Goal: Task Accomplishment & Management: Complete application form

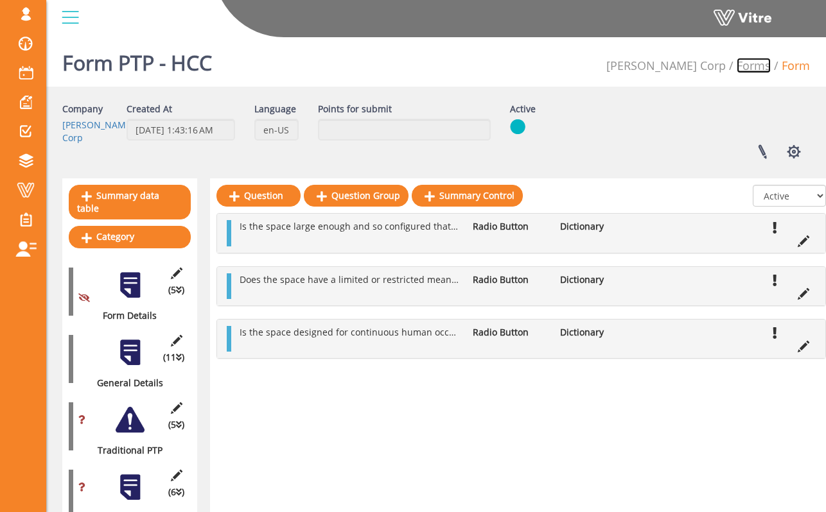
click at [745, 64] on link "Forms" at bounding box center [753, 65] width 34 height 15
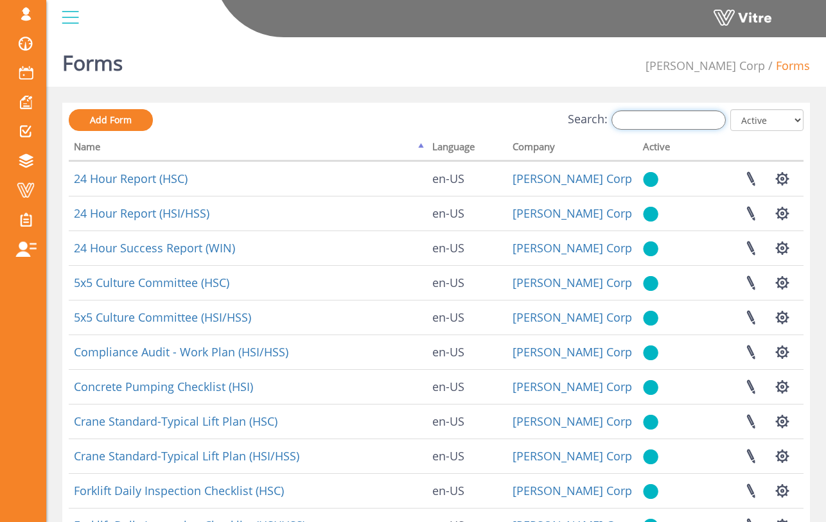
click at [656, 121] on input "Search:" at bounding box center [668, 119] width 114 height 19
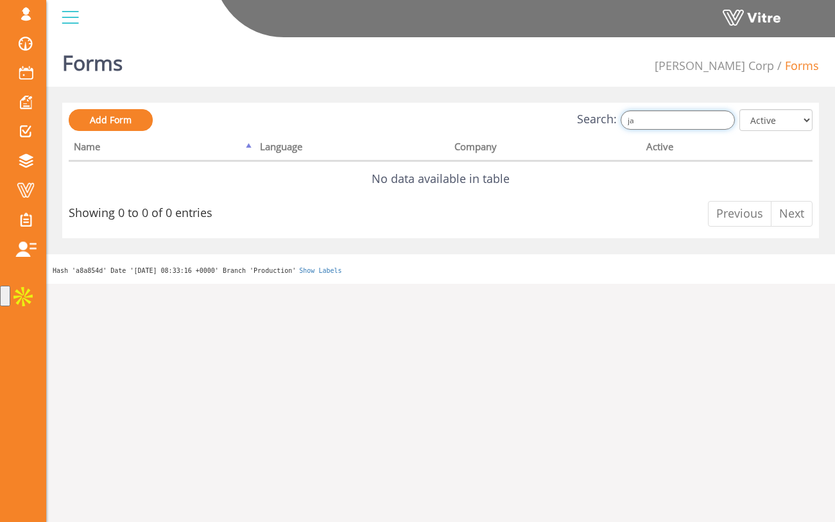
type input "j"
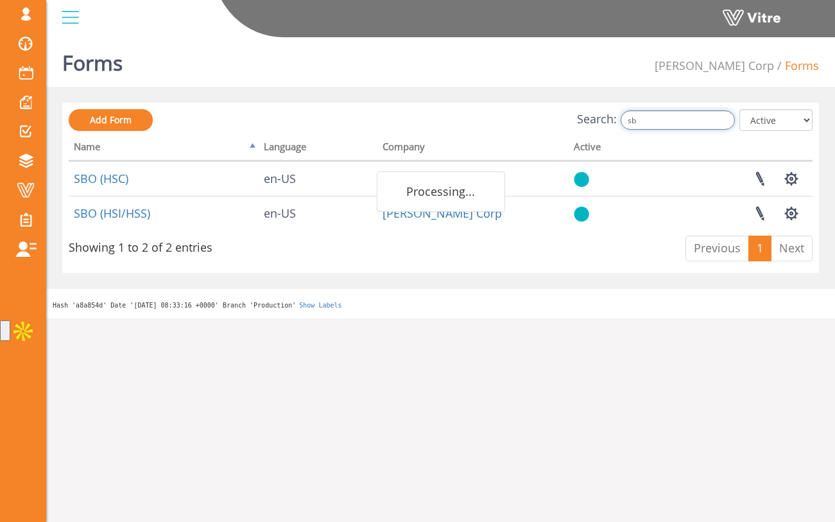
type input "s"
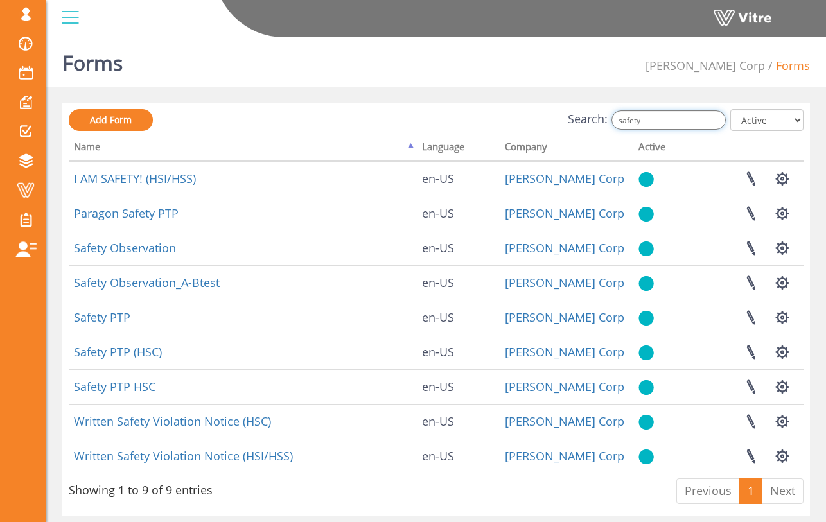
drag, startPoint x: 667, startPoint y: 122, endPoint x: 591, endPoint y: 122, distance: 75.8
click at [591, 122] on label "Search: safety" at bounding box center [647, 119] width 158 height 19
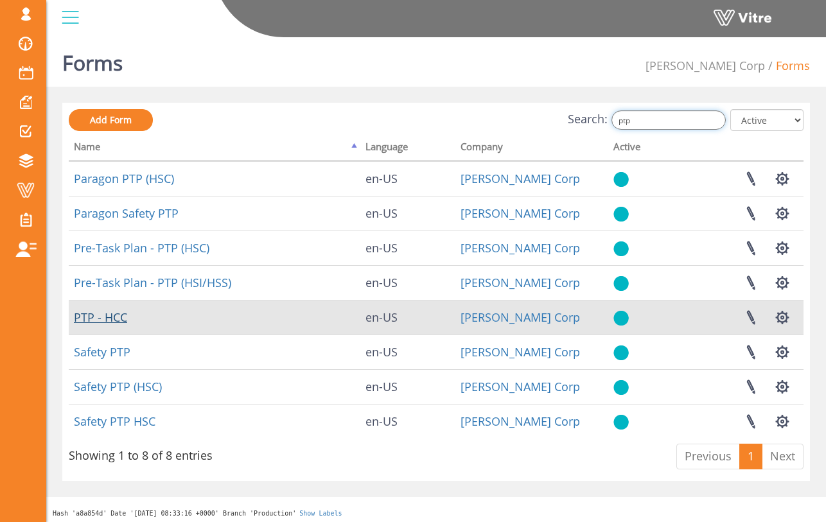
type input "ptp"
click at [119, 321] on link "PTP - HCC" at bounding box center [100, 316] width 53 height 15
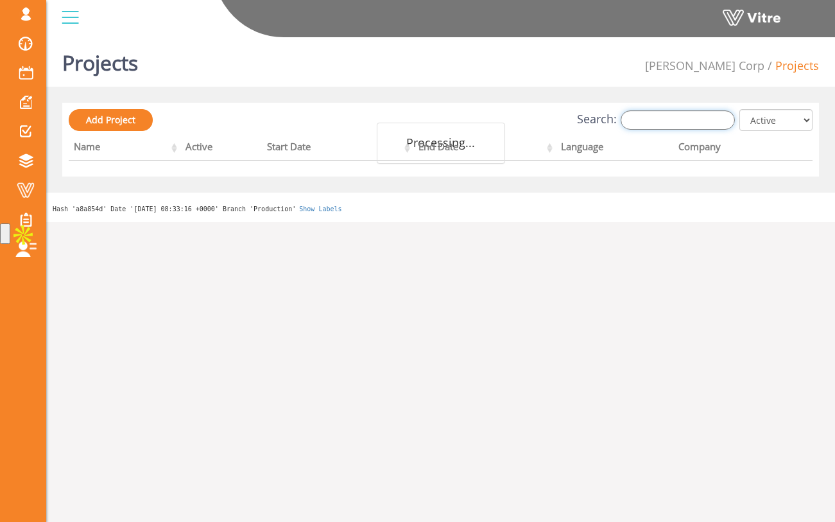
click at [655, 119] on input "Search:" at bounding box center [678, 119] width 114 height 19
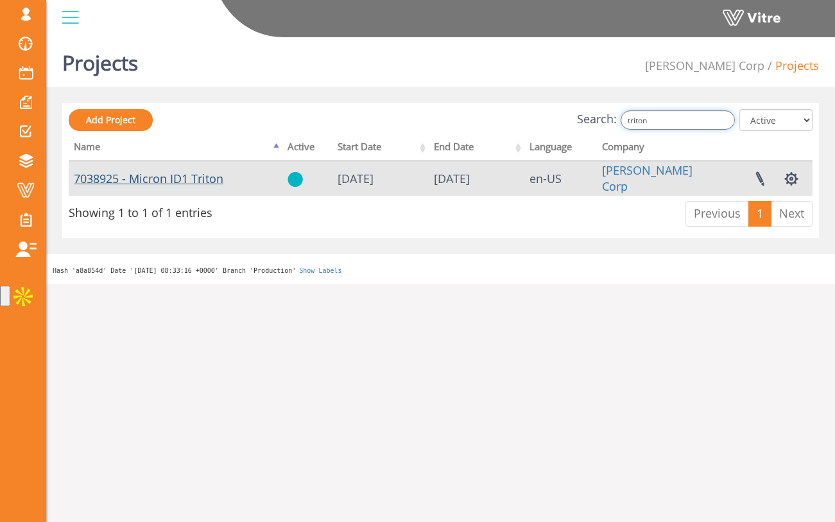
type input "triton"
click at [186, 179] on link "7038925 - Micron ID1 Triton" at bounding box center [149, 178] width 150 height 15
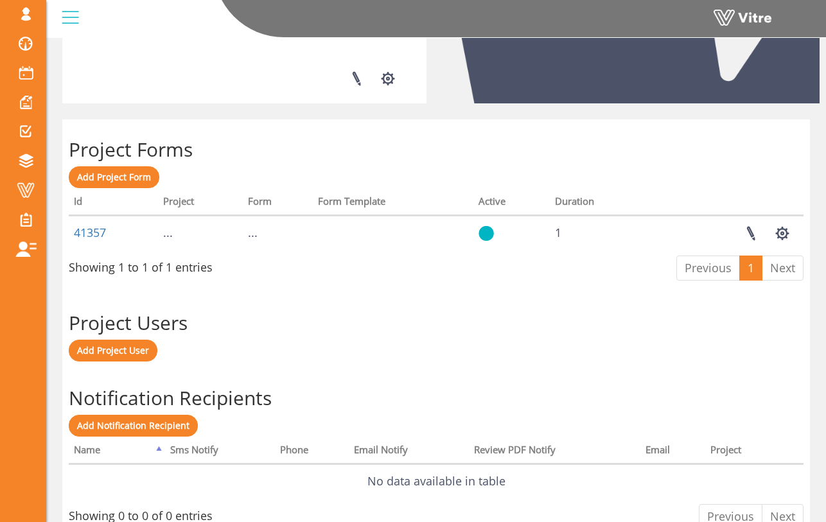
scroll to position [497, 0]
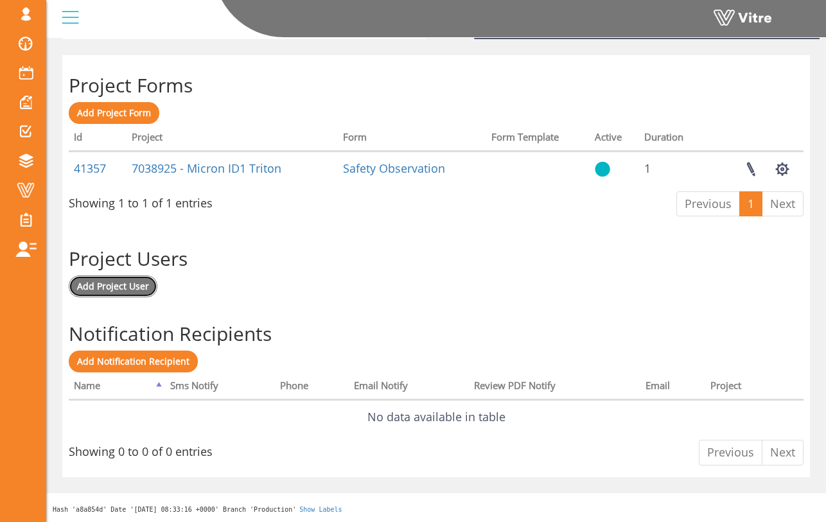
click at [89, 287] on span "Add Project User" at bounding box center [113, 286] width 72 height 12
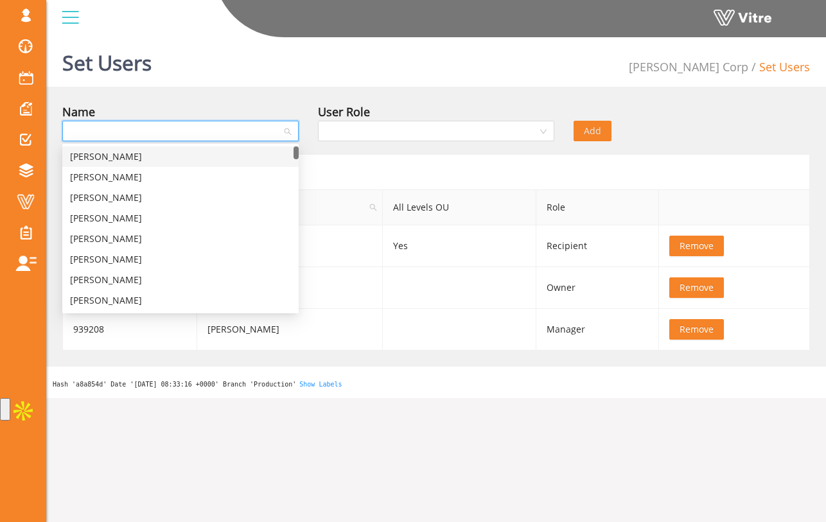
click at [276, 133] on input "search" at bounding box center [176, 130] width 212 height 19
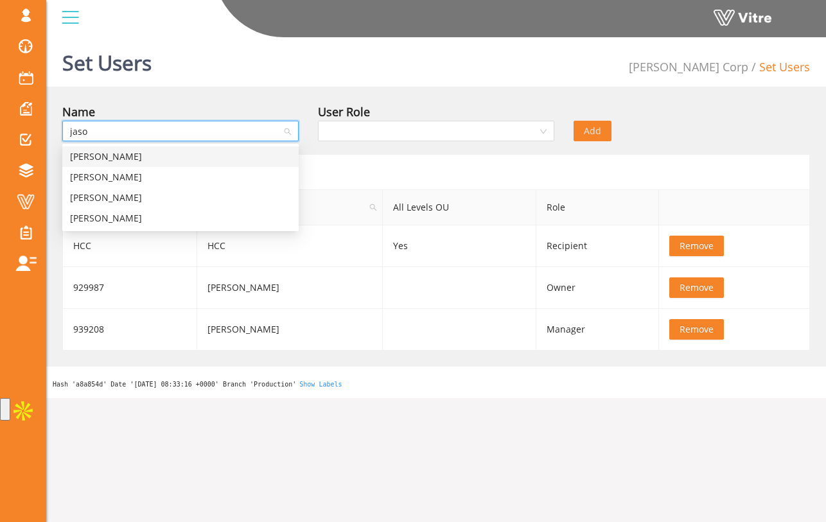
type input "jason"
click at [267, 150] on div "Jason Dunton" at bounding box center [180, 157] width 221 height 14
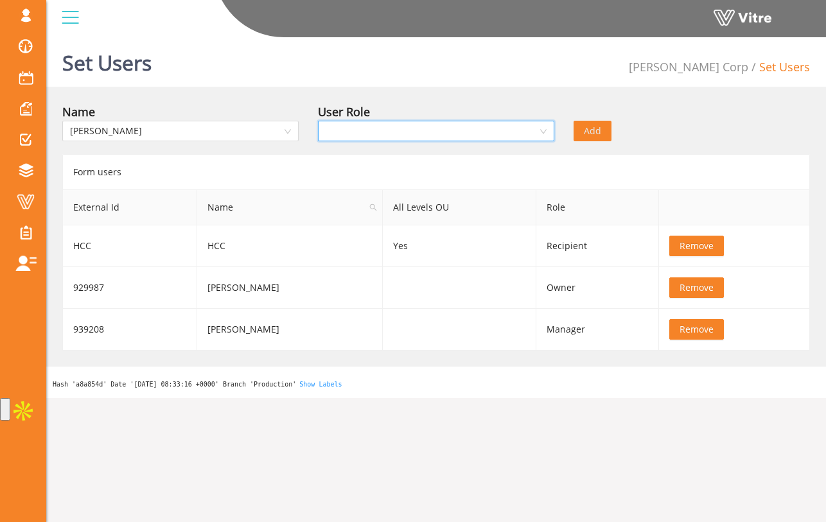
click at [367, 127] on input "search" at bounding box center [432, 130] width 212 height 19
click at [380, 155] on div "Owner" at bounding box center [436, 157] width 221 height 14
click at [595, 130] on span "Add" at bounding box center [592, 131] width 17 height 14
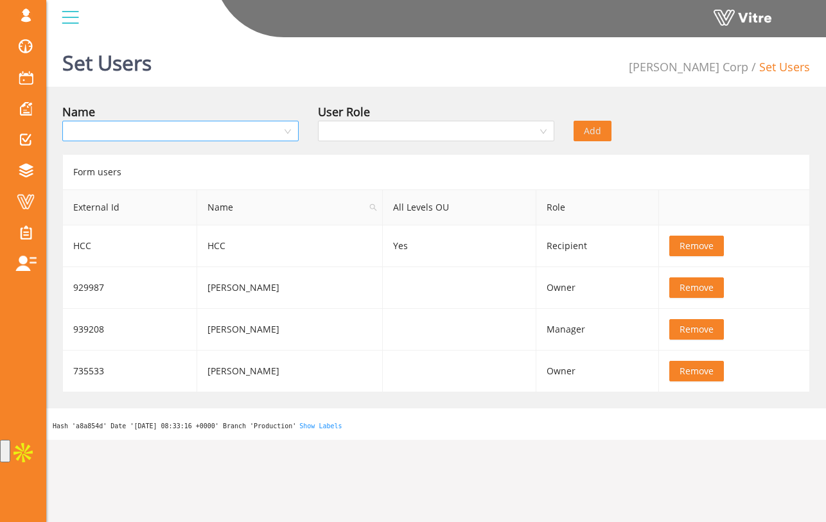
click at [213, 130] on input "search" at bounding box center [176, 130] width 212 height 19
type input "keylee"
click at [193, 159] on div "Keylee Trafton" at bounding box center [180, 157] width 221 height 14
click at [333, 122] on input "search" at bounding box center [432, 130] width 212 height 19
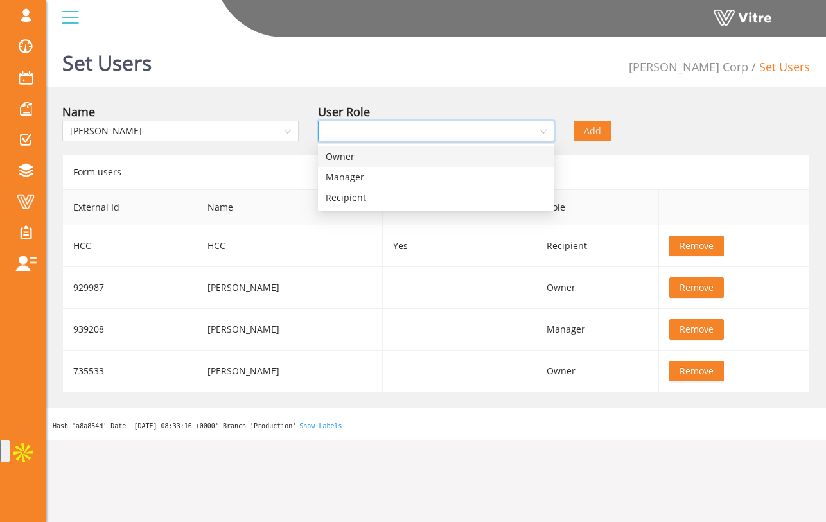
click at [346, 159] on div "Owner" at bounding box center [436, 157] width 221 height 14
click at [584, 75] on div "Set Users Hoffman Corp Set Users" at bounding box center [435, 59] width 779 height 55
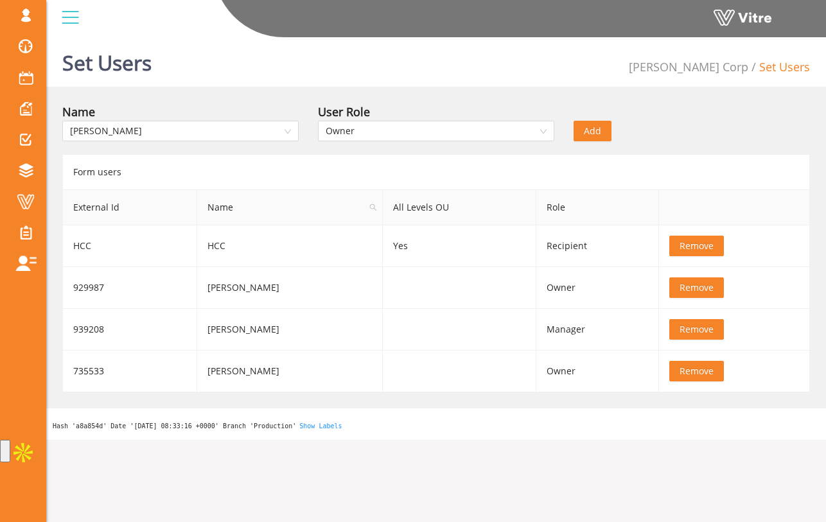
click at [588, 134] on span "Add" at bounding box center [592, 131] width 17 height 14
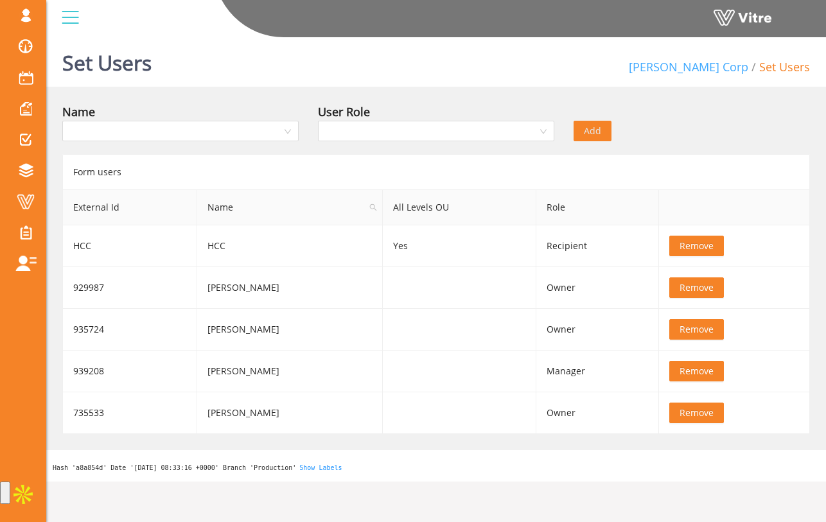
click at [718, 67] on link "[PERSON_NAME] Corp" at bounding box center [688, 66] width 119 height 15
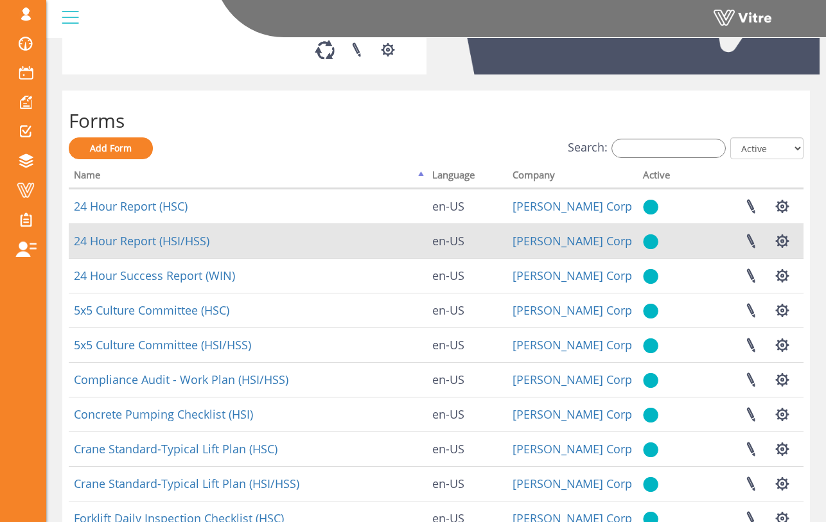
scroll to position [347, 0]
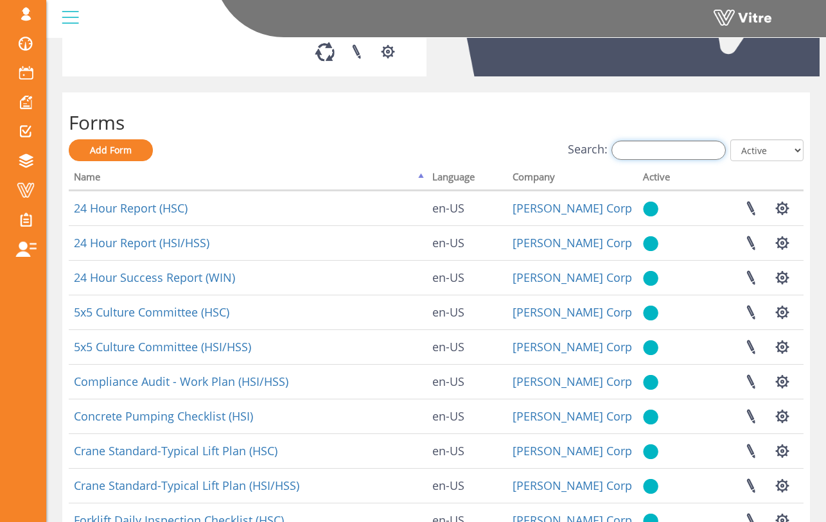
click at [663, 160] on input "Search:" at bounding box center [668, 150] width 114 height 19
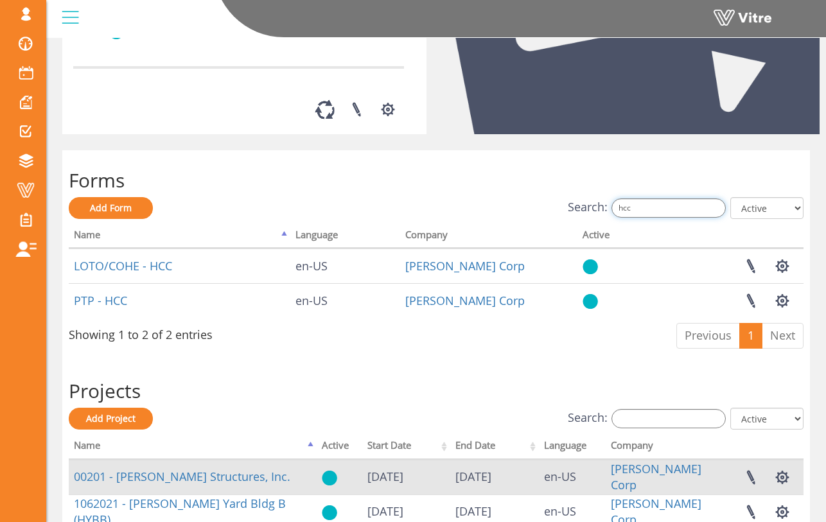
scroll to position [243, 0]
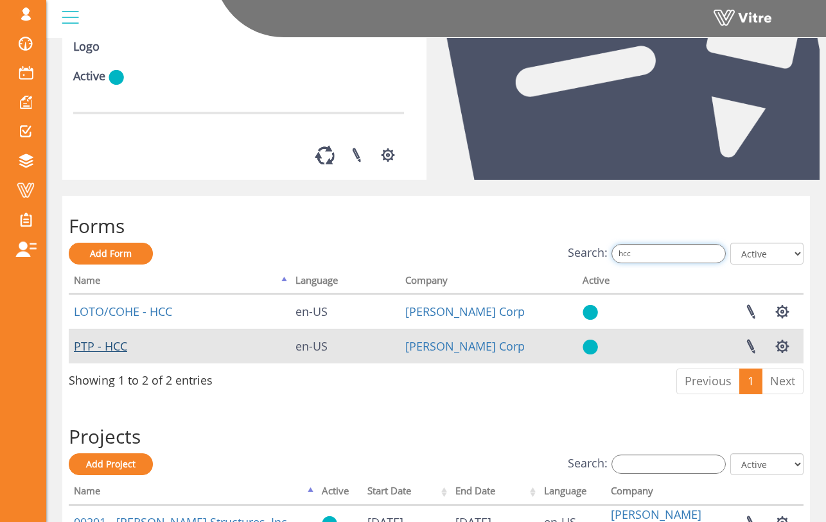
type input "hcc"
click at [114, 354] on link "PTP - HCC" at bounding box center [100, 345] width 53 height 15
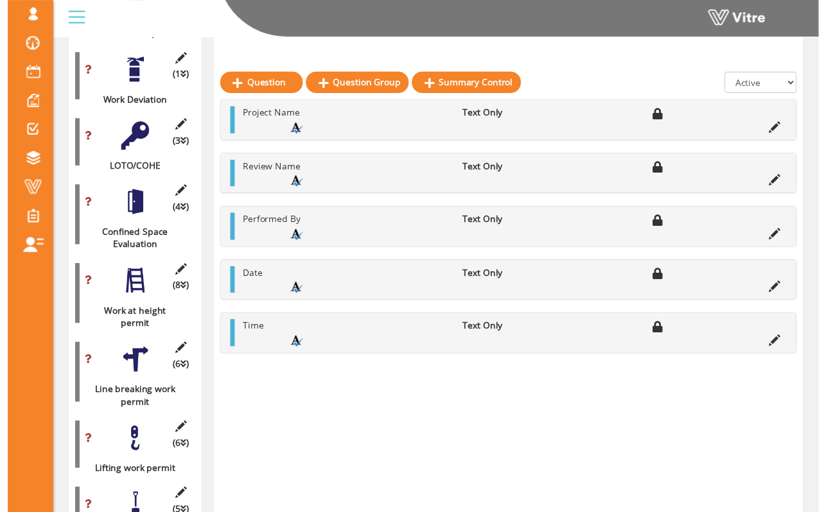
scroll to position [495, 0]
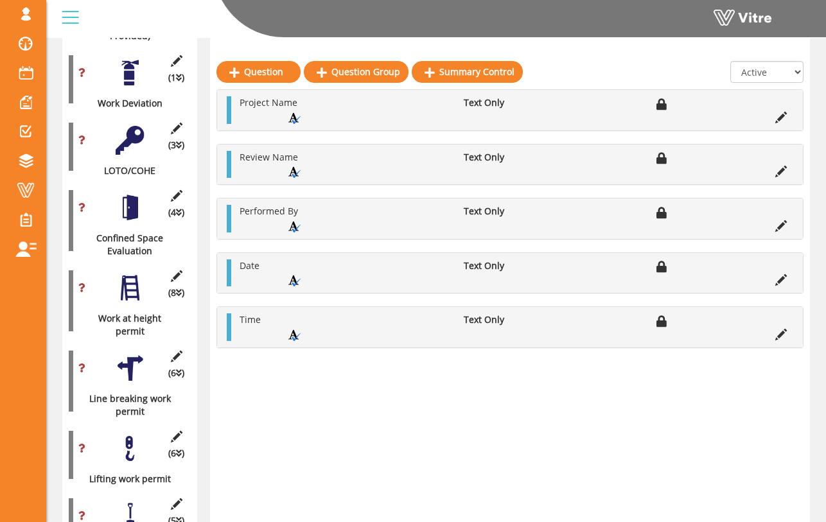
click at [126, 193] on div at bounding box center [130, 207] width 29 height 29
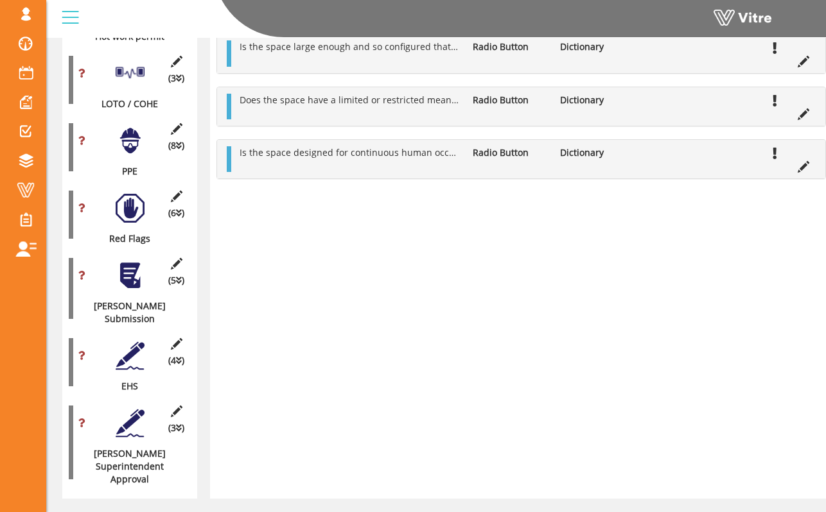
scroll to position [1092, 0]
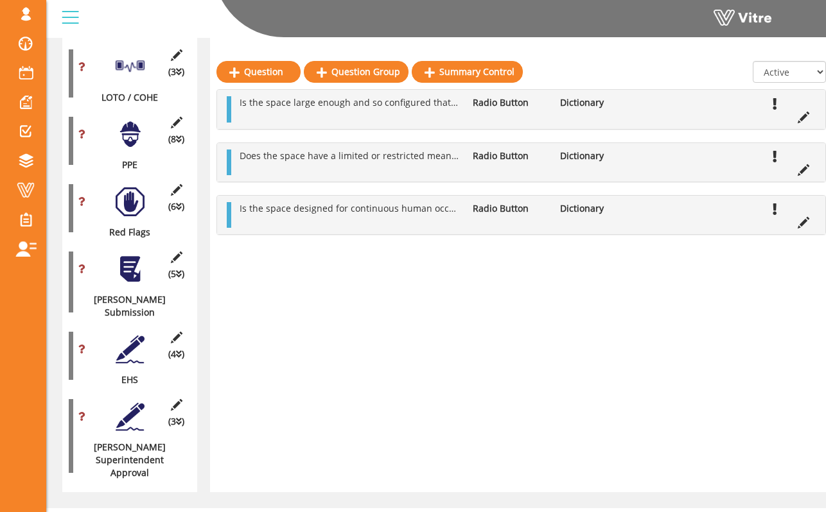
click at [117, 187] on div at bounding box center [130, 201] width 29 height 29
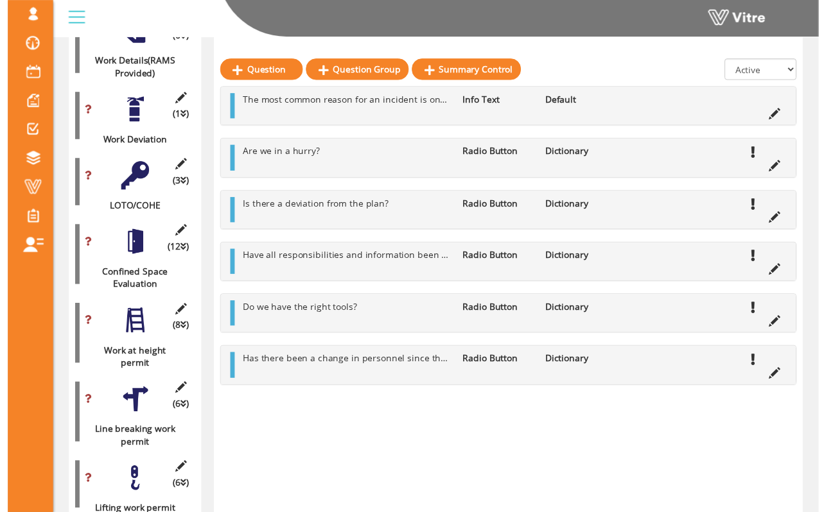
scroll to position [455, 0]
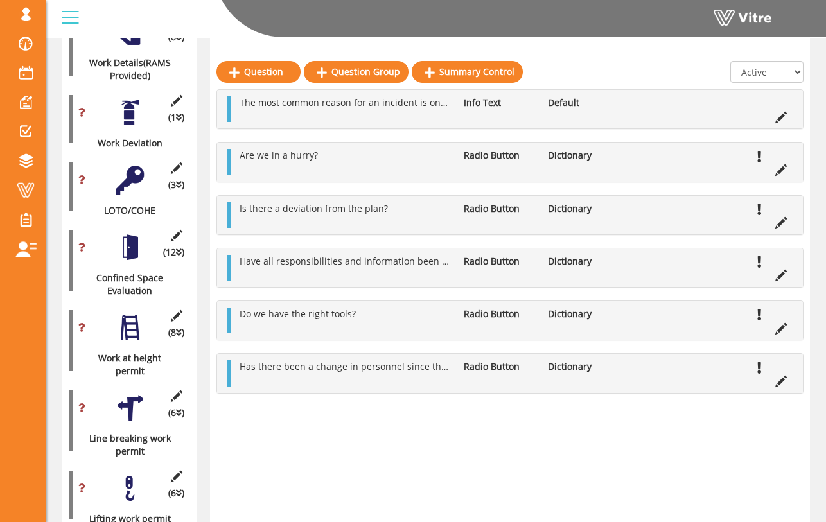
click at [120, 233] on div at bounding box center [130, 247] width 29 height 29
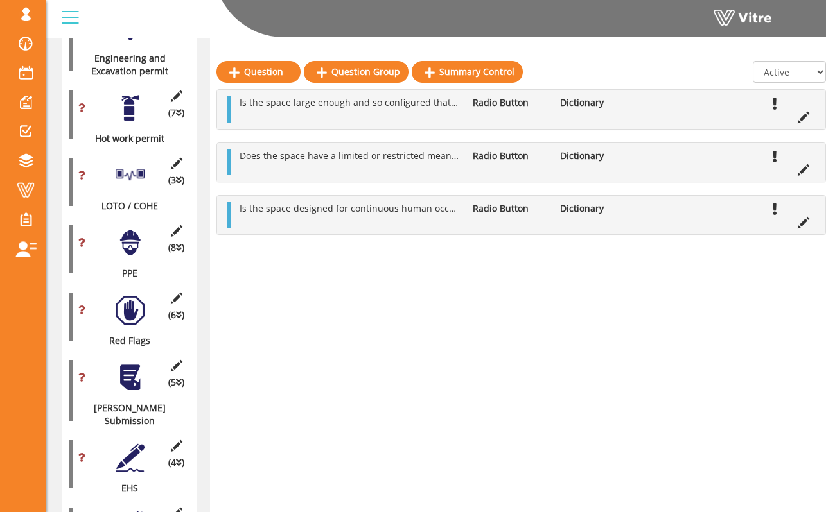
scroll to position [983, 6]
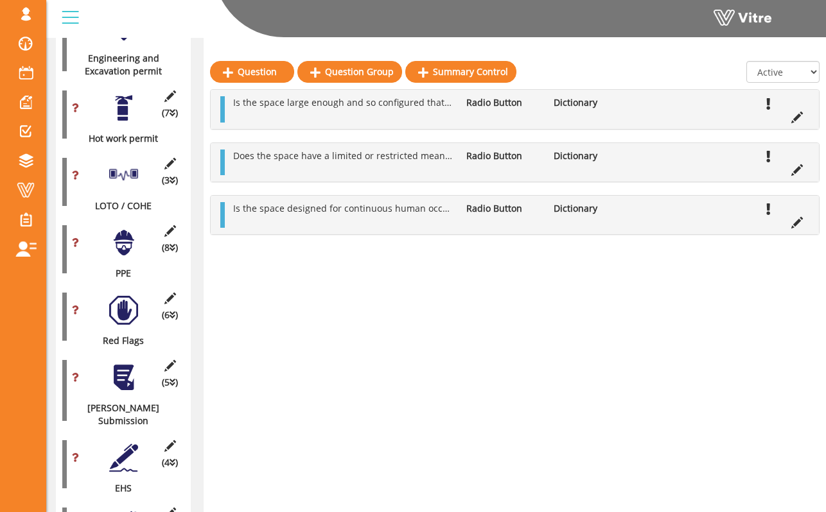
click at [129, 239] on div at bounding box center [123, 243] width 29 height 29
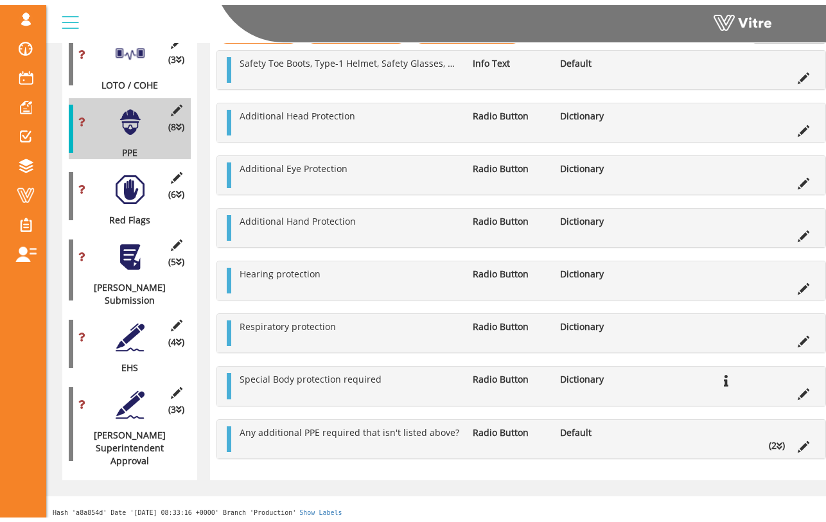
scroll to position [1035, 0]
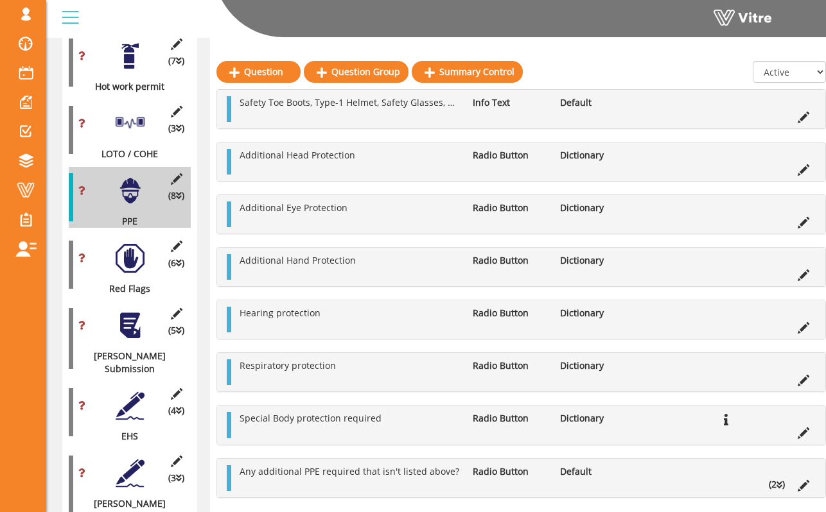
click at [139, 234] on div "(6 ) Red Flags" at bounding box center [130, 264] width 122 height 61
click at [132, 244] on div at bounding box center [130, 258] width 29 height 29
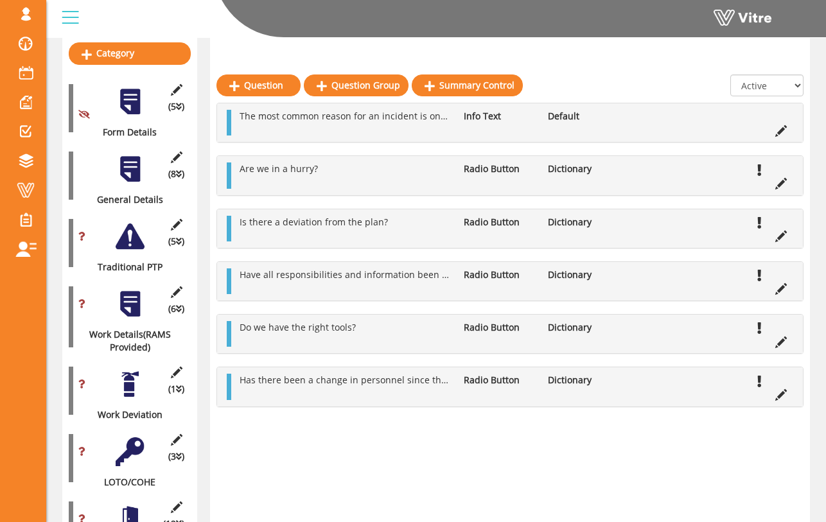
scroll to position [200, 0]
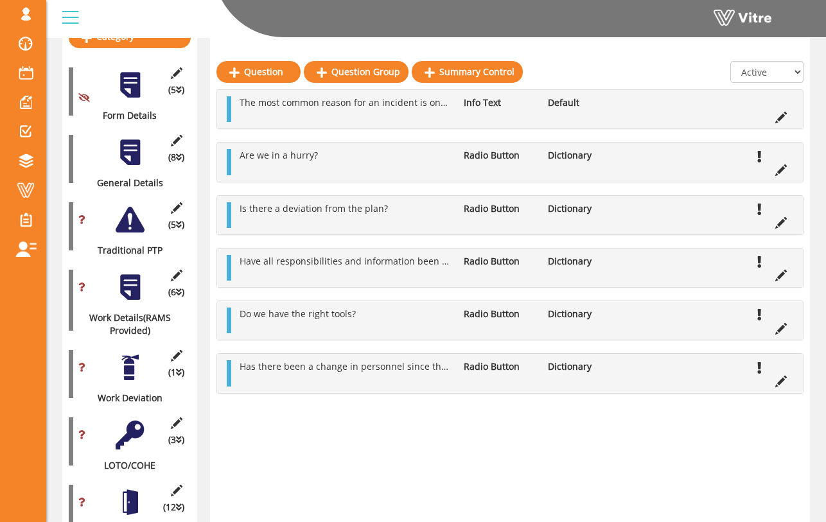
click at [134, 278] on div at bounding box center [130, 287] width 29 height 29
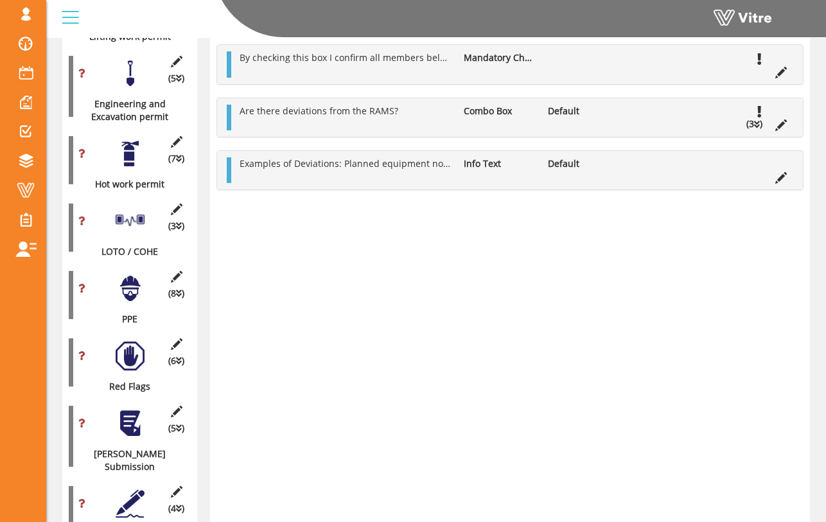
scroll to position [1061, 0]
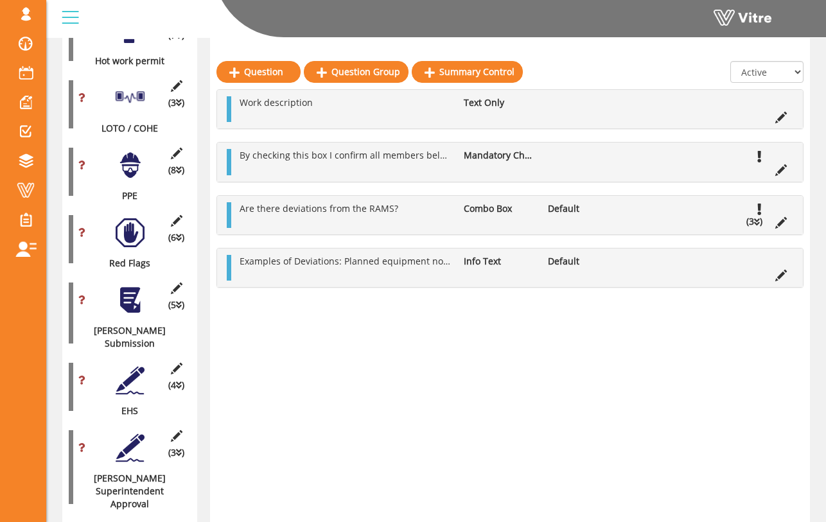
click at [132, 225] on div at bounding box center [130, 232] width 29 height 29
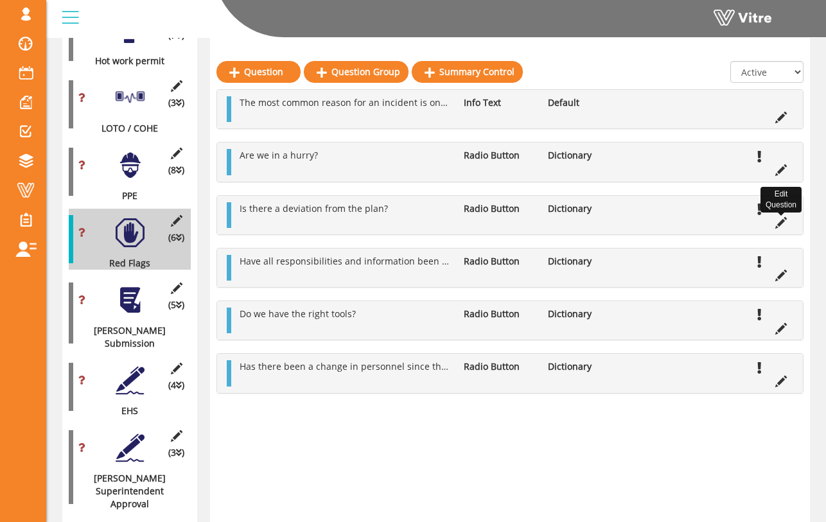
click at [779, 224] on icon at bounding box center [781, 223] width 12 height 12
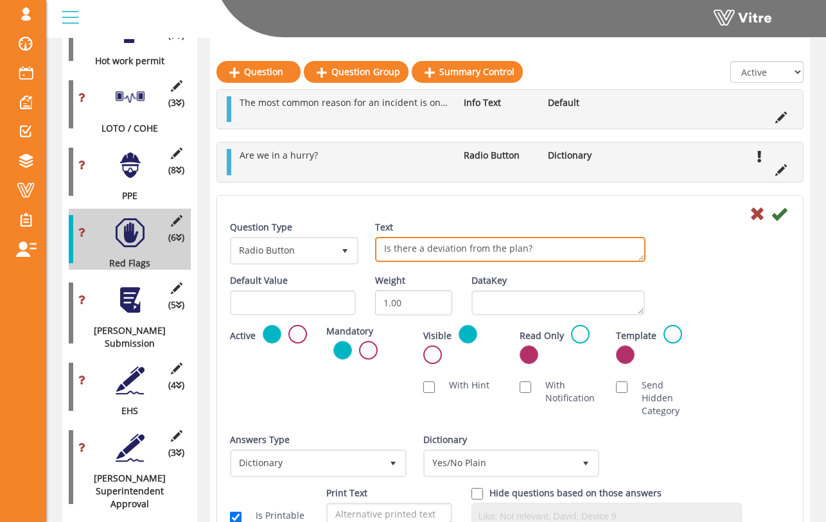
click at [523, 250] on textarea "Is there a deviation from the plan?" at bounding box center [510, 249] width 270 height 25
type textarea "Is there a deviation from the plan/RAMS?"
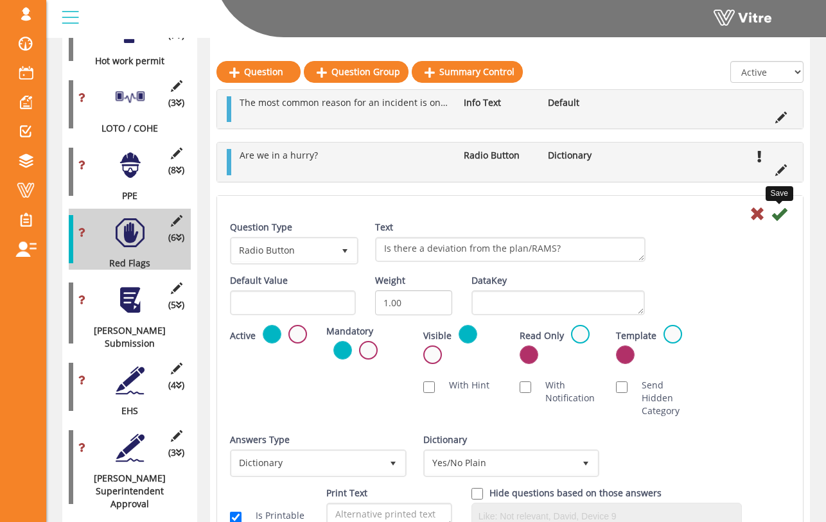
click at [782, 216] on icon at bounding box center [778, 213] width 15 height 15
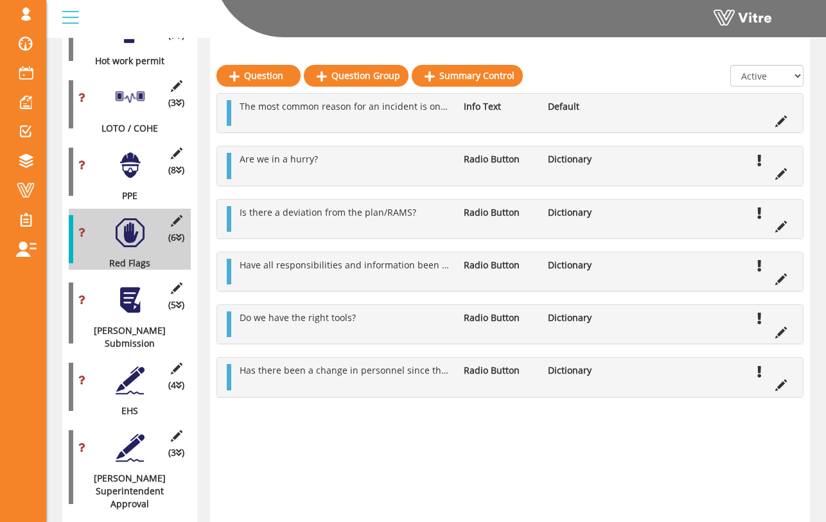
scroll to position [1082, 0]
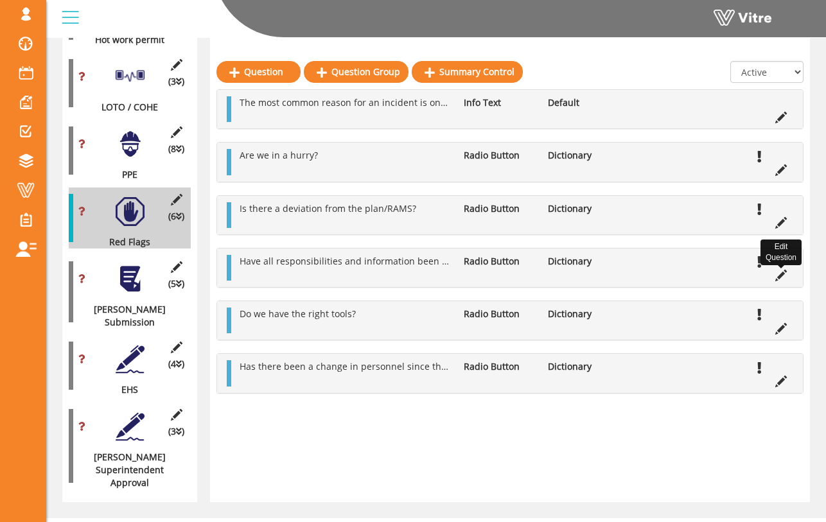
click at [776, 277] on icon at bounding box center [781, 276] width 12 height 12
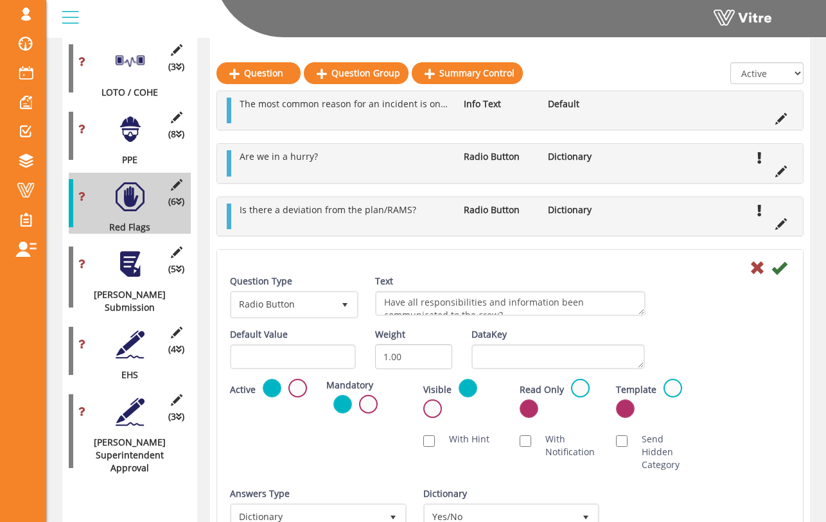
scroll to position [1098, 0]
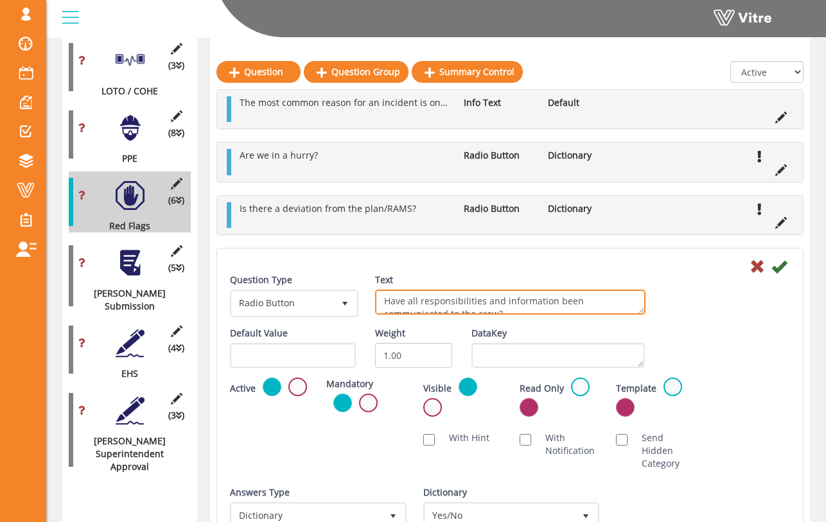
click at [383, 302] on textarea "Have all responsibilities and information been communicated to the crew?" at bounding box center [510, 302] width 270 height 25
type textarea "Has the plan/RAMS been reviewed with the crew and have all responsibilities and…"
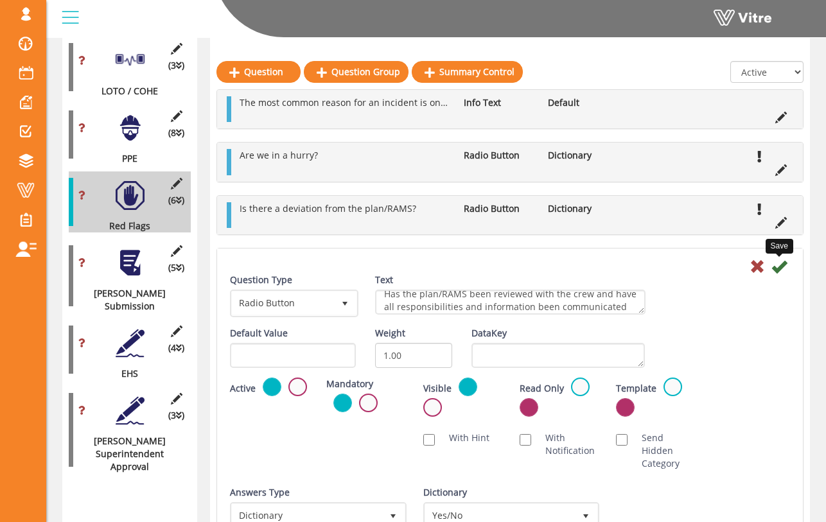
click at [778, 265] on icon at bounding box center [778, 266] width 15 height 15
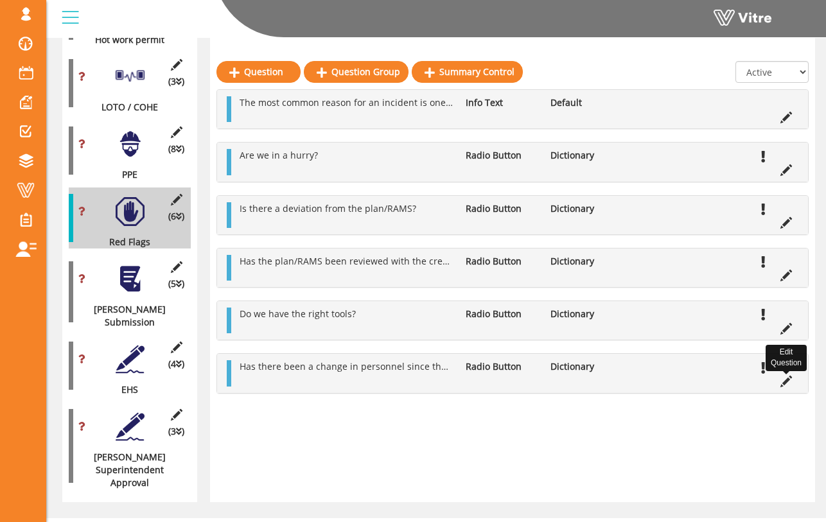
click at [780, 385] on icon at bounding box center [786, 382] width 12 height 12
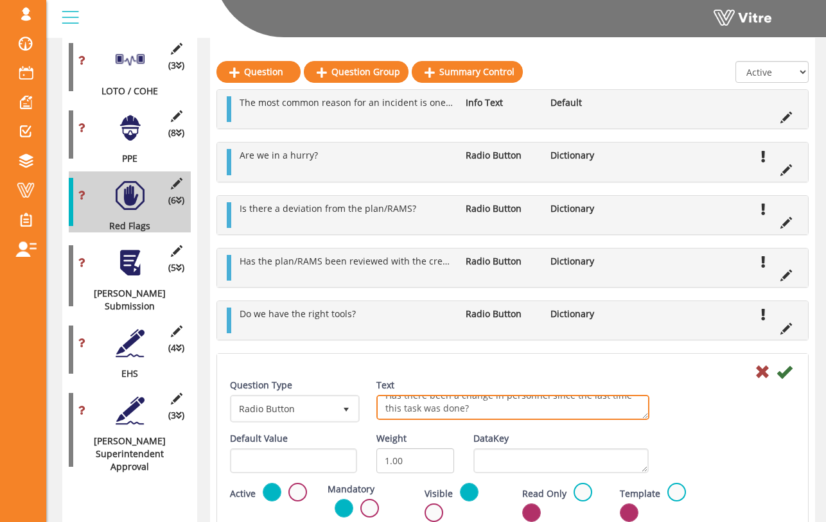
scroll to position [0, 0]
drag, startPoint x: 478, startPoint y: 417, endPoint x: 396, endPoint y: 395, distance: 85.7
click at [396, 394] on div "Text Has there been a change in personnel since the last time this task was don…" at bounding box center [512, 399] width 273 height 41
type textarea "Has there been a change in personnel? (Is there anyone new or missing?)"
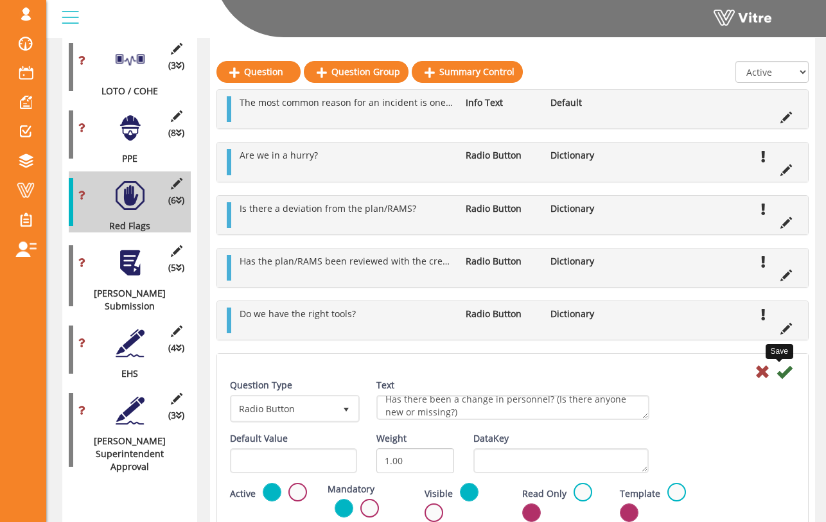
click at [779, 379] on icon at bounding box center [783, 371] width 15 height 15
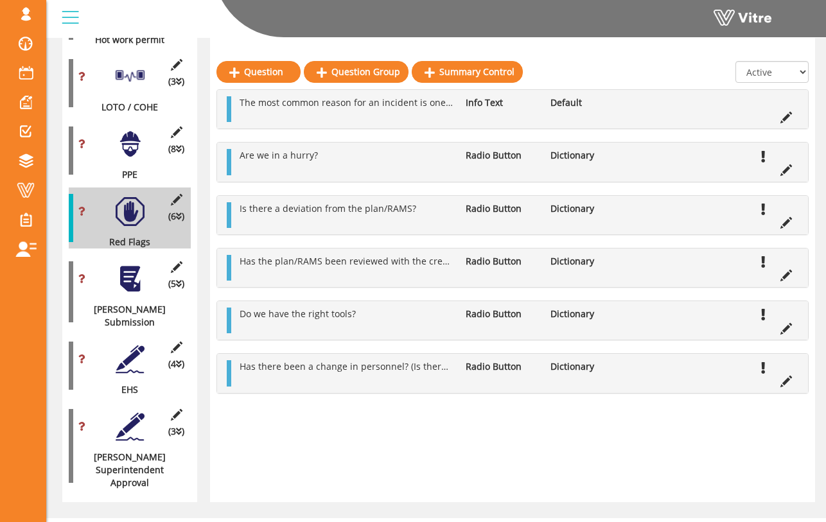
click at [109, 335] on div "(4 ) EHS" at bounding box center [130, 365] width 122 height 61
click at [130, 265] on div at bounding box center [130, 279] width 29 height 29
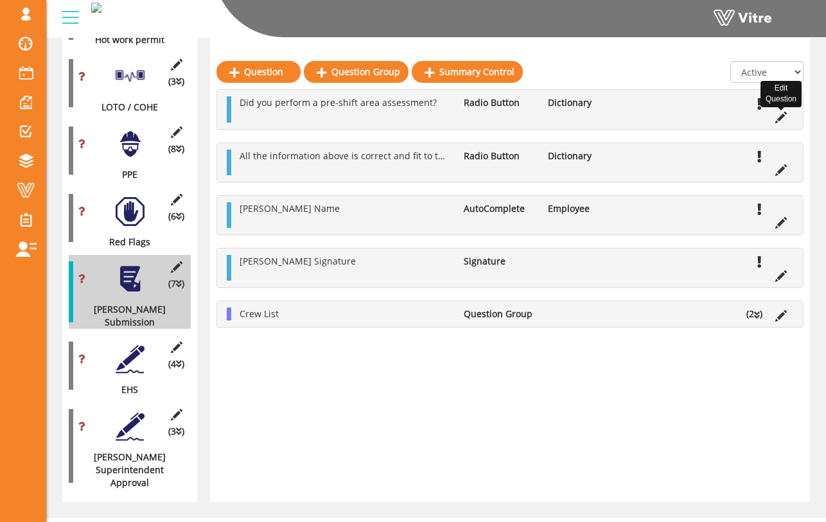
click at [781, 118] on icon at bounding box center [781, 118] width 12 height 12
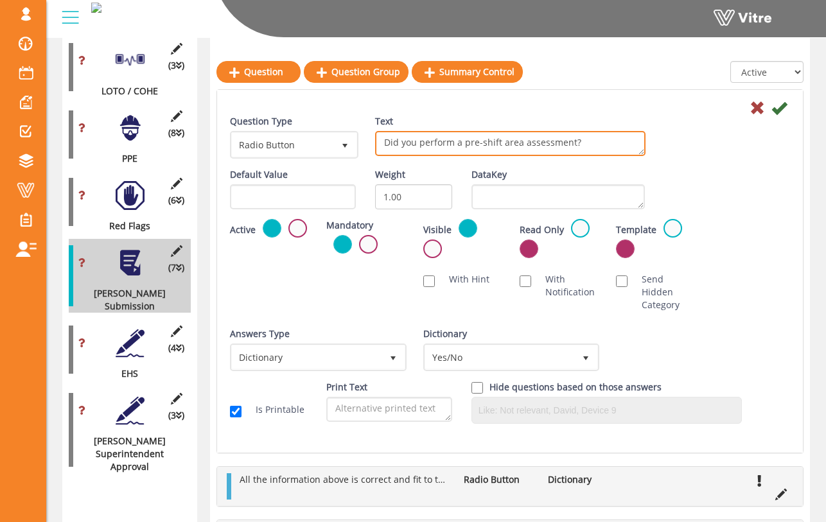
drag, startPoint x: 496, startPoint y: 143, endPoint x: 474, endPoint y: 144, distance: 22.6
click at [474, 144] on textarea "Did you perform a pre-shift area assessment?" at bounding box center [510, 143] width 270 height 25
type textarea "Did you perform an area assessment?"
click at [687, 144] on div "Question Type Radio Button 3 Text Did you perform a pre-shift area assessment?" at bounding box center [509, 141] width 579 height 53
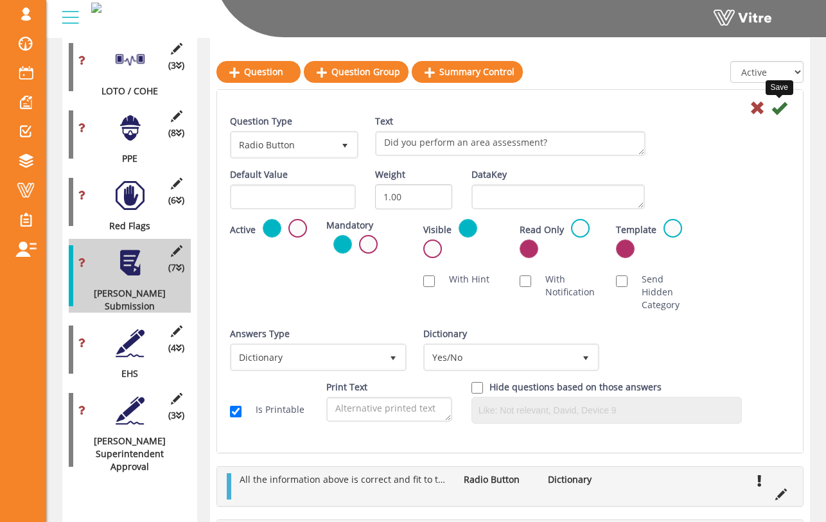
click at [776, 110] on icon at bounding box center [778, 107] width 15 height 15
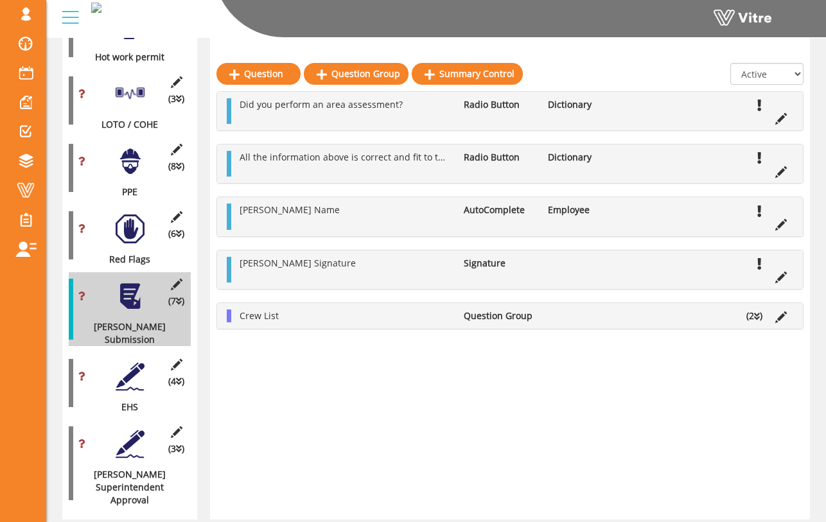
scroll to position [1074, 0]
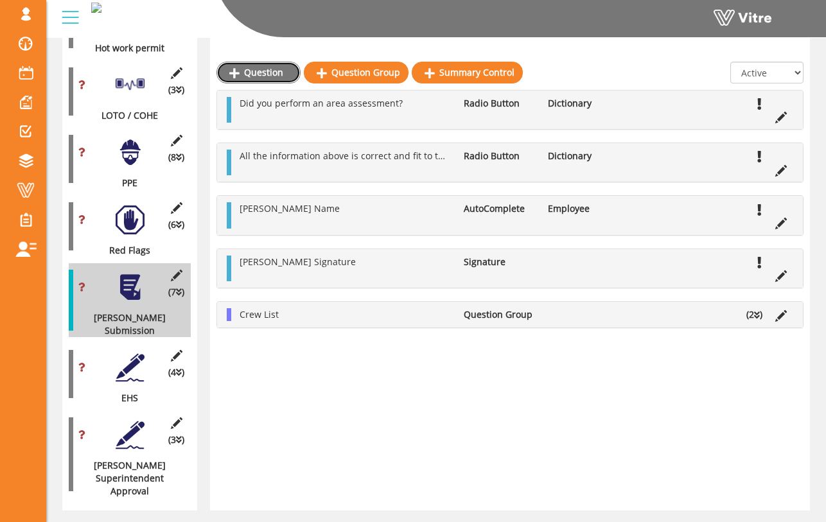
click at [266, 74] on link "Question" at bounding box center [258, 73] width 84 height 22
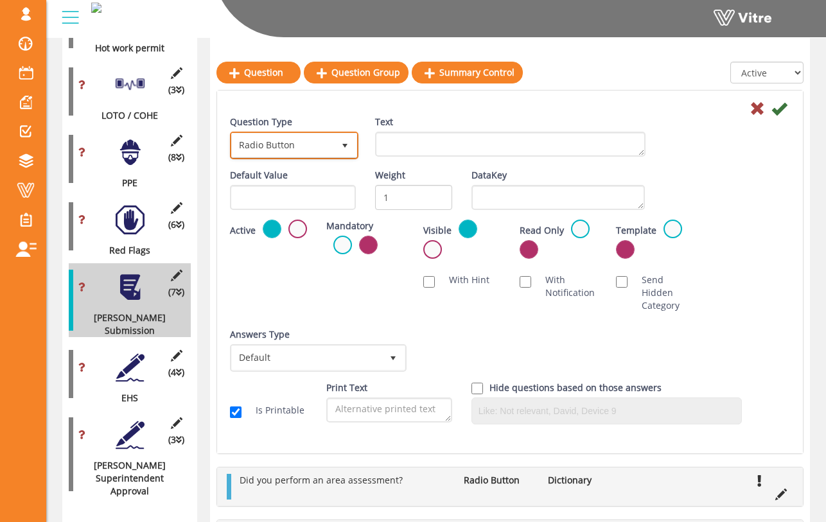
click at [337, 154] on span "select" at bounding box center [344, 145] width 23 height 23
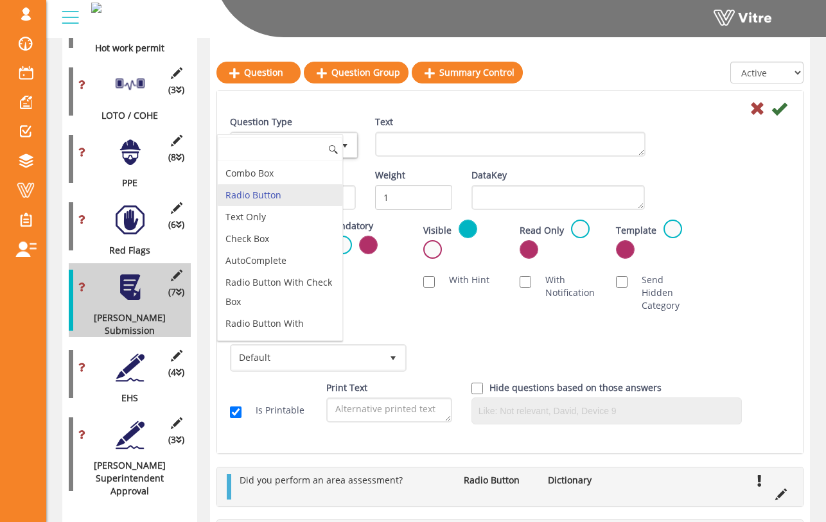
click at [307, 197] on li "Radio Button" at bounding box center [280, 195] width 125 height 22
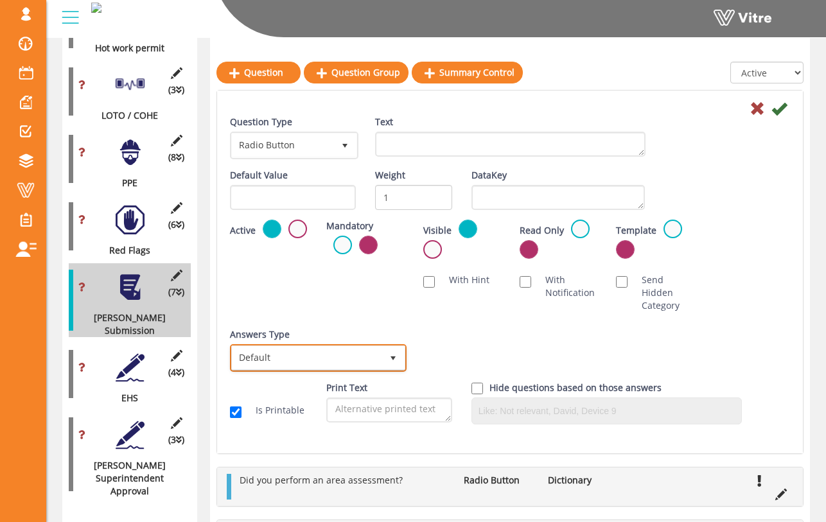
click at [352, 358] on span "Default" at bounding box center [307, 357] width 150 height 23
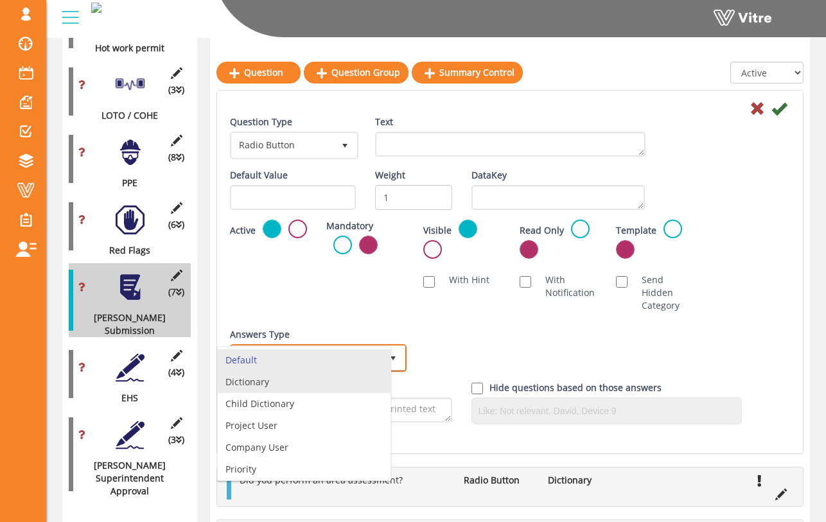
click at [341, 381] on li "Dictionary" at bounding box center [304, 382] width 173 height 22
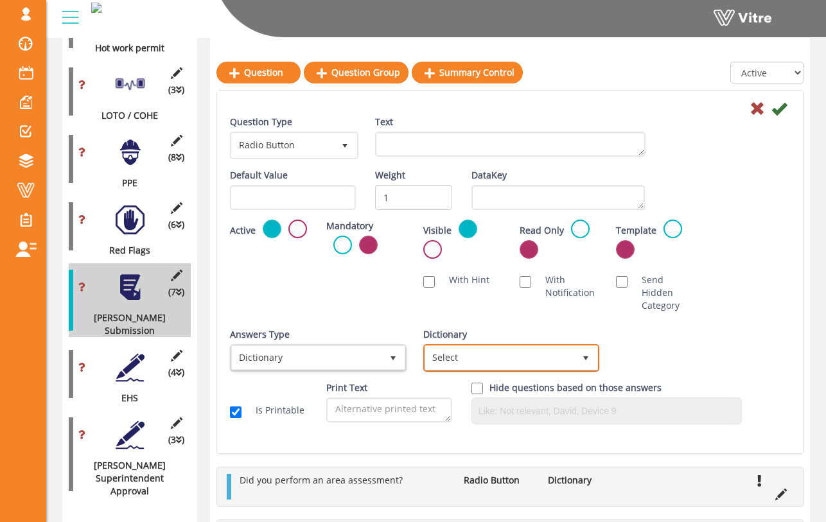
click at [500, 365] on span "Select" at bounding box center [500, 357] width 150 height 23
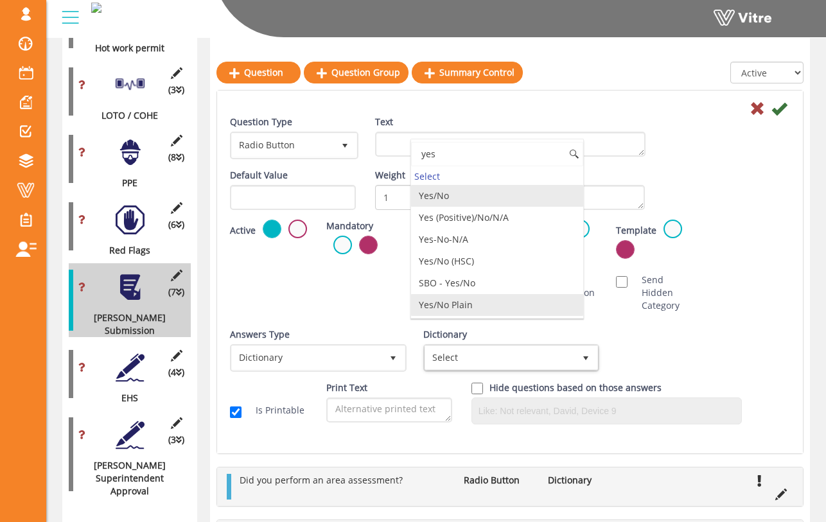
click at [496, 304] on li "Yes/No Plain" at bounding box center [497, 305] width 173 height 22
type input "yes"
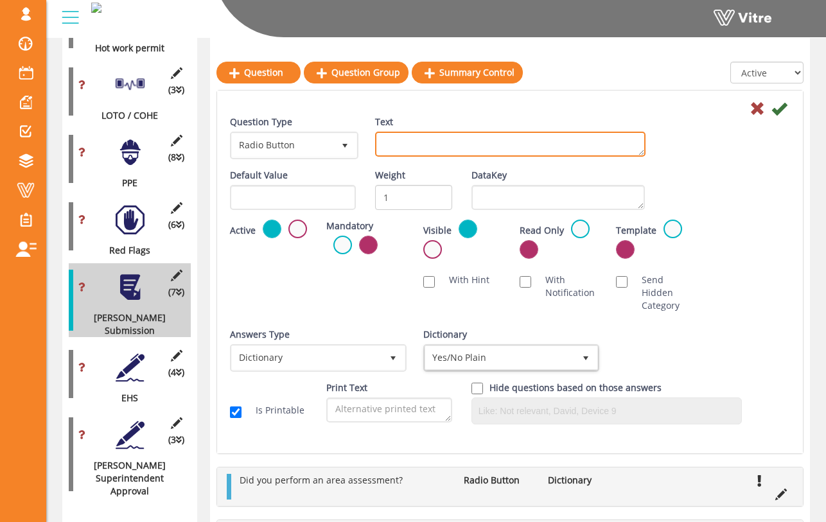
click at [426, 132] on textarea "Text" at bounding box center [510, 144] width 270 height 25
type textarea "Q"
type textarea "Have all quality concerns been discussed with crew?"
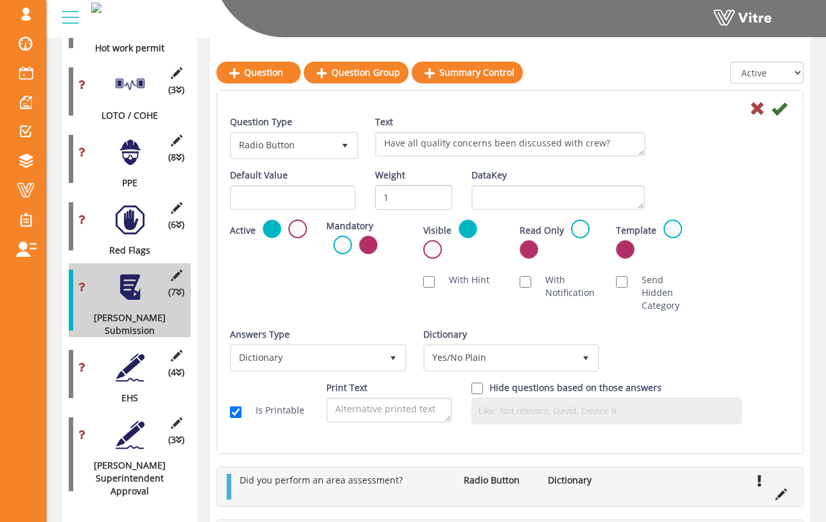
click at [721, 129] on div "Question Type Radio Button 3 Text Have all quality concerns been discussed with…" at bounding box center [509, 142] width 579 height 53
click at [783, 107] on icon at bounding box center [778, 108] width 15 height 15
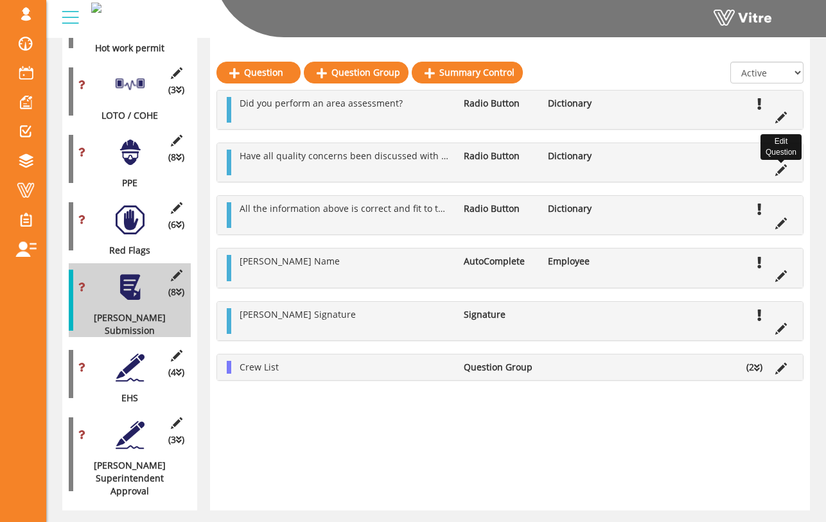
click at [776, 172] on icon at bounding box center [781, 170] width 12 height 12
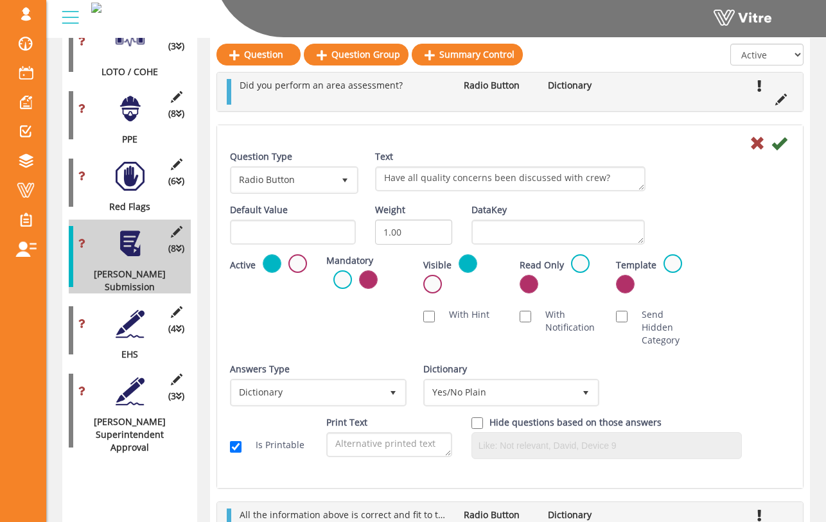
scroll to position [1122, 0]
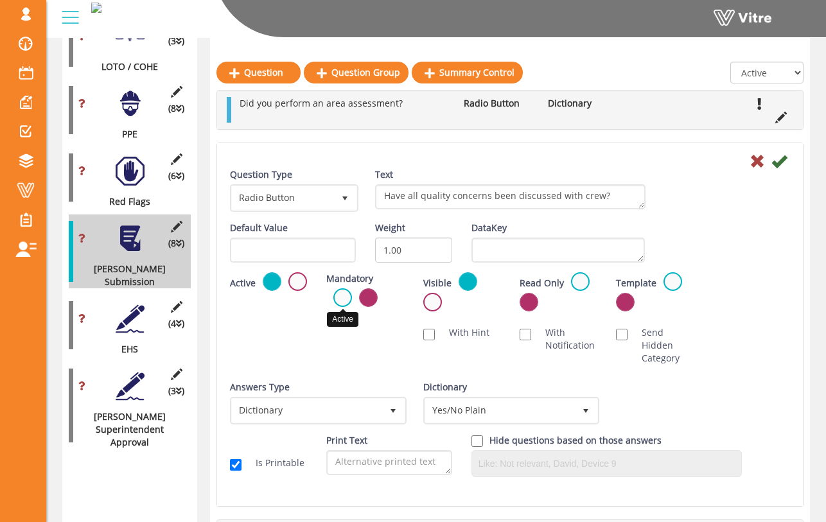
click at [347, 299] on label at bounding box center [342, 297] width 19 height 19
click at [0, 0] on input "radio" at bounding box center [0, 0] width 0 height 0
click at [779, 162] on icon at bounding box center [778, 160] width 15 height 15
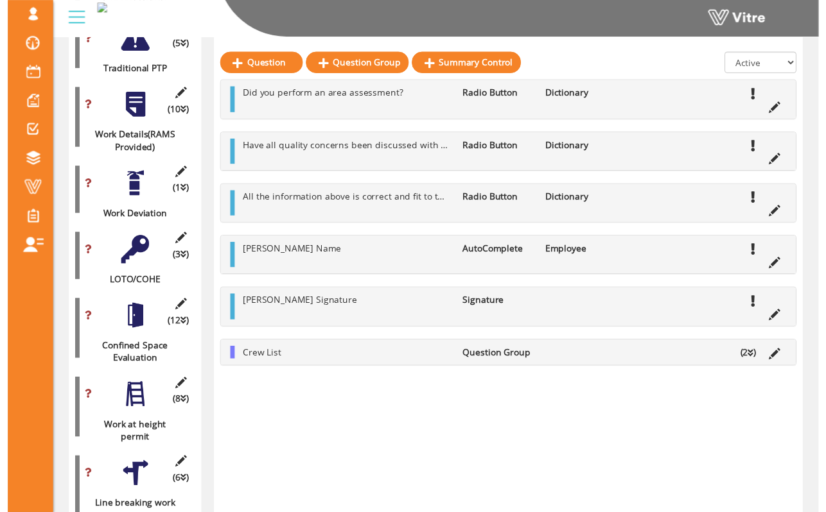
scroll to position [383, 0]
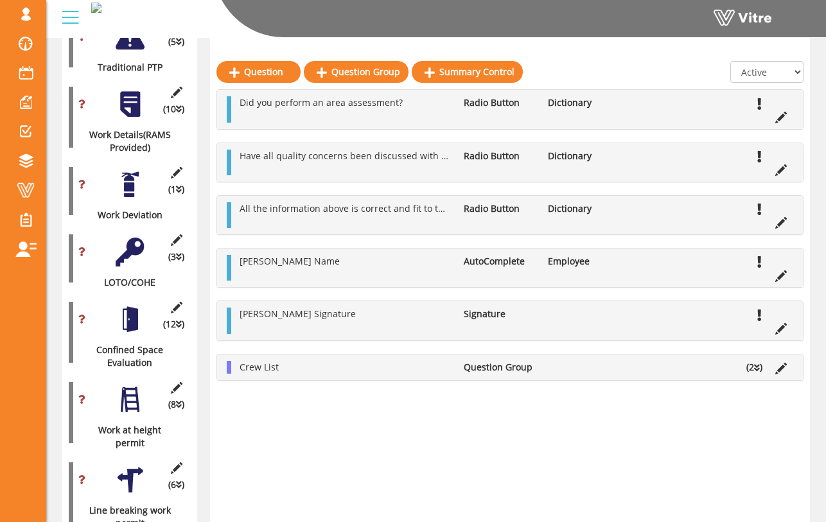
click at [135, 313] on div at bounding box center [130, 319] width 29 height 29
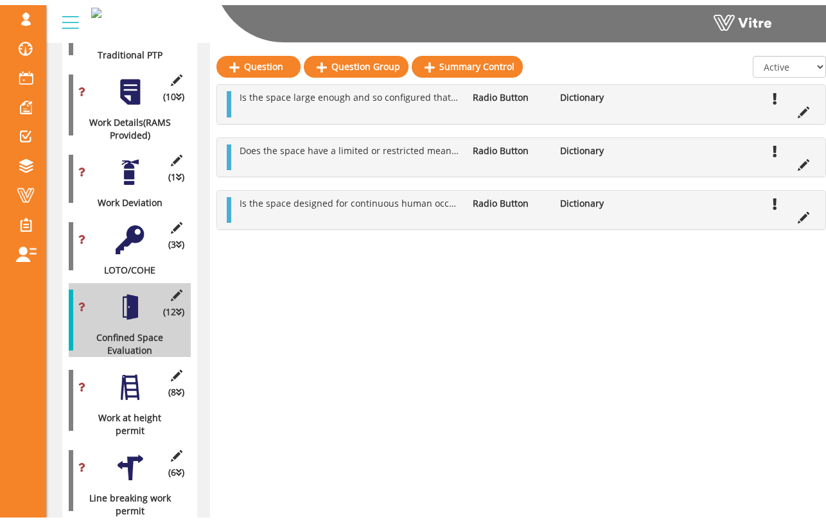
scroll to position [403, 0]
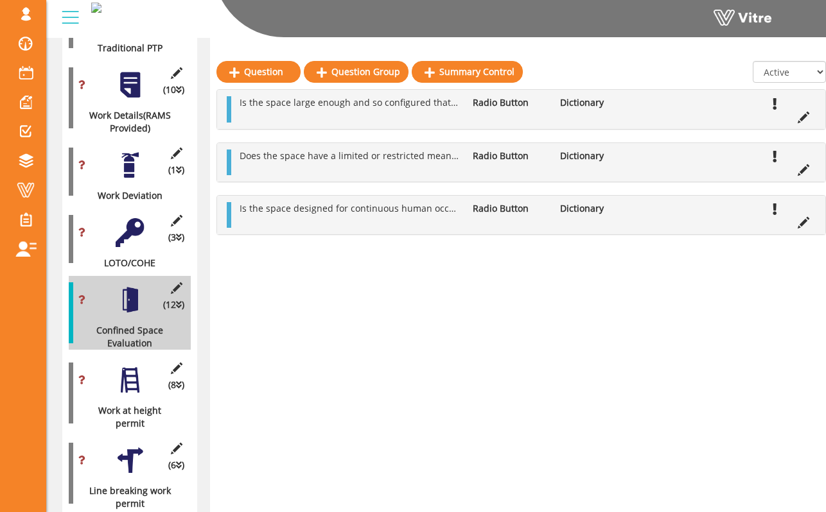
click at [147, 126] on div "(5 ) Form Details (8 ) General Details (5 ) Traditional PTP (10 ) Work Details(…" at bounding box center [130, 514] width 122 height 1310
click at [142, 153] on div at bounding box center [130, 165] width 29 height 29
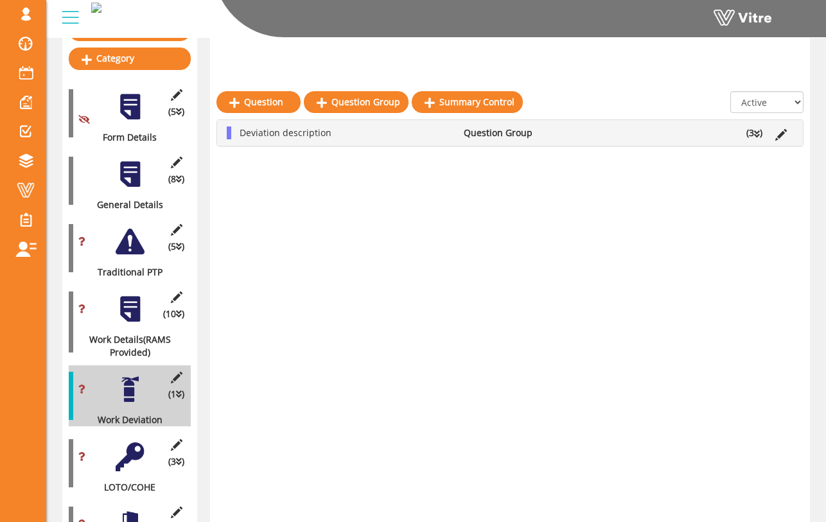
scroll to position [163, 0]
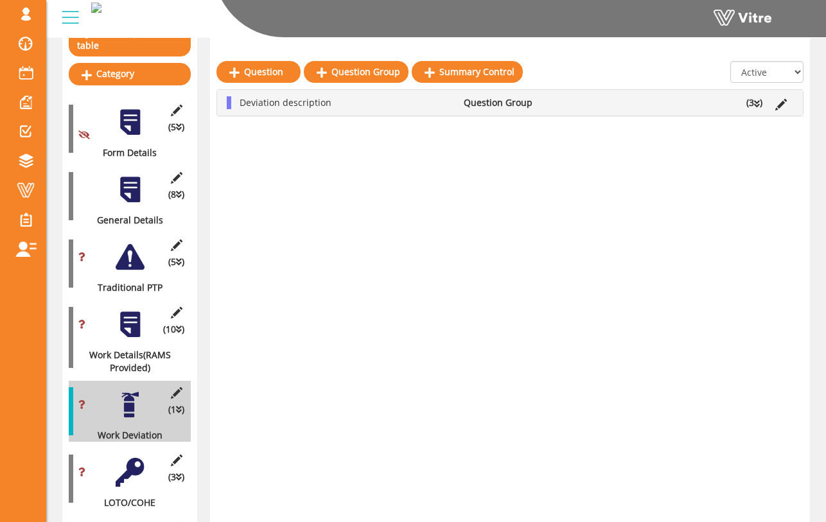
click at [135, 189] on div at bounding box center [130, 189] width 29 height 29
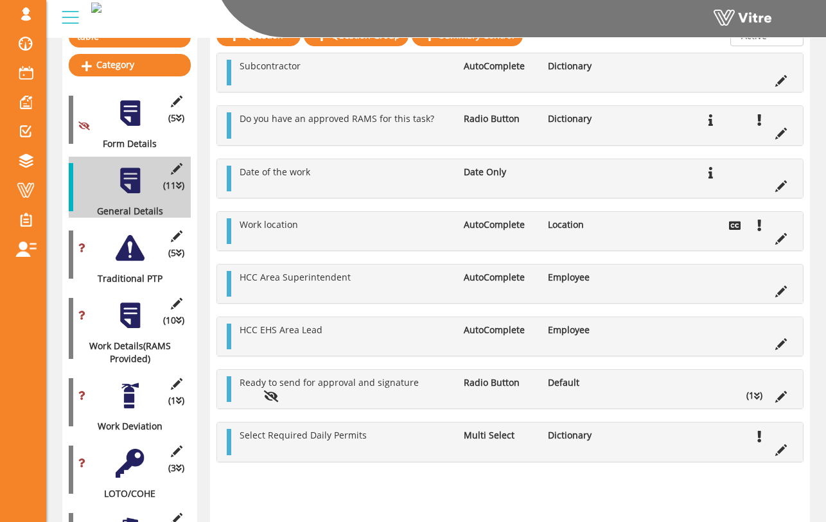
scroll to position [180, 0]
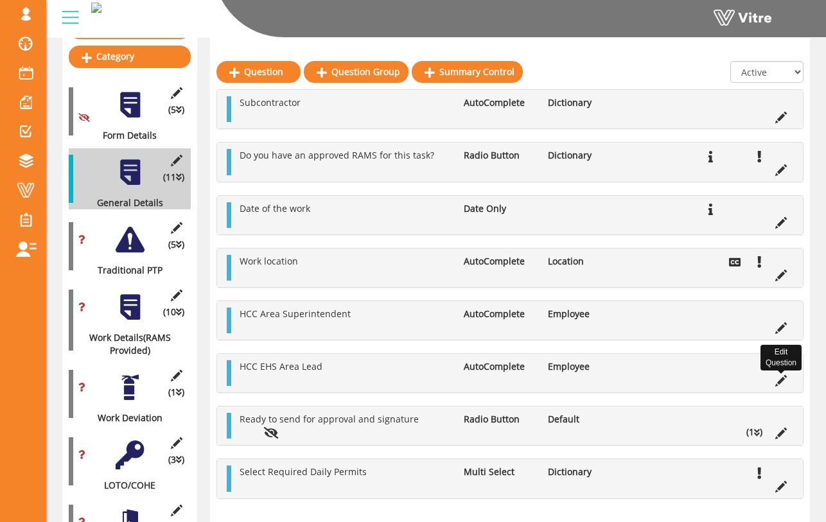
click at [781, 380] on icon at bounding box center [781, 381] width 12 height 12
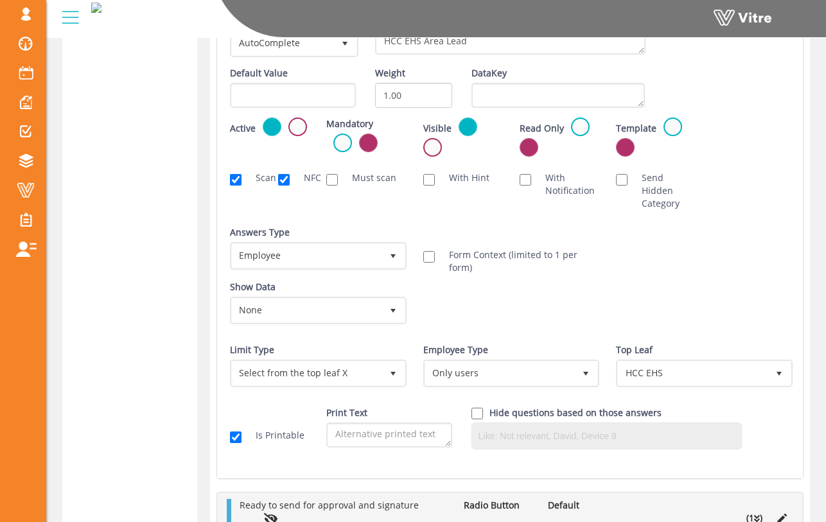
scroll to position [1740, 0]
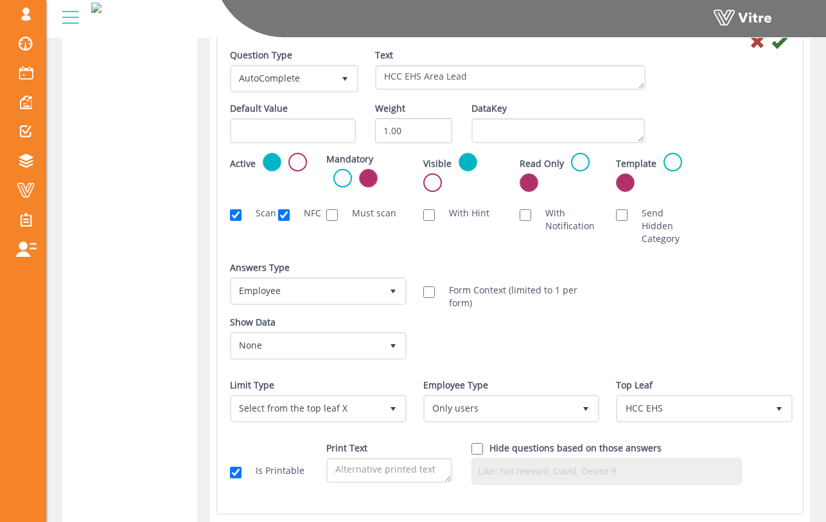
click at [391, 306] on div "Answers Type Employee 6" at bounding box center [316, 287] width 193 height 53
click at [395, 286] on span "select" at bounding box center [393, 291] width 10 height 10
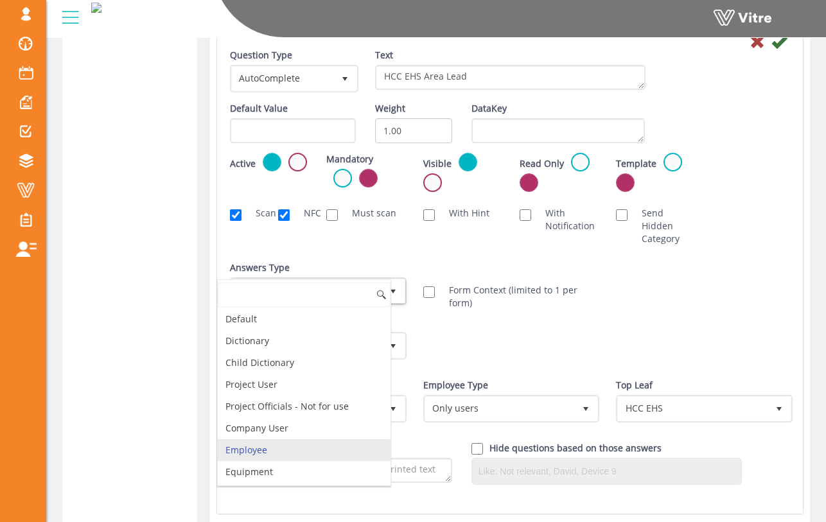
click at [392, 275] on div "Answers Type Employee 6" at bounding box center [317, 283] width 174 height 44
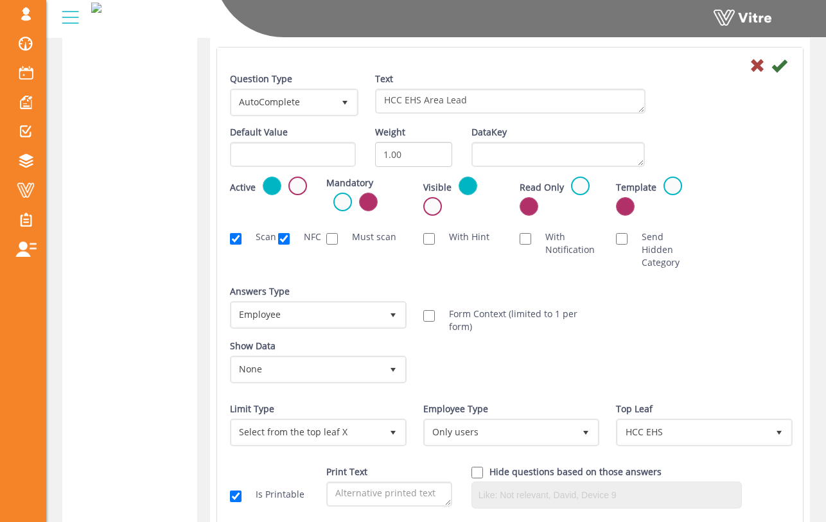
scroll to position [1731, 0]
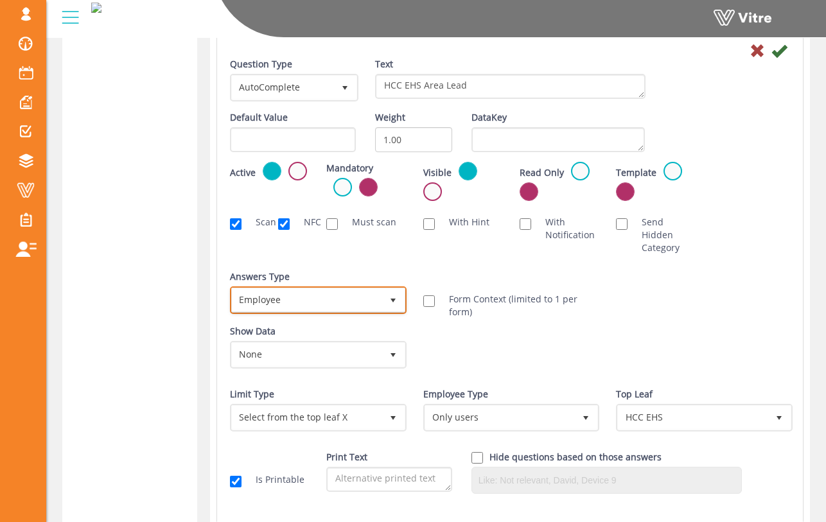
click at [376, 307] on span "Employee" at bounding box center [307, 299] width 150 height 23
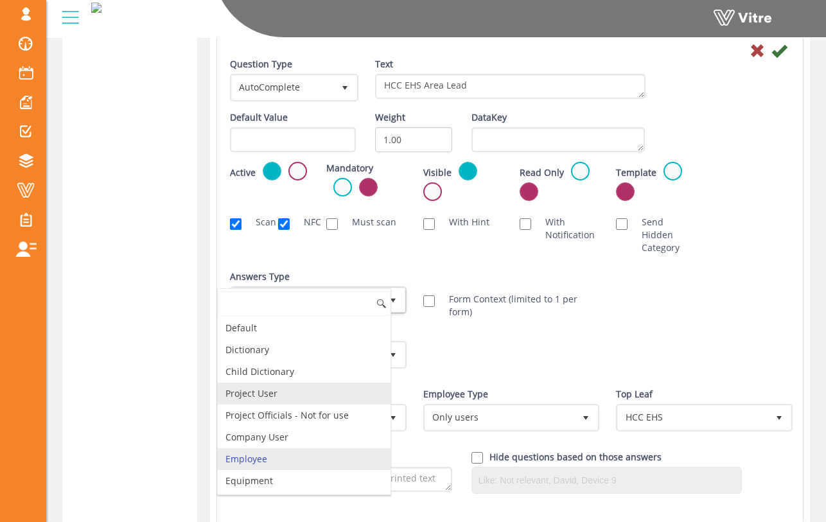
click at [345, 387] on li "Project User" at bounding box center [304, 394] width 173 height 22
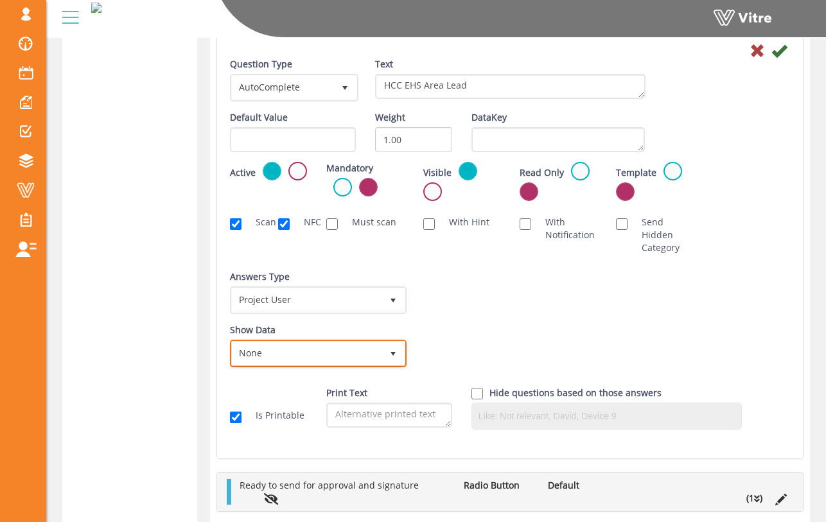
click at [371, 348] on span "None" at bounding box center [307, 353] width 150 height 23
click at [369, 356] on li "None" at bounding box center [304, 356] width 173 height 22
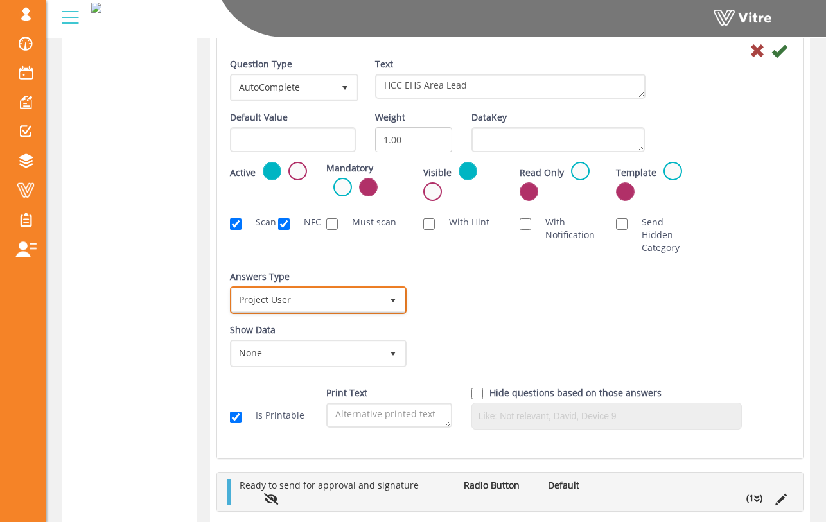
click at [384, 296] on span "select" at bounding box center [392, 299] width 23 height 23
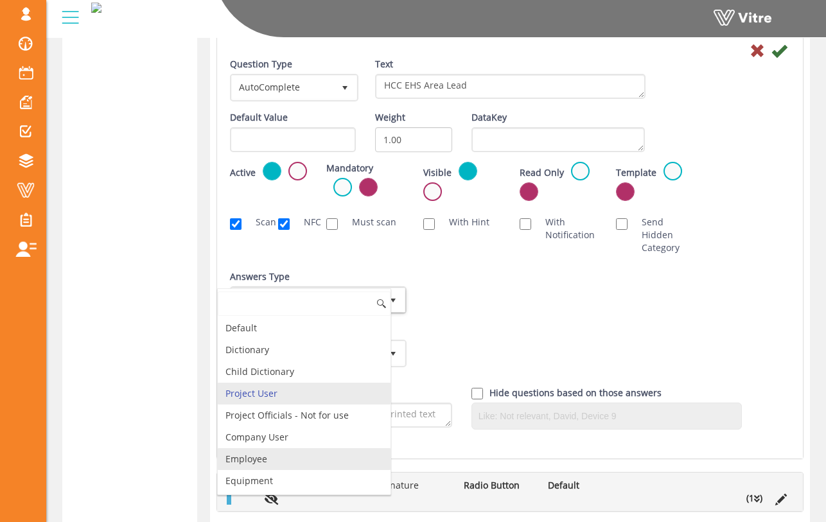
click at [347, 455] on li "Employee" at bounding box center [304, 459] width 173 height 22
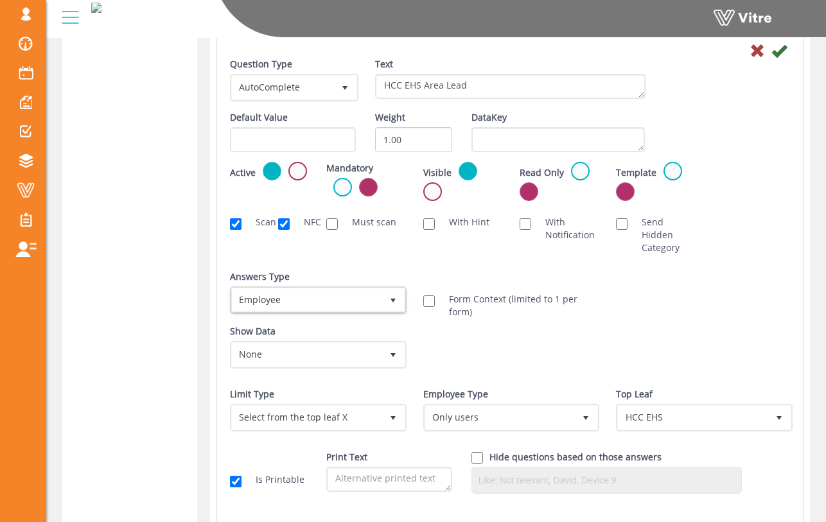
click at [495, 329] on div "Show Data None 0 Certificates Fall Protection Forklift (Warehouse) Forklift (Te…" at bounding box center [509, 351] width 579 height 53
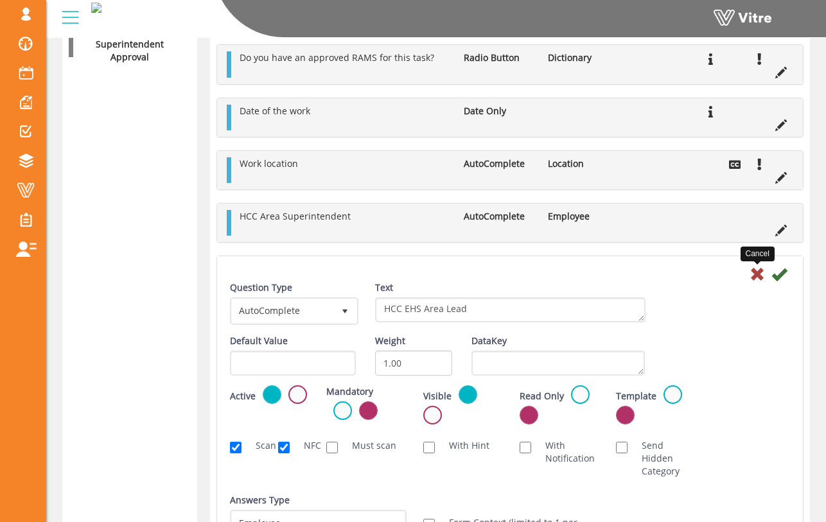
click at [761, 274] on icon at bounding box center [756, 273] width 15 height 15
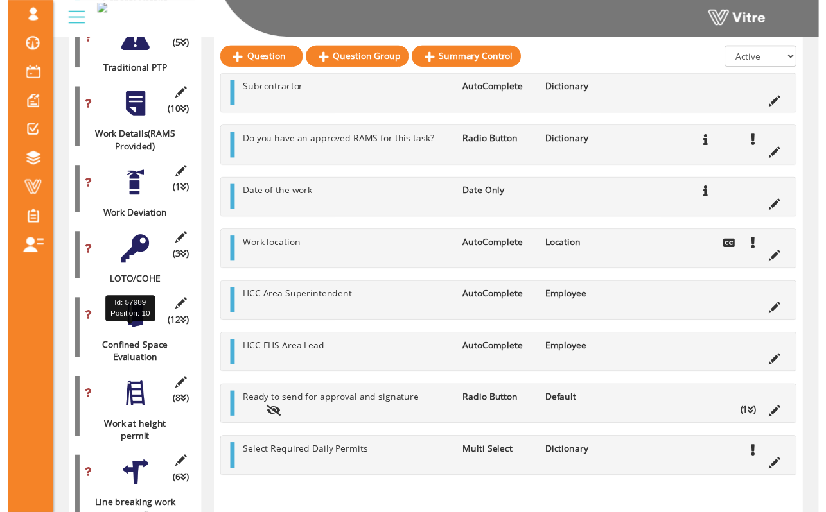
scroll to position [408, 0]
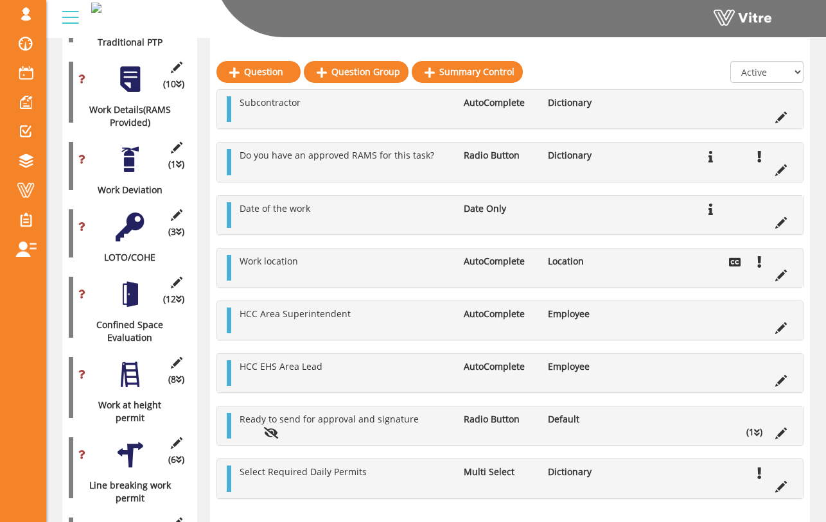
click at [130, 286] on div at bounding box center [130, 294] width 29 height 29
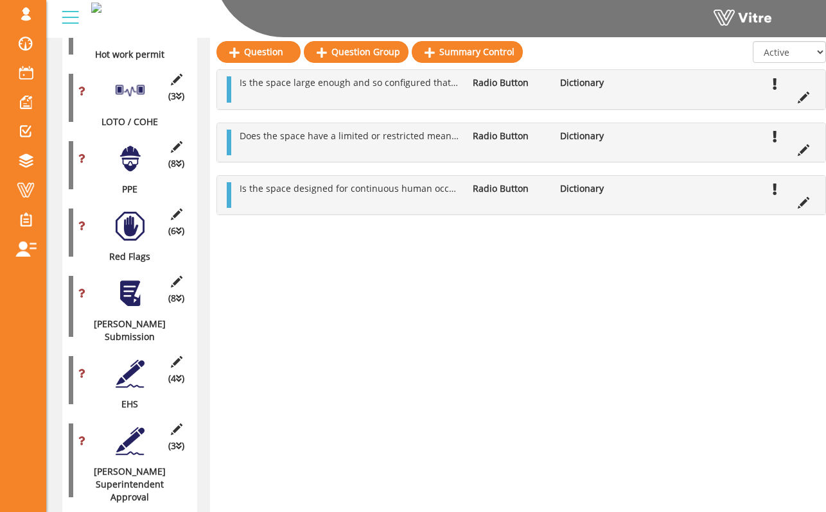
scroll to position [1092, 0]
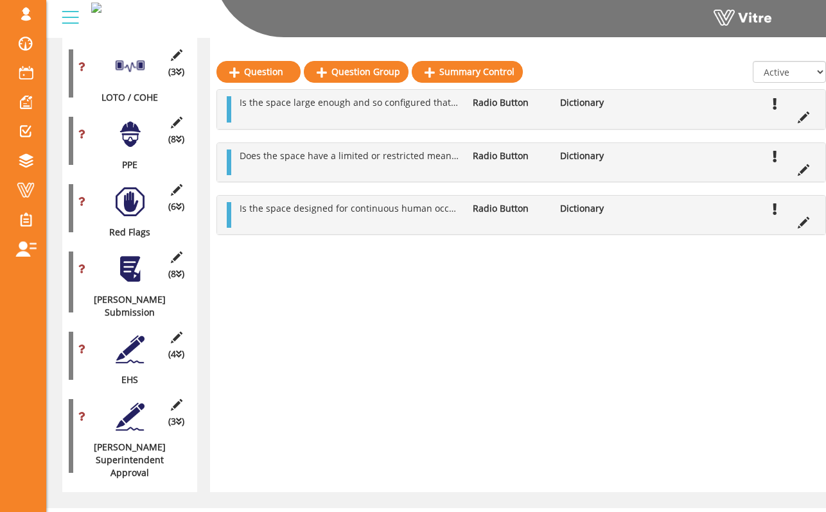
click at [132, 130] on div at bounding box center [130, 134] width 29 height 29
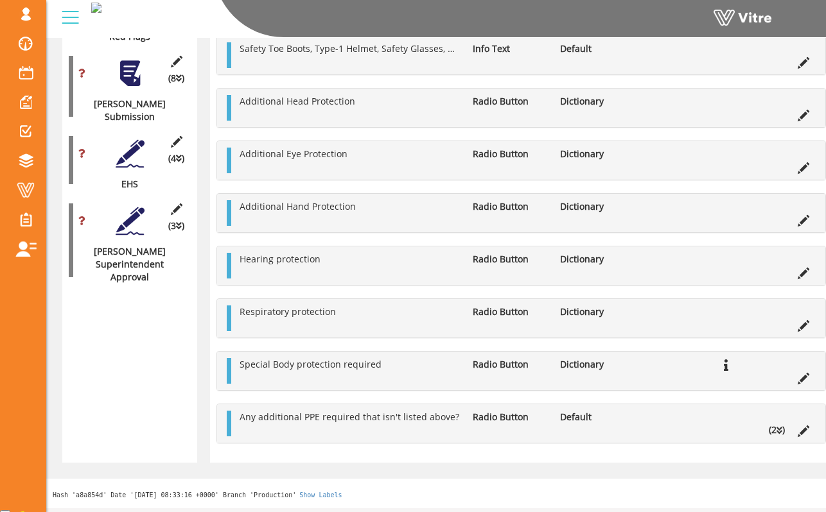
scroll to position [1458, 0]
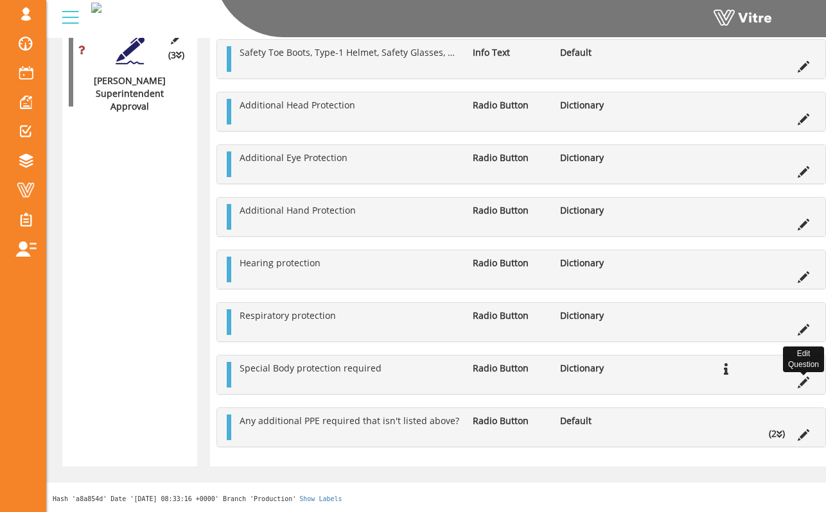
click at [802, 385] on icon at bounding box center [803, 383] width 12 height 12
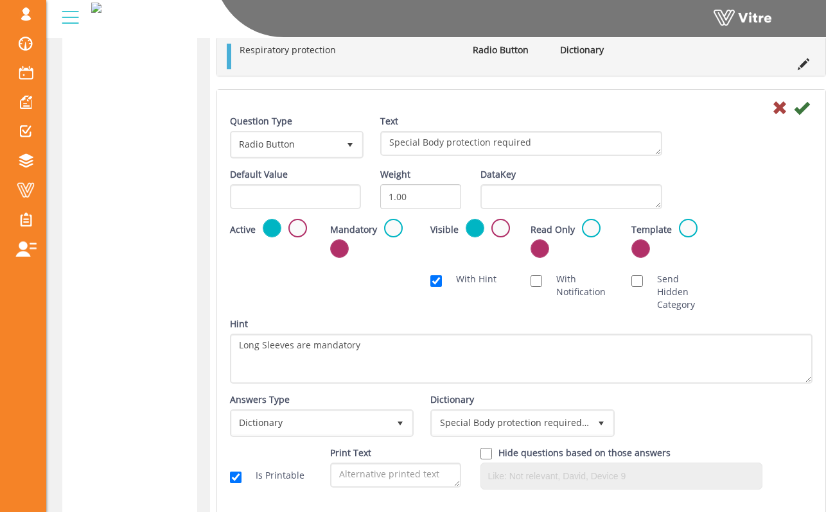
scroll to position [1727, 0]
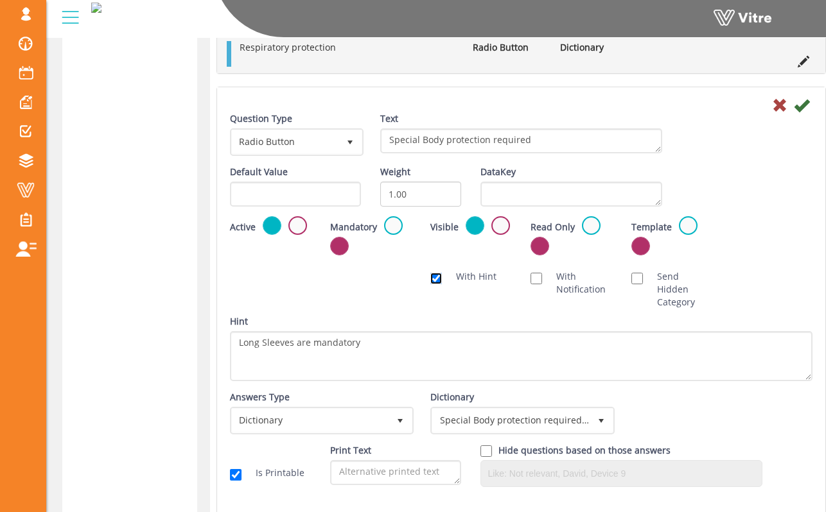
click at [437, 276] on input "With Hint" at bounding box center [436, 279] width 12 height 12
checkbox input "false"
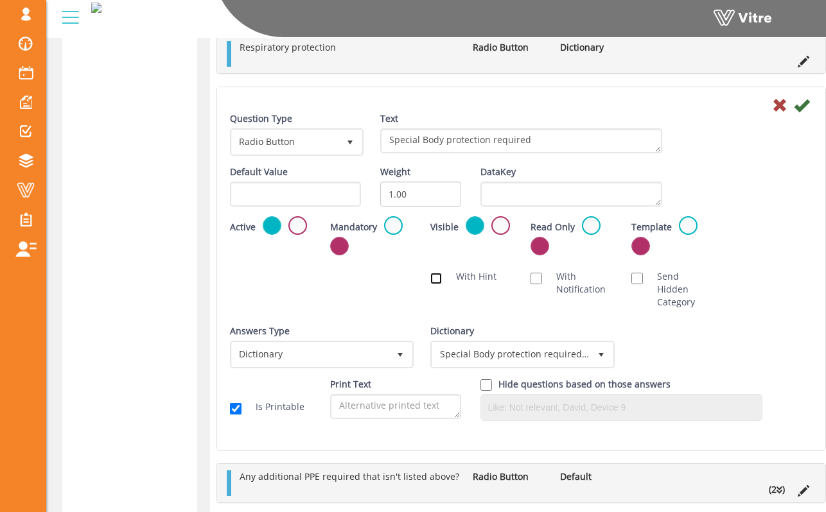
scroll to position [1763, 0]
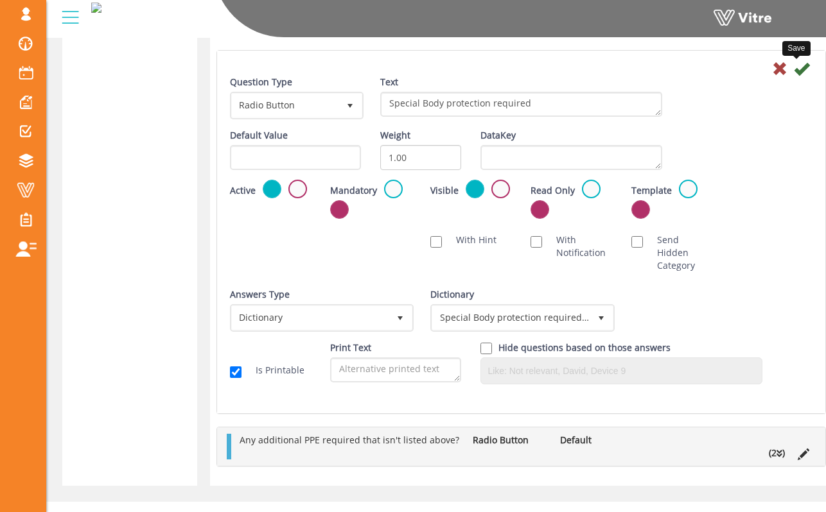
click at [794, 73] on icon at bounding box center [801, 68] width 15 height 15
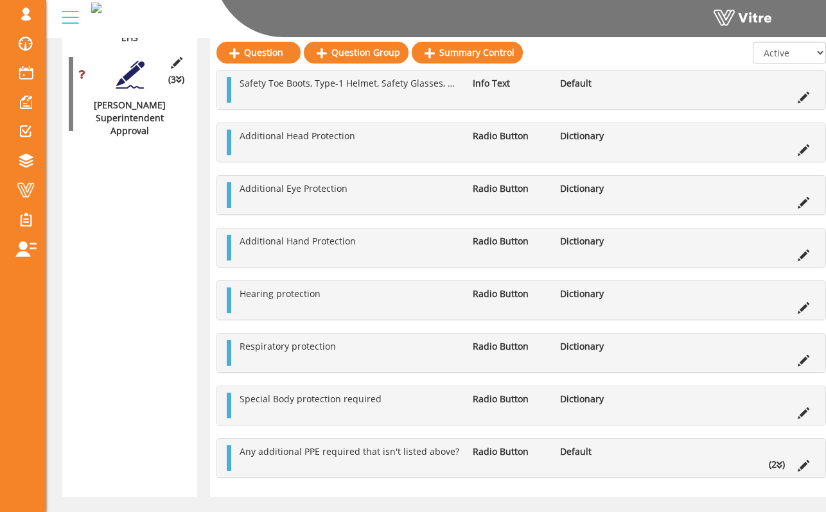
scroll to position [1465, 0]
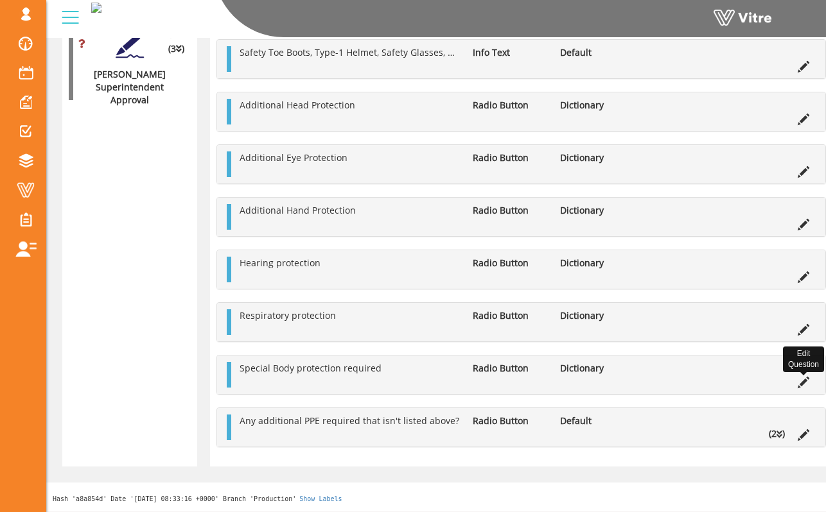
click at [801, 382] on icon at bounding box center [803, 383] width 12 height 12
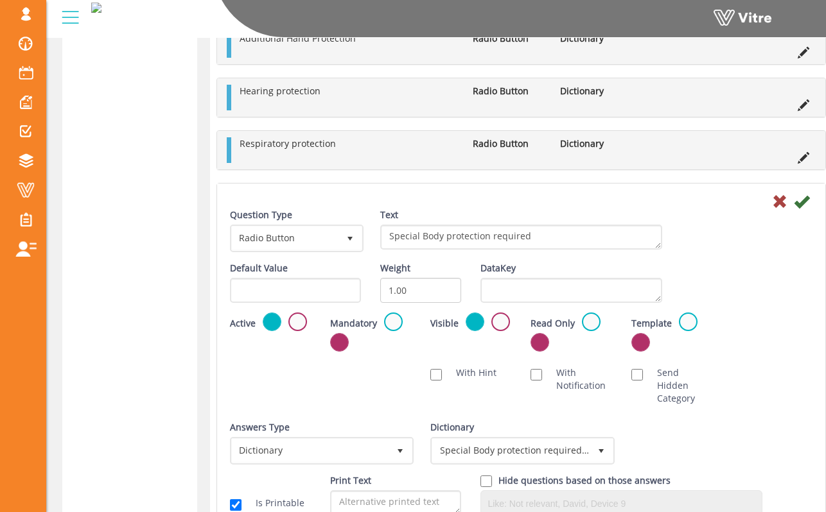
scroll to position [1724, 0]
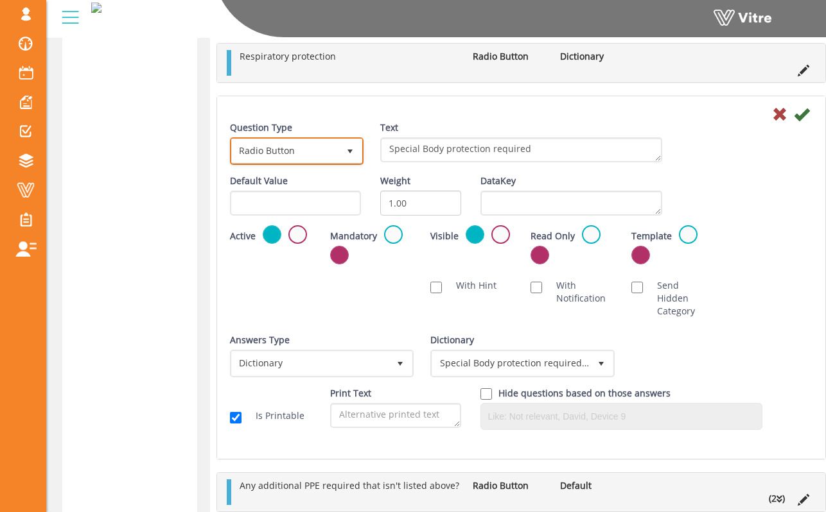
click at [344, 143] on span "select" at bounding box center [349, 150] width 23 height 23
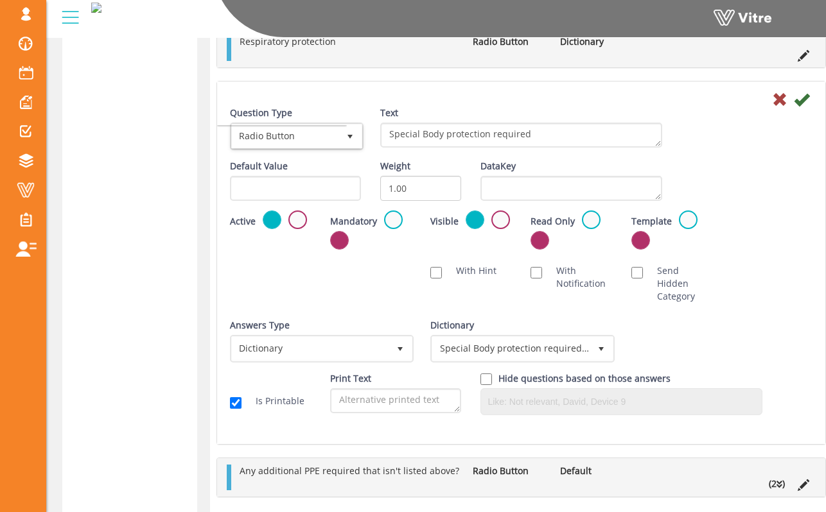
scroll to position [1750, 0]
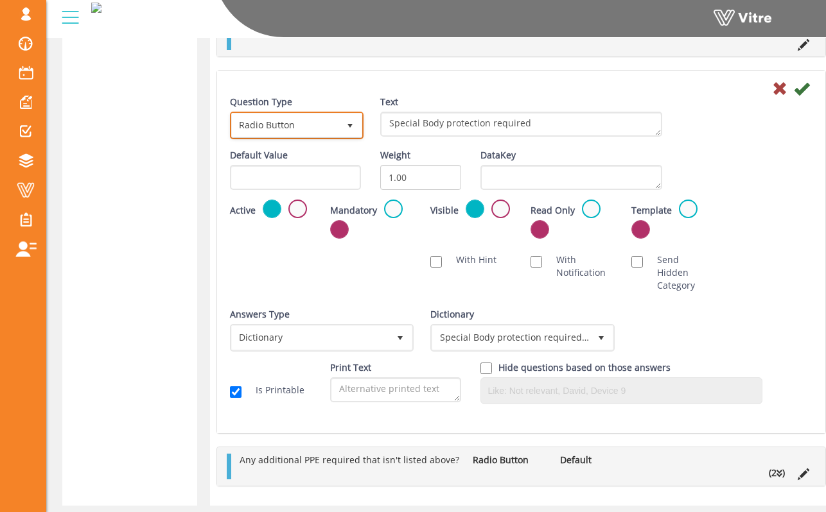
click at [289, 130] on span "Radio Button" at bounding box center [285, 125] width 107 height 23
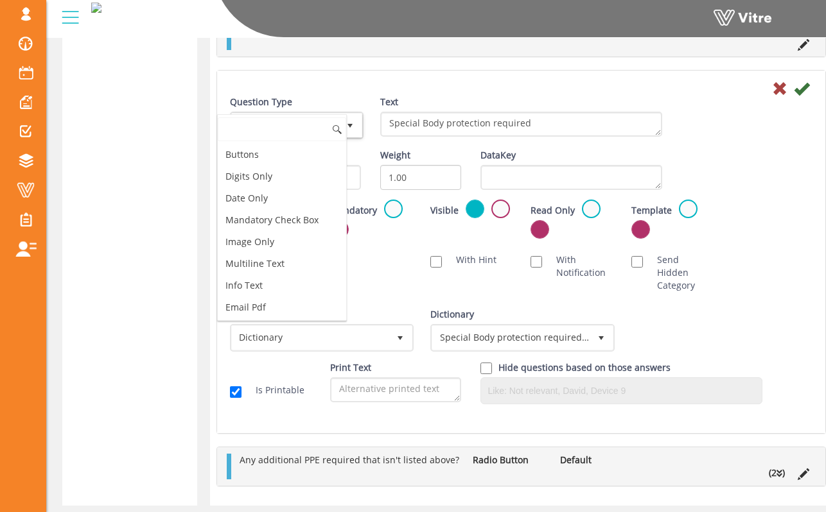
scroll to position [445, 0]
click at [287, 225] on li "Multi Select" at bounding box center [282, 222] width 128 height 22
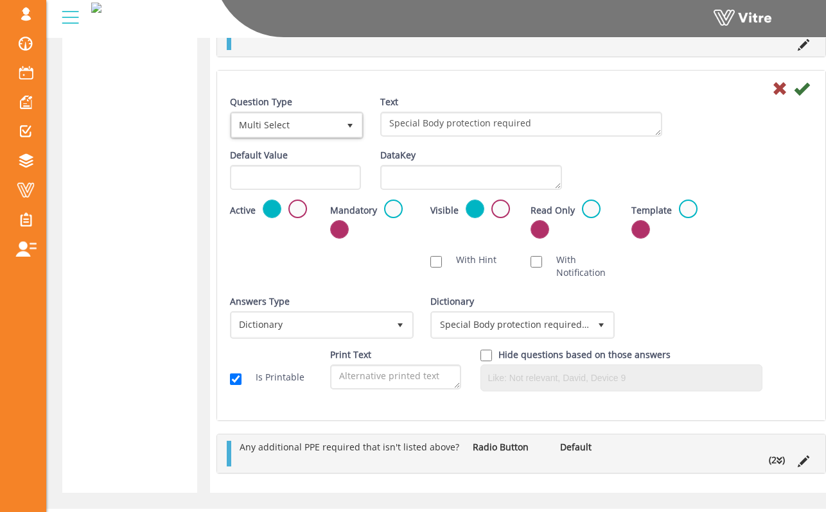
click at [374, 256] on div "Scan NFC Must scan With Hint With Notification Send Hidden Category No Image Op…" at bounding box center [521, 266] width 602 height 39
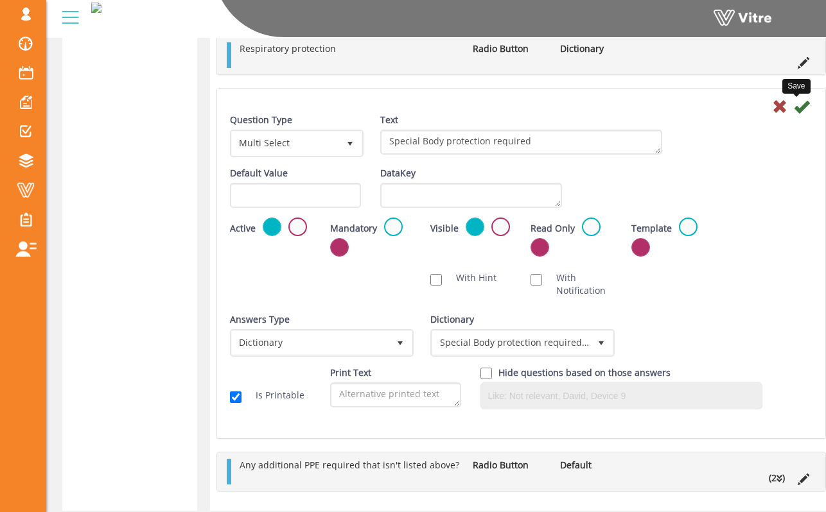
click at [796, 105] on icon at bounding box center [801, 106] width 15 height 15
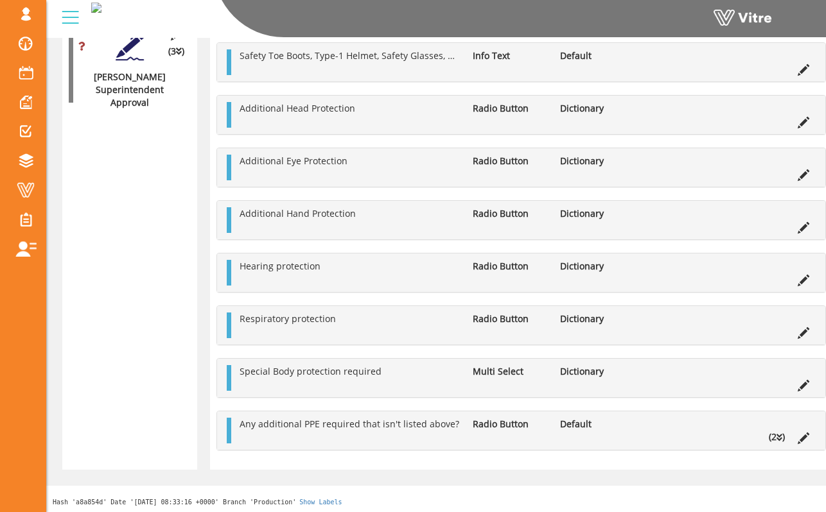
scroll to position [1465, 0]
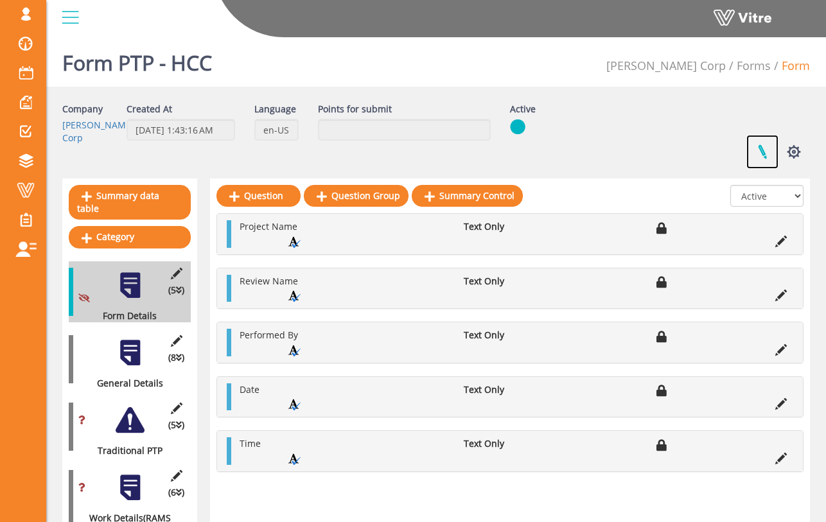
click at [755, 152] on link at bounding box center [762, 152] width 32 height 34
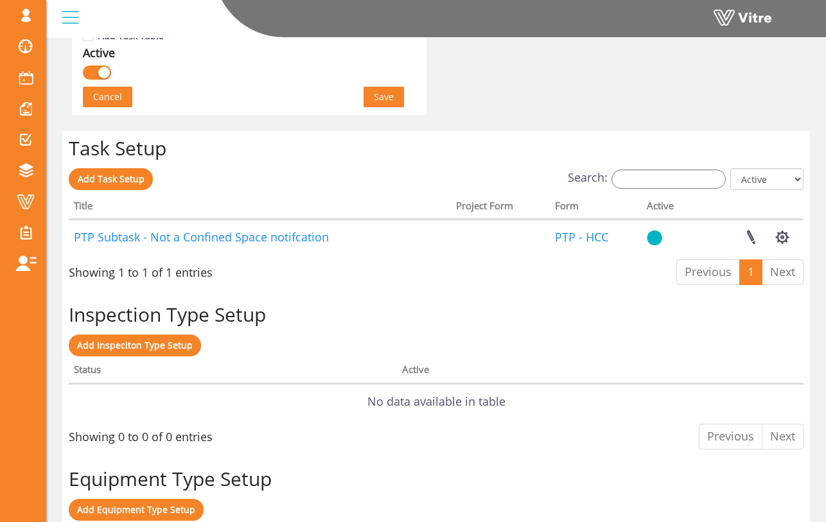
scroll to position [912, 0]
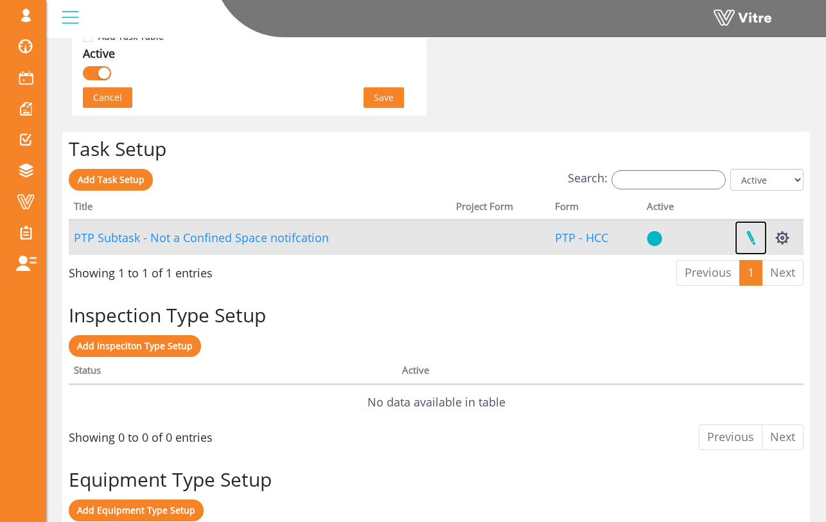
click at [749, 238] on link at bounding box center [751, 238] width 32 height 34
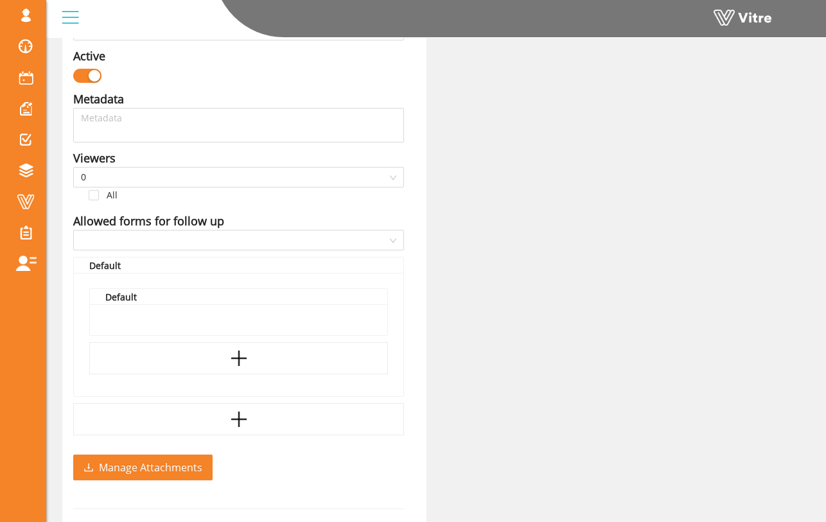
type input "Sam Trafton SU"
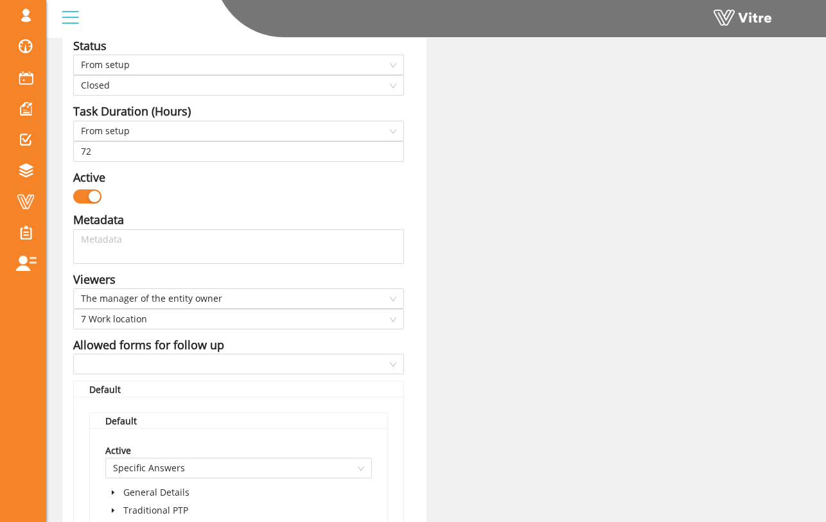
scroll to position [476, 0]
click at [87, 196] on button "button" at bounding box center [87, 195] width 28 height 14
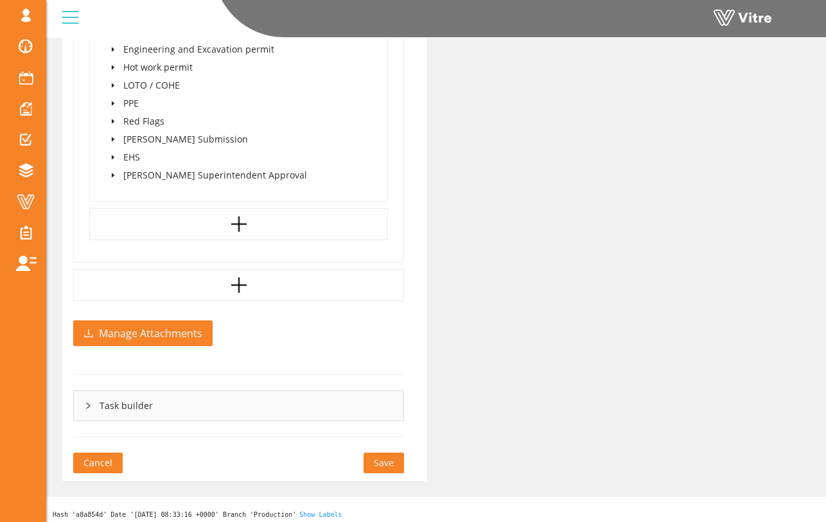
scroll to position [1874, 0]
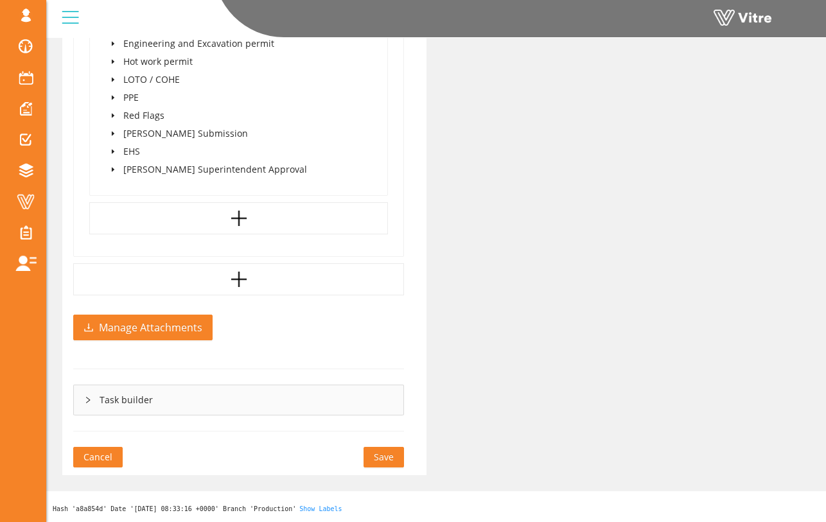
click at [383, 453] on span "Save" at bounding box center [384, 457] width 20 height 14
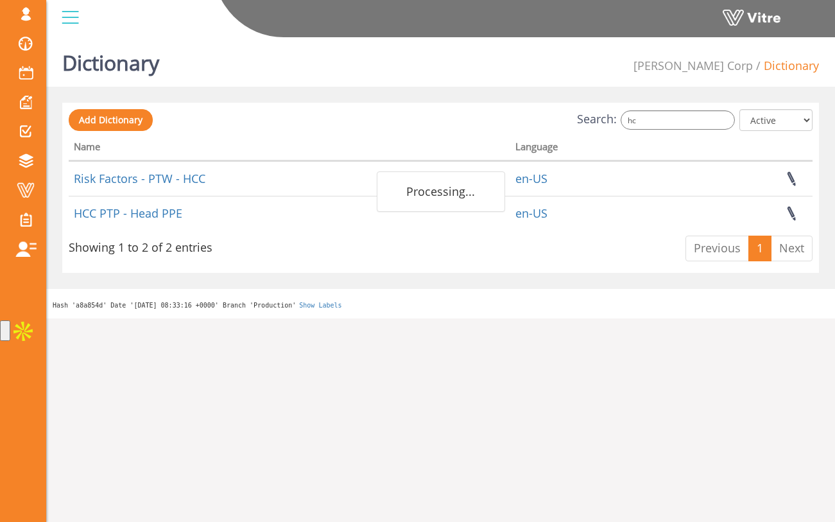
type input "h"
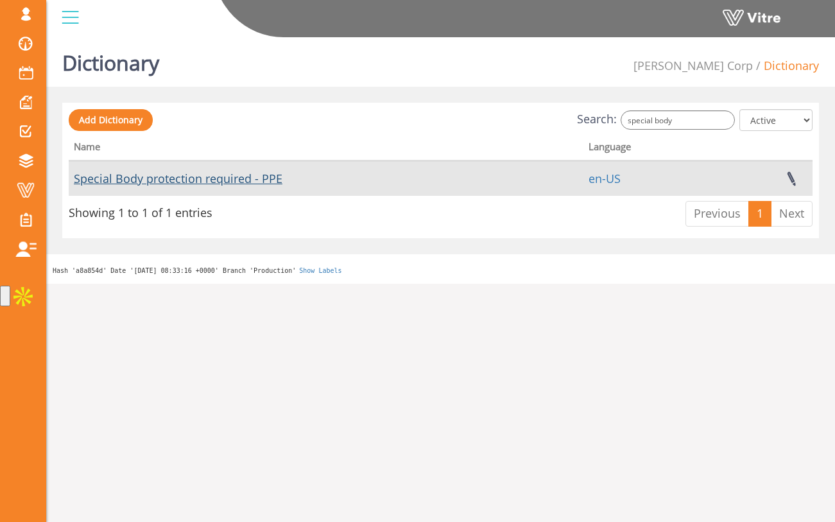
type input "special body"
click at [263, 178] on link "Special Body protection required - PPE" at bounding box center [178, 178] width 209 height 15
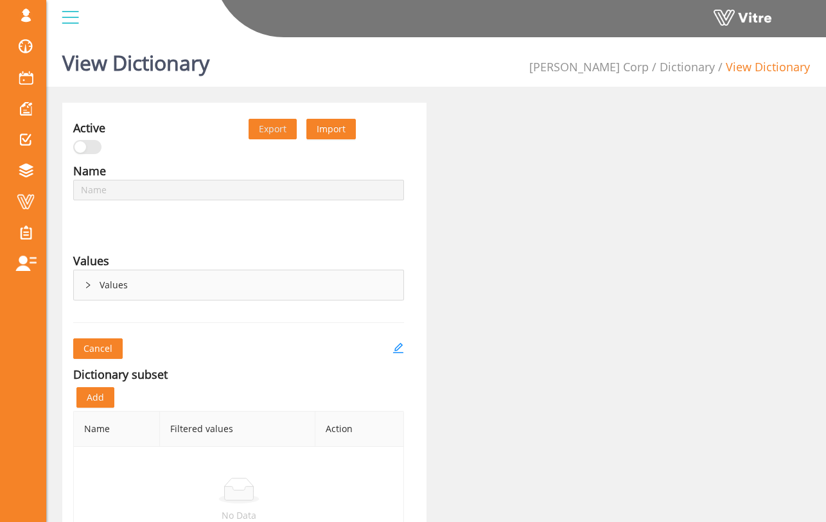
type input "Special Body protection required - PPE"
click at [107, 287] on div "Values" at bounding box center [238, 285] width 329 height 30
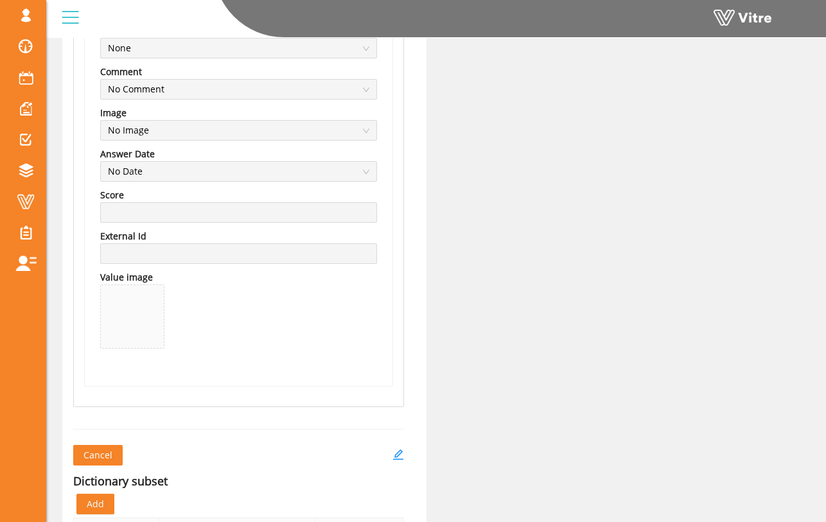
scroll to position [1337, 0]
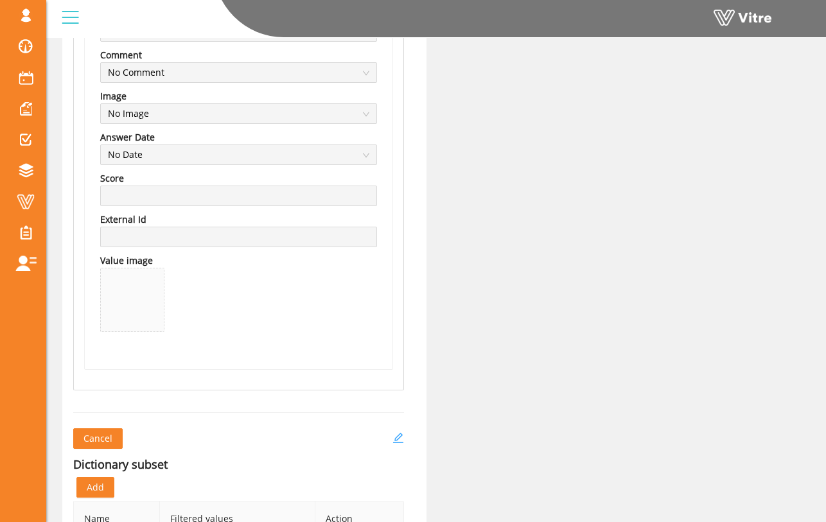
click at [403, 435] on icon "edit" at bounding box center [398, 438] width 12 height 12
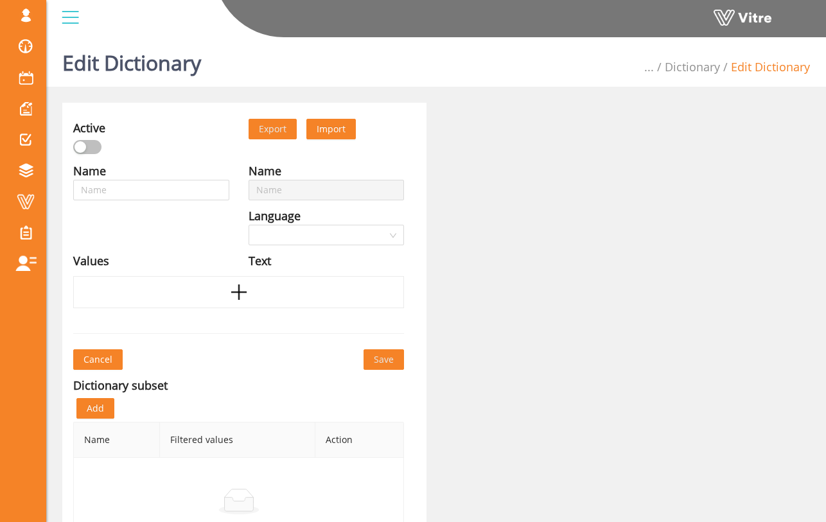
type input "Special Body protection required - PPE"
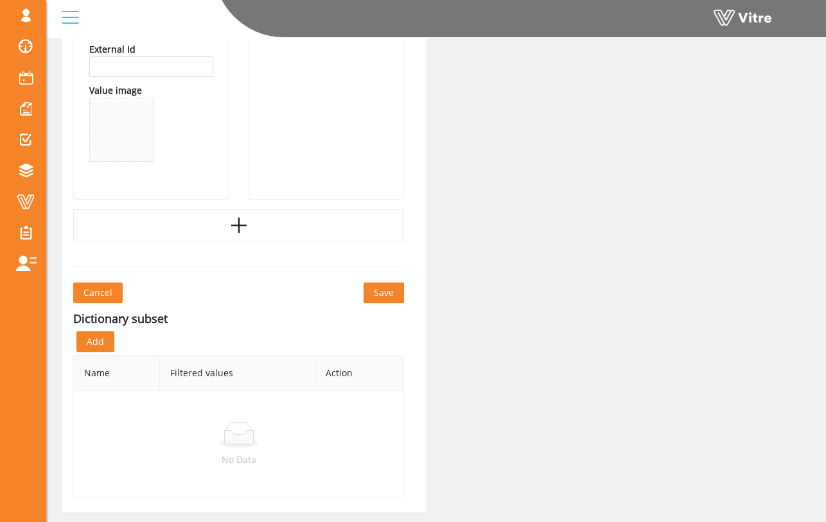
scroll to position [1495, 0]
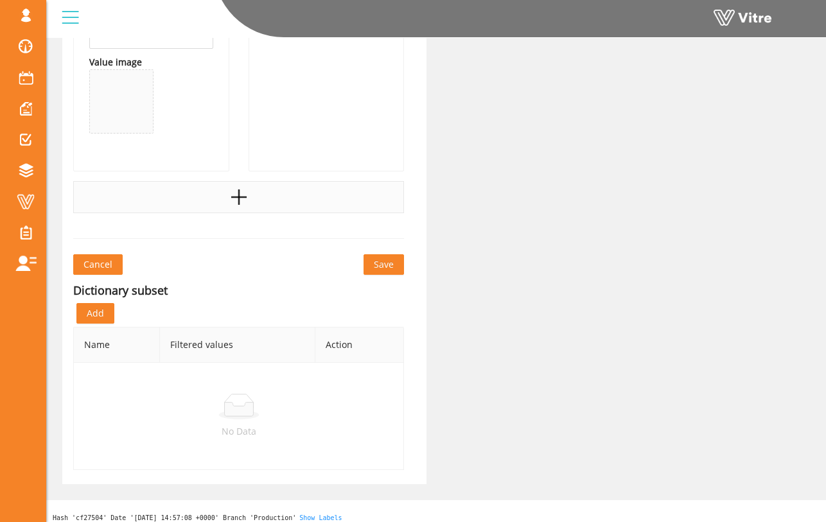
click at [248, 196] on div at bounding box center [238, 197] width 331 height 32
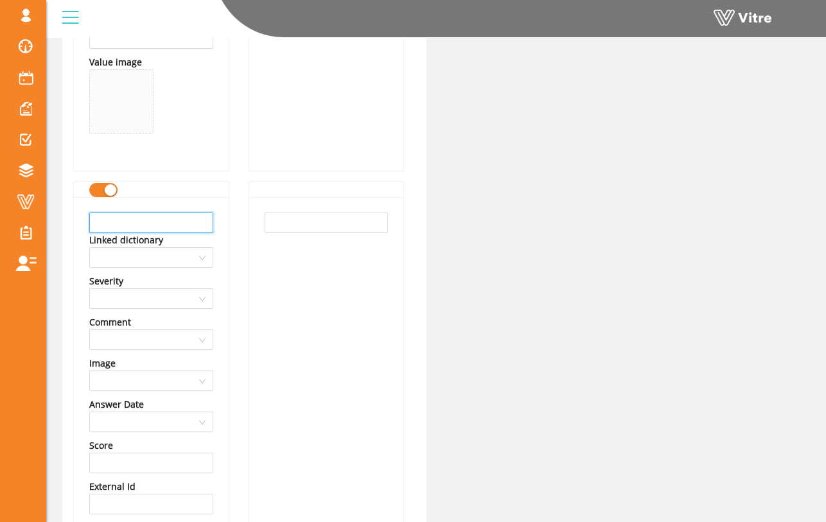
click at [191, 224] on input "text" at bounding box center [151, 223] width 124 height 21
type input "Cut-Resistant Sleeves"
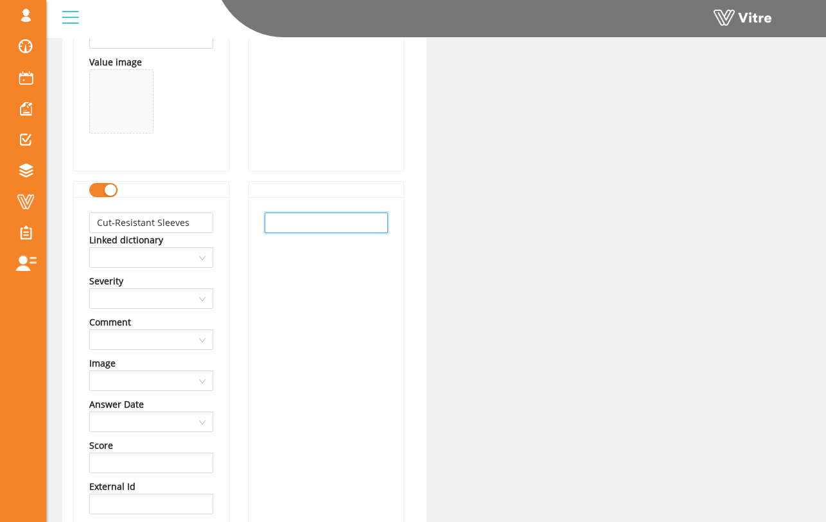
click at [304, 226] on input "text" at bounding box center [327, 223] width 124 height 21
paste input "Cut-Resistant Sleeves"
type input "Cut-Resistant Sleeves"
click at [279, 279] on div "Cut-Resistant Sleeves" at bounding box center [326, 416] width 155 height 439
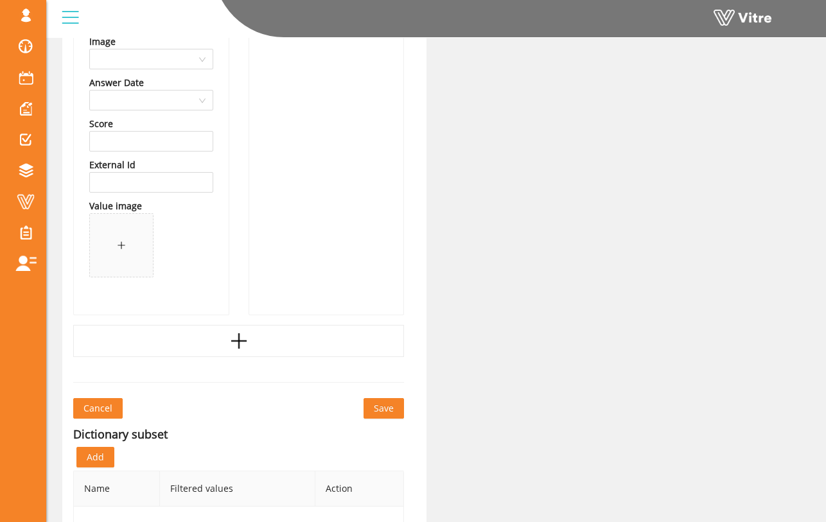
scroll to position [1821, 0]
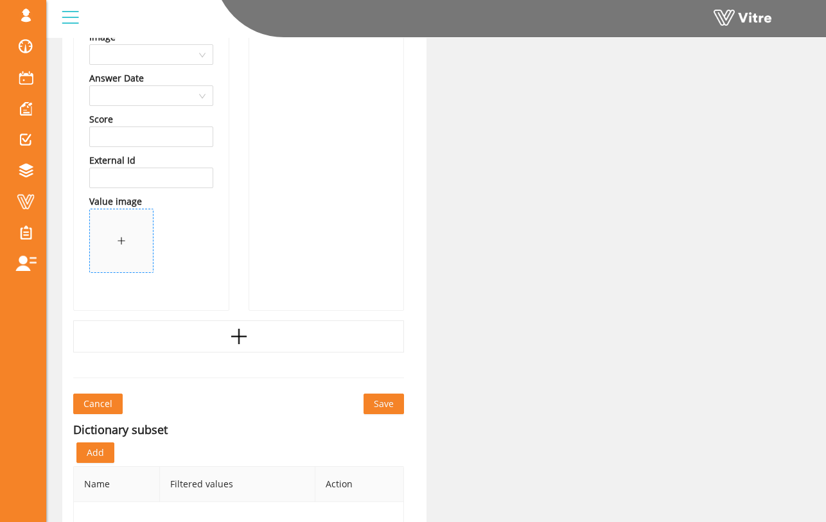
click at [120, 235] on div at bounding box center [121, 241] width 9 height 14
click at [339, 340] on div at bounding box center [238, 336] width 331 height 32
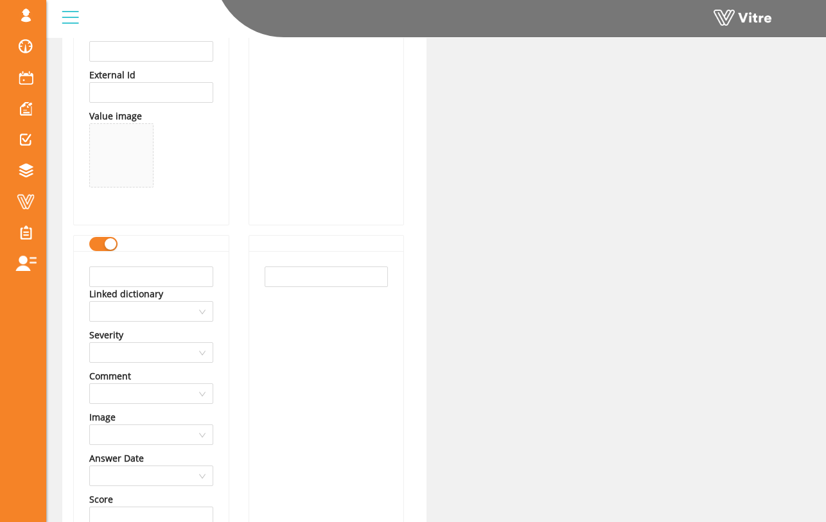
scroll to position [1910, 0]
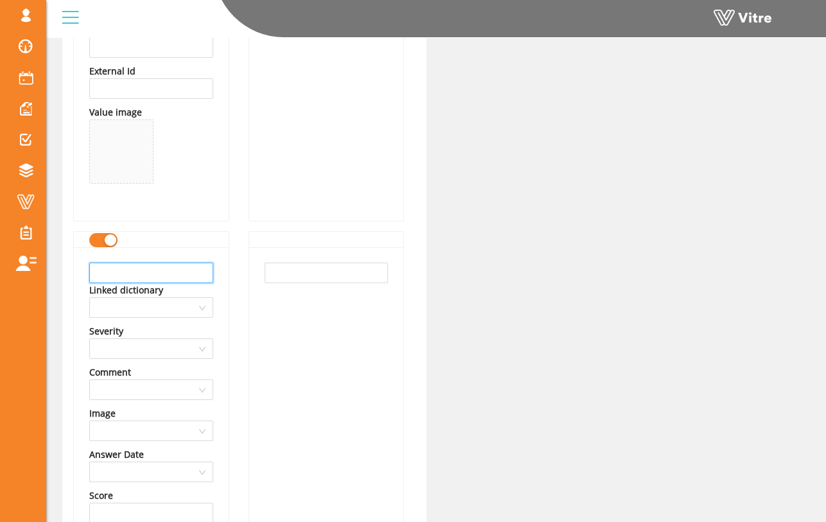
click at [200, 277] on input "text" at bounding box center [151, 273] width 124 height 21
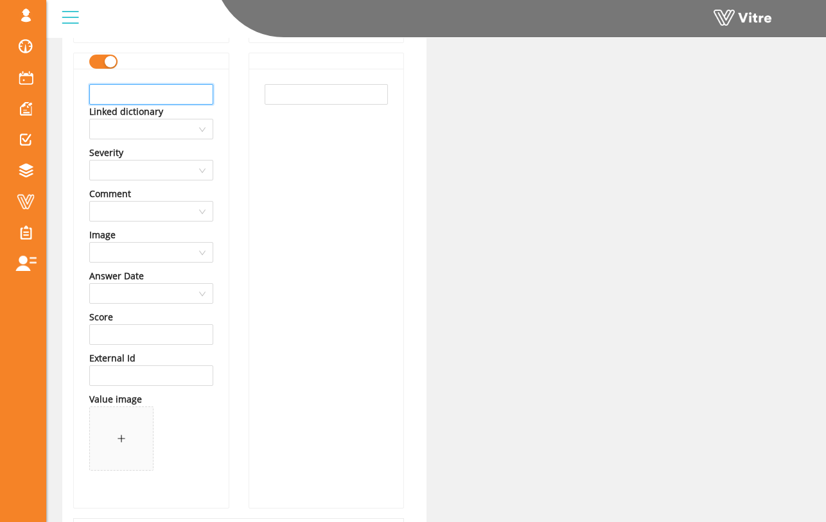
scroll to position [2085, 0]
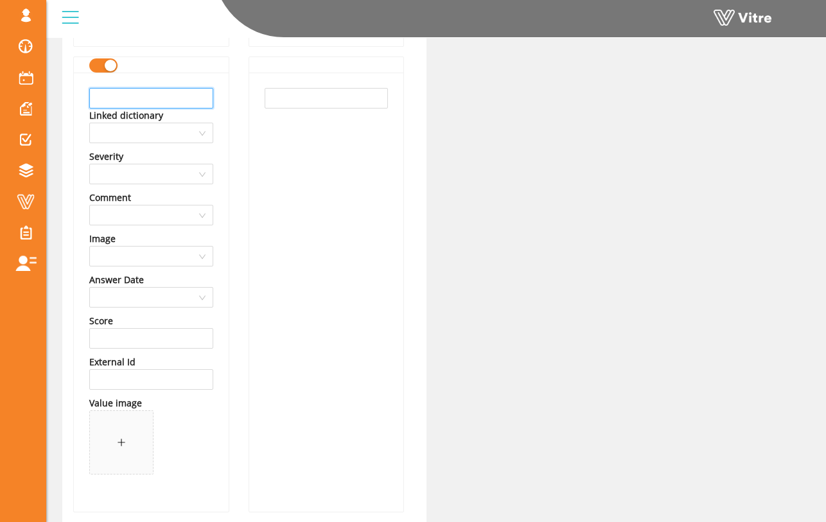
click at [191, 101] on input "text" at bounding box center [151, 98] width 124 height 21
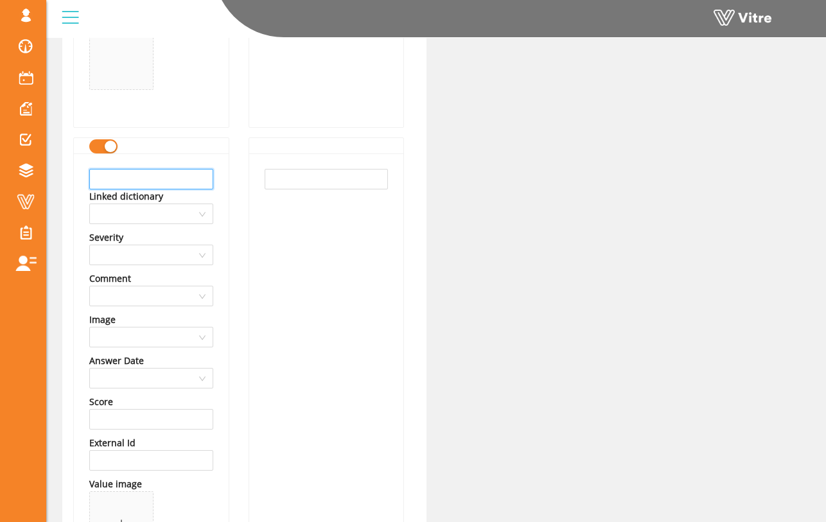
scroll to position [2015, 0]
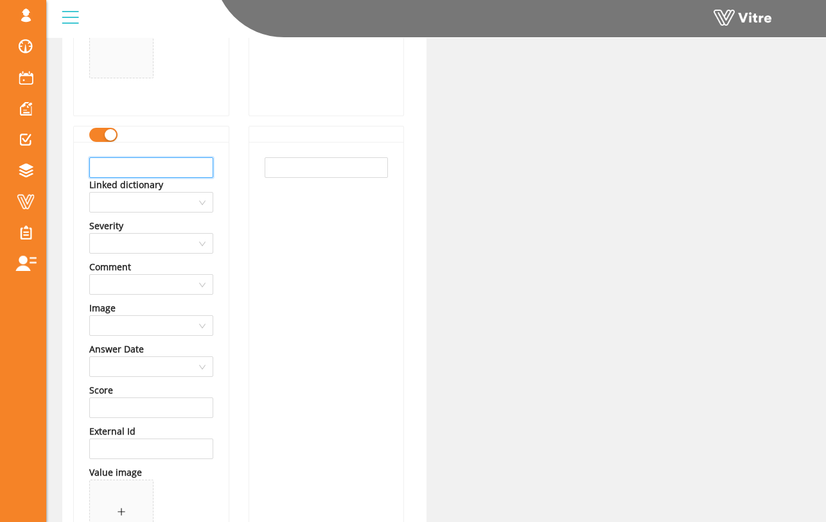
click at [175, 165] on input "text" at bounding box center [151, 167] width 124 height 21
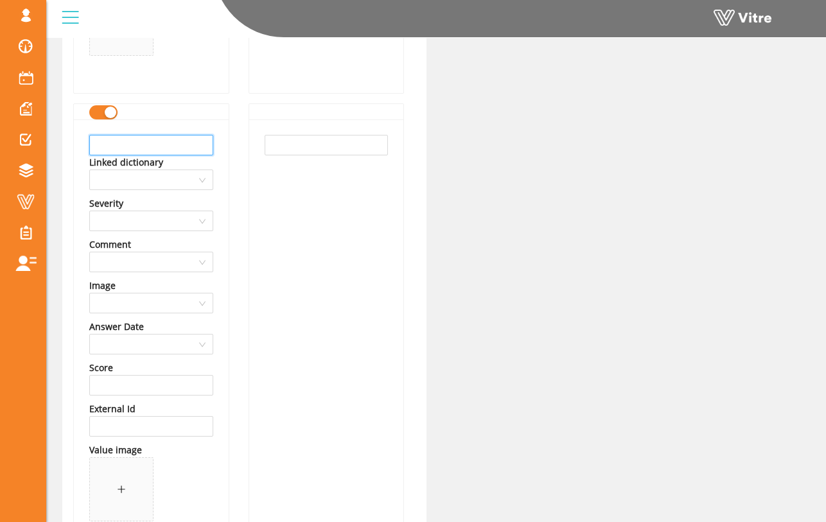
scroll to position [2021, 0]
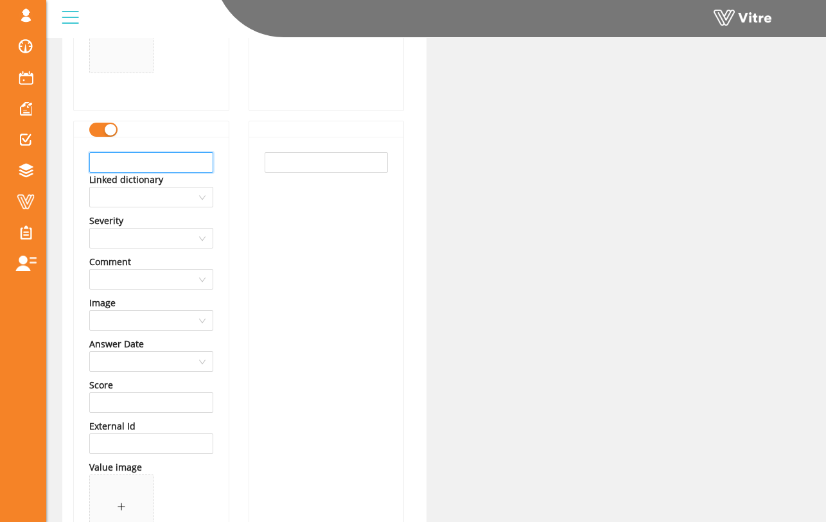
click at [169, 167] on input "text" at bounding box center [151, 162] width 124 height 21
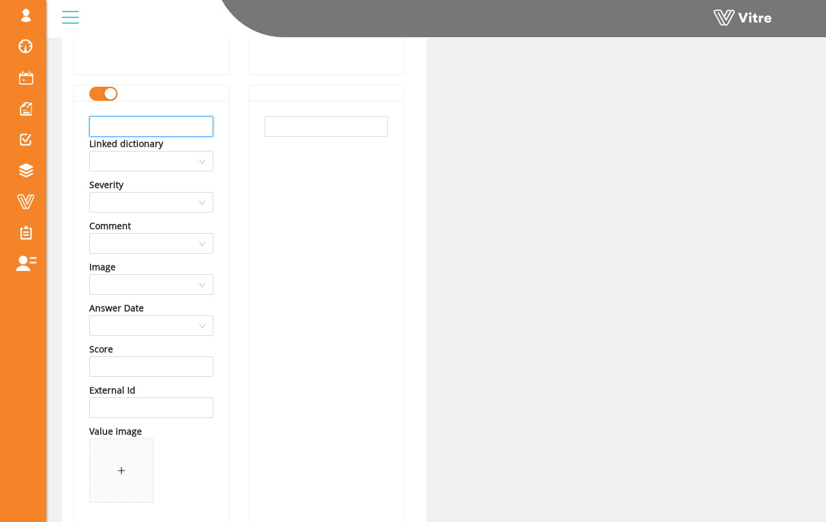
scroll to position [2060, 0]
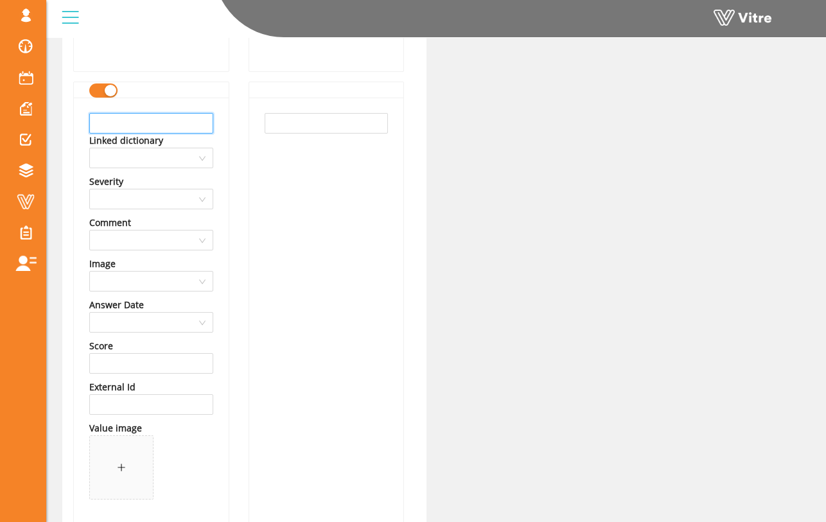
click at [202, 125] on input "text" at bounding box center [151, 123] width 124 height 21
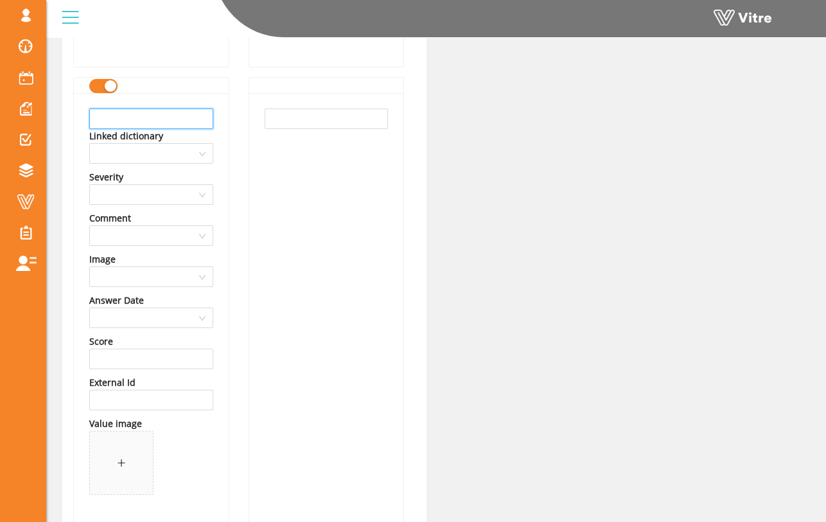
scroll to position [2032, 0]
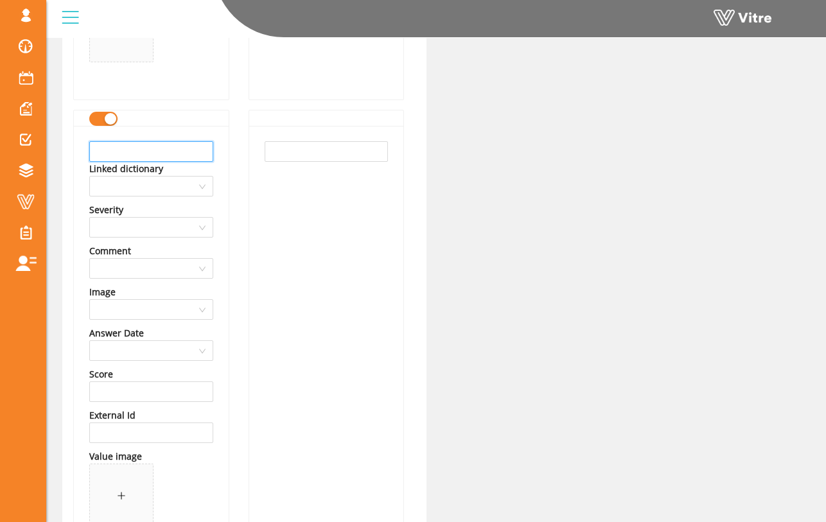
click at [196, 146] on input "text" at bounding box center [151, 151] width 124 height 21
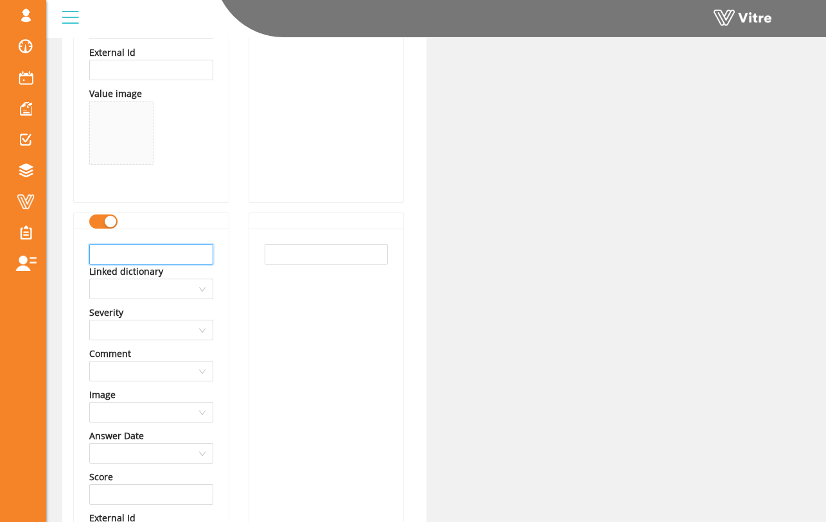
scroll to position [1938, 0]
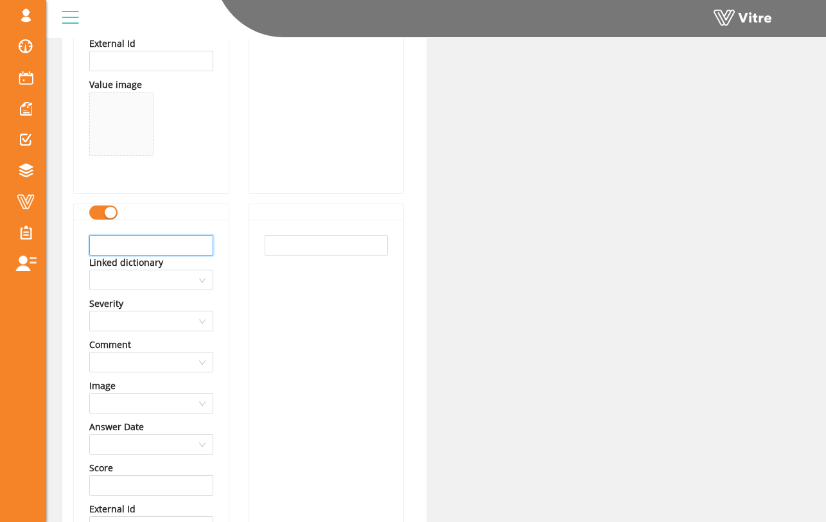
click at [198, 241] on input "text" at bounding box center [151, 245] width 124 height 21
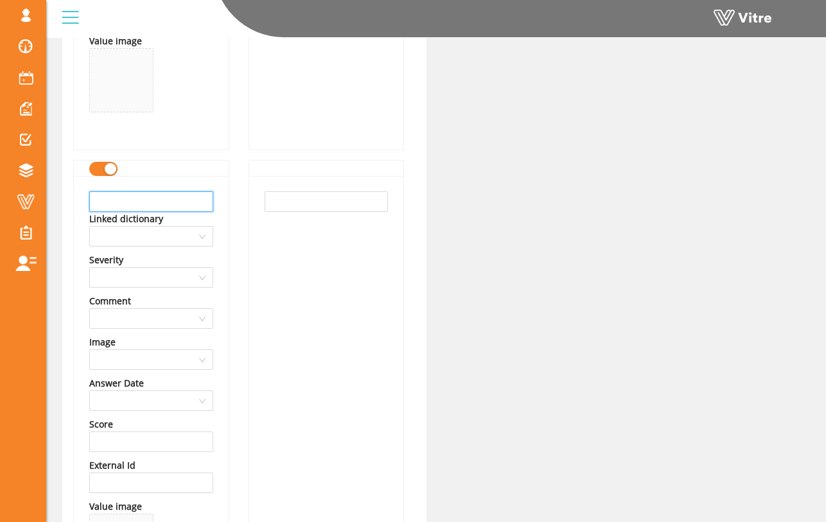
scroll to position [1972, 0]
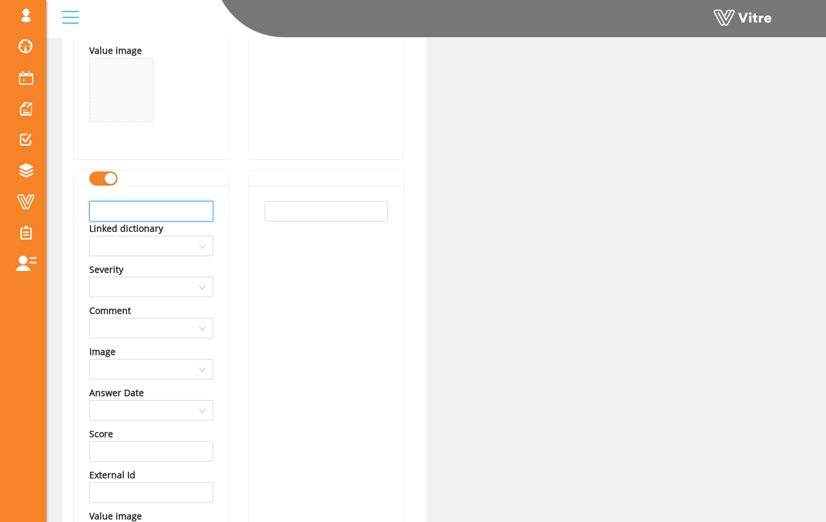
click at [201, 214] on input "text" at bounding box center [151, 211] width 124 height 21
drag, startPoint x: 187, startPoint y: 213, endPoint x: 85, endPoint y: 213, distance: 102.1
click at [85, 213] on div "Welding Sleeves Linked dictionary Severity Comment Image Answer Date Score Exte…" at bounding box center [151, 405] width 155 height 439
type input "Welding Sleeves"
click at [281, 213] on input "text" at bounding box center [327, 211] width 124 height 21
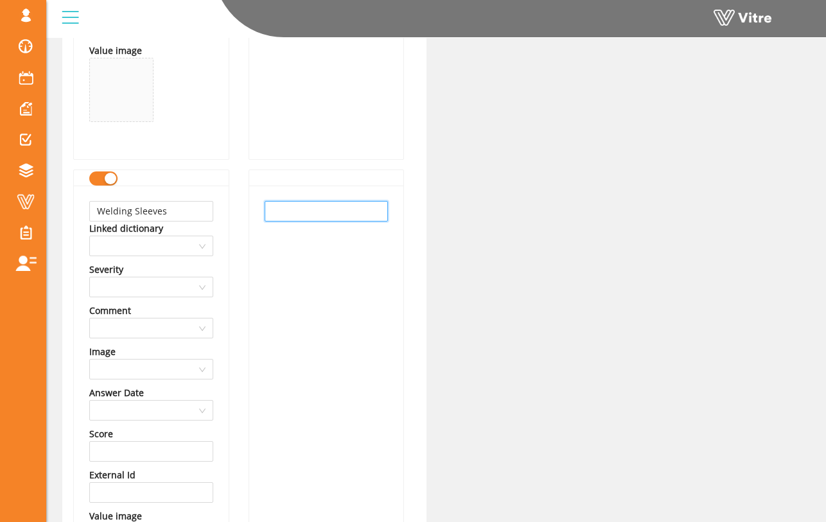
paste input "Welding Sleeves"
type input "Welding Sleeves"
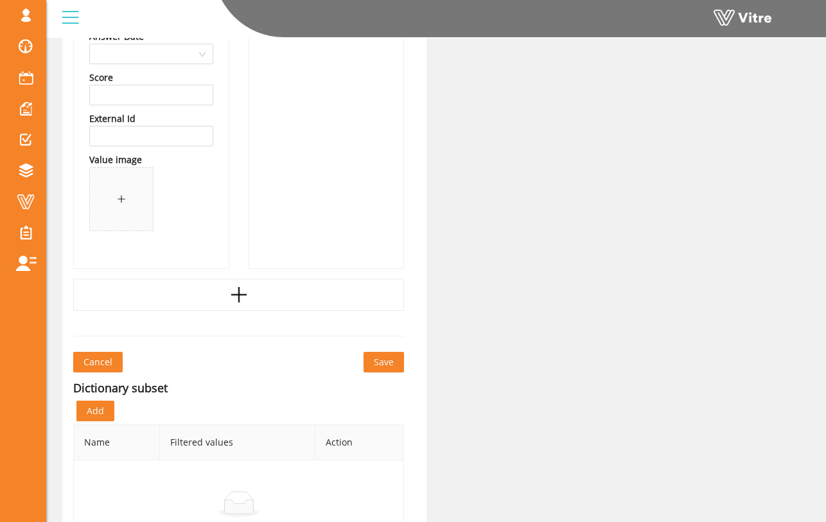
scroll to position [2346, 0]
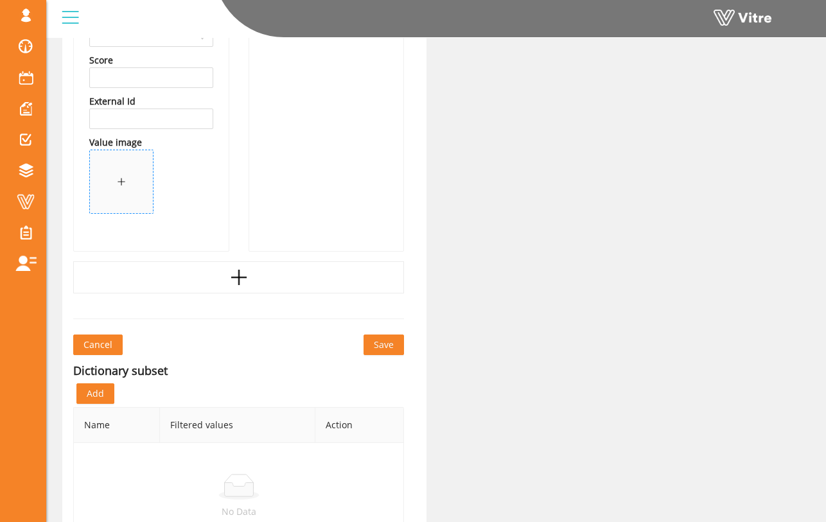
click at [129, 188] on span at bounding box center [121, 181] width 63 height 63
click at [238, 278] on icon "plus" at bounding box center [238, 278] width 15 height 2
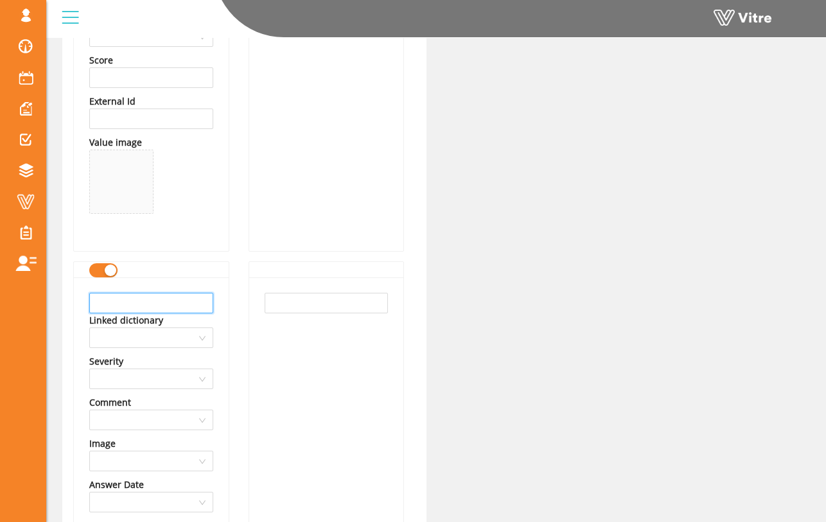
click at [191, 297] on input "text" at bounding box center [151, 303] width 124 height 21
type input "Welding Apron"
click at [311, 298] on input "text" at bounding box center [327, 303] width 124 height 21
click at [191, 305] on input "Welding Apron" at bounding box center [151, 303] width 124 height 21
click at [287, 305] on input "text" at bounding box center [327, 303] width 124 height 21
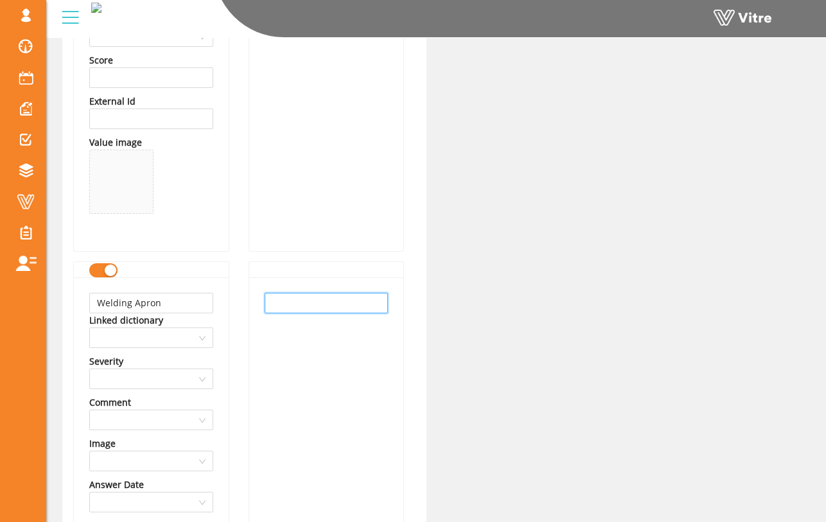
paste input "Welding Apron"
type input "Welding Apron"
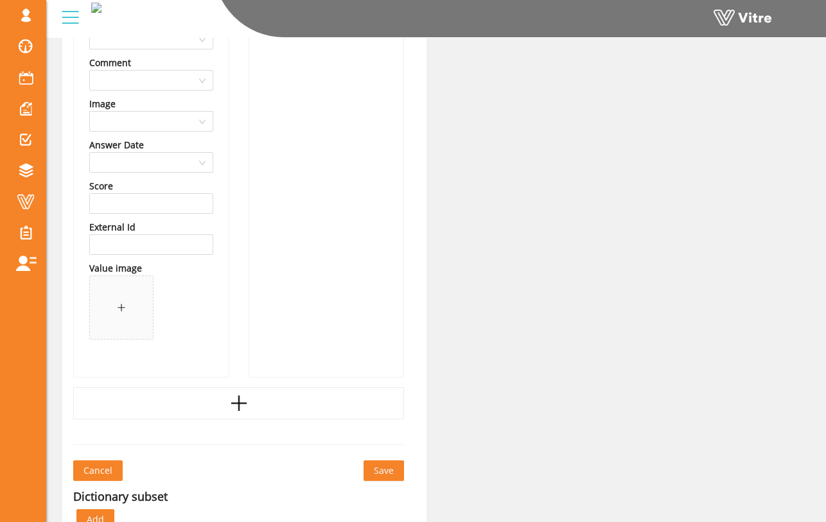
scroll to position [2697, 0]
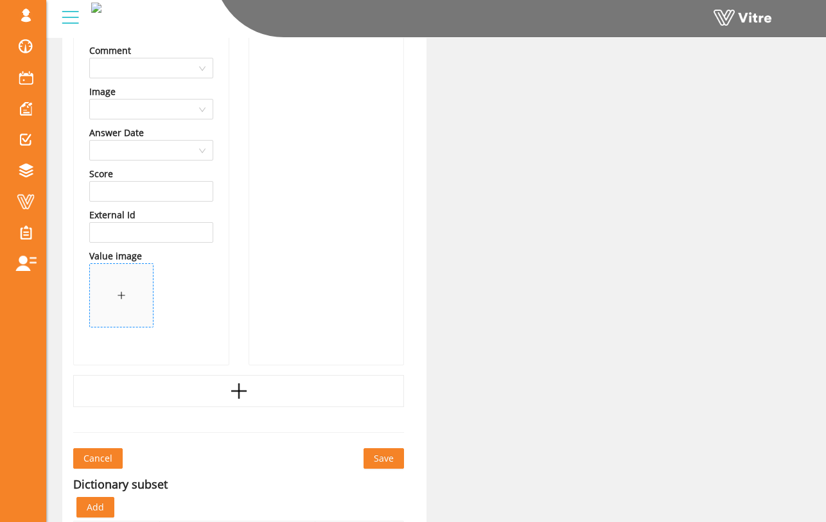
click at [112, 286] on span at bounding box center [121, 295] width 63 height 63
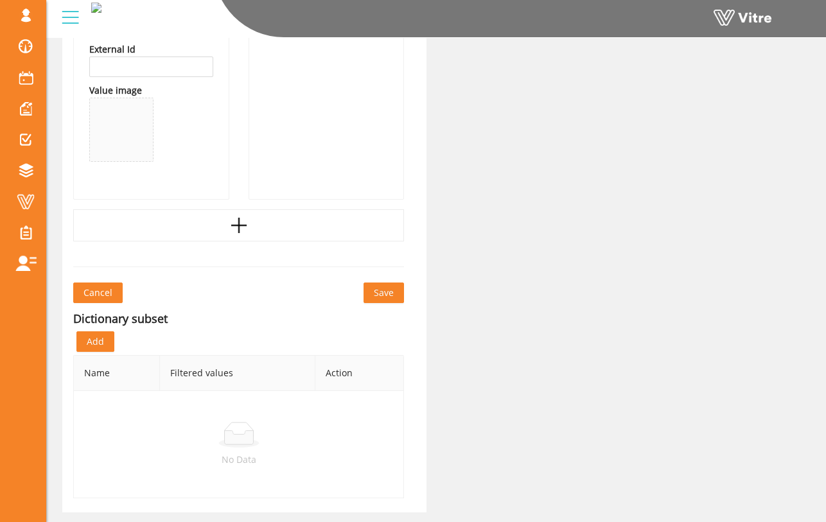
scroll to position [2873, 0]
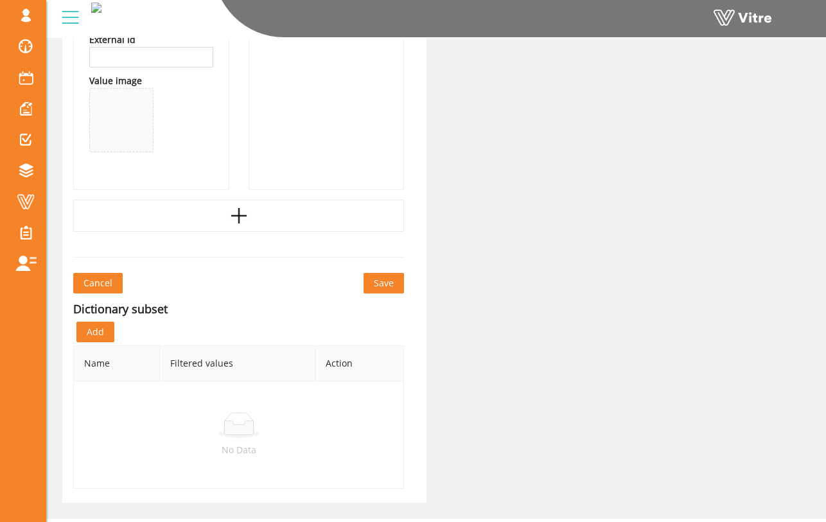
click at [373, 278] on button "Save" at bounding box center [383, 283] width 40 height 21
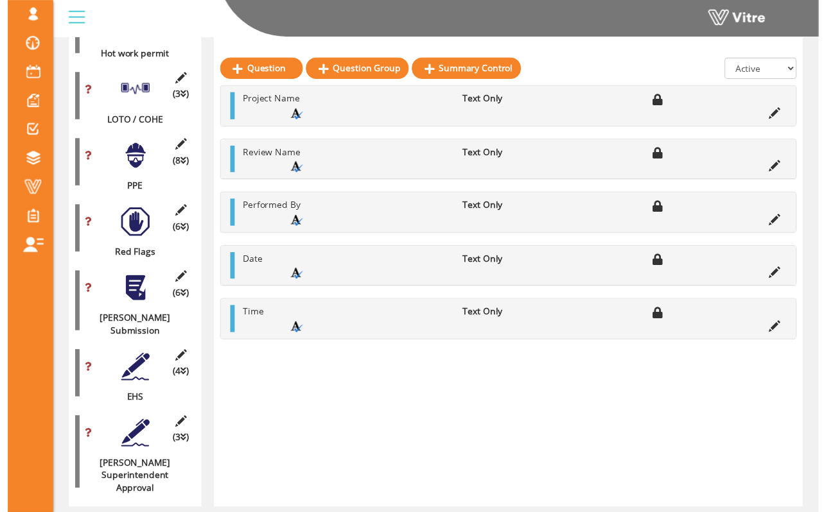
scroll to position [1033, 0]
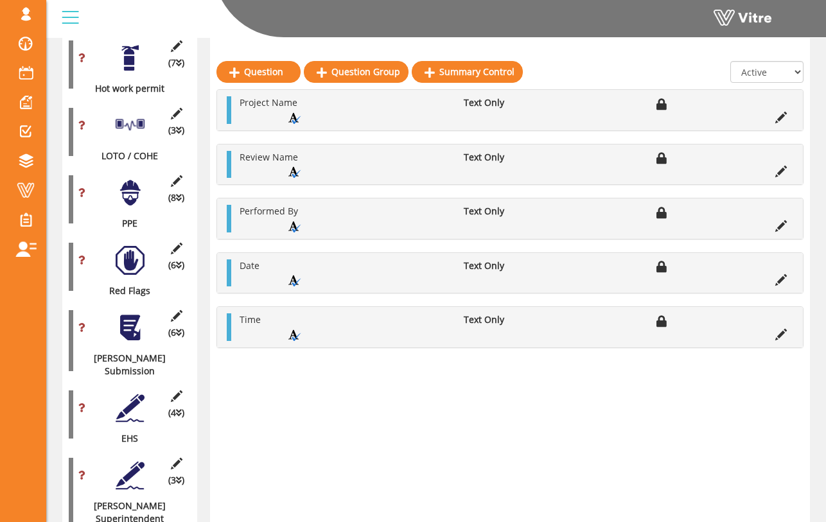
click at [135, 179] on div at bounding box center [130, 192] width 29 height 29
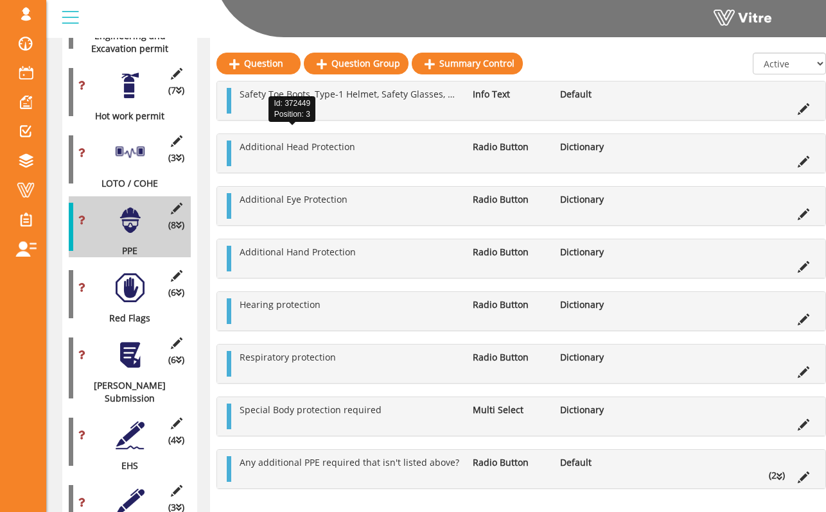
scroll to position [1027, 0]
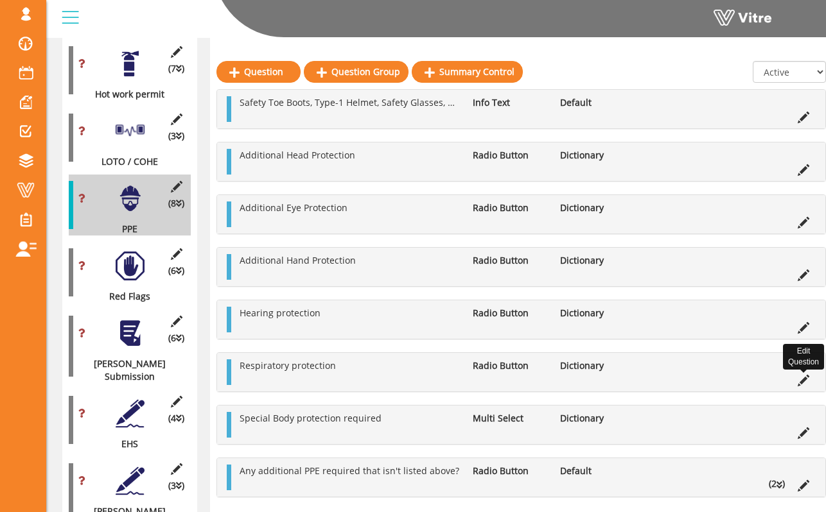
click at [798, 381] on icon at bounding box center [803, 381] width 12 height 12
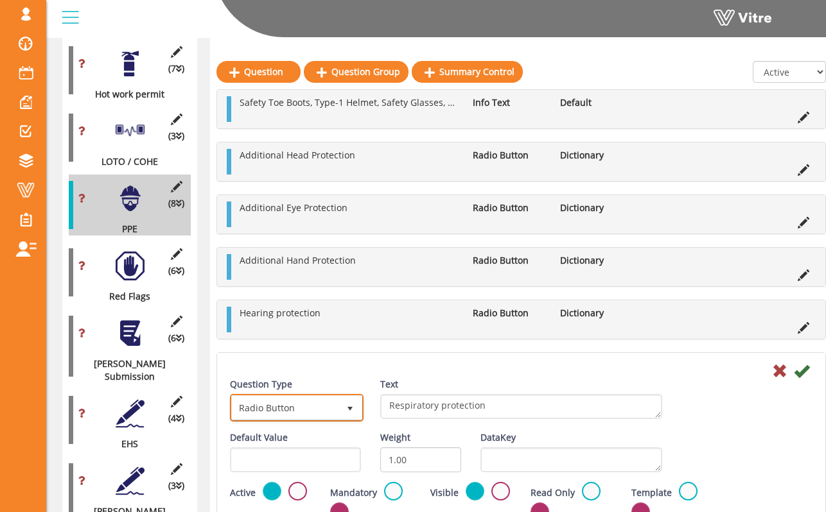
click at [338, 401] on span "select" at bounding box center [349, 407] width 23 height 23
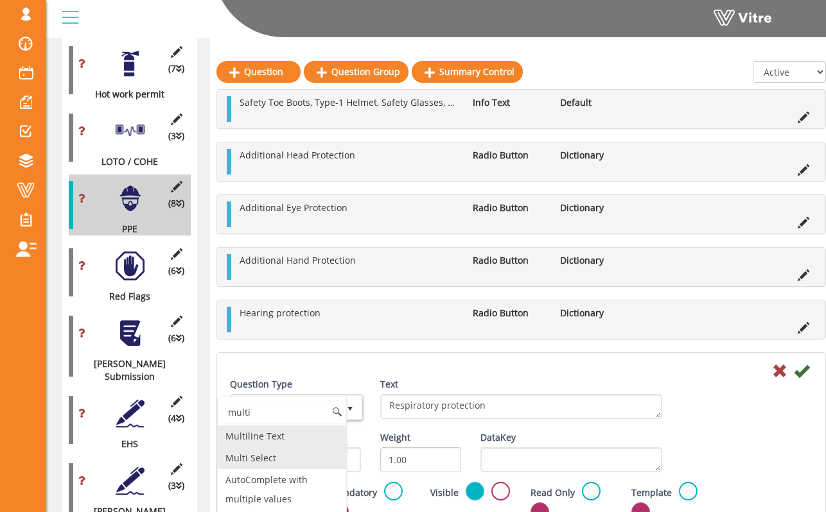
click at [308, 454] on li "Multi Select" at bounding box center [282, 459] width 128 height 22
type input "multi"
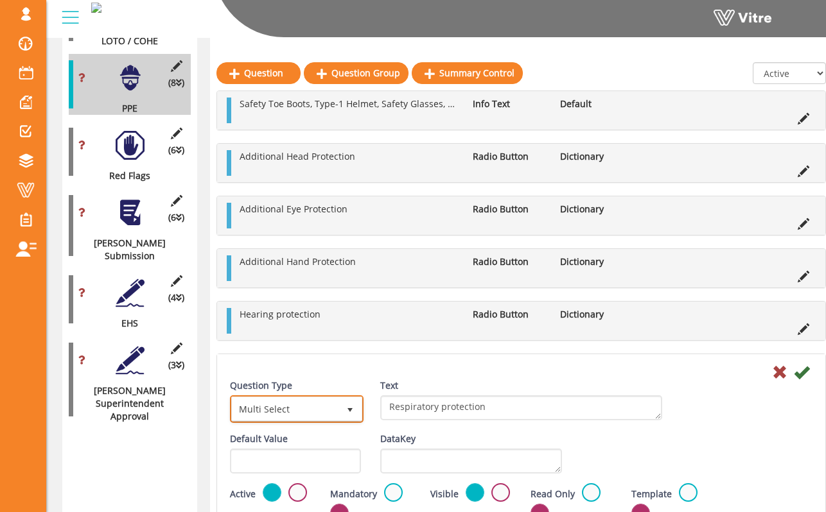
scroll to position [1149, 0]
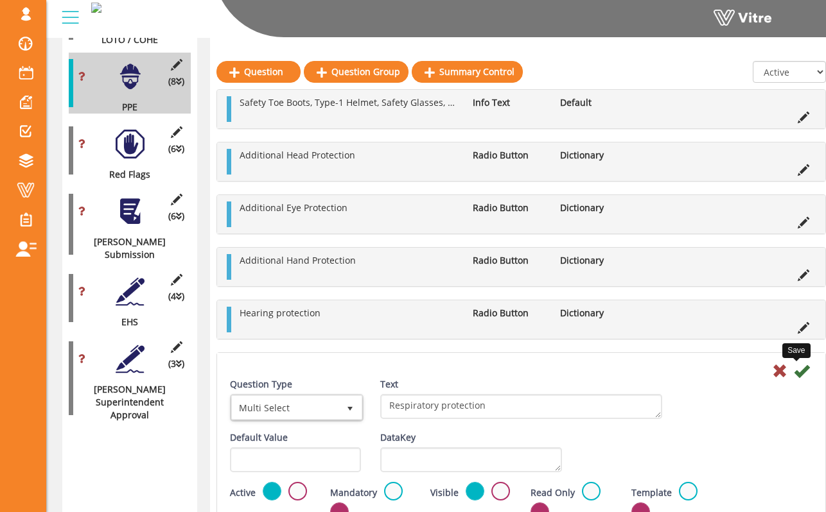
click at [799, 372] on icon at bounding box center [801, 370] width 15 height 15
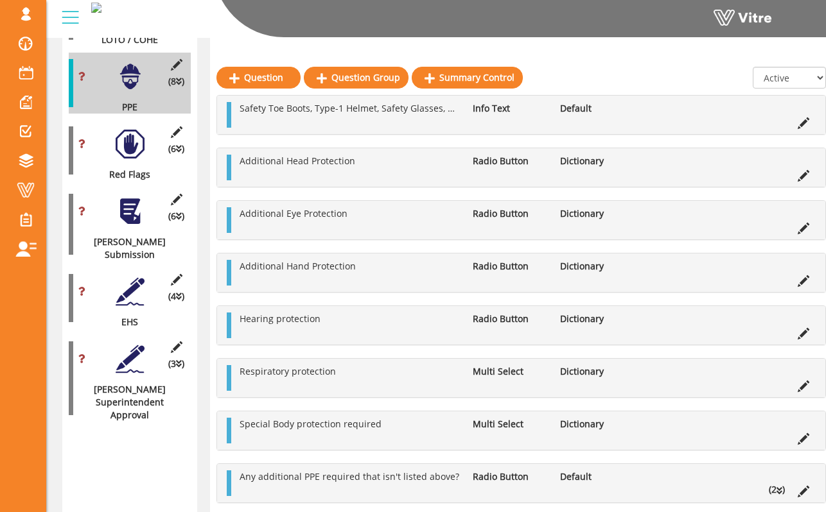
scroll to position [1155, 0]
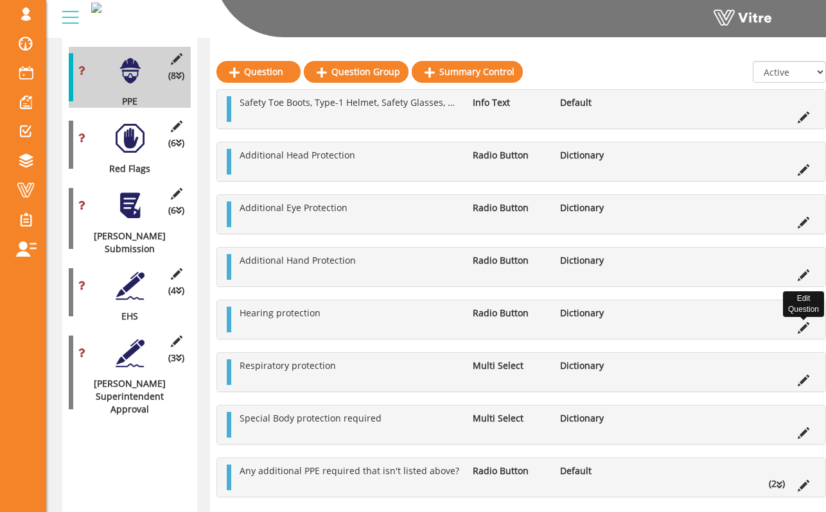
click at [797, 326] on icon at bounding box center [803, 328] width 12 height 12
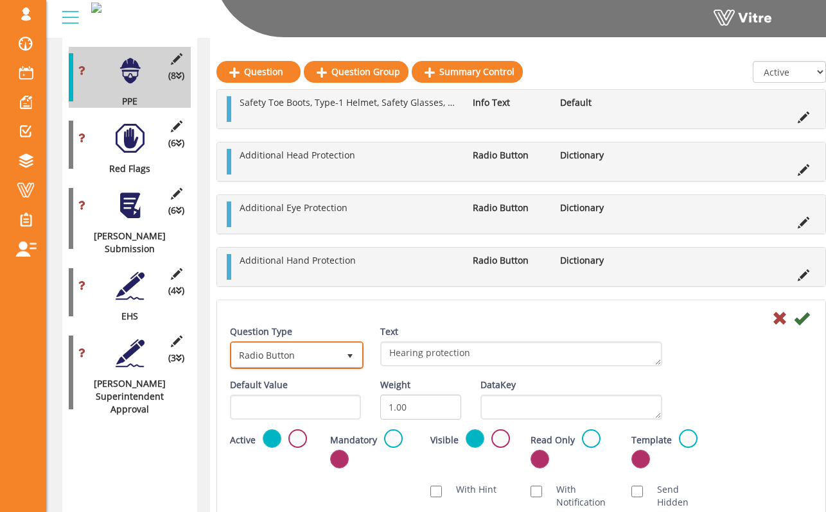
click at [356, 356] on span "select" at bounding box center [349, 355] width 23 height 23
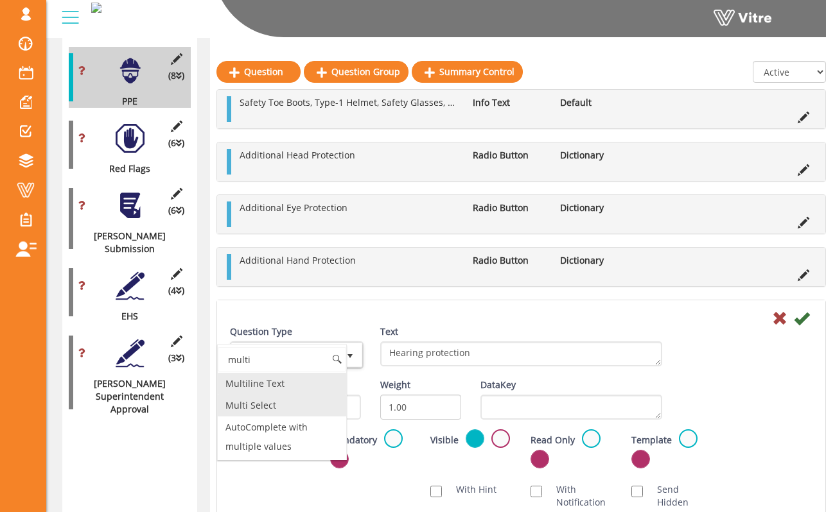
click at [290, 402] on li "Multi Select" at bounding box center [282, 406] width 128 height 22
type input "multi"
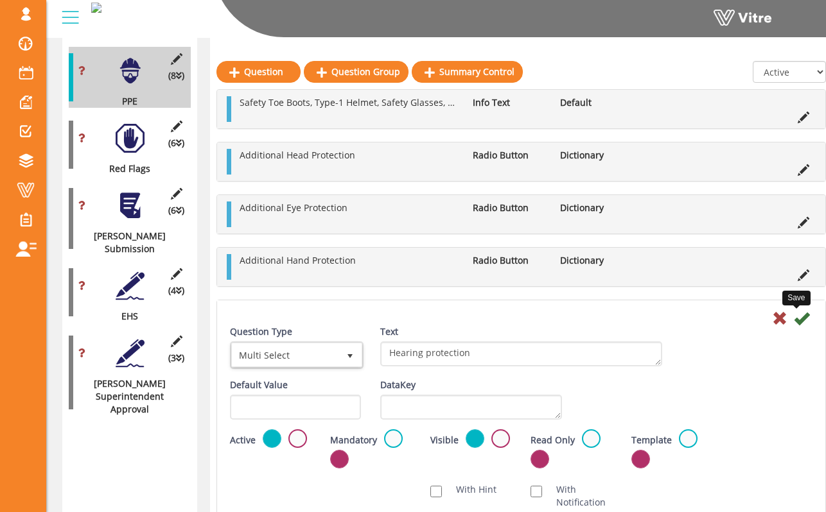
click at [797, 318] on icon at bounding box center [801, 318] width 15 height 15
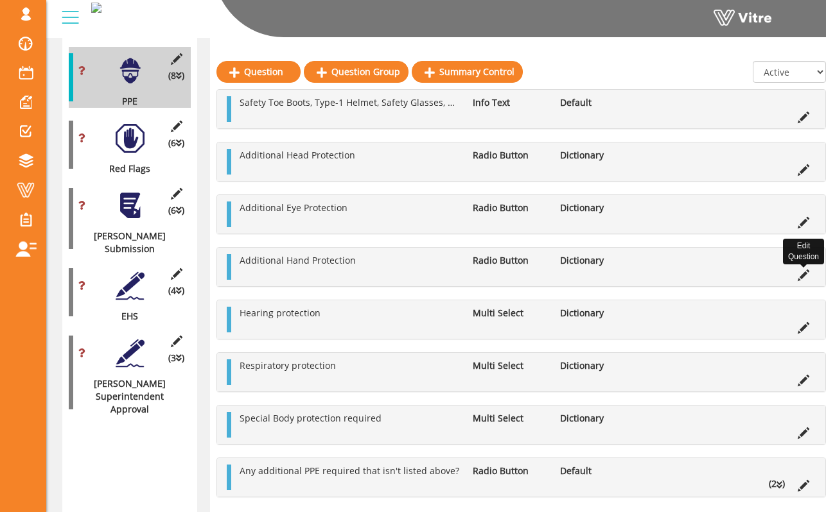
click at [797, 275] on icon at bounding box center [803, 276] width 12 height 12
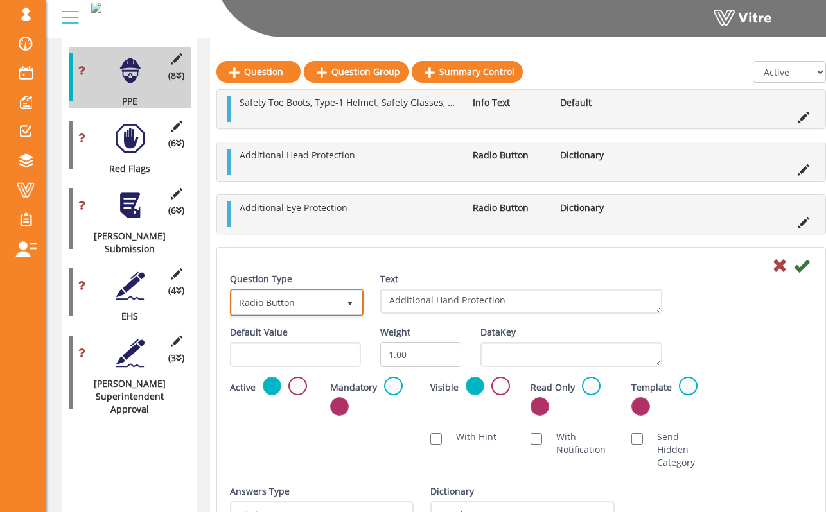
click at [304, 299] on span "Radio Button" at bounding box center [285, 302] width 107 height 23
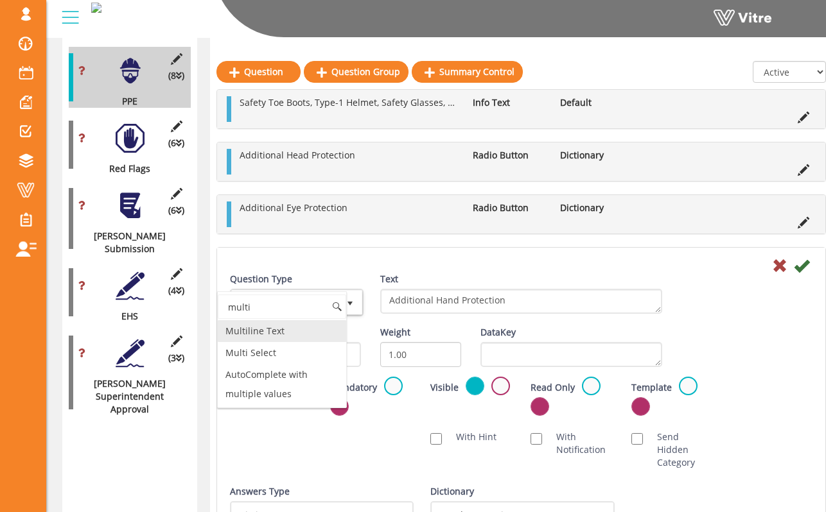
click at [299, 326] on li "Multiline Text" at bounding box center [282, 331] width 128 height 22
type input "multi"
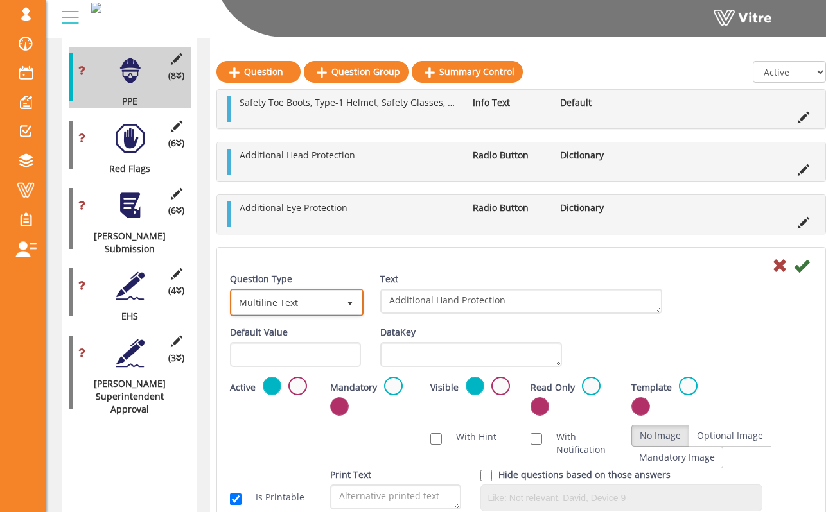
click at [301, 304] on span "Multiline Text" at bounding box center [285, 302] width 107 height 23
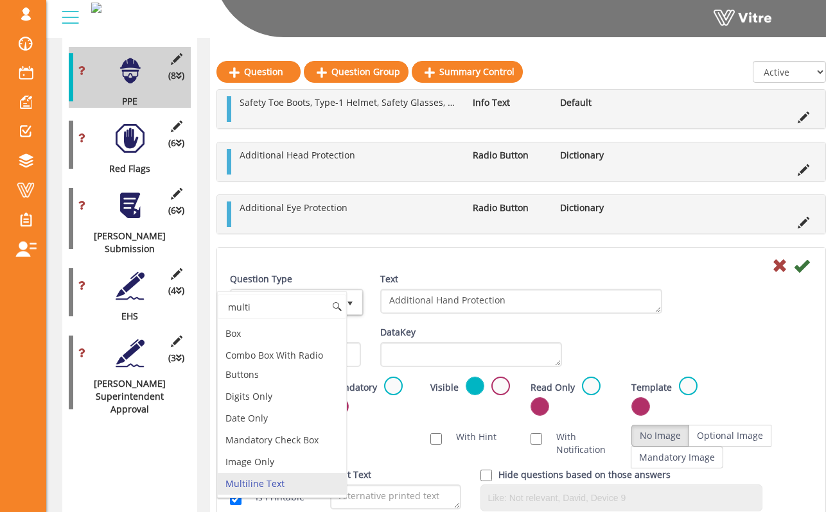
scroll to position [0, 0]
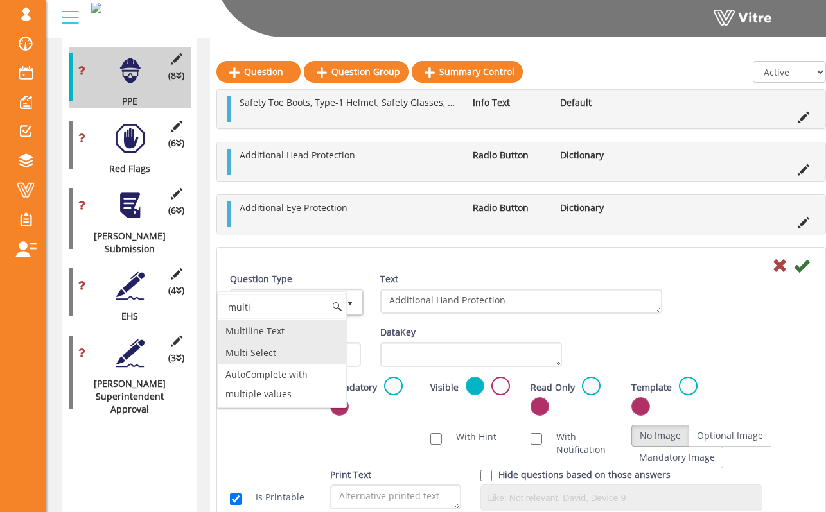
click at [291, 349] on li "Multi Select" at bounding box center [282, 353] width 128 height 22
type input "multi"
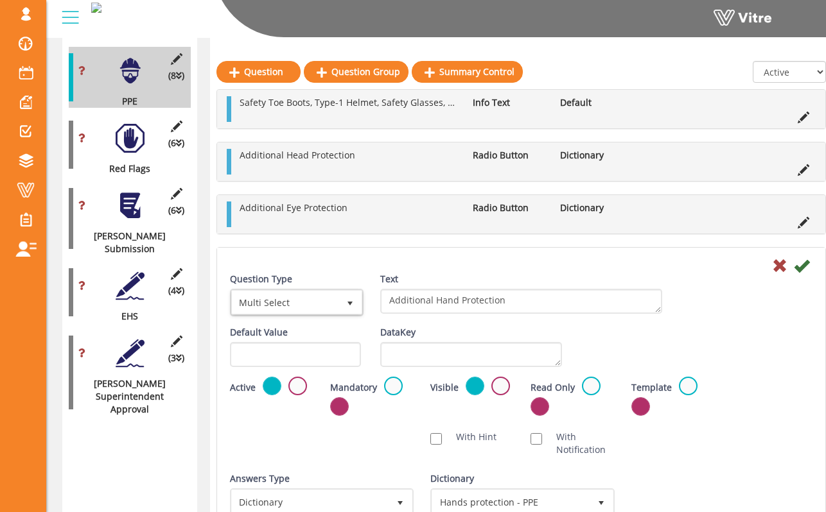
click at [726, 325] on div "Question Type Multi Select 32 Text Additional Hand Protection" at bounding box center [521, 299] width 602 height 53
click at [801, 263] on icon at bounding box center [801, 265] width 15 height 15
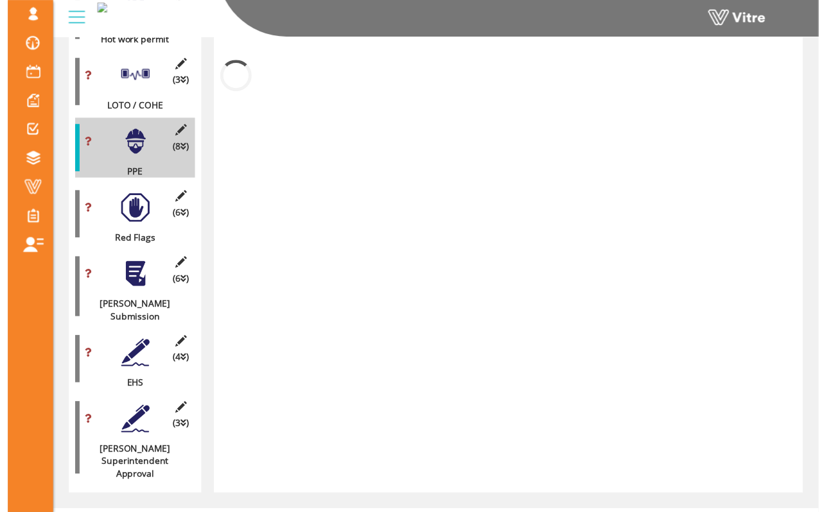
scroll to position [1155, 0]
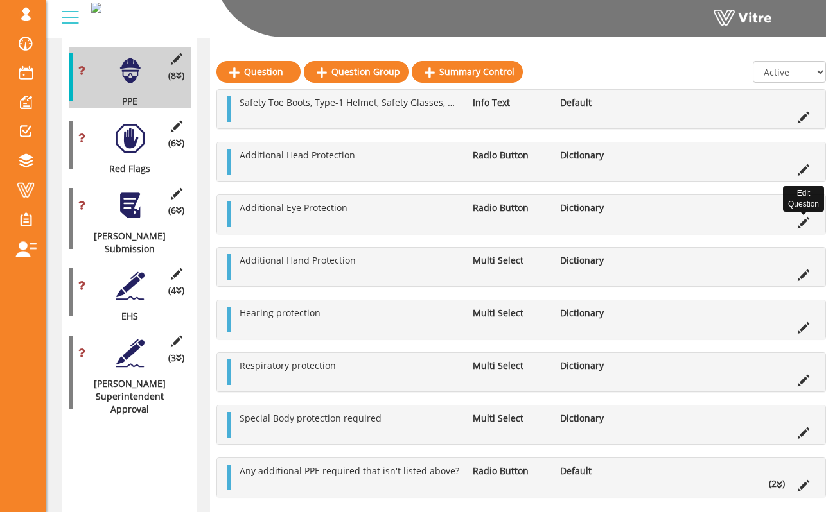
click at [797, 223] on icon at bounding box center [803, 223] width 12 height 12
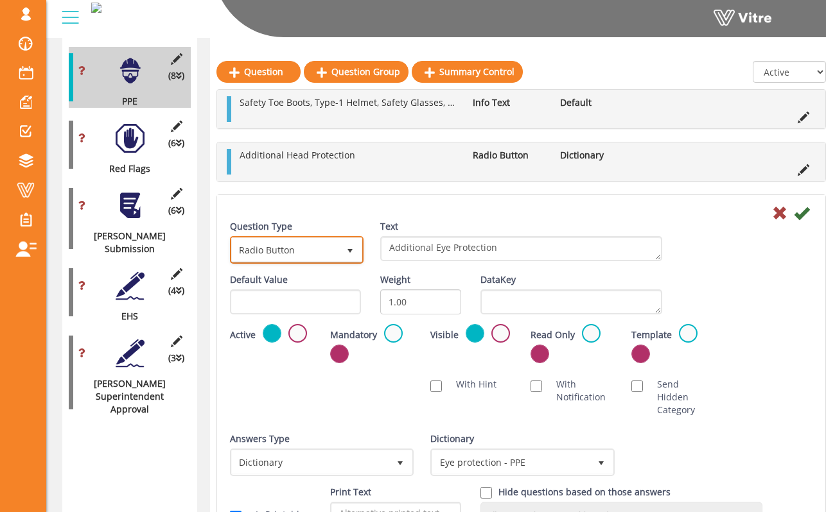
click at [338, 248] on span "select" at bounding box center [349, 249] width 23 height 23
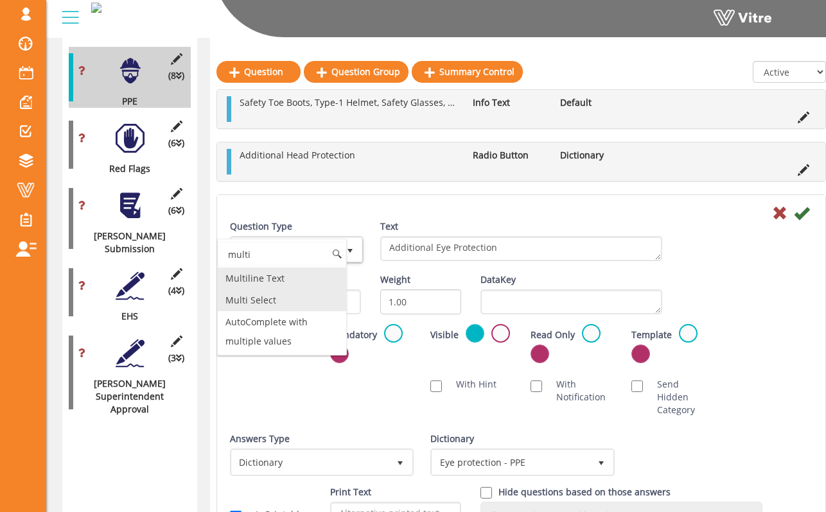
click at [311, 295] on li "Multi Select" at bounding box center [282, 301] width 128 height 22
type input "multi"
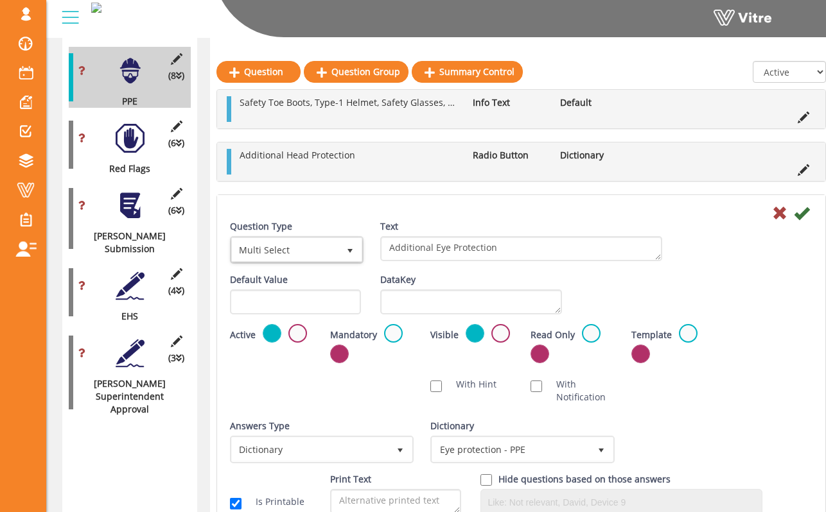
click at [653, 208] on div at bounding box center [521, 212] width 602 height 15
click at [800, 217] on icon at bounding box center [801, 212] width 15 height 15
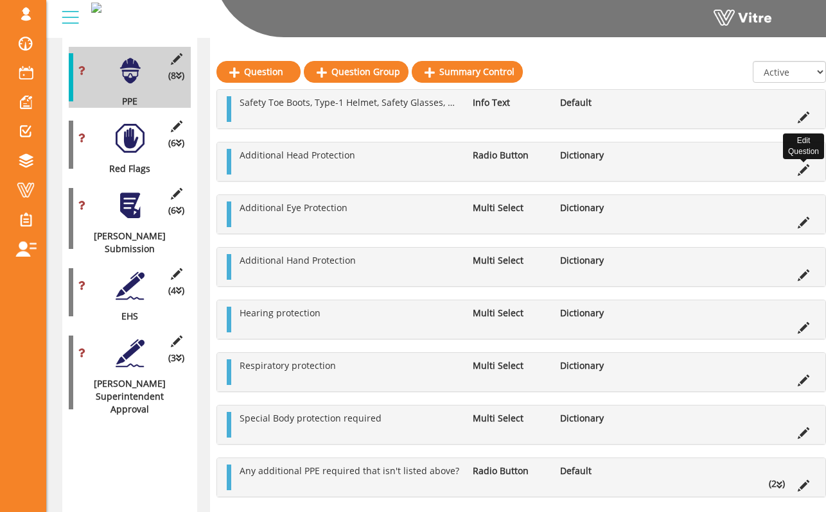
click at [799, 164] on icon at bounding box center [803, 170] width 12 height 12
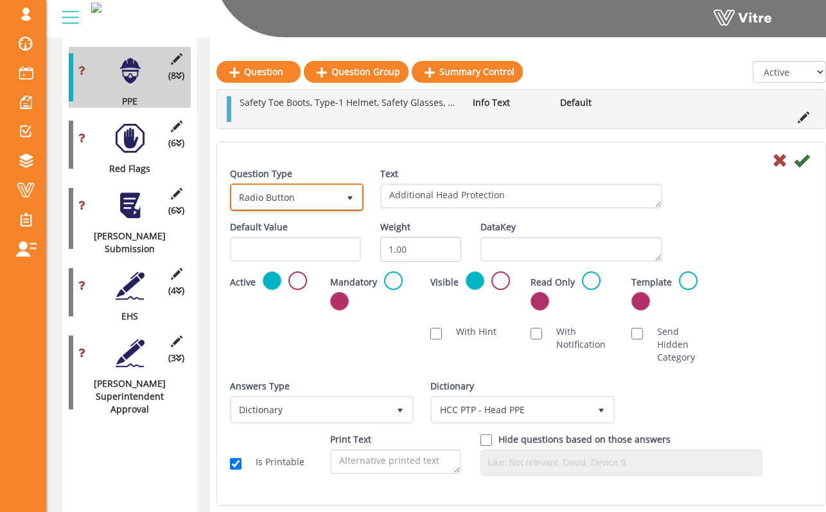
click at [304, 196] on span "Radio Button" at bounding box center [285, 197] width 107 height 23
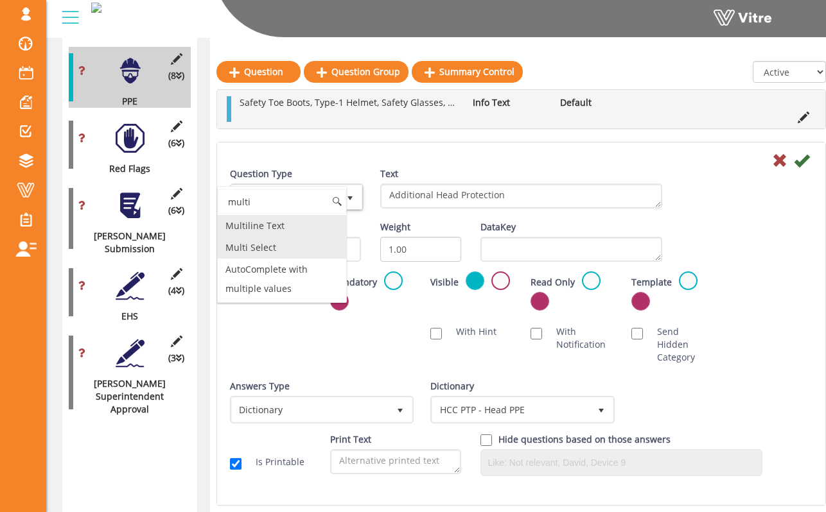
click at [300, 245] on li "Multi Select" at bounding box center [282, 248] width 128 height 22
type input "multi"
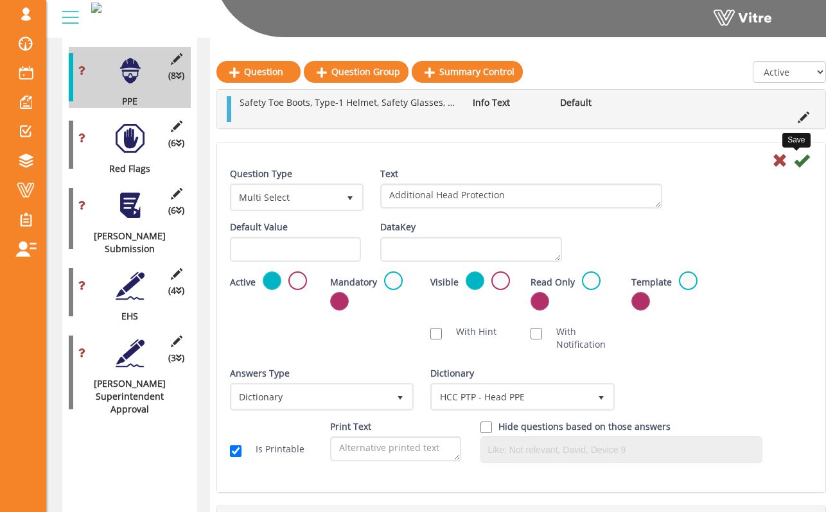
click at [800, 164] on icon at bounding box center [801, 160] width 15 height 15
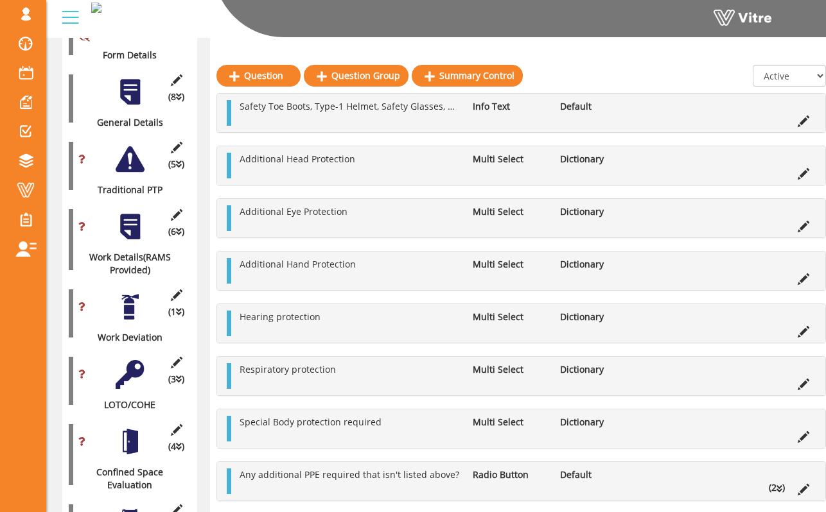
scroll to position [265, 0]
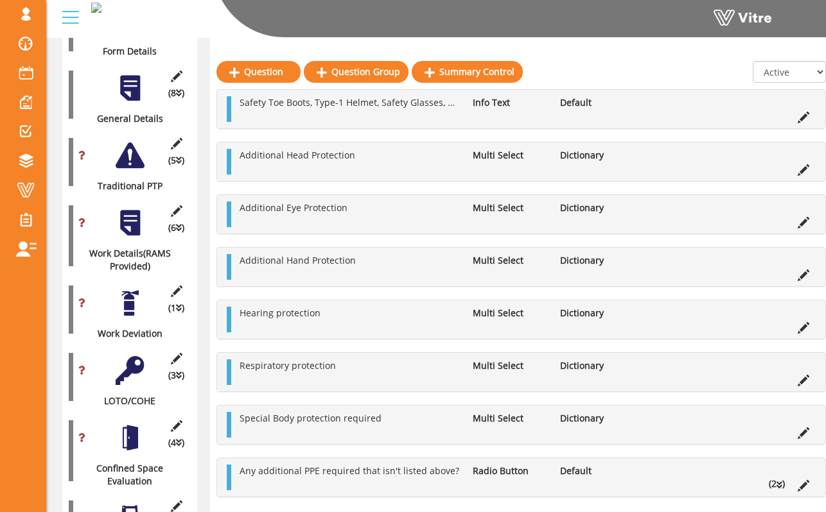
click at [132, 356] on div at bounding box center [130, 370] width 29 height 29
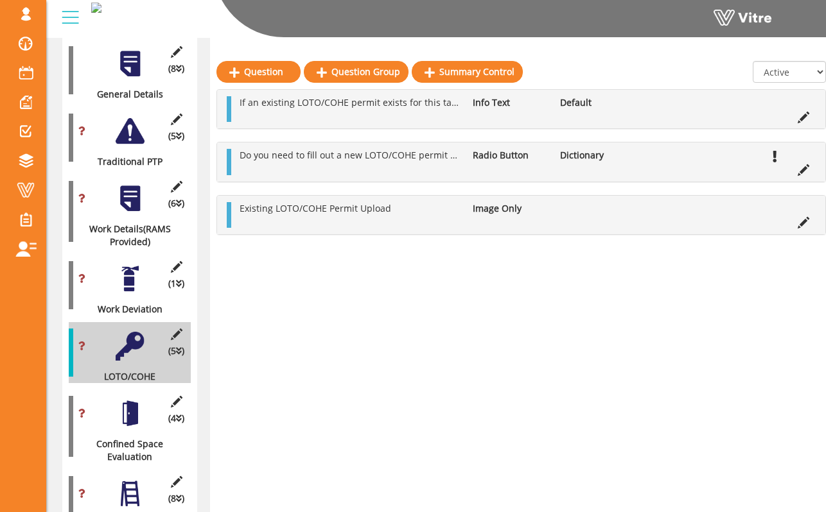
scroll to position [321, 0]
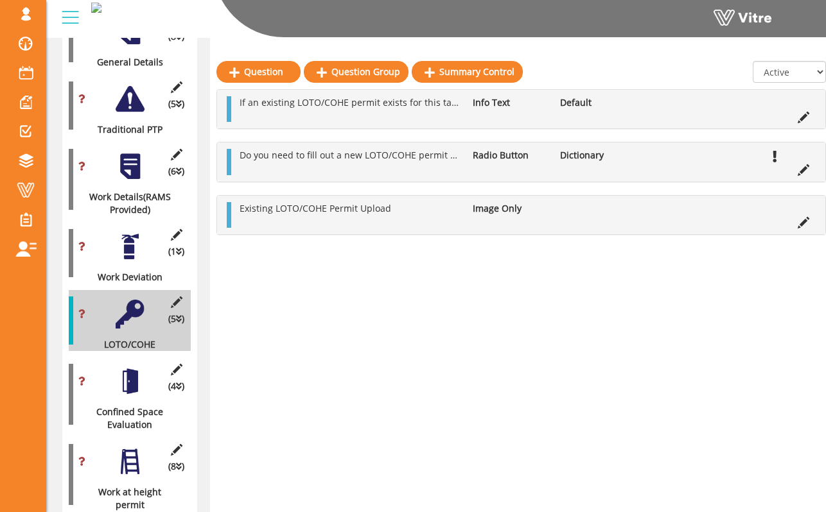
click at [150, 365] on div "(4 ) Confined Space Evaluation" at bounding box center [130, 395] width 122 height 74
click at [135, 372] on div at bounding box center [130, 381] width 29 height 29
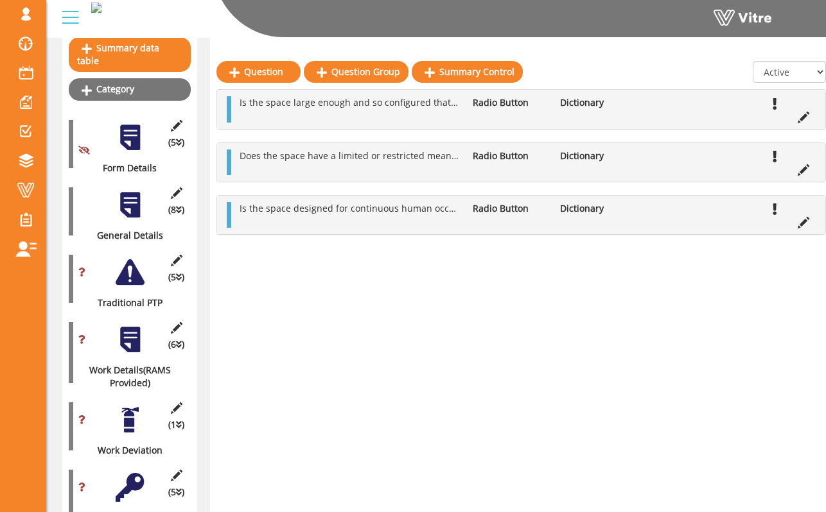
scroll to position [114, 0]
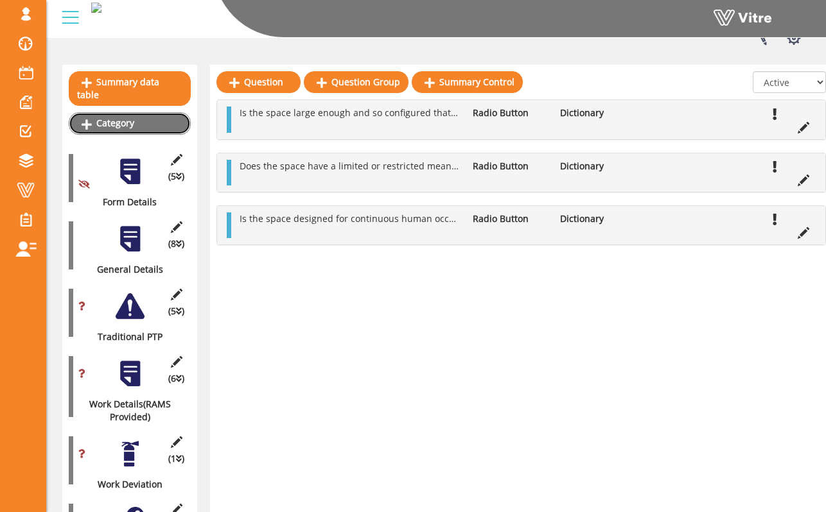
click at [166, 112] on link "Category" at bounding box center [130, 123] width 122 height 22
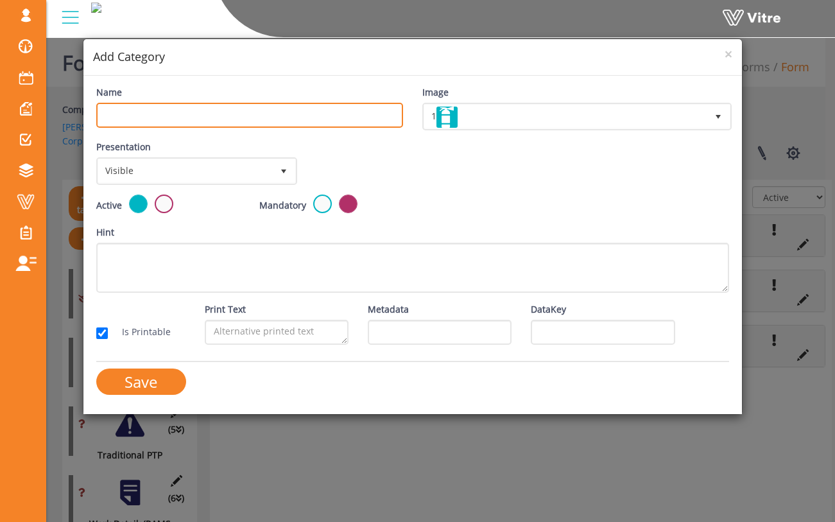
click at [297, 112] on input "Name" at bounding box center [249, 115] width 307 height 25
type input "j"
type input "Confined Space Evaluation Continued"
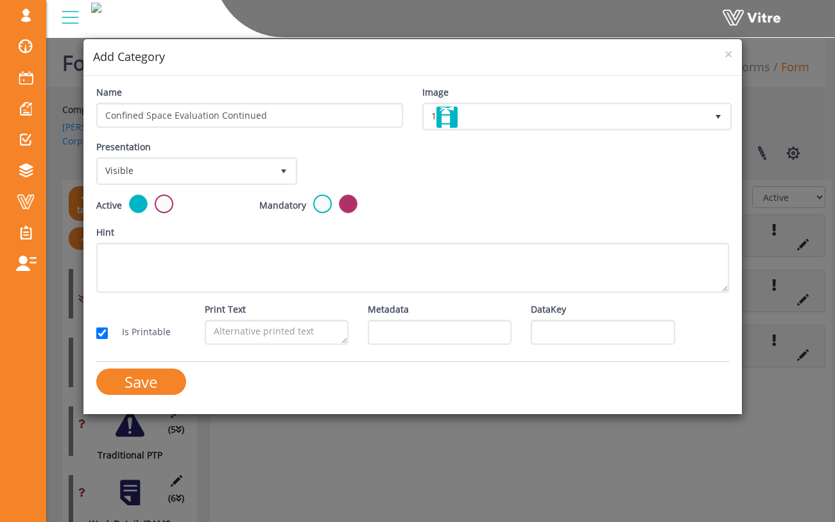
click at [512, 131] on div "Image 1 1" at bounding box center [576, 112] width 326 height 55
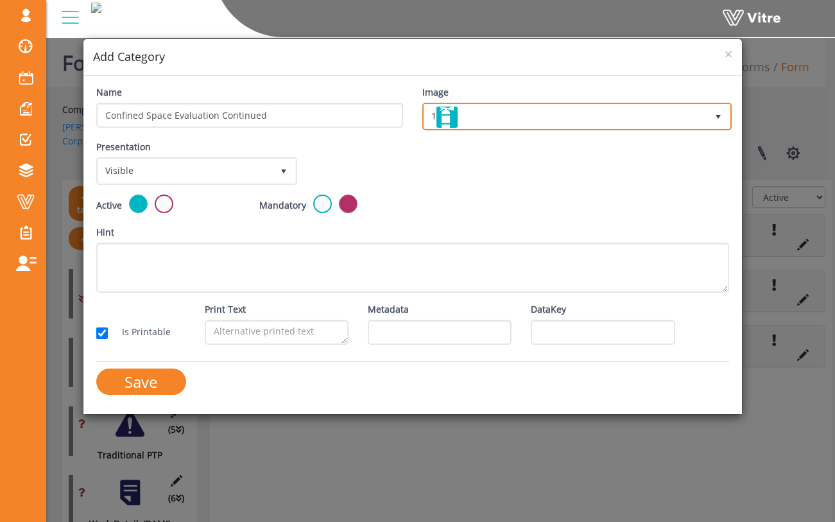
click at [513, 126] on span "1" at bounding box center [565, 116] width 283 height 23
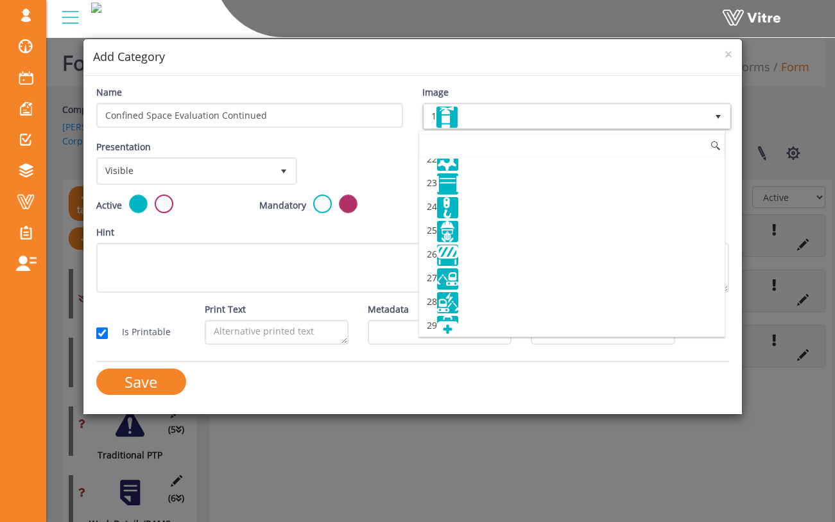
scroll to position [520, 0]
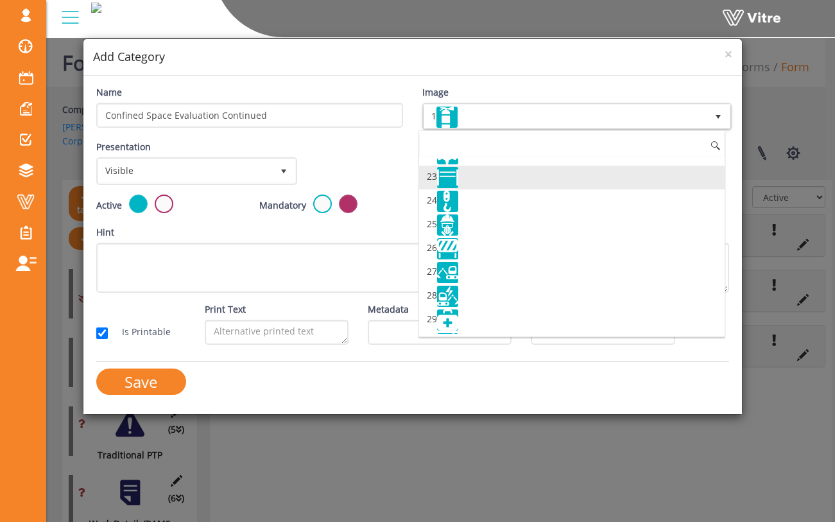
click at [507, 187] on li "23" at bounding box center [572, 178] width 306 height 24
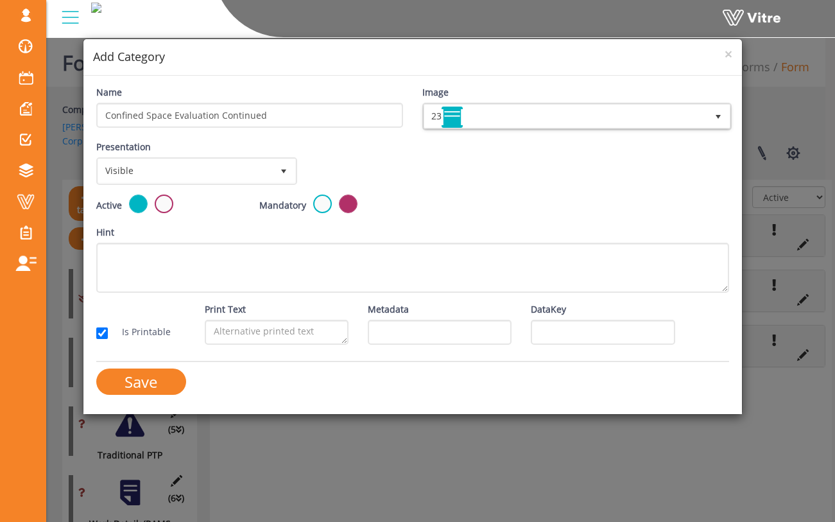
click at [462, 187] on div "Presentation Visible 0 Set Duration Minutes 0 Set conditional rule Set Duration" at bounding box center [413, 167] width 653 height 55
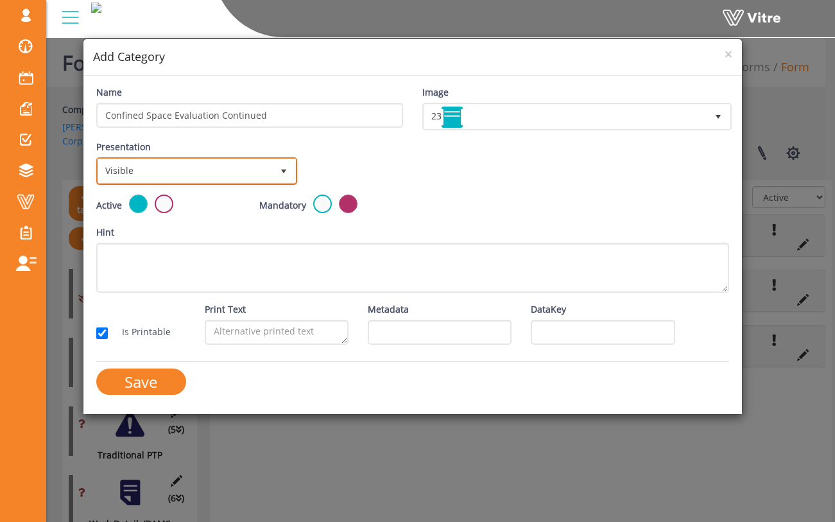
click at [258, 170] on span "Visible" at bounding box center [185, 170] width 174 height 23
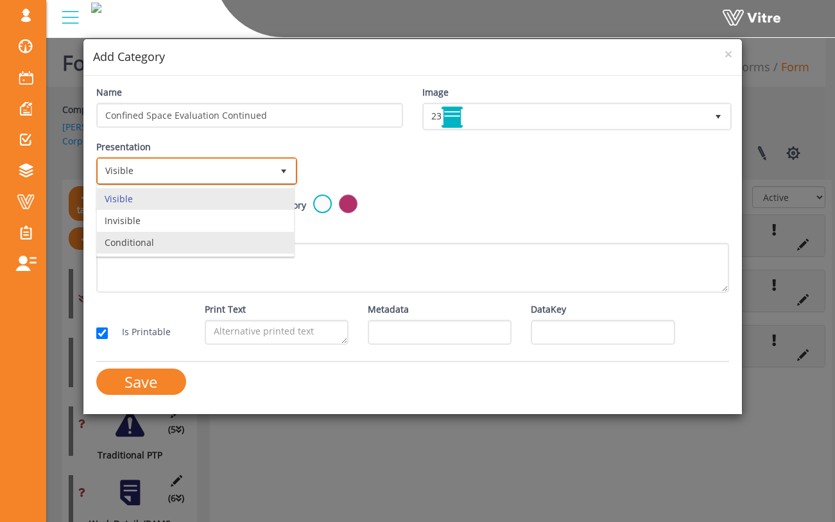
click at [217, 239] on li "Conditional" at bounding box center [195, 243] width 197 height 22
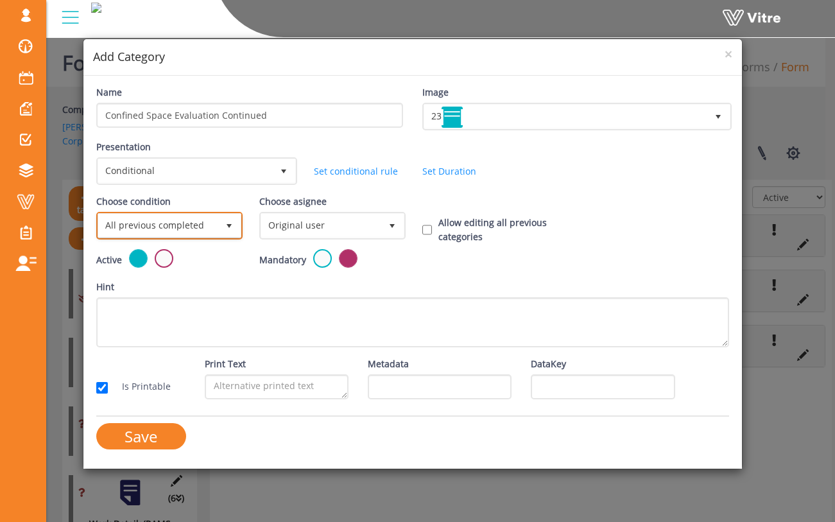
click at [187, 220] on span "All previous completed" at bounding box center [157, 225] width 119 height 23
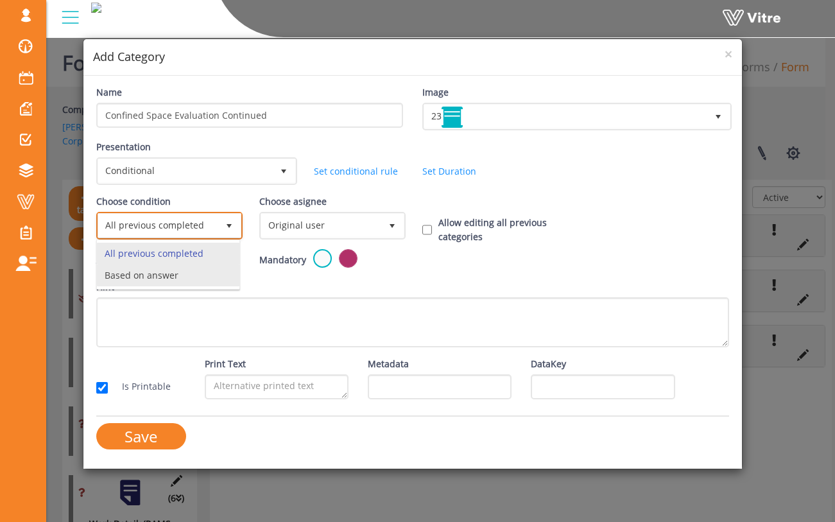
click at [189, 270] on li "Based on answer" at bounding box center [168, 276] width 143 height 22
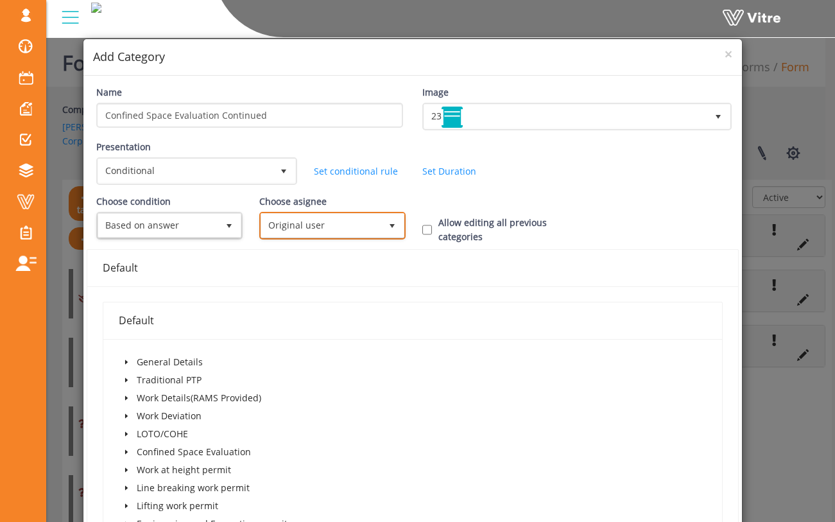
click at [293, 227] on span "Original user" at bounding box center [320, 225] width 119 height 23
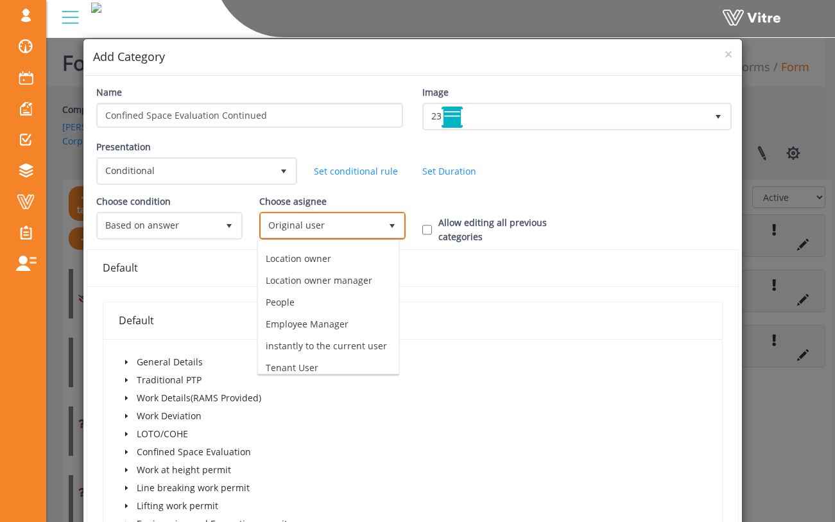
scroll to position [109, 0]
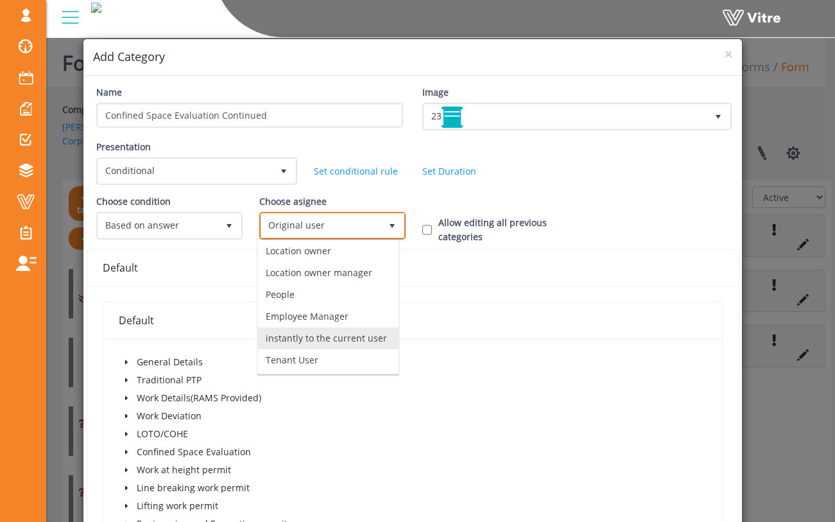
click at [323, 327] on li "instantly to the current user" at bounding box center [328, 338] width 141 height 22
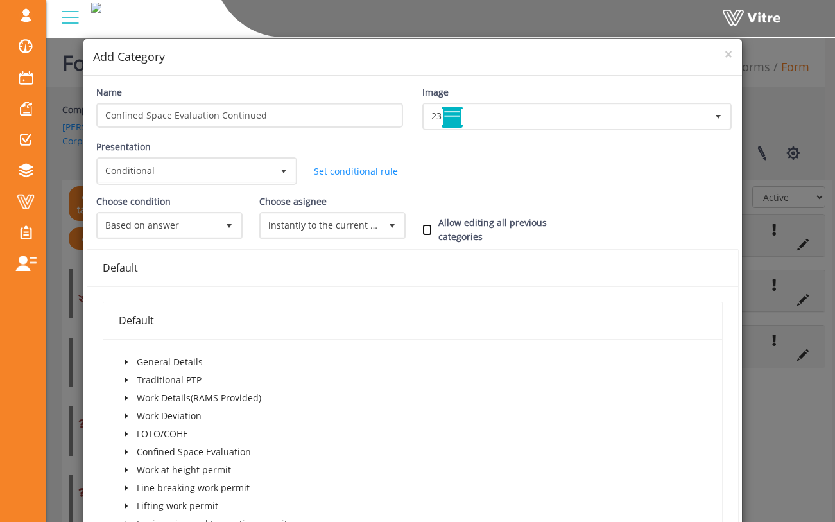
click at [422, 225] on input "Allow editing all previous categories" at bounding box center [427, 230] width 10 height 12
checkbox input "true"
click at [431, 198] on div "Choose condition Based on answer 1 Choose asignee Original user 0 Choose asigne…" at bounding box center [413, 222] width 653 height 55
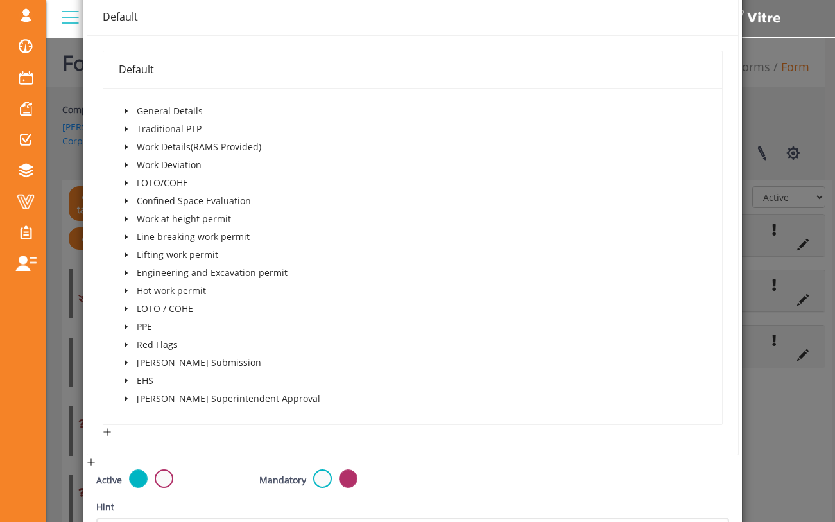
scroll to position [313, 0]
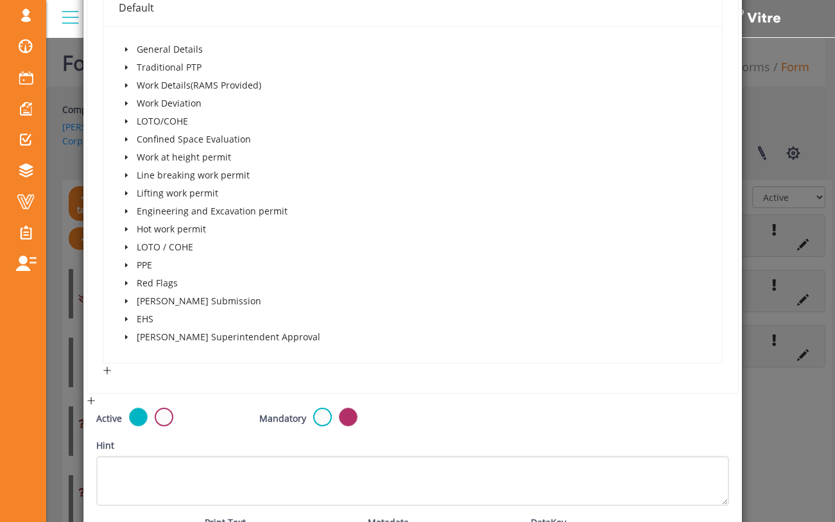
click at [126, 139] on icon "caret-down" at bounding box center [126, 139] width 3 height 4
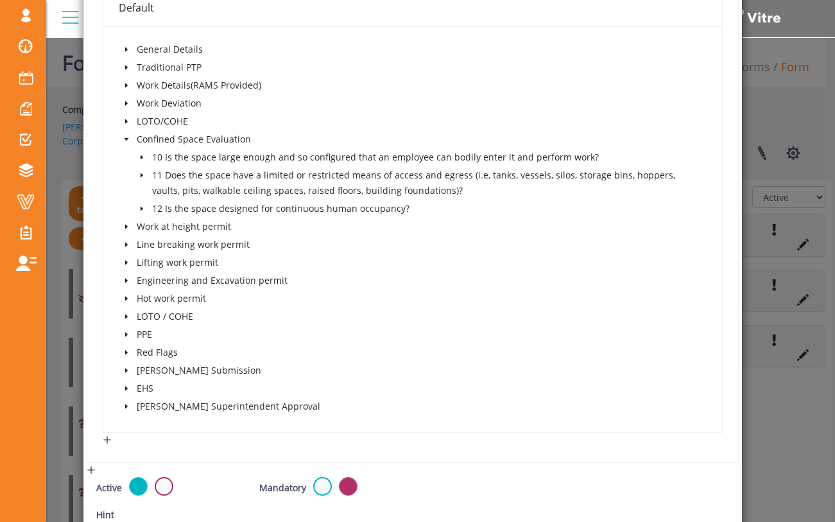
click at [144, 159] on span at bounding box center [141, 157] width 15 height 15
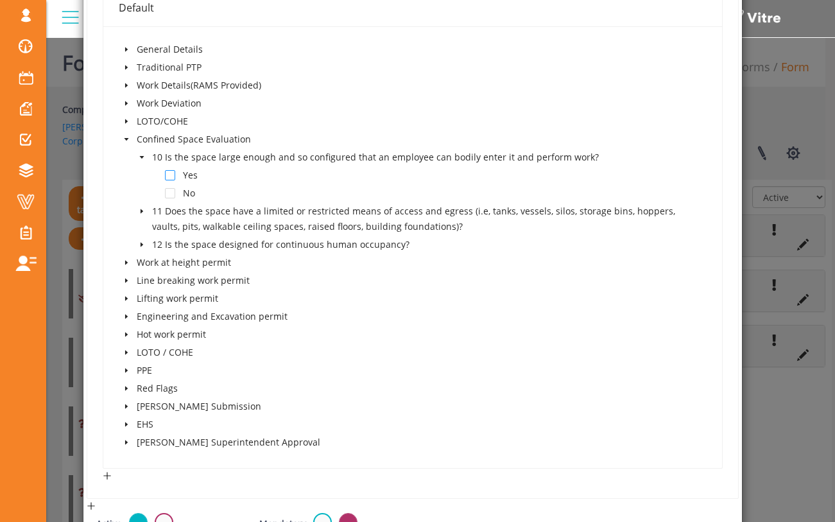
click at [168, 177] on span at bounding box center [170, 175] width 10 height 10
click at [139, 212] on icon "caret-down" at bounding box center [142, 211] width 6 height 6
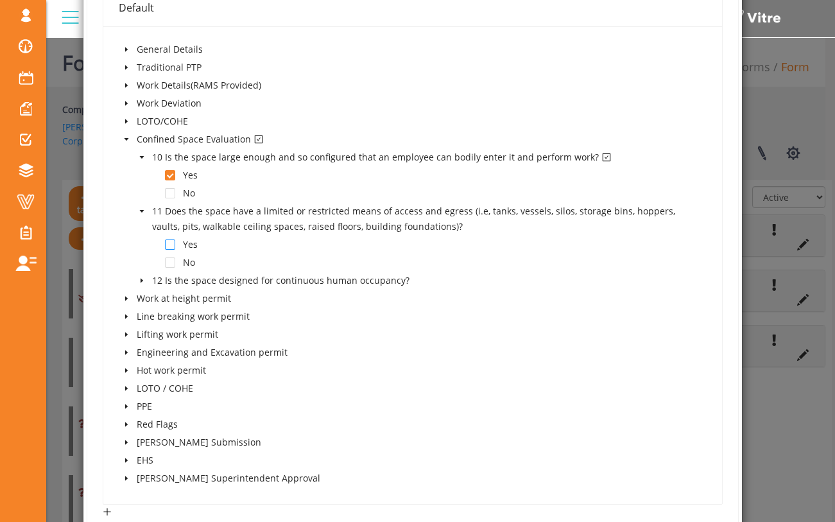
click at [168, 242] on span at bounding box center [170, 244] width 10 height 10
click at [139, 279] on icon "caret-down" at bounding box center [142, 280] width 6 height 6
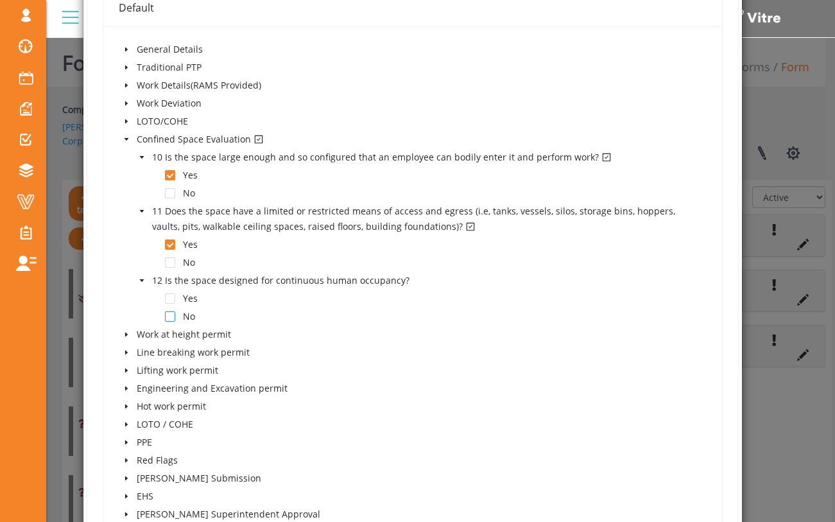
click at [167, 318] on span at bounding box center [170, 316] width 10 height 10
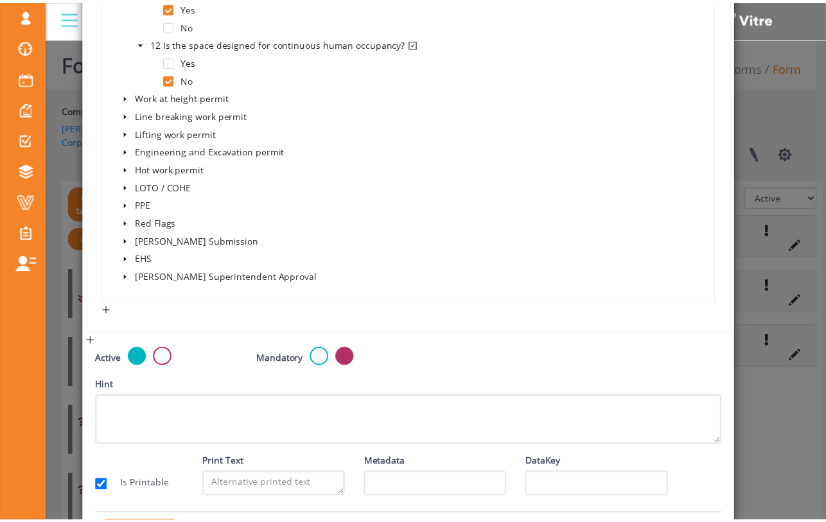
scroll to position [596, 0]
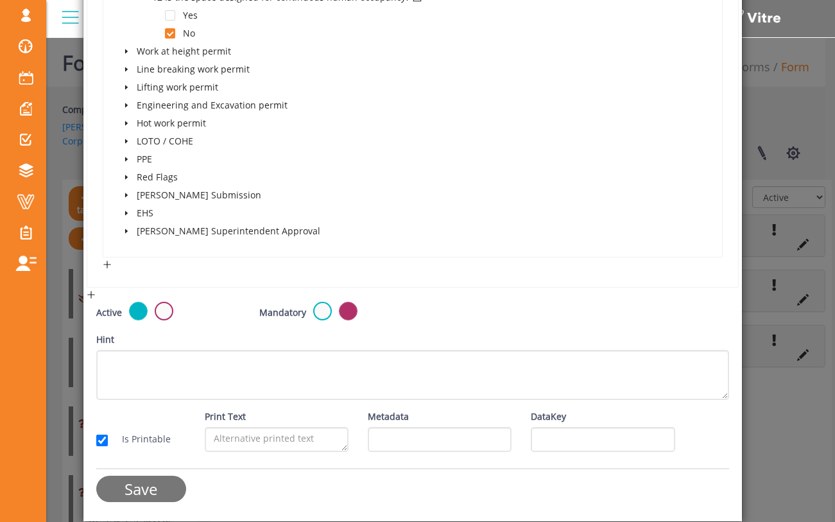
click at [142, 492] on input "Save" at bounding box center [141, 489] width 90 height 26
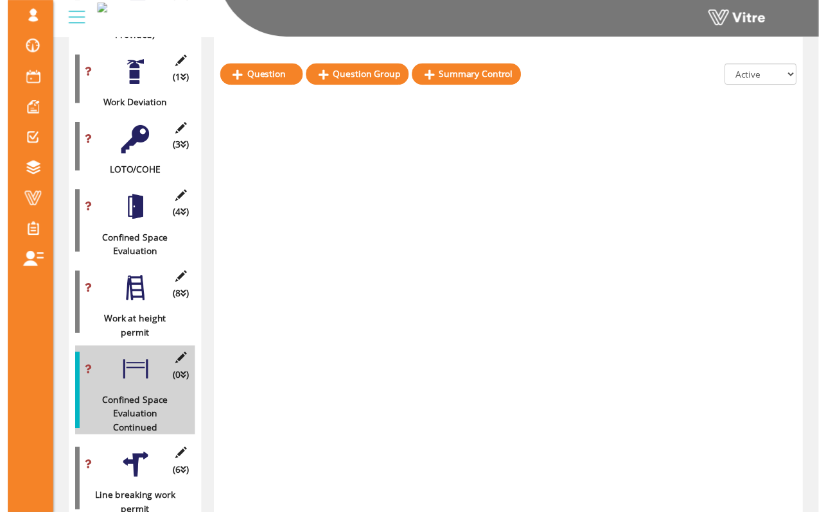
scroll to position [501, 0]
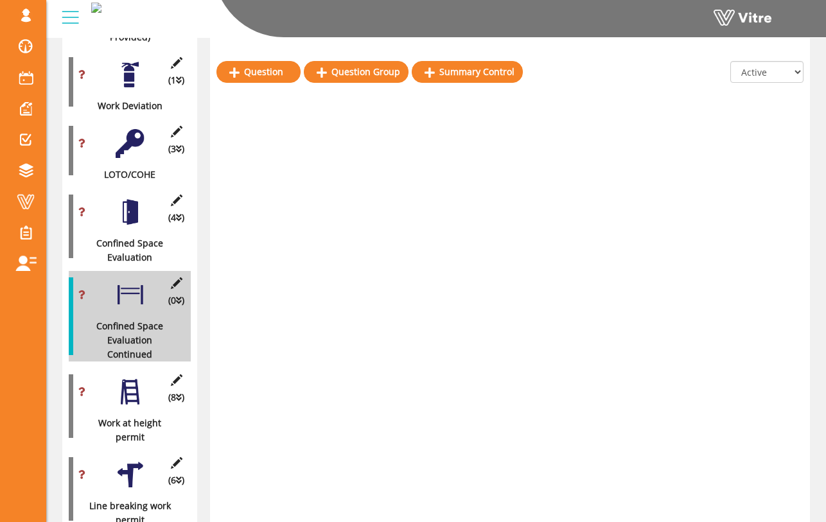
click at [138, 210] on div at bounding box center [130, 212] width 29 height 29
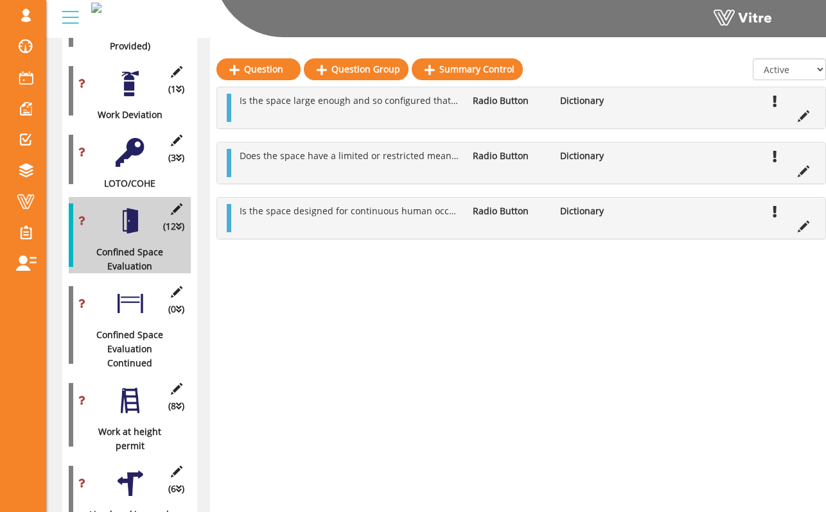
scroll to position [489, 0]
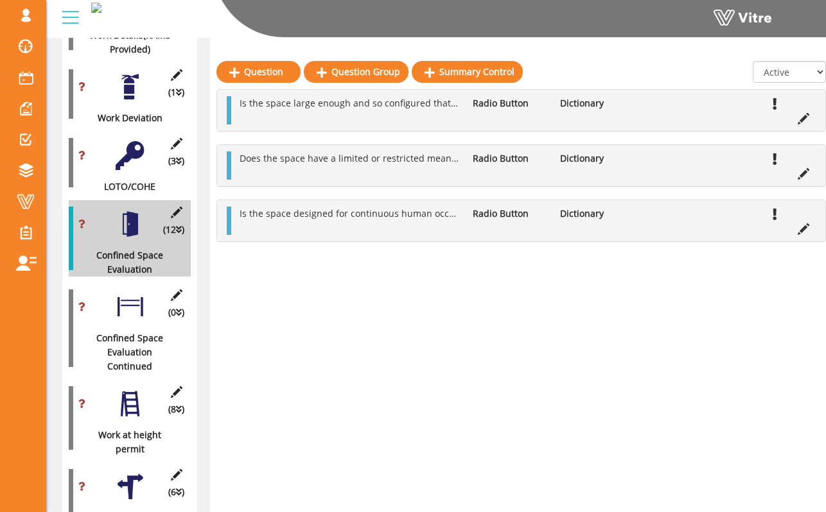
click at [134, 148] on div at bounding box center [130, 155] width 29 height 29
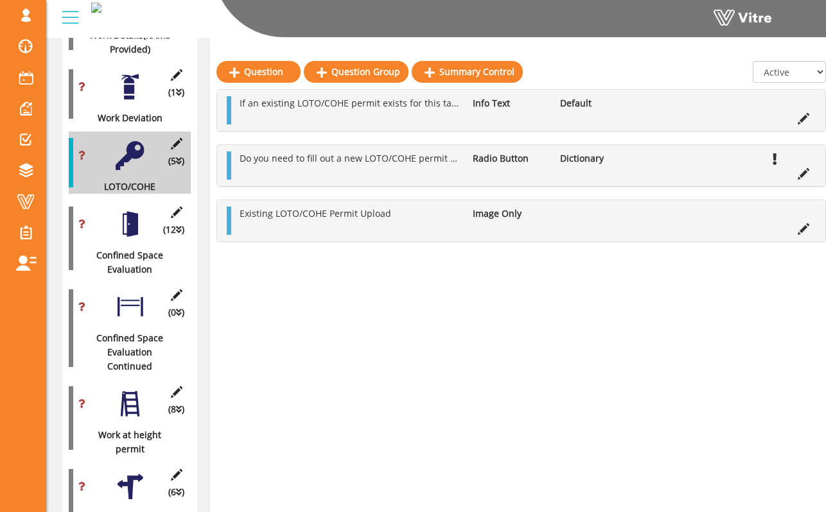
click at [136, 216] on div at bounding box center [130, 224] width 29 height 29
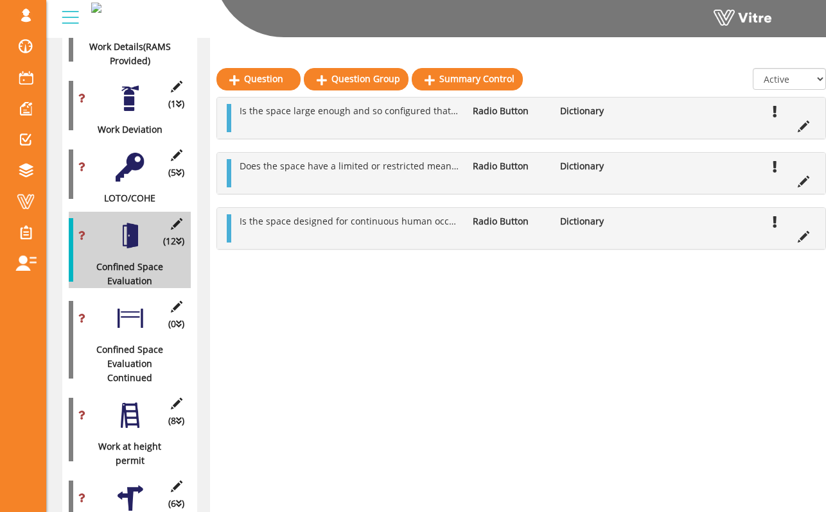
scroll to position [484, 0]
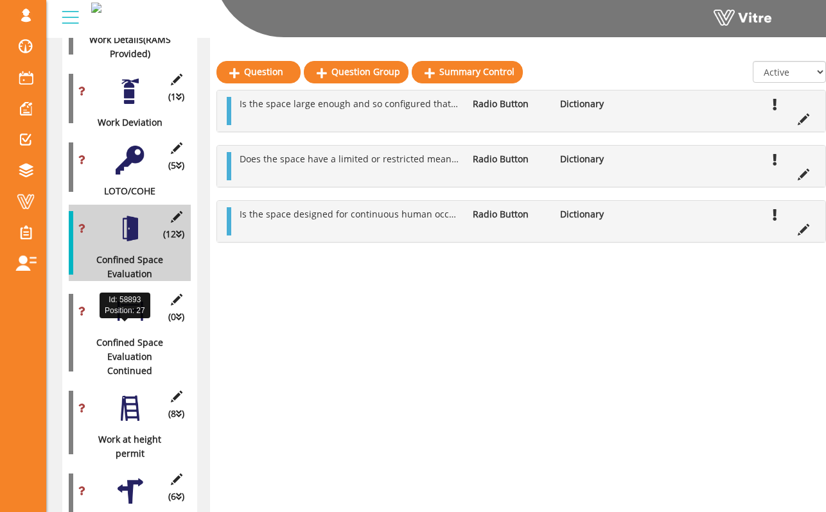
click at [147, 336] on div "Confined Space Evaluation Continued" at bounding box center [125, 357] width 112 height 42
click at [139, 306] on div at bounding box center [130, 311] width 29 height 29
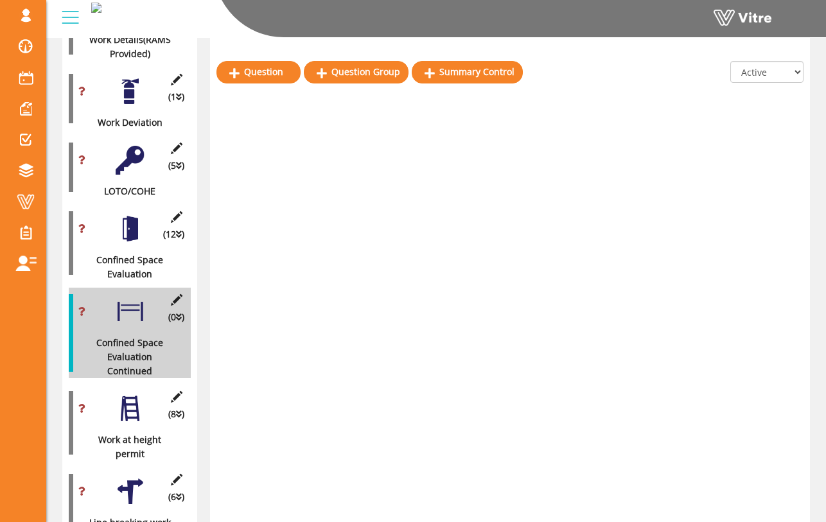
click at [134, 214] on div at bounding box center [130, 228] width 29 height 29
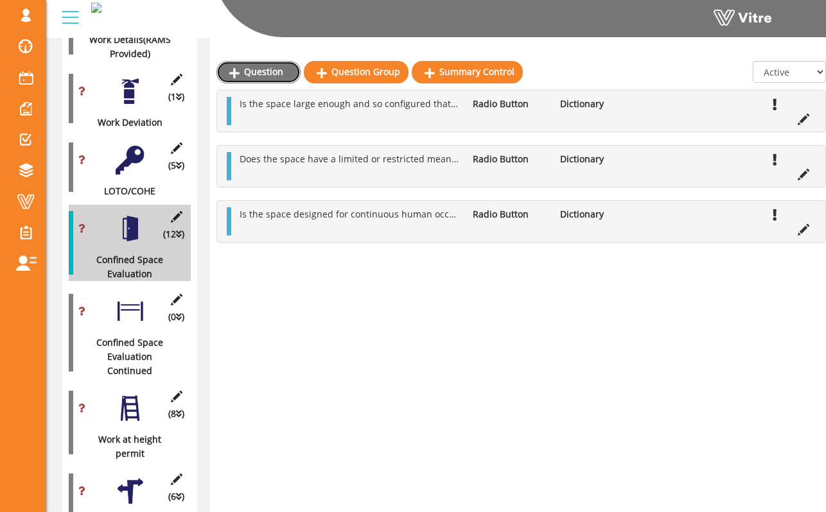
click at [276, 72] on link "Question" at bounding box center [258, 72] width 84 height 22
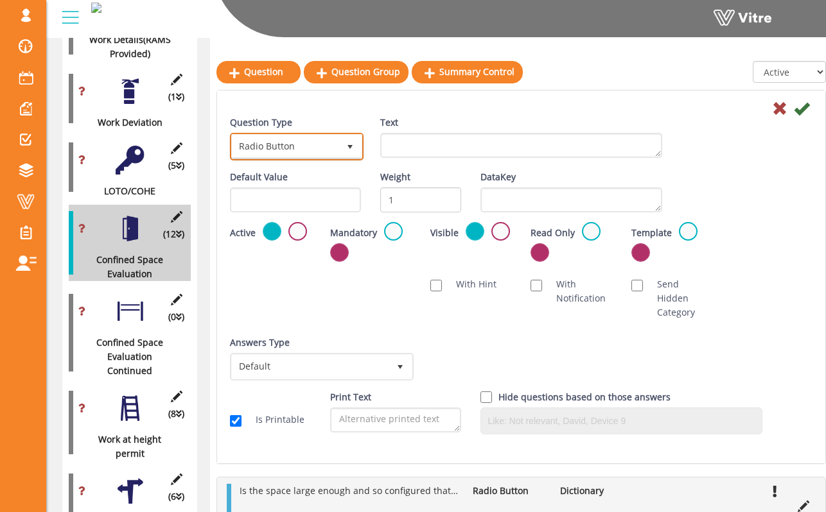
click at [324, 144] on span "Radio Button" at bounding box center [285, 146] width 107 height 23
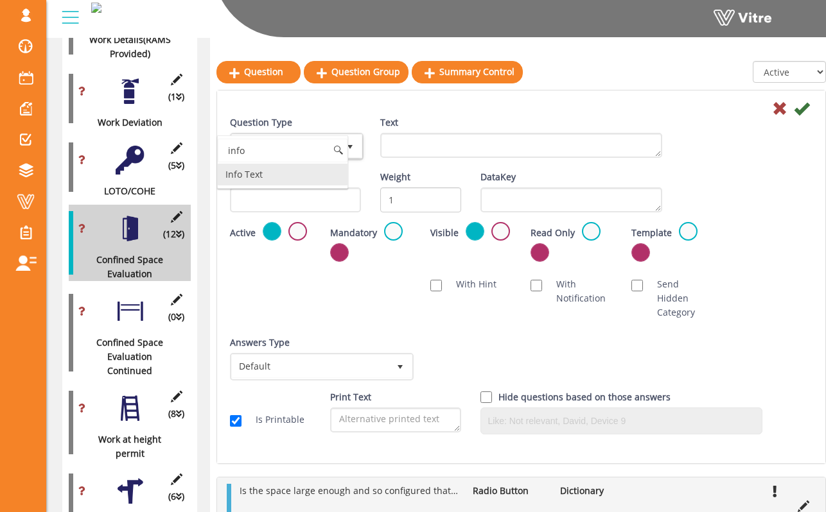
click at [296, 180] on li "Info Text" at bounding box center [283, 175] width 130 height 22
type input "info"
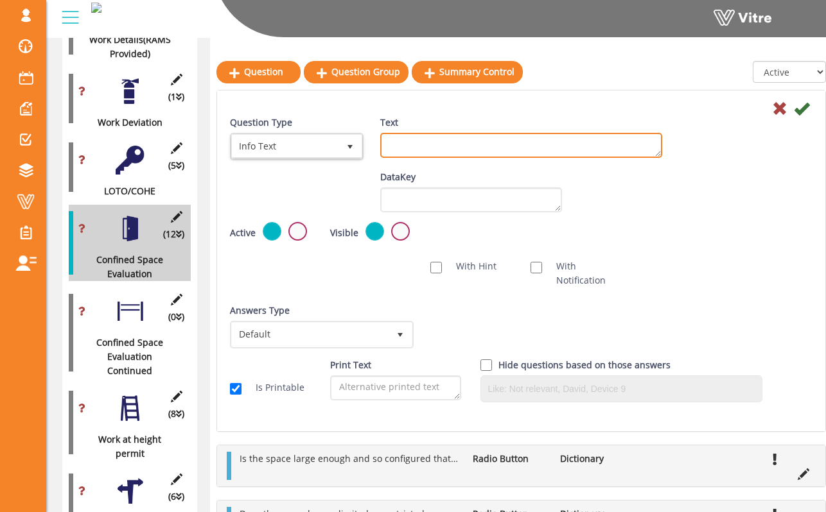
click at [412, 146] on textarea "Text" at bounding box center [521, 145] width 282 height 25
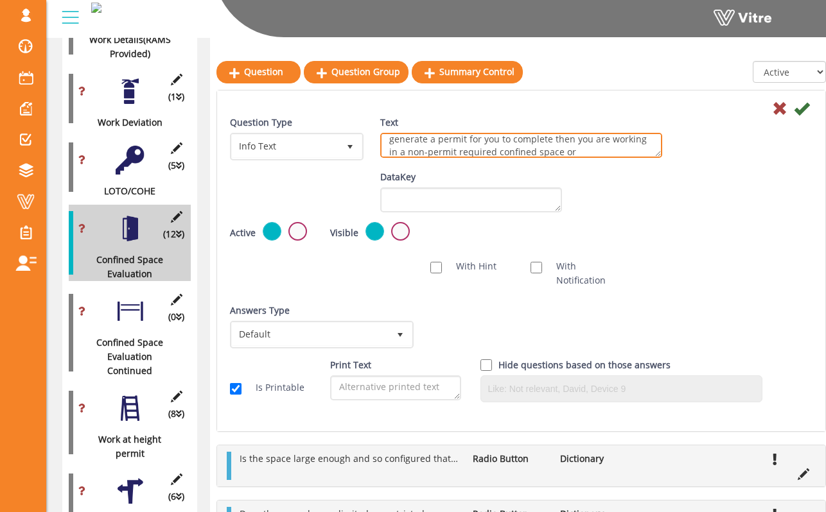
scroll to position [19, 0]
click at [600, 149] on textarea "After completing the evaluation, if your PTP does not generate a permit for you…" at bounding box center [521, 145] width 282 height 25
click at [478, 150] on textarea "After completing the evaluation, if your PTP does not generate a permit for you…" at bounding box center [521, 145] width 282 height 25
click at [564, 150] on textarea "After completing the evaluation, if your PTP does not generate a permit for you…" at bounding box center [521, 145] width 282 height 25
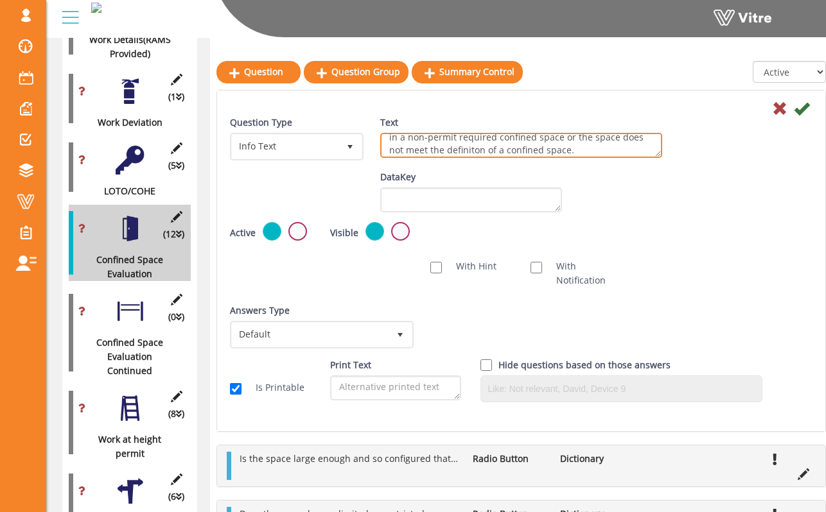
click at [471, 150] on textarea "After completing the evaluation, if your PTP does not generate a permit for you…" at bounding box center [521, 145] width 282 height 25
type textarea "After completing the evaluation, if your PTP does not generate a permit for you…"
click at [517, 159] on div "Text After completing the evaluation, if your PTP does not generate a permit fo…" at bounding box center [520, 142] width 301 height 52
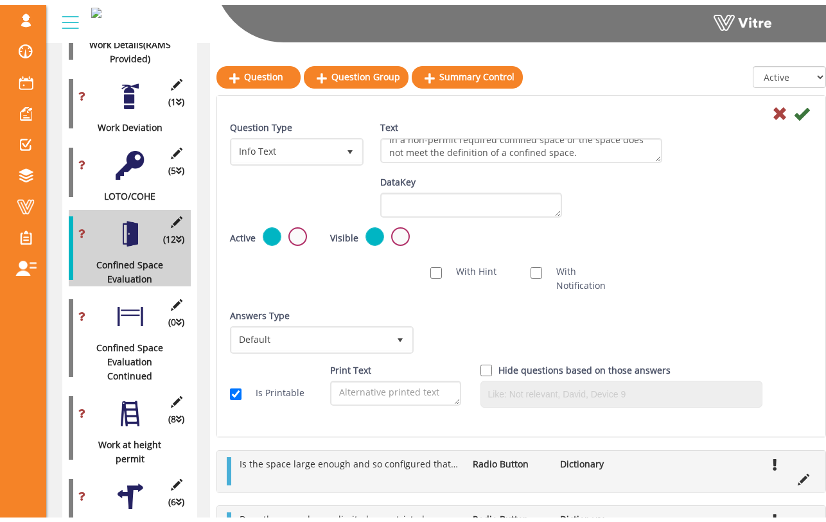
scroll to position [37, 0]
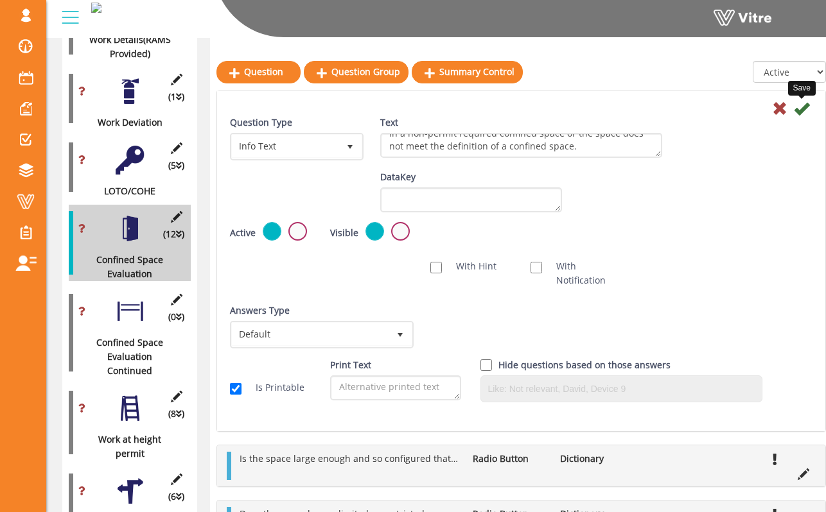
click at [805, 109] on icon at bounding box center [801, 108] width 15 height 15
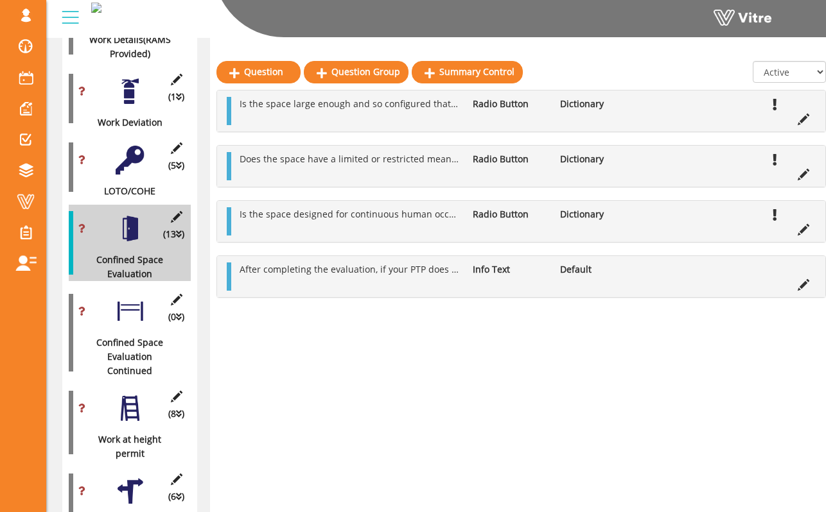
click at [132, 297] on div at bounding box center [130, 311] width 29 height 29
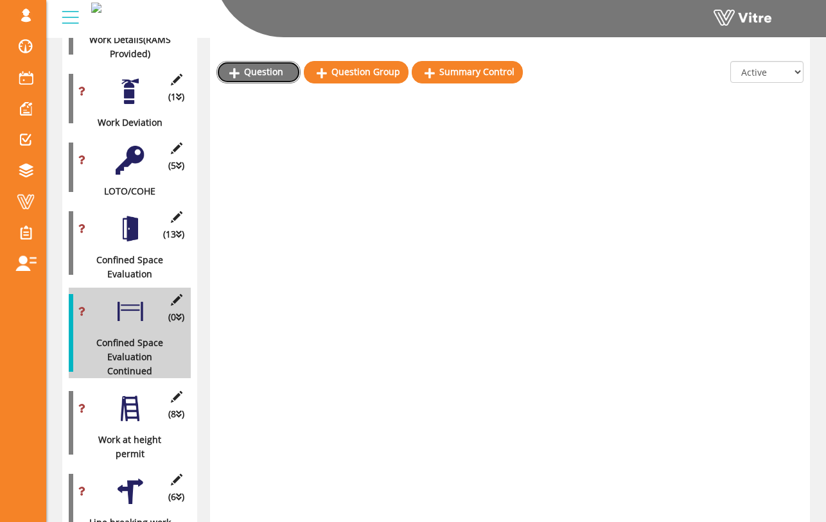
click at [263, 75] on link "Question" at bounding box center [258, 72] width 84 height 22
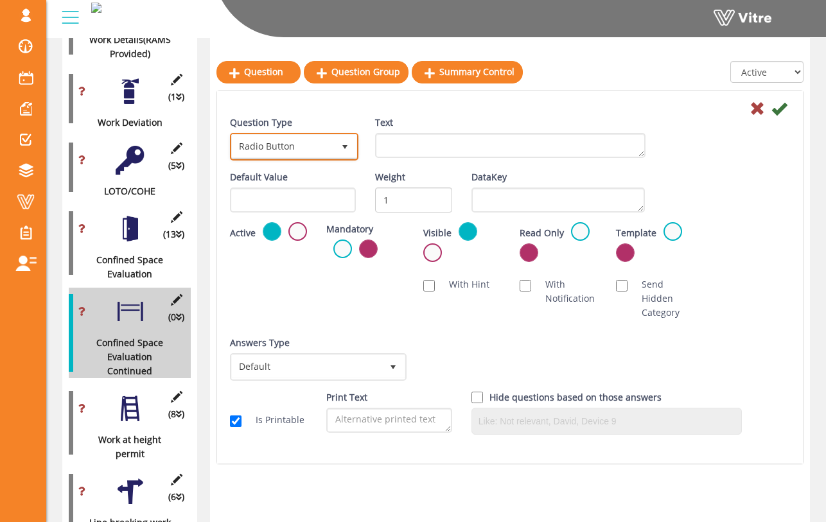
click at [302, 146] on span "Radio Button" at bounding box center [282, 146] width 101 height 23
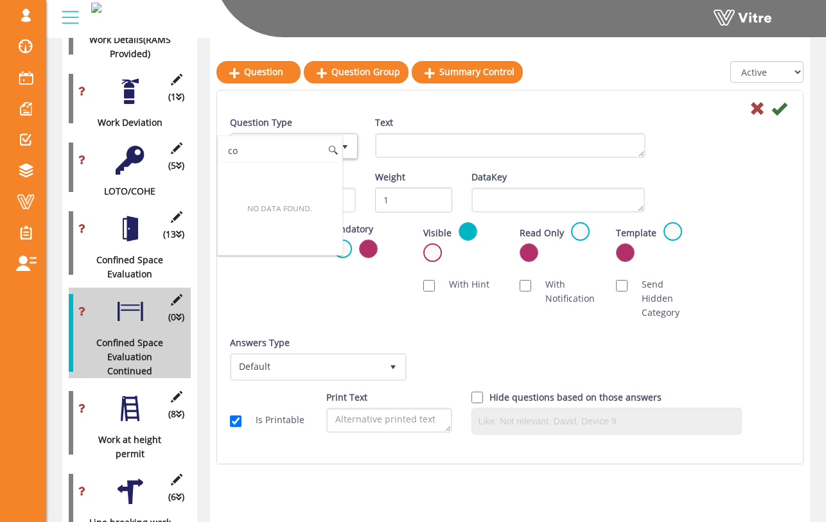
type input "c"
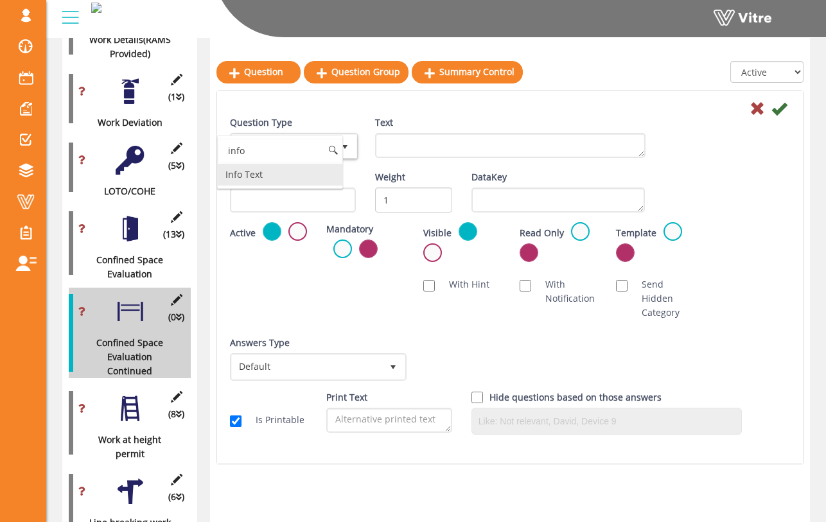
click at [289, 169] on li "Info Text" at bounding box center [280, 175] width 125 height 22
type input "info"
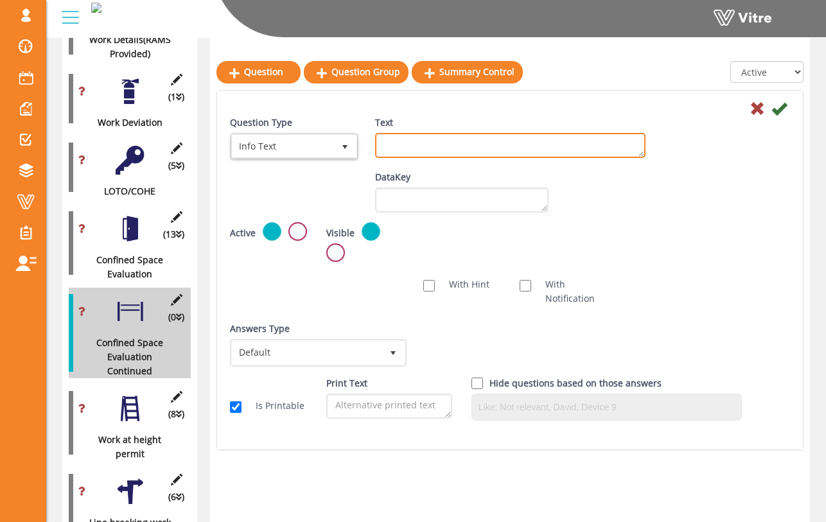
click at [405, 135] on textarea "Text" at bounding box center [510, 145] width 270 height 25
drag, startPoint x: 405, startPoint y: 135, endPoint x: 366, endPoint y: 55, distance: 89.0
click at [396, 121] on div "Text" at bounding box center [510, 137] width 270 height 42
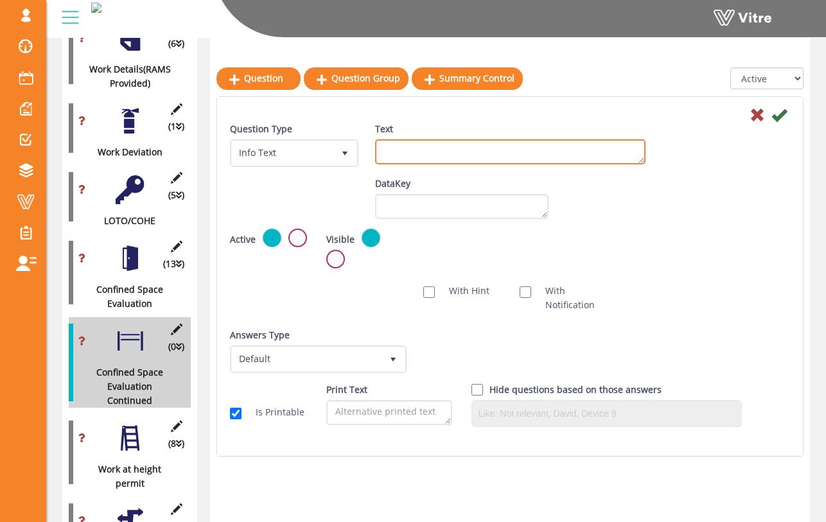
scroll to position [453, 0]
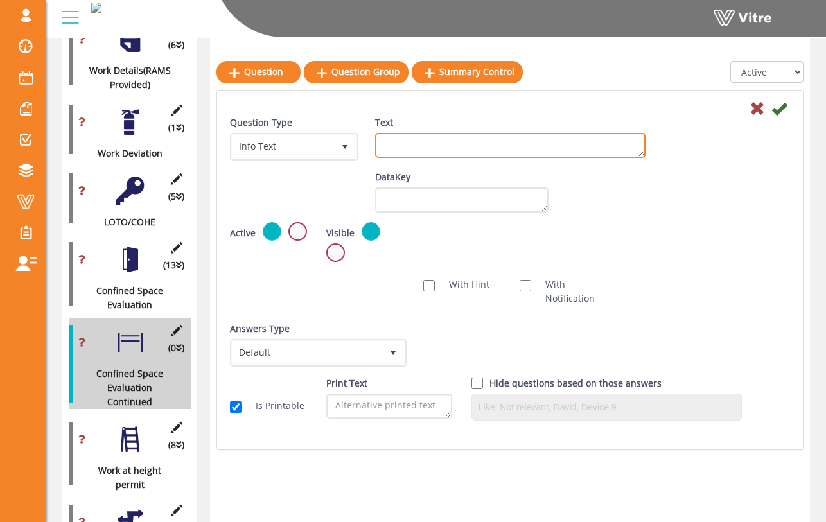
click at [403, 149] on textarea "Text" at bounding box center [510, 145] width 270 height 25
type textarea "T"
type textarea "The evaluation meets the criteria of a confined space. Please answer the questi…"
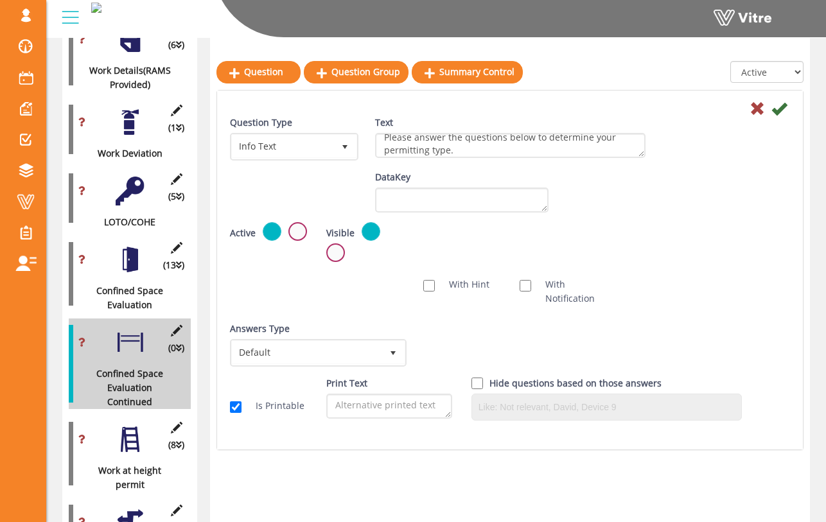
click at [699, 168] on div "Question Type Info Text 24 Text The evaluation meets the criteria of a confined…" at bounding box center [509, 143] width 579 height 55
click at [781, 109] on icon at bounding box center [778, 108] width 15 height 15
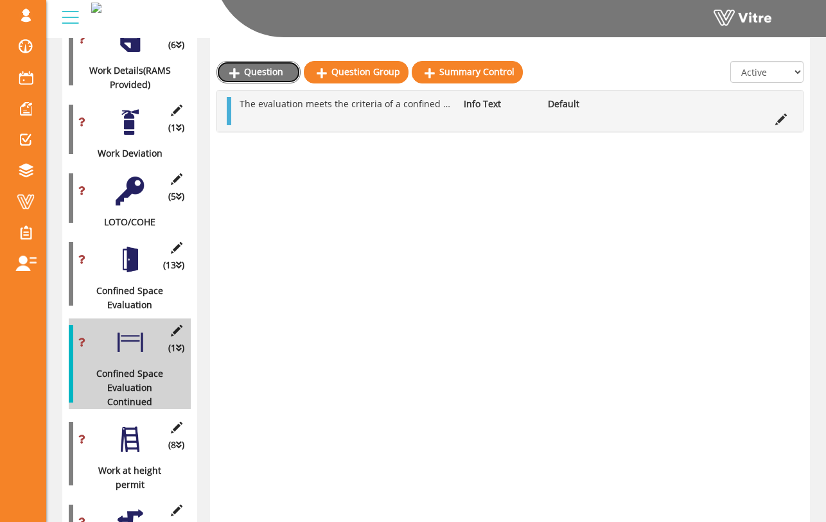
click at [283, 68] on link "Question" at bounding box center [258, 72] width 84 height 22
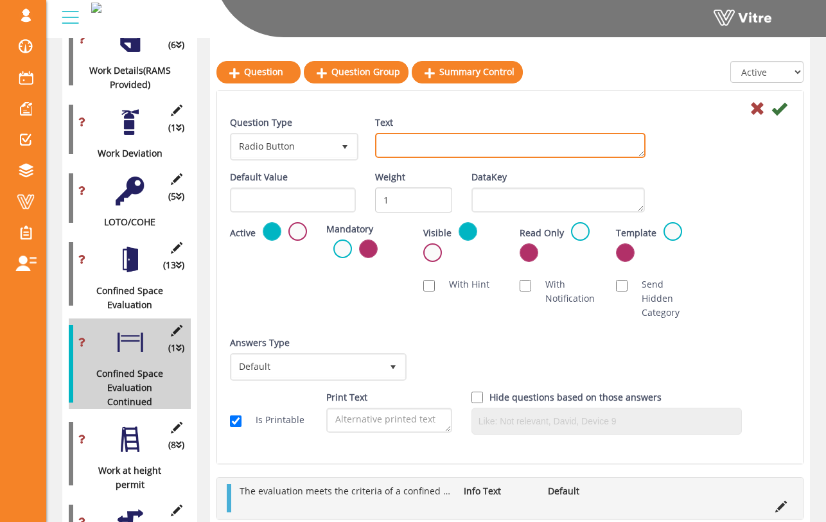
click at [403, 148] on textarea "Text" at bounding box center [510, 145] width 270 height 25
type textarea "Does the space contain material with the ability to engulf an entrant?"
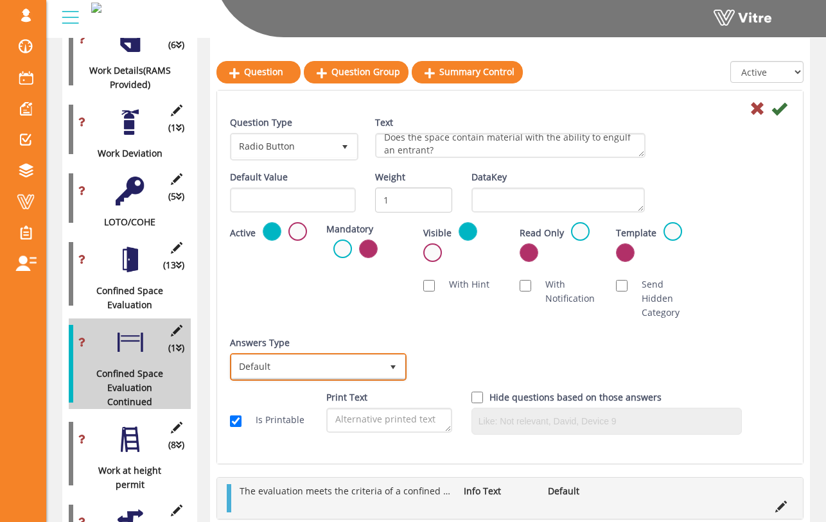
click at [376, 364] on span "Default" at bounding box center [307, 366] width 150 height 23
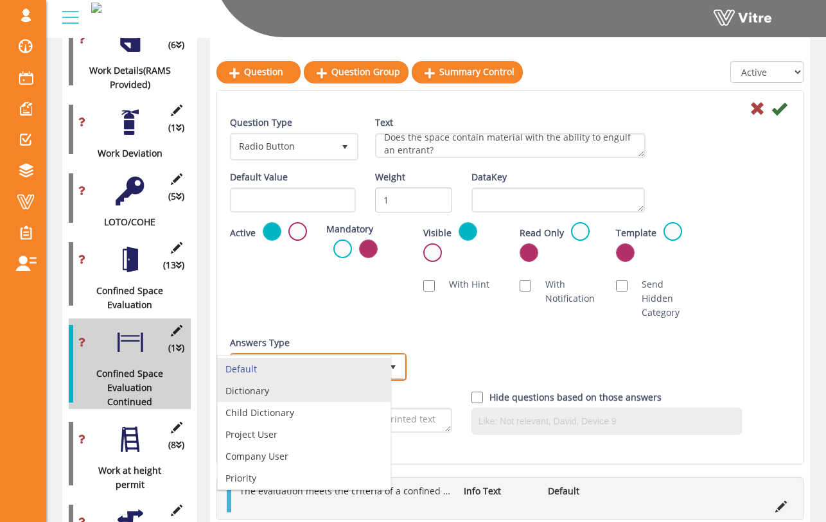
click at [353, 396] on li "Dictionary" at bounding box center [304, 391] width 173 height 22
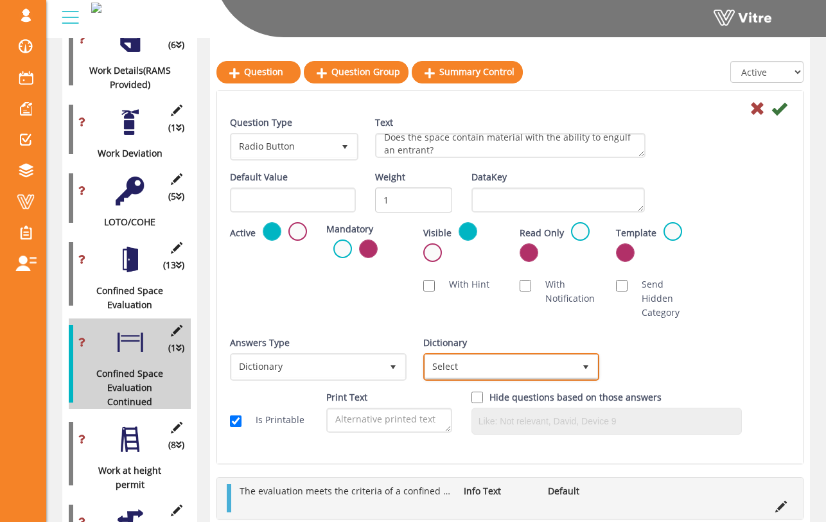
click at [492, 370] on span "Select" at bounding box center [500, 366] width 150 height 23
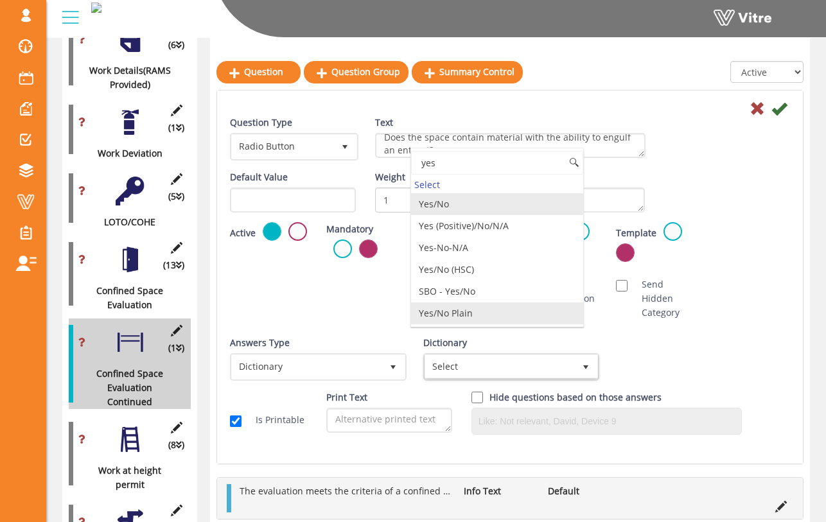
click at [503, 312] on li "Yes/No Plain" at bounding box center [497, 313] width 173 height 22
type input "yes"
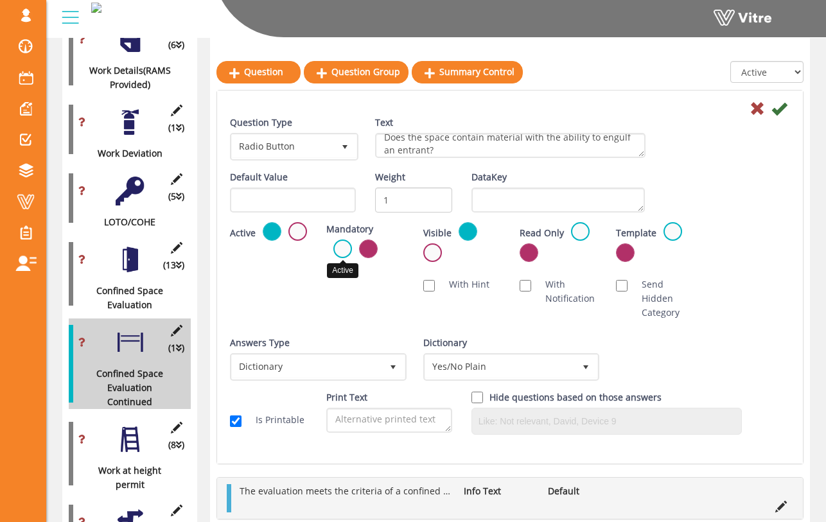
click at [351, 247] on label at bounding box center [342, 248] width 19 height 19
click at [0, 0] on input "radio" at bounding box center [0, 0] width 0 height 0
click at [747, 206] on div "Default Value Weight 1 DataKey" at bounding box center [509, 196] width 579 height 52
click at [778, 108] on icon at bounding box center [778, 108] width 15 height 15
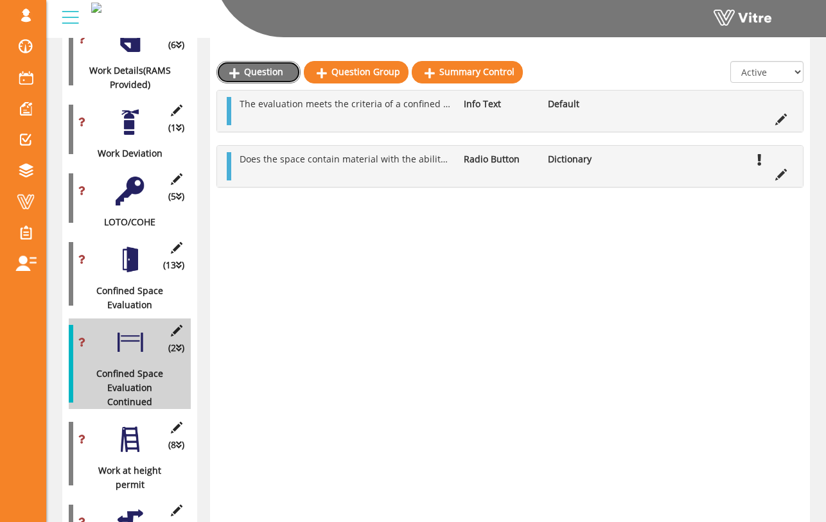
click at [285, 73] on link "Question" at bounding box center [258, 72] width 84 height 22
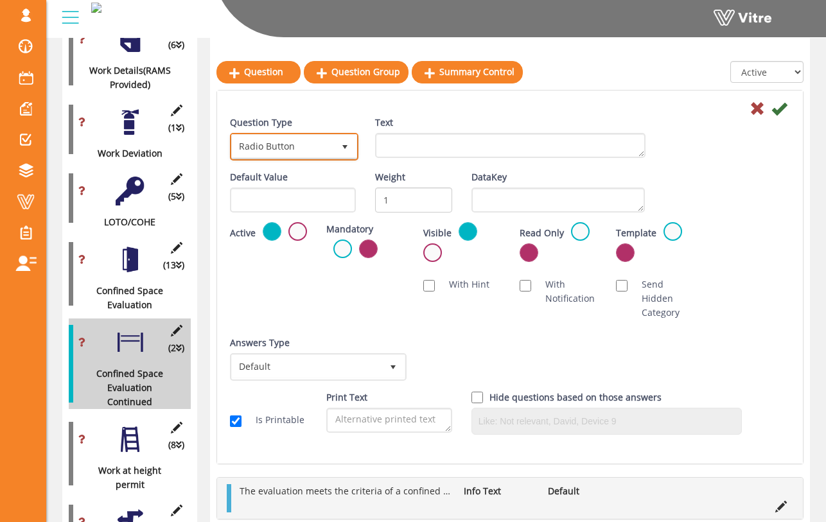
click at [330, 138] on span "Radio Button" at bounding box center [282, 146] width 101 height 23
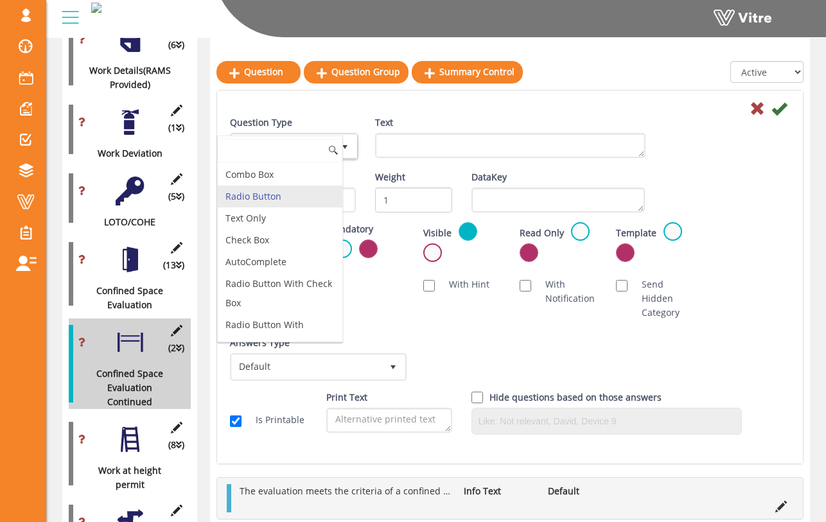
click at [313, 148] on input at bounding box center [280, 151] width 125 height 24
click at [419, 144] on textarea "Text" at bounding box center [510, 145] width 270 height 25
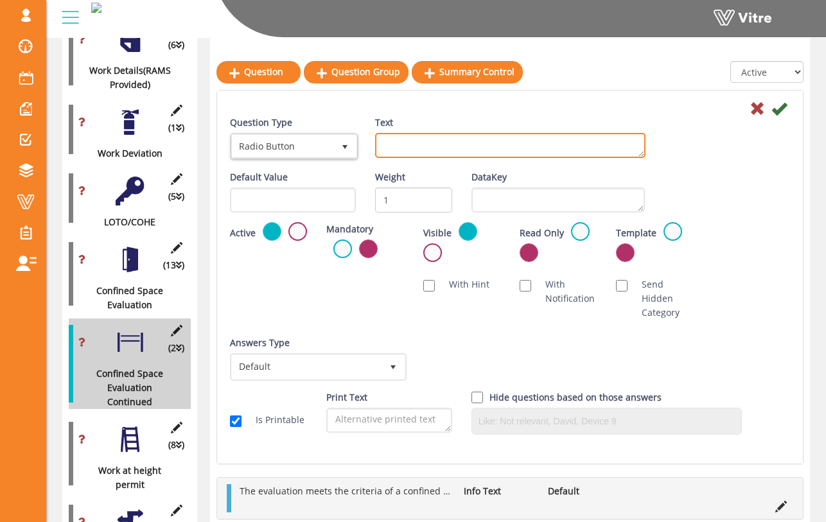
click at [582, 146] on textarea "Text" at bounding box center [510, 145] width 270 height 25
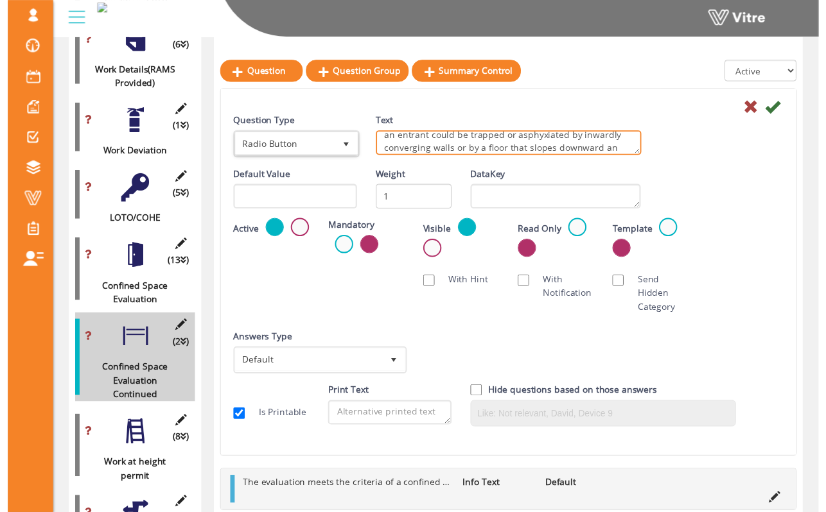
scroll to position [33, 0]
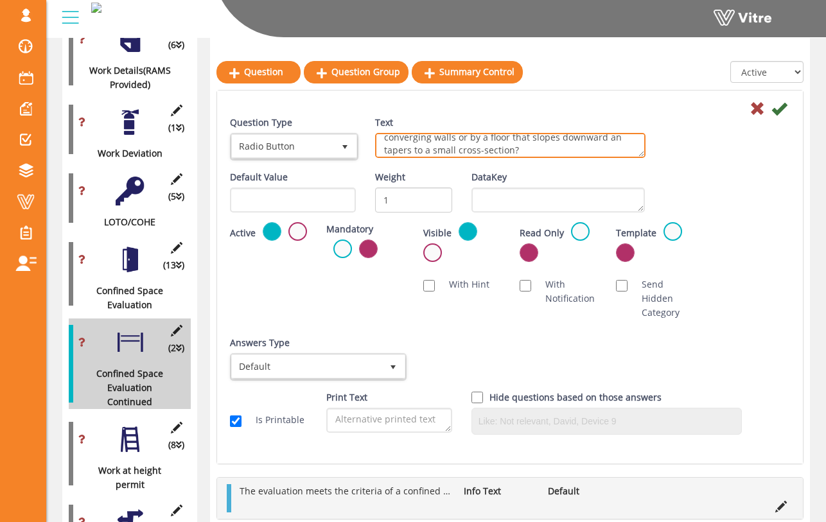
type textarea "Does the space have an internal configuration such that an entrant could be tra…"
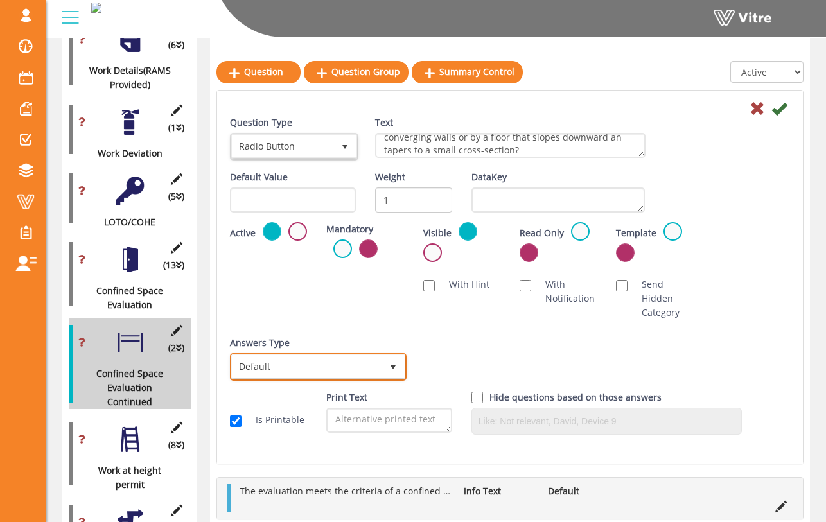
click at [370, 365] on span "Default" at bounding box center [307, 366] width 150 height 23
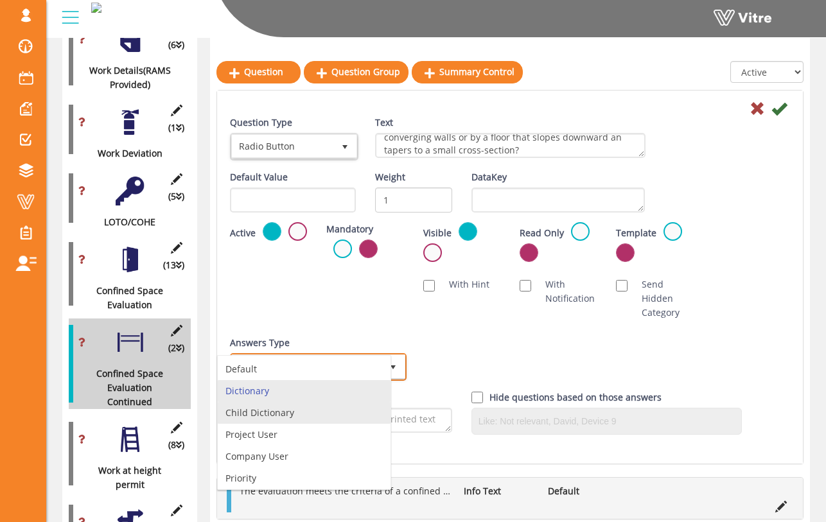
click at [280, 401] on li "Dictionary" at bounding box center [304, 391] width 173 height 22
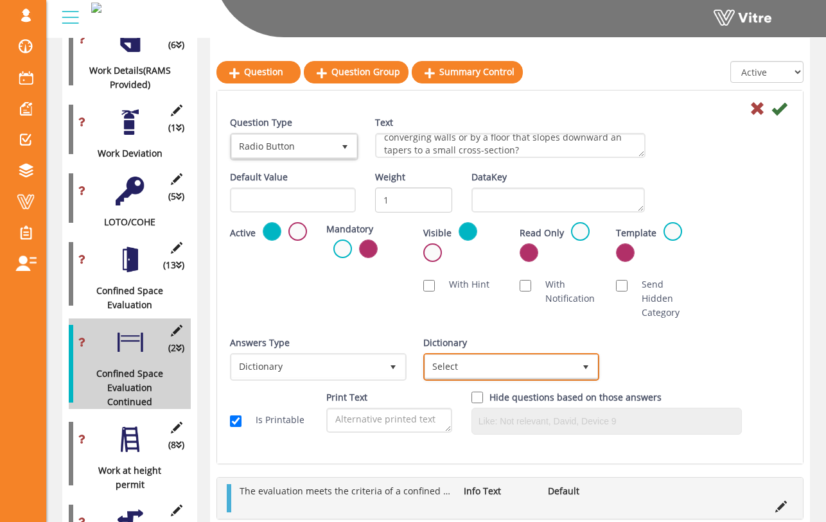
click at [498, 356] on span "Select" at bounding box center [500, 366] width 150 height 23
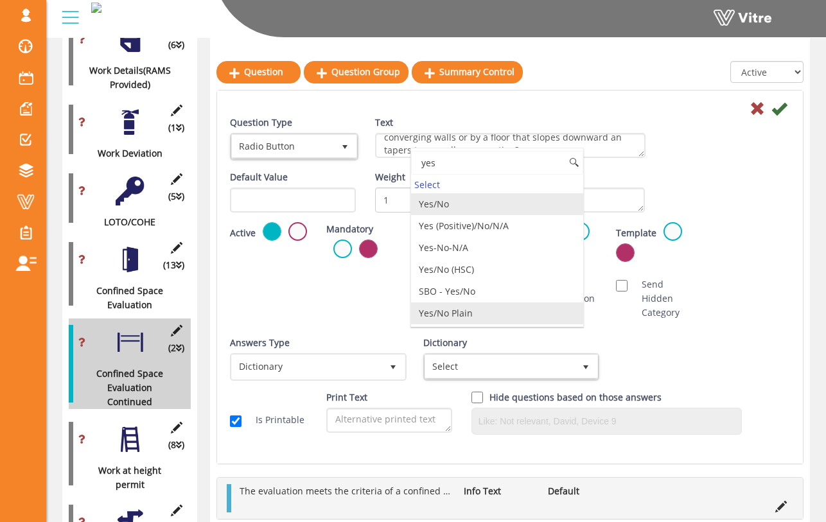
click at [458, 312] on li "Yes/No Plain" at bounding box center [497, 313] width 173 height 22
type input "yes"
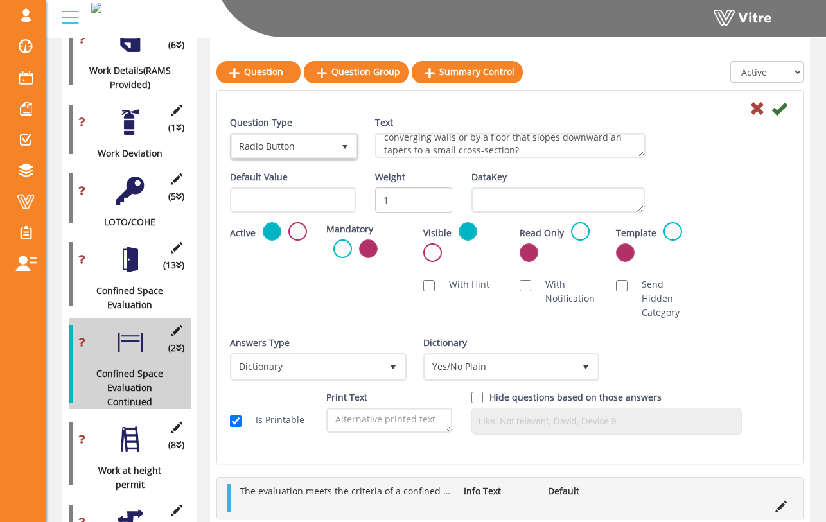
click at [751, 241] on div "Active Mandatory Visible Read Only Template Draft Name" at bounding box center [509, 246] width 579 height 49
click at [345, 243] on label at bounding box center [342, 248] width 19 height 19
click at [0, 0] on input "radio" at bounding box center [0, 0] width 0 height 0
click at [781, 107] on icon at bounding box center [778, 108] width 15 height 15
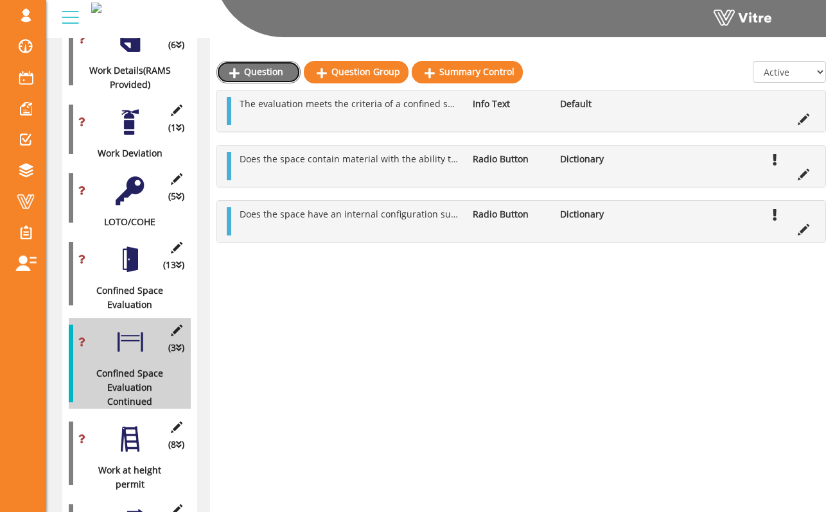
click at [274, 74] on link "Question" at bounding box center [258, 72] width 84 height 22
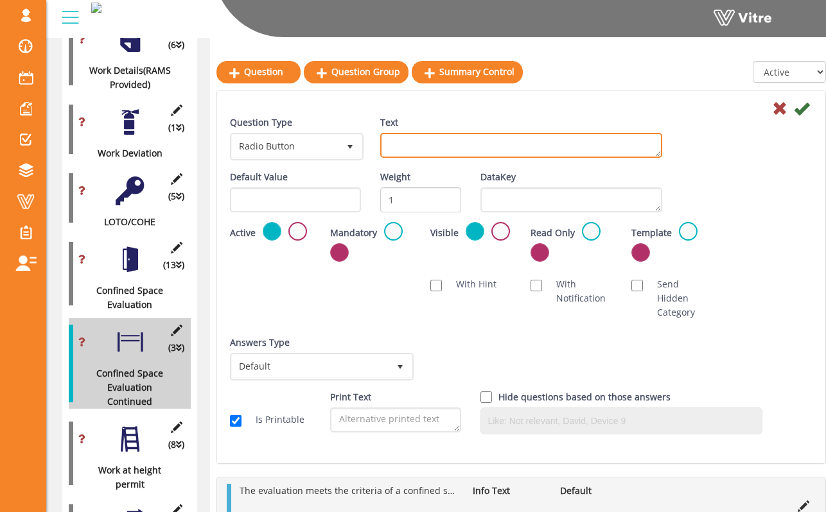
click at [516, 147] on textarea "Text" at bounding box center [521, 145] width 282 height 25
type textarea "Does this space contain any other recognized serious safety or health hazards (…"
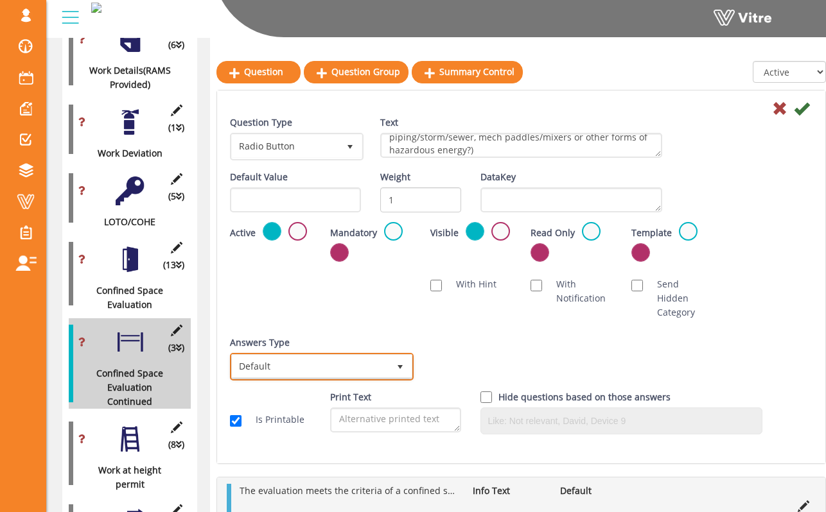
click at [370, 355] on span "Default" at bounding box center [310, 366] width 157 height 23
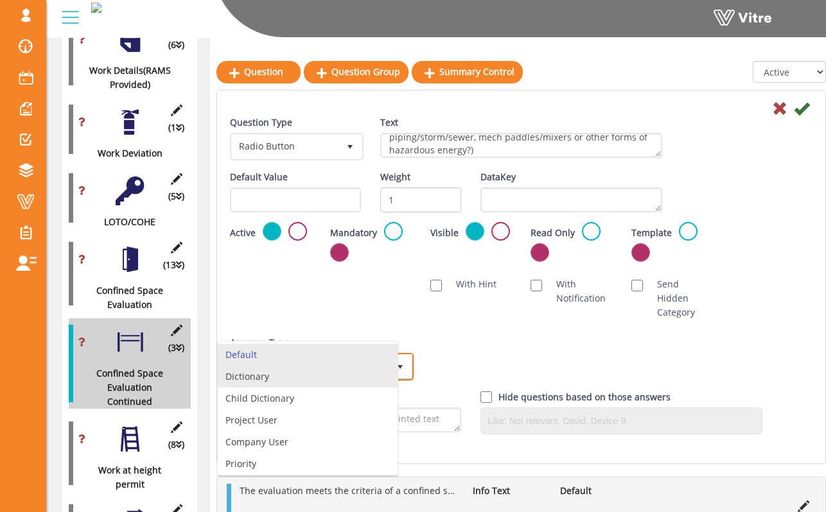
click at [355, 379] on li "Dictionary" at bounding box center [308, 377] width 180 height 22
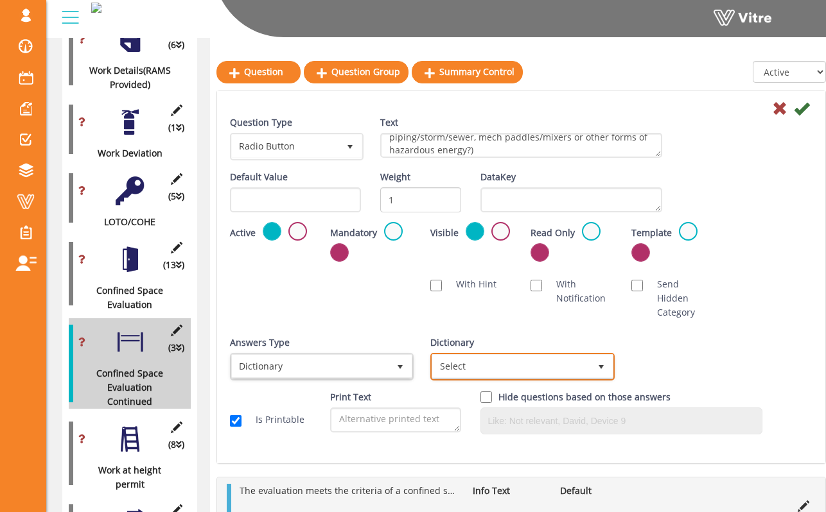
click at [494, 359] on span "Select" at bounding box center [510, 366] width 157 height 23
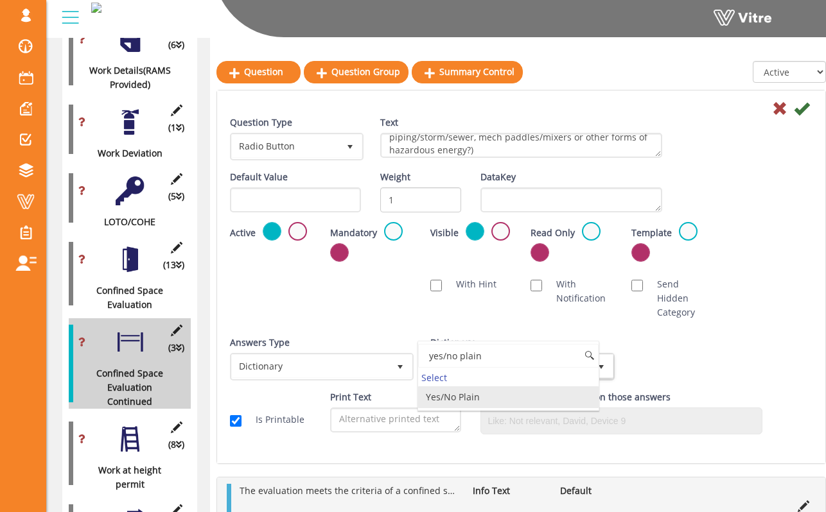
click at [483, 397] on li "Yes/No Plain" at bounding box center [508, 398] width 180 height 22
type input "yes/no plain"
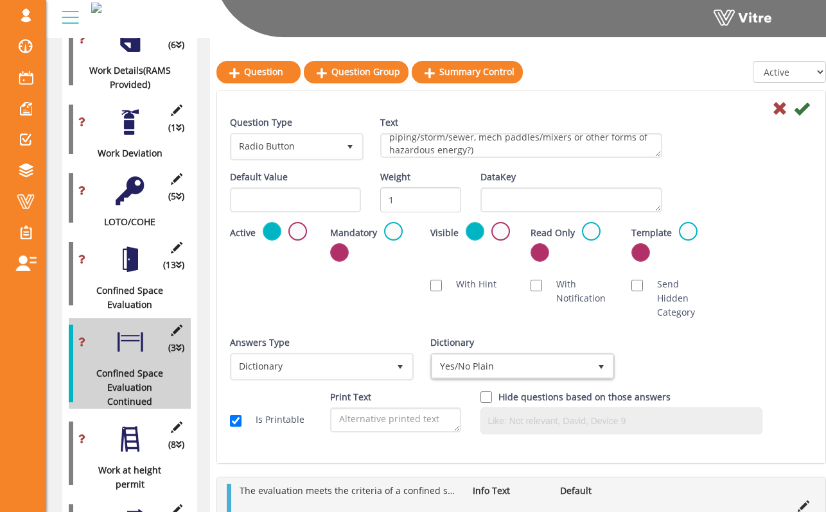
click at [680, 356] on div "Answers Type Dictionary 1 Answers Type Default 0 Module Select Form Context (li…" at bounding box center [521, 363] width 602 height 55
click at [381, 227] on div "Mandatory Active" at bounding box center [370, 241] width 81 height 39
click at [384, 227] on label at bounding box center [393, 231] width 19 height 19
click at [0, 0] on input "radio" at bounding box center [0, 0] width 0 height 0
click at [800, 108] on icon at bounding box center [801, 108] width 15 height 15
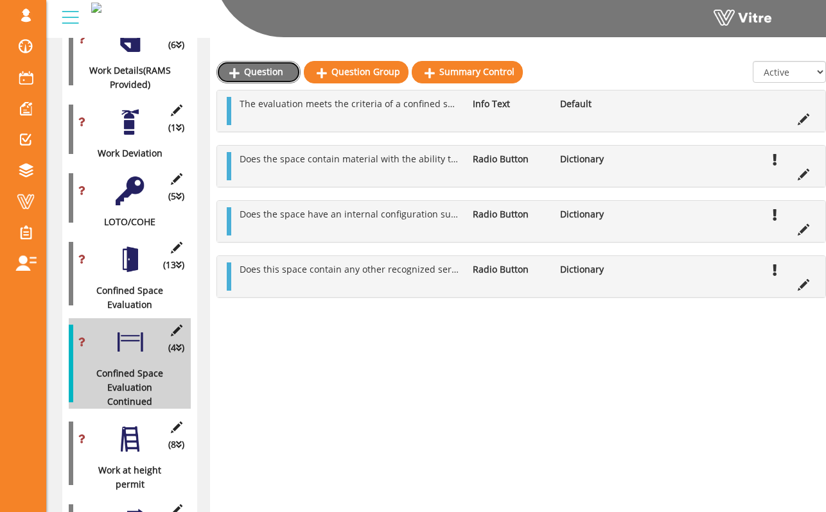
click at [270, 67] on link "Question" at bounding box center [258, 72] width 84 height 22
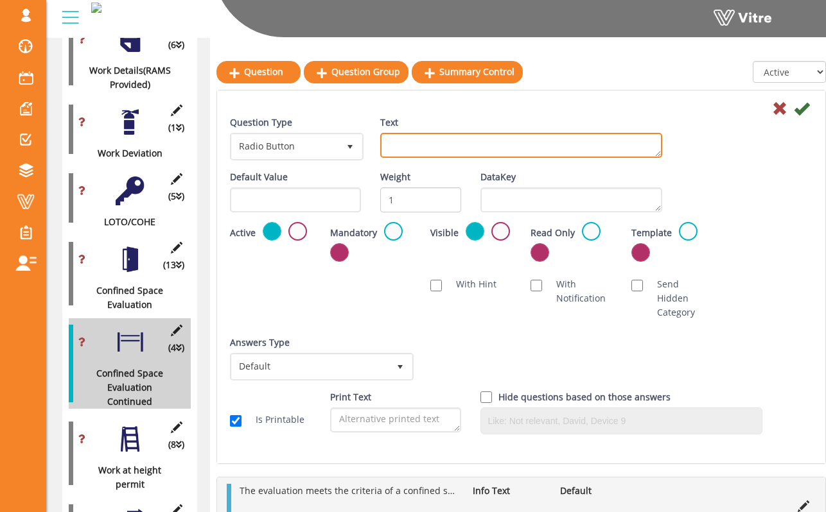
click at [629, 139] on textarea "Text" at bounding box center [521, 145] width 282 height 25
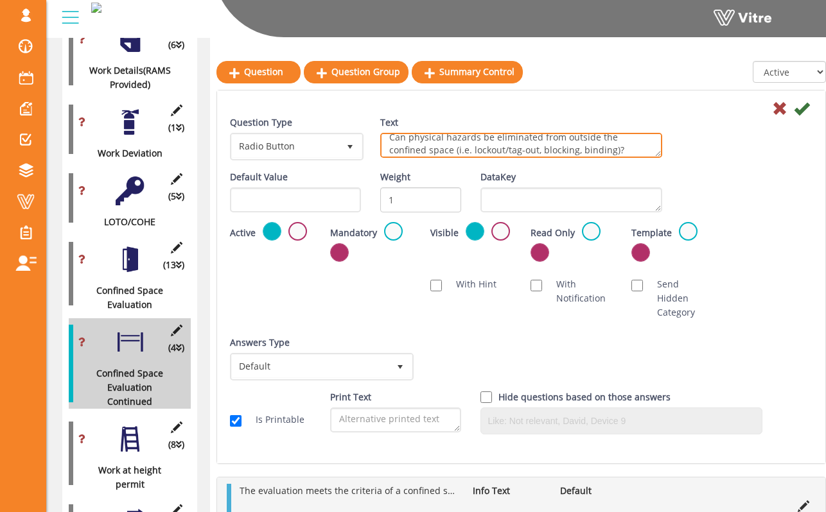
type textarea "Can physical hazards be eliminated from outside the confined space (i.e. lockou…"
click at [765, 161] on div "Question Type Radio Button 3 Text Can physical hazards be eliminated from outsi…" at bounding box center [521, 143] width 602 height 55
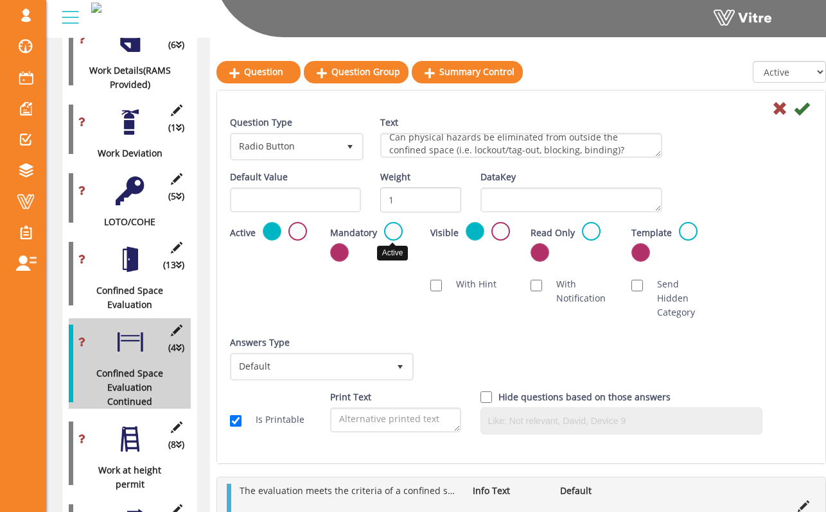
click at [390, 231] on label at bounding box center [393, 231] width 19 height 19
click at [0, 0] on input "radio" at bounding box center [0, 0] width 0 height 0
click at [388, 355] on span "select" at bounding box center [399, 366] width 23 height 23
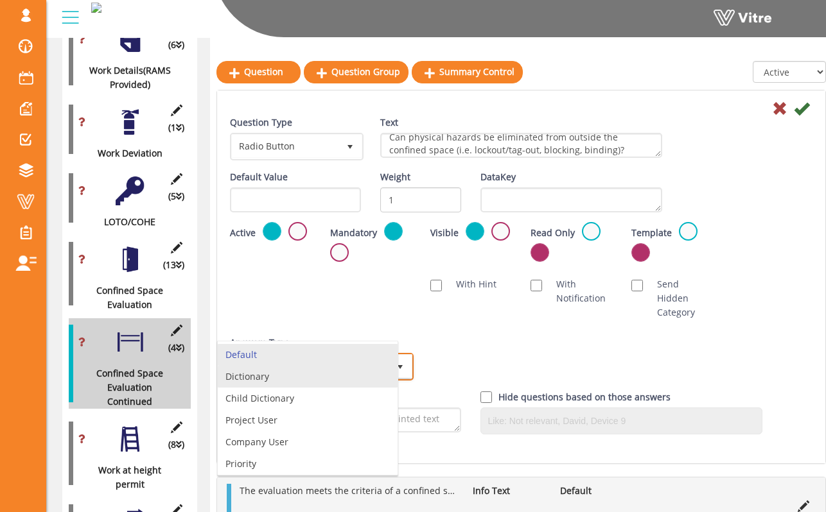
click at [387, 376] on li "Dictionary" at bounding box center [308, 377] width 180 height 22
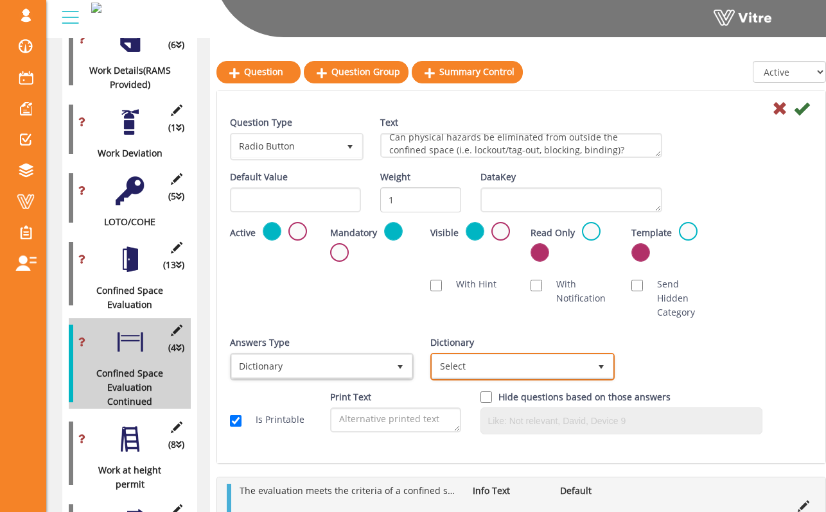
click at [480, 360] on span "Select" at bounding box center [510, 366] width 157 height 23
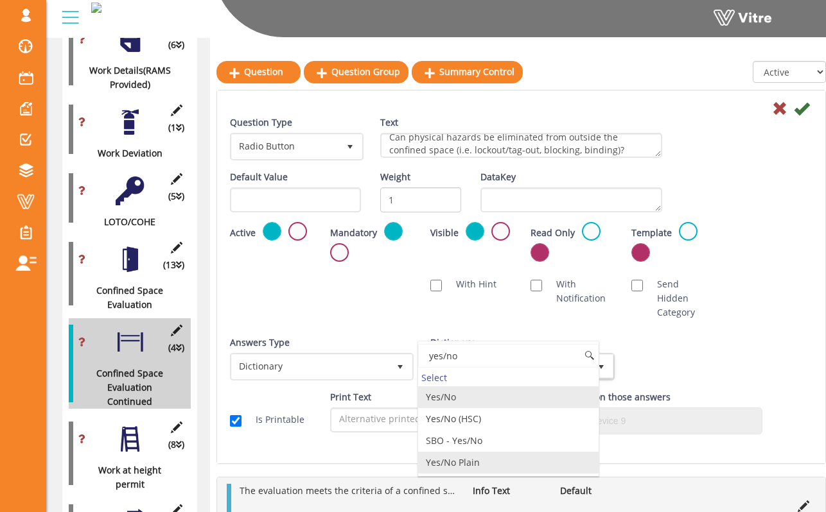
click at [506, 462] on li "Yes/No Plain" at bounding box center [508, 463] width 180 height 22
type input "yes/no"
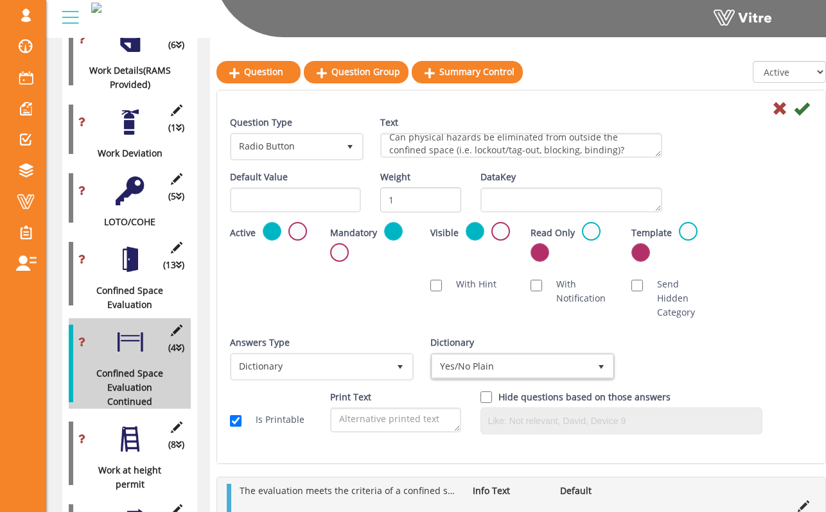
click at [718, 317] on div "Question Type Radio Button 3 Text Can physical hazards be eliminated from outsi…" at bounding box center [521, 280] width 582 height 329
click at [803, 108] on icon at bounding box center [801, 108] width 15 height 15
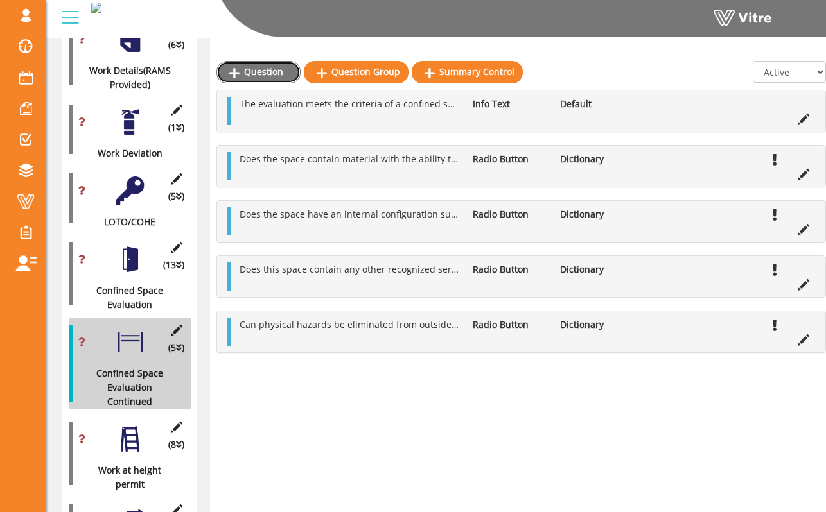
click at [288, 71] on link "Question" at bounding box center [258, 72] width 84 height 22
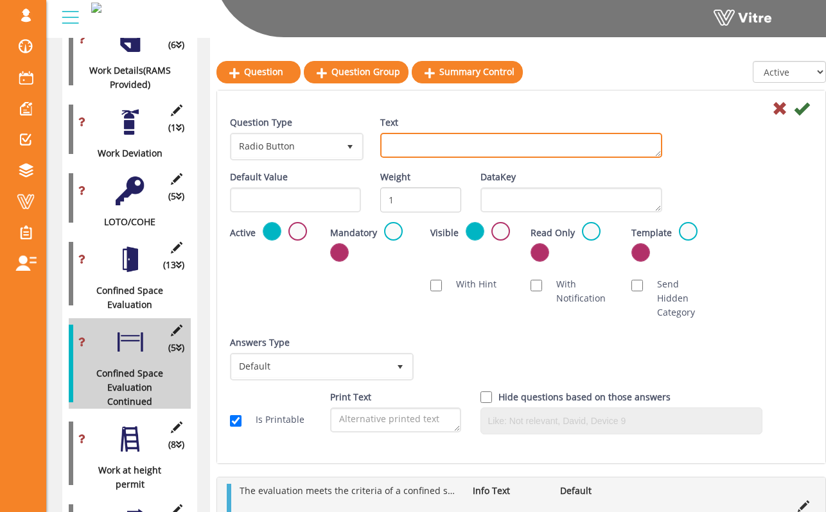
click at [571, 144] on textarea "Text" at bounding box center [521, 145] width 282 height 25
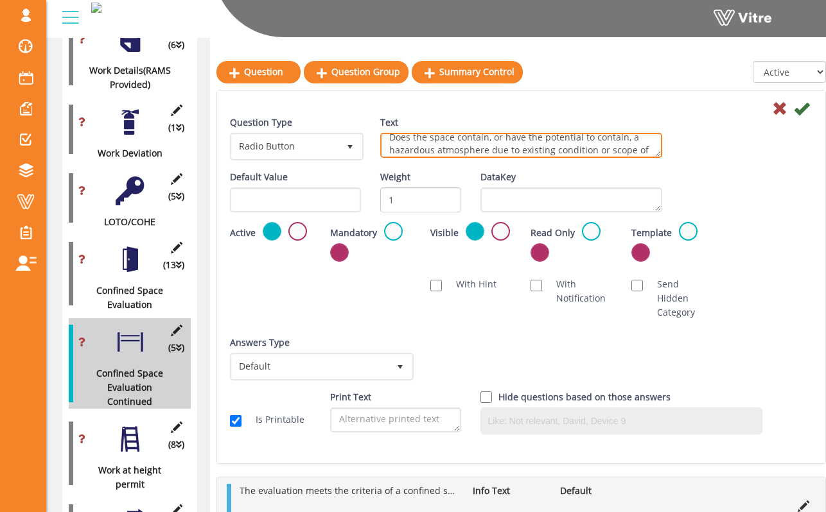
scroll to position [20, 0]
type textarea "Does the space contain, or have the potential to contain, a hazardous atmospher…"
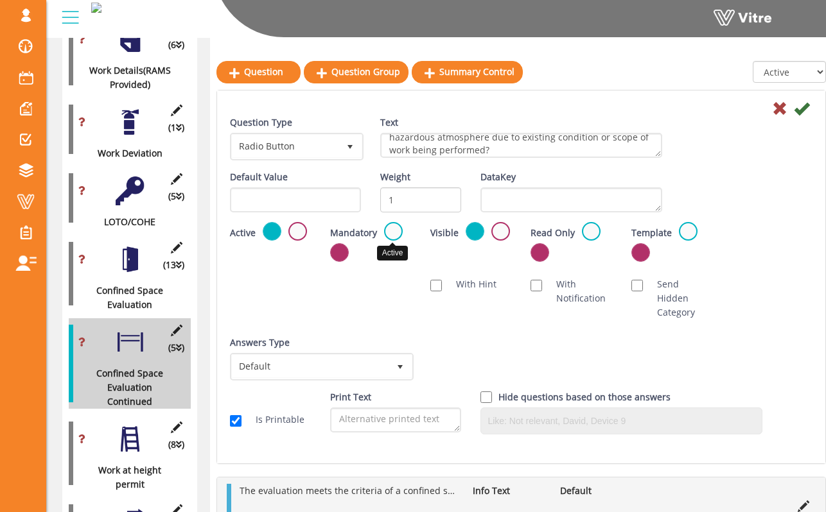
click at [391, 227] on label at bounding box center [393, 231] width 19 height 19
click at [0, 0] on input "radio" at bounding box center [0, 0] width 0 height 0
click at [379, 355] on span "Default" at bounding box center [310, 366] width 157 height 23
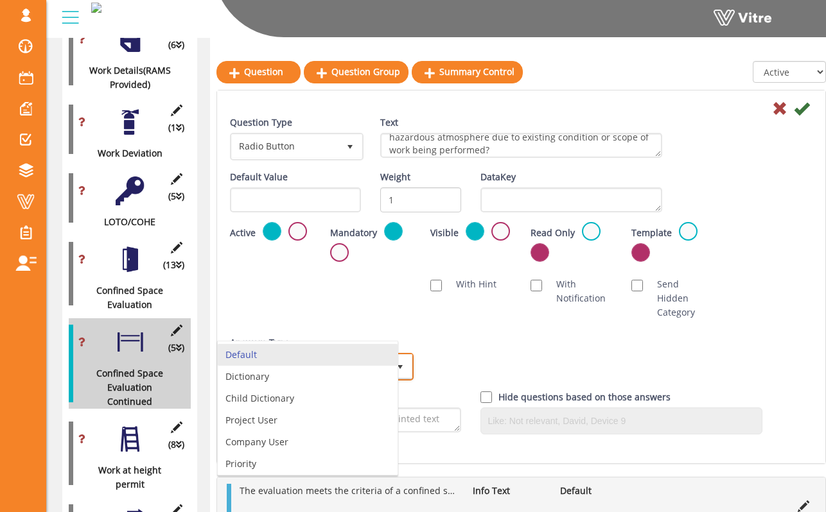
click at [380, 352] on li "Default" at bounding box center [308, 355] width 180 height 22
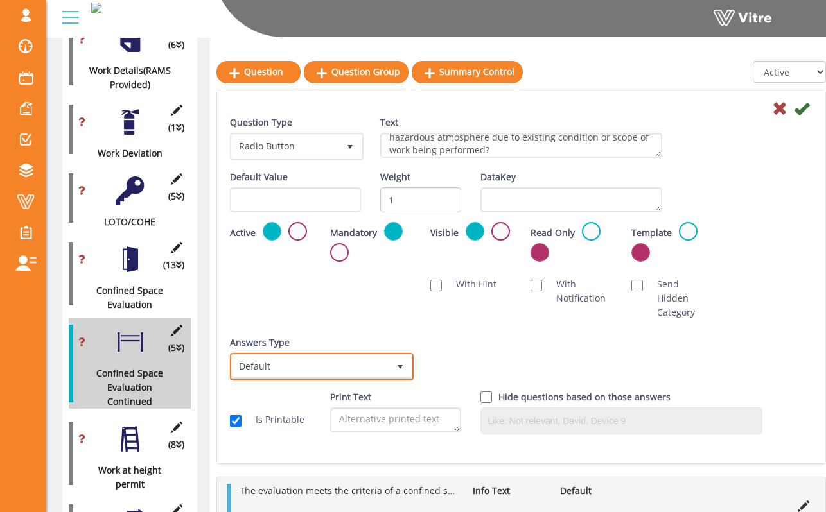
click at [386, 355] on span "Default" at bounding box center [310, 366] width 157 height 23
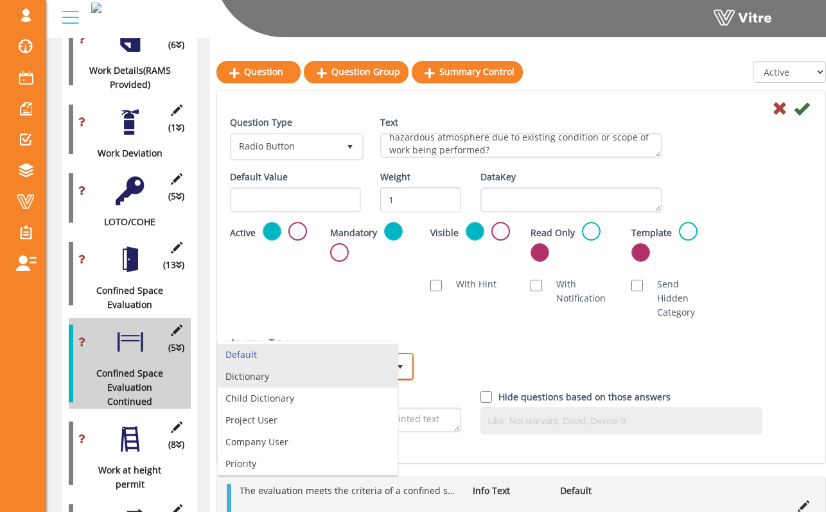
click at [380, 380] on li "Dictionary" at bounding box center [308, 377] width 180 height 22
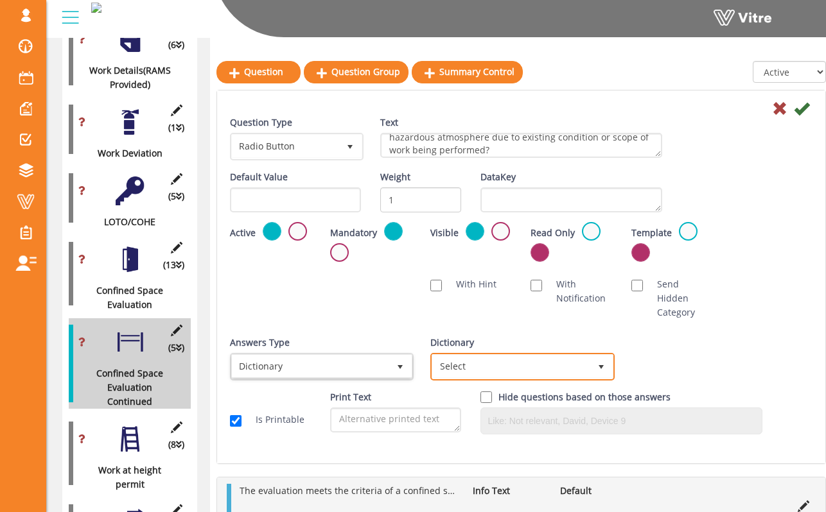
click at [559, 365] on span "Select" at bounding box center [522, 367] width 184 height 28
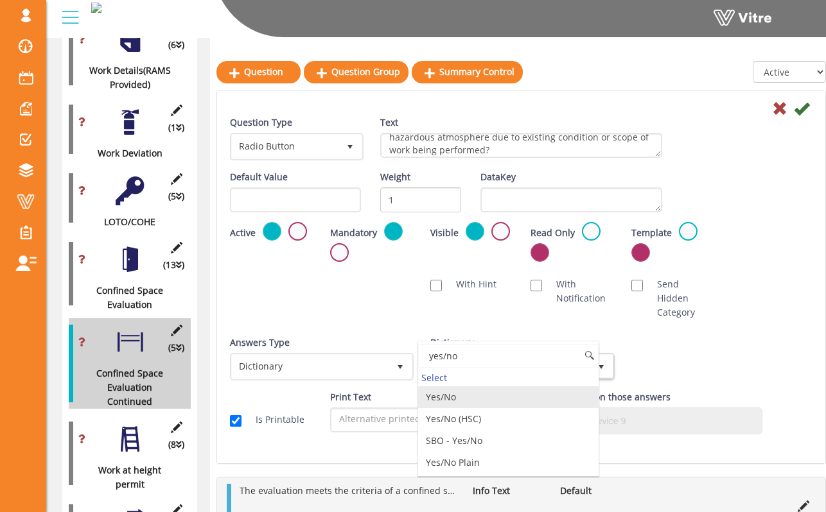
click at [523, 406] on li "Yes/No" at bounding box center [508, 398] width 180 height 22
type input "yes/no"
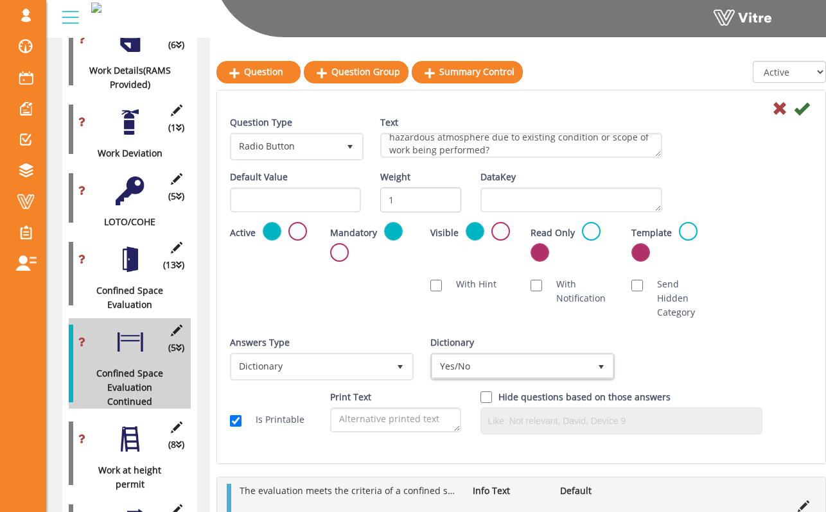
click at [693, 336] on div "Answers Type Dictionary 1 Answers Type Default 0 Module Select Form Context (li…" at bounding box center [521, 363] width 602 height 55
click at [803, 111] on icon at bounding box center [801, 108] width 15 height 15
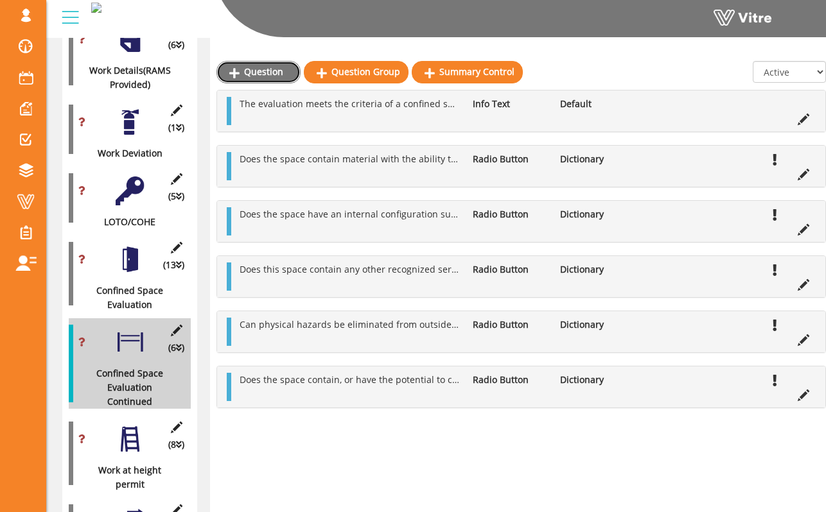
click at [284, 76] on link "Question" at bounding box center [258, 72] width 84 height 22
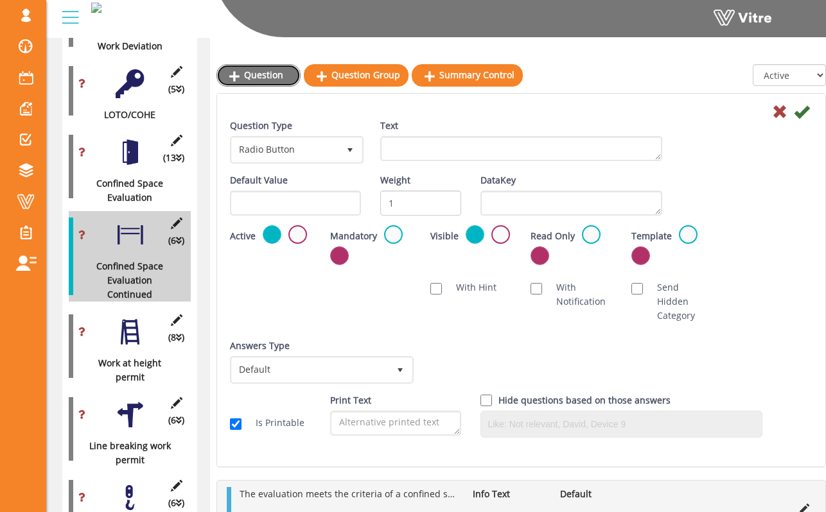
scroll to position [564, 0]
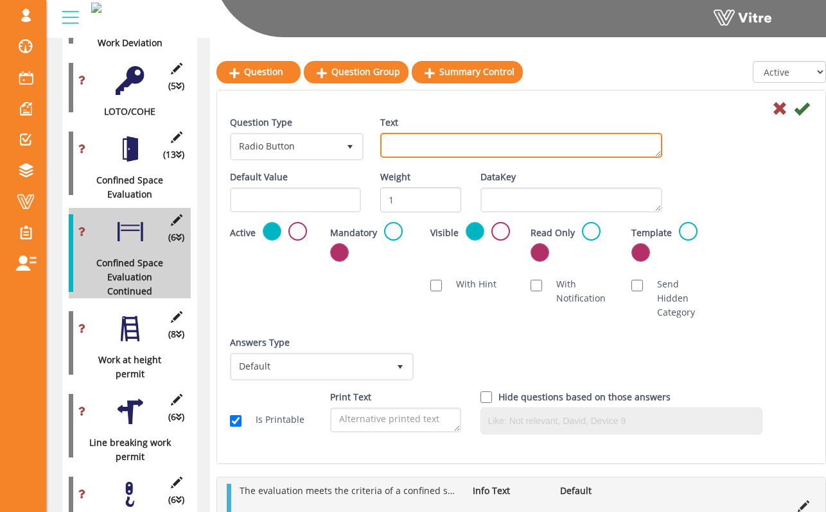
click at [524, 135] on textarea "Text" at bounding box center [521, 145] width 282 height 25
type textarea "Is continuous forced air ventilation and continuous air monitoring alone suffic…"
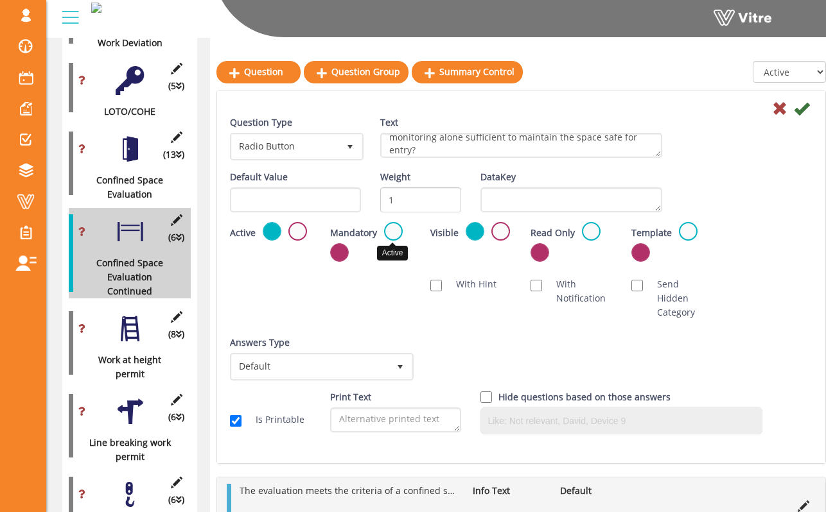
click at [394, 227] on label at bounding box center [393, 231] width 19 height 19
click at [0, 0] on input "radio" at bounding box center [0, 0] width 0 height 0
click at [377, 356] on span "Default" at bounding box center [310, 366] width 157 height 23
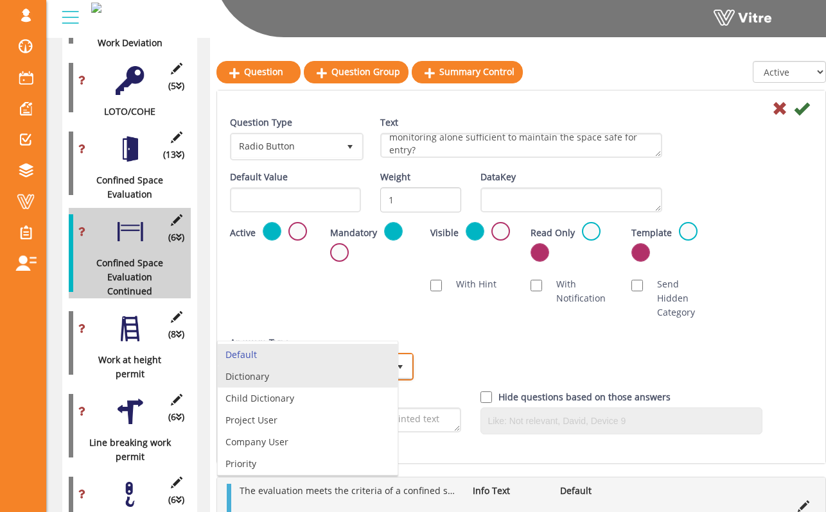
click at [369, 381] on li "Dictionary" at bounding box center [308, 377] width 180 height 22
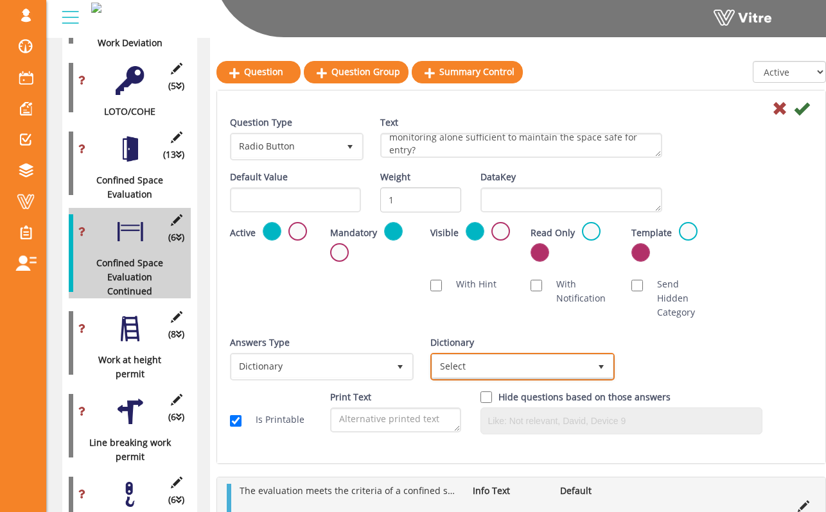
click at [465, 364] on span "Select" at bounding box center [522, 367] width 184 height 28
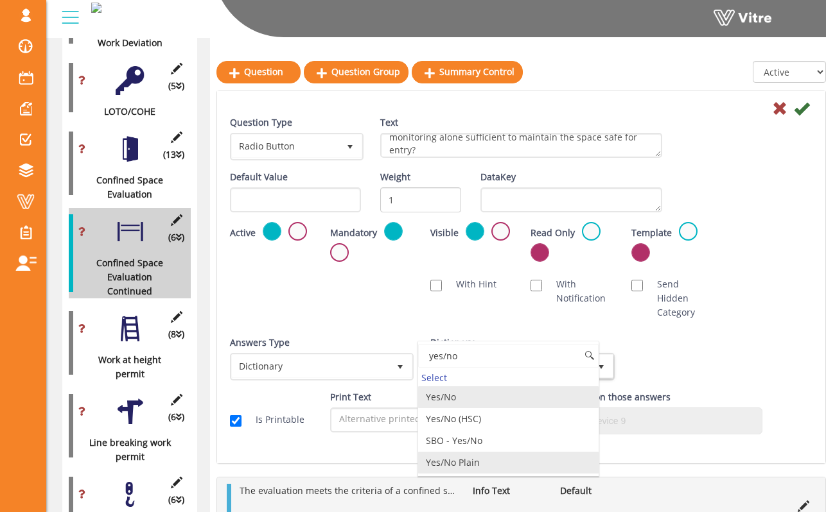
click at [500, 460] on li "Yes/No Plain" at bounding box center [508, 463] width 180 height 22
type input "yes/no"
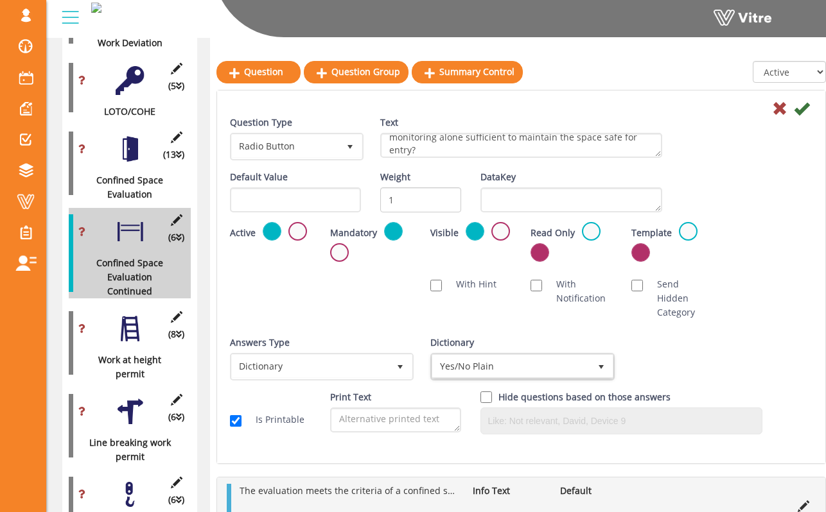
click at [674, 346] on div "Answers Type Dictionary 1 Answers Type Default 0 Module Select Form Context (li…" at bounding box center [521, 363] width 602 height 55
click at [802, 106] on icon at bounding box center [801, 108] width 15 height 15
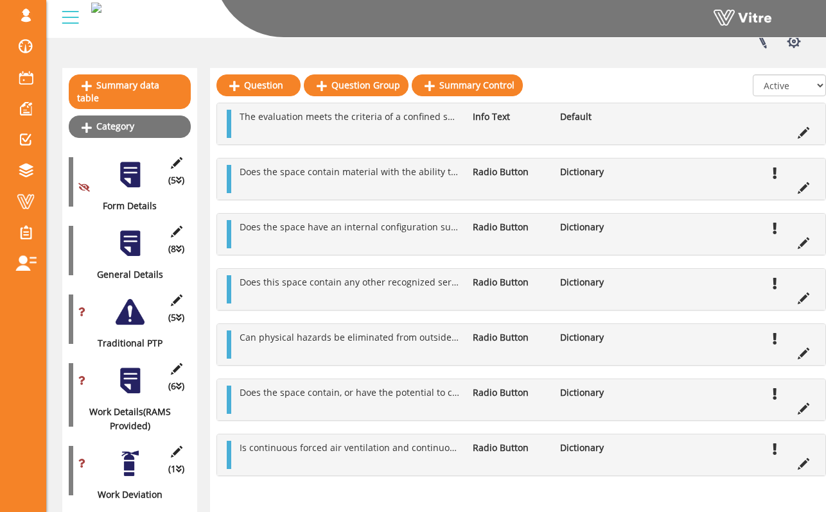
scroll to position [111, 0]
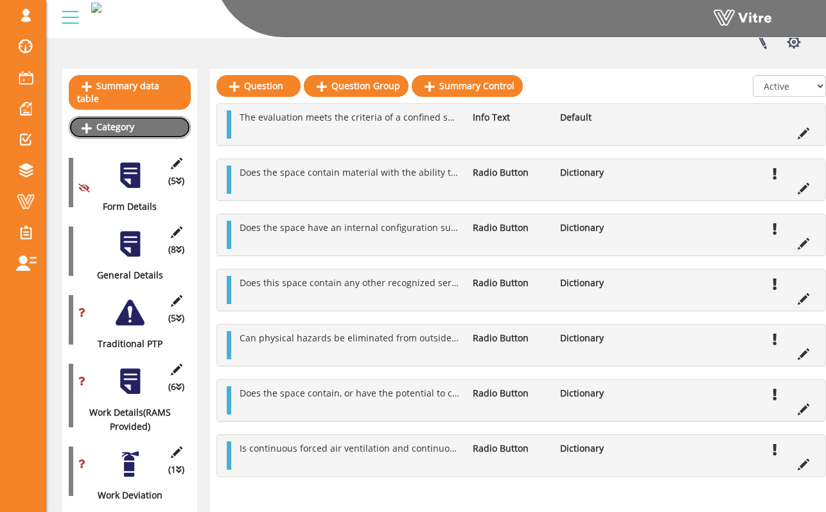
click at [152, 116] on link "Category" at bounding box center [130, 127] width 122 height 22
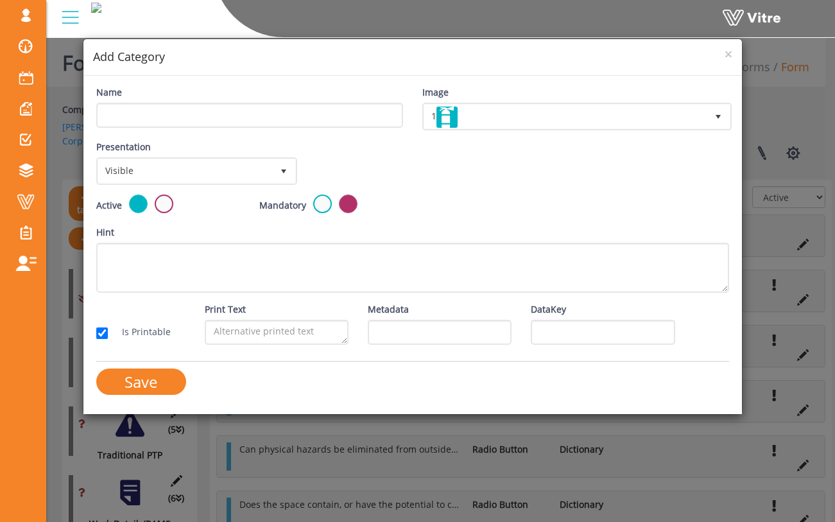
click at [254, 101] on div "Name" at bounding box center [249, 106] width 307 height 42
click at [254, 106] on input "Name" at bounding box center [249, 115] width 307 height 25
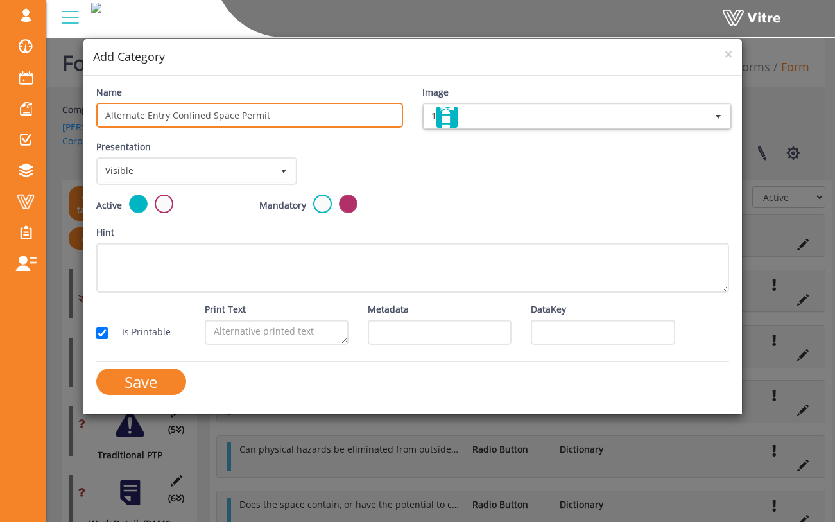
type input "Alternate Entry Confined Space Permit"
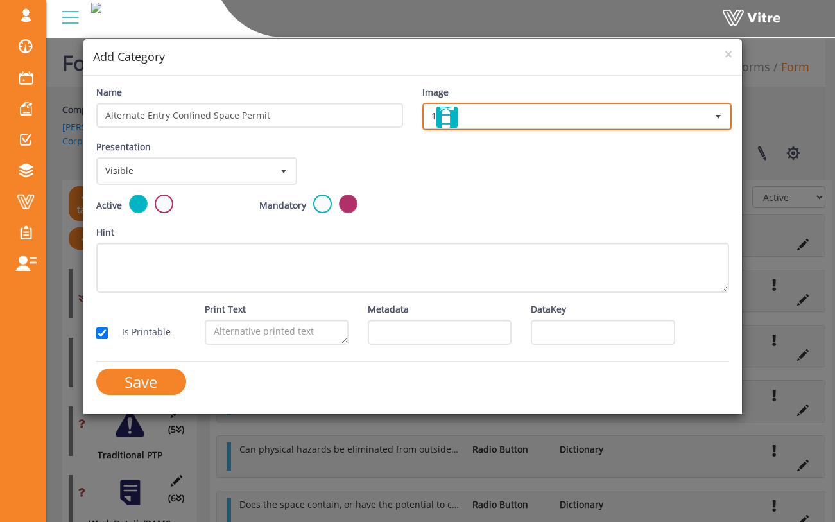
click at [500, 117] on span "1" at bounding box center [565, 116] width 283 height 23
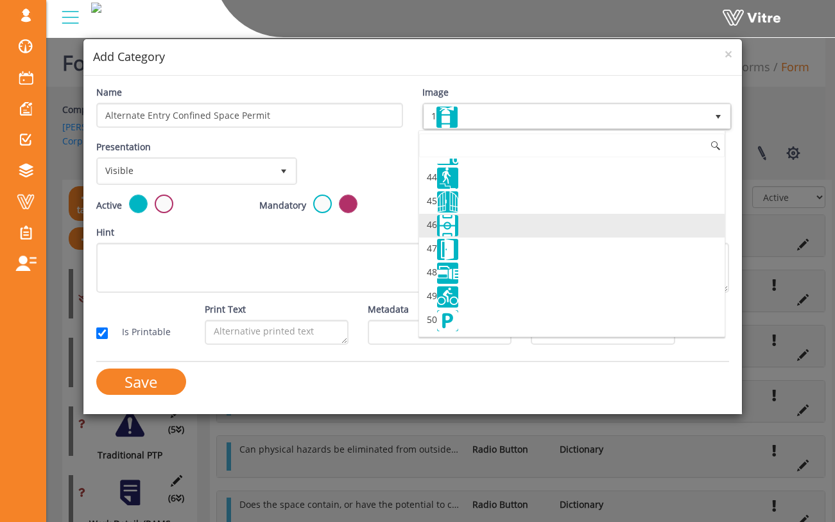
scroll to position [1014, 0]
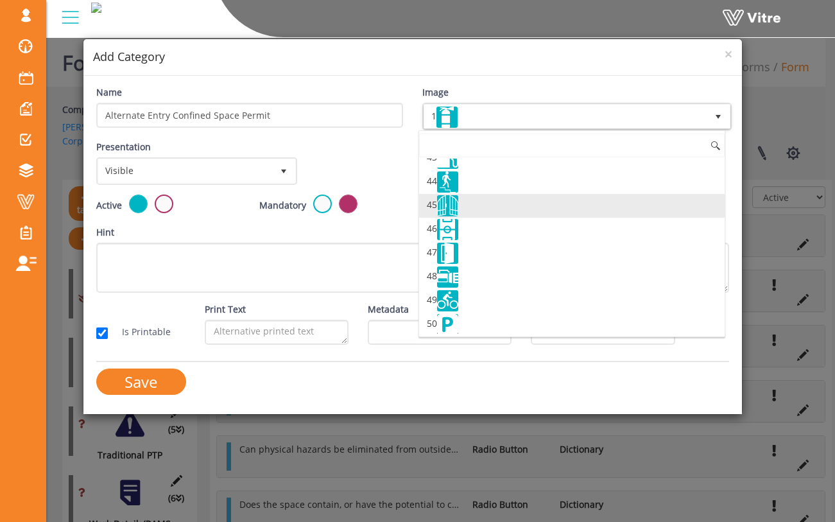
click at [488, 211] on li "45" at bounding box center [572, 206] width 306 height 24
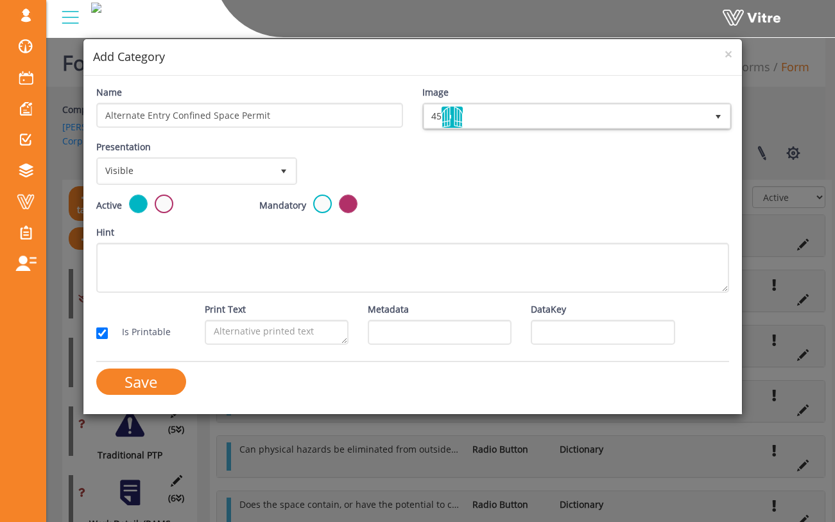
click at [443, 182] on div "Presentation Visible 0 Set Duration Minutes 0 Set conditional rule Set Duration" at bounding box center [413, 167] width 653 height 55
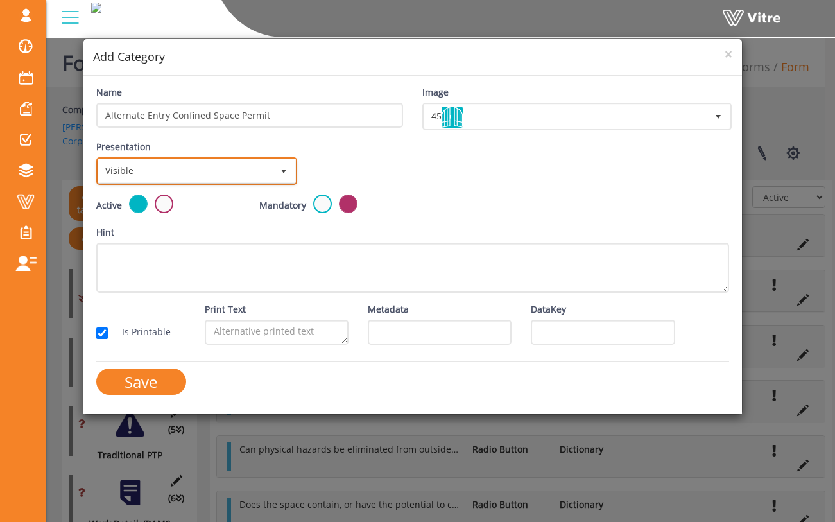
click at [254, 178] on span "Visible" at bounding box center [185, 170] width 174 height 23
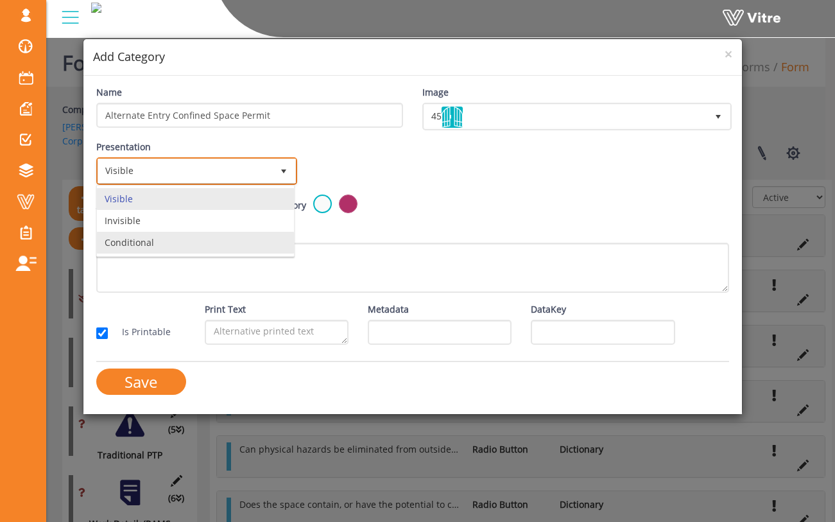
click at [225, 241] on li "Conditional" at bounding box center [195, 243] width 197 height 22
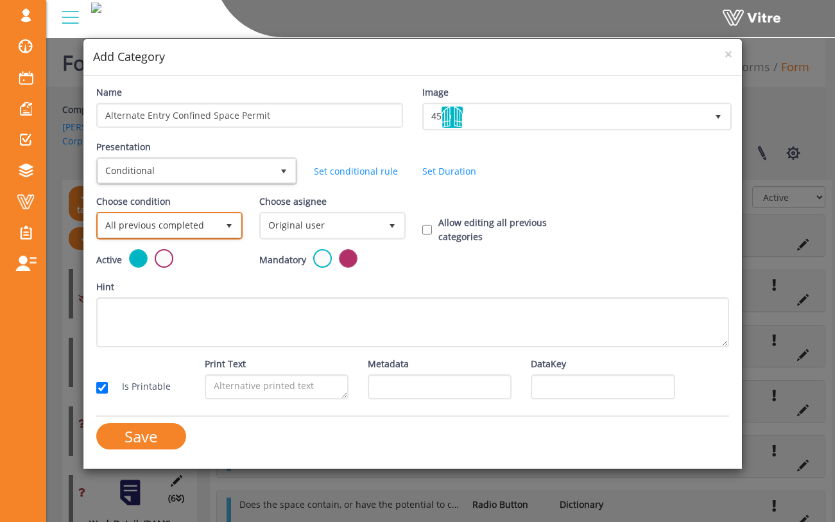
click at [216, 231] on span "All previous completed" at bounding box center [157, 225] width 119 height 23
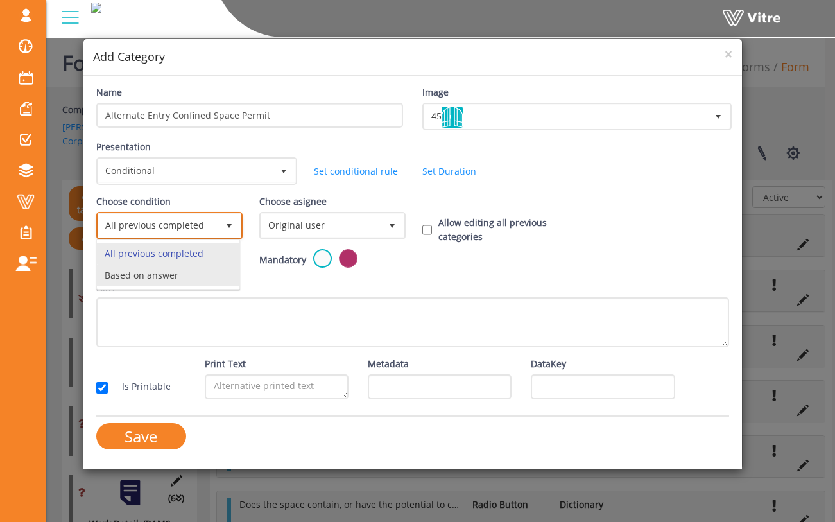
click at [207, 274] on li "Based on answer" at bounding box center [168, 276] width 143 height 22
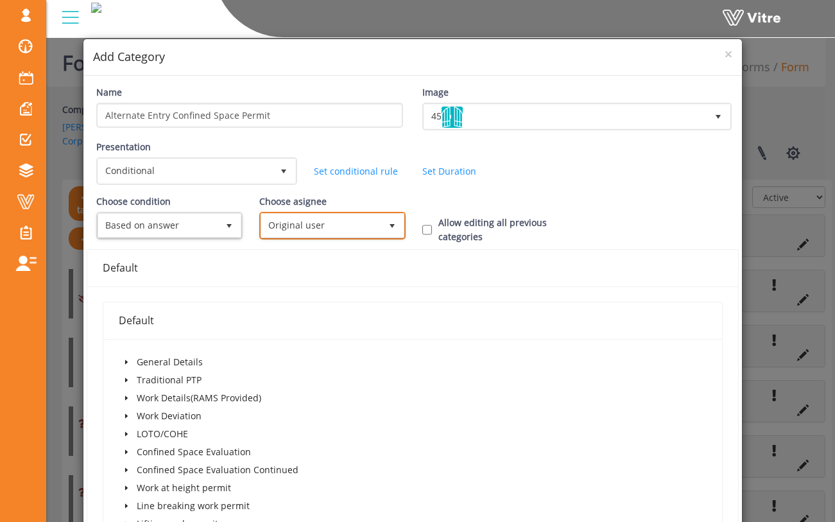
click at [308, 230] on span "Original user" at bounding box center [320, 225] width 119 height 23
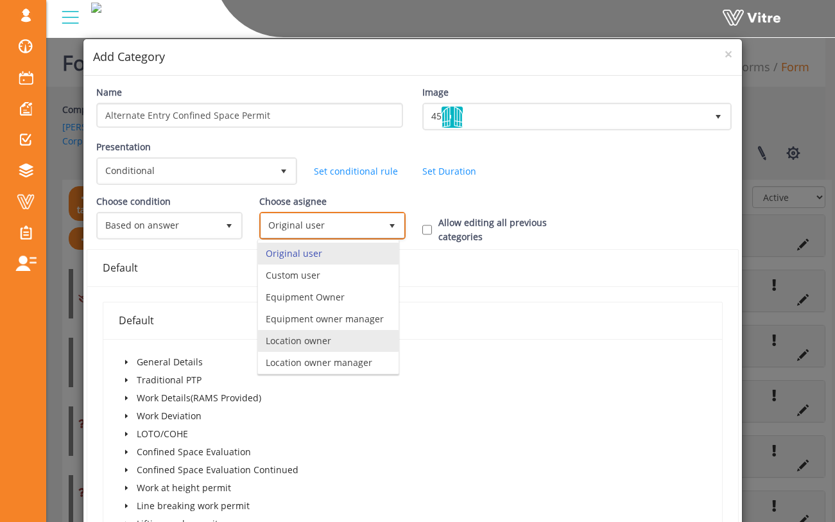
scroll to position [109, 0]
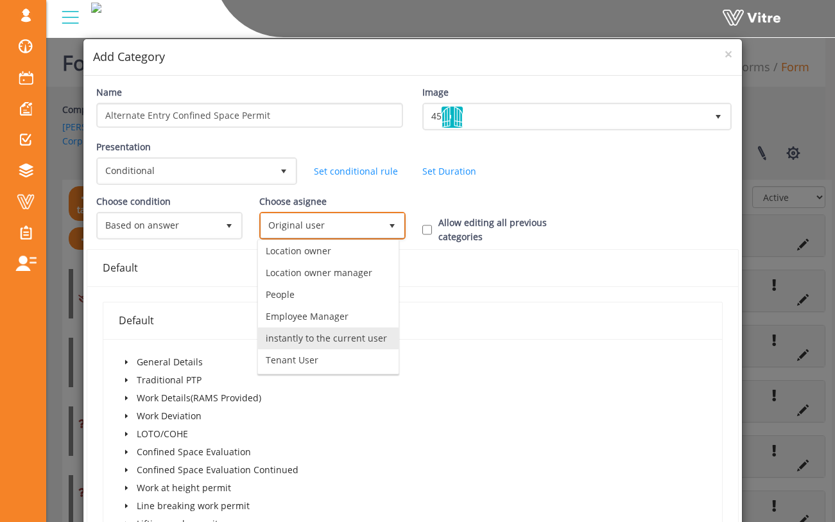
click at [336, 331] on li "instantly to the current user" at bounding box center [328, 338] width 141 height 22
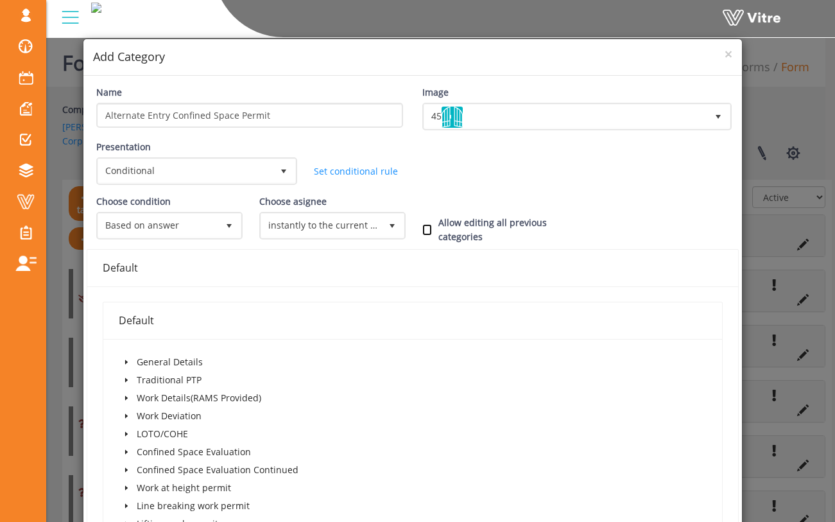
click at [422, 231] on input "Allow editing all previous categories" at bounding box center [427, 230] width 10 height 12
checkbox input "true"
click at [426, 200] on div "Choose condition Based on answer 1 Choose asignee Original user 0 Choose asigne…" at bounding box center [413, 222] width 653 height 55
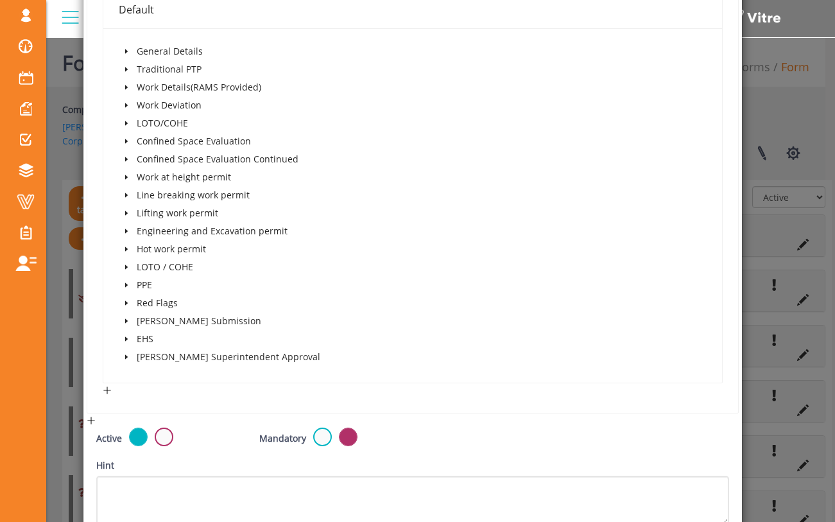
scroll to position [313, 0]
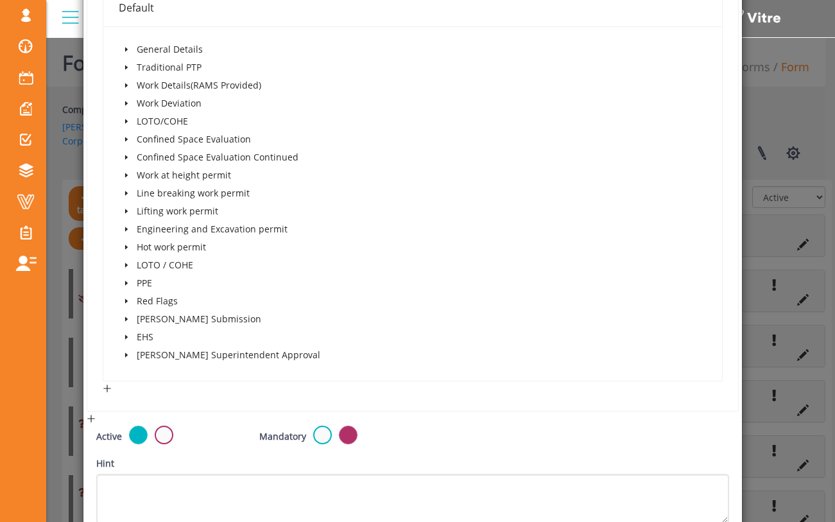
click at [123, 159] on icon "caret-down" at bounding box center [126, 157] width 6 height 6
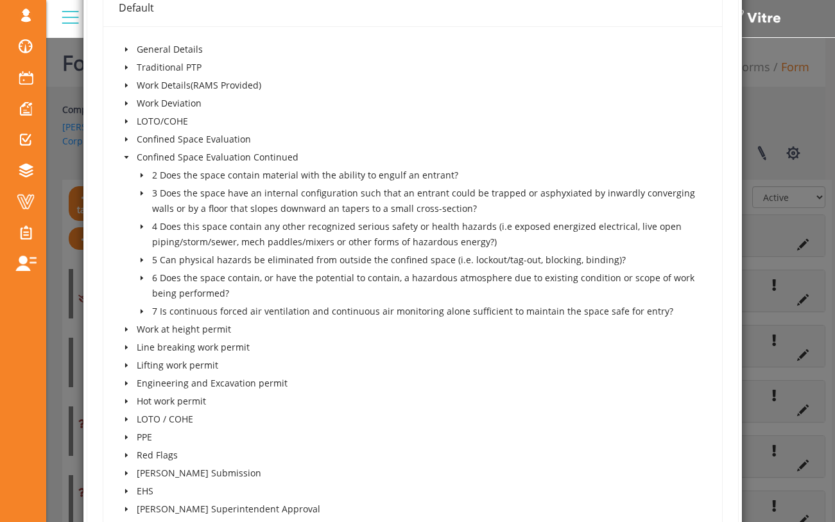
scroll to position [347, 0]
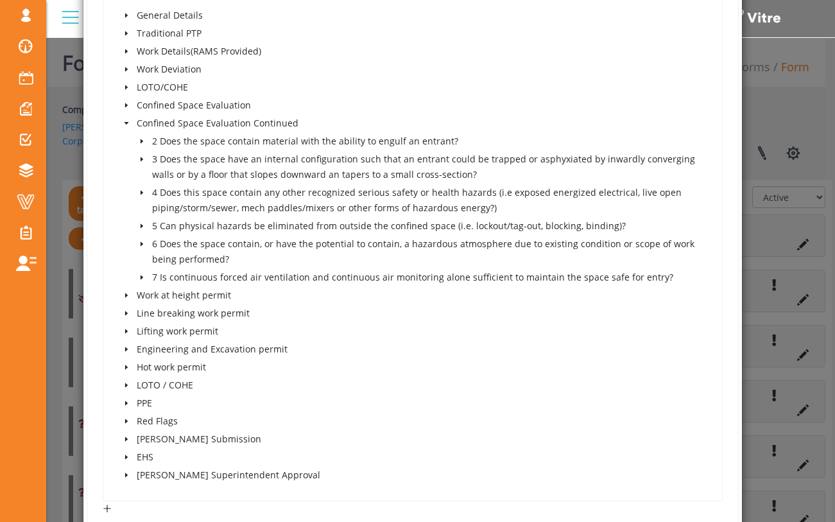
click at [140, 280] on icon "caret-down" at bounding box center [142, 277] width 6 height 6
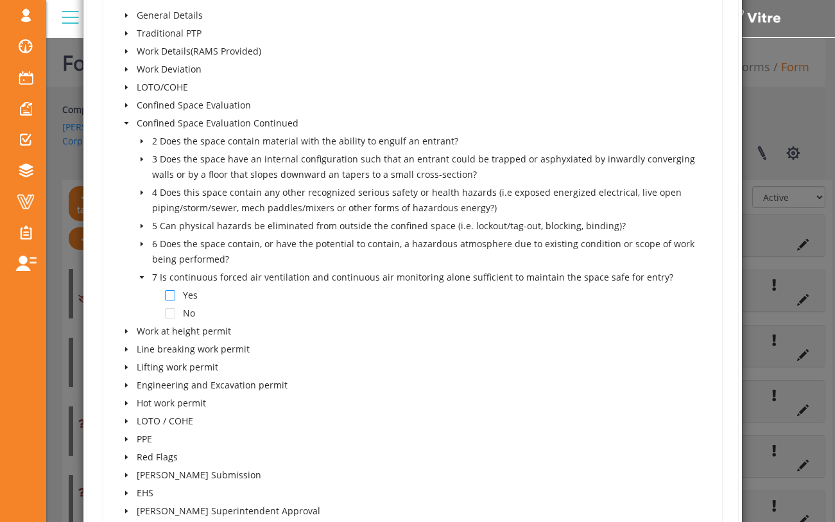
click at [168, 295] on span at bounding box center [170, 295] width 10 height 10
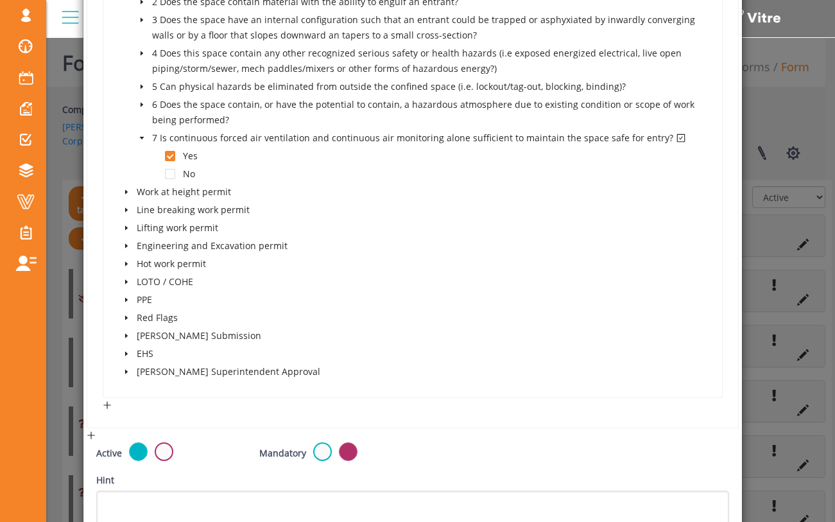
scroll to position [627, 0]
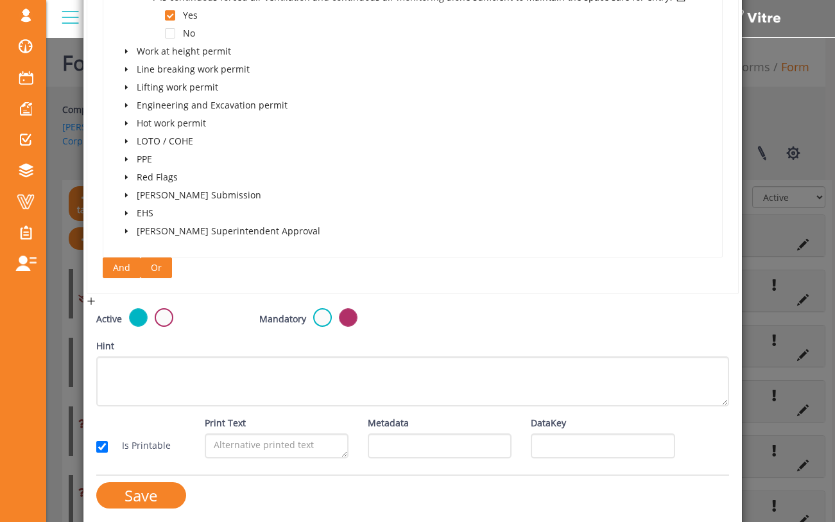
click at [118, 270] on span "And" at bounding box center [121, 268] width 17 height 14
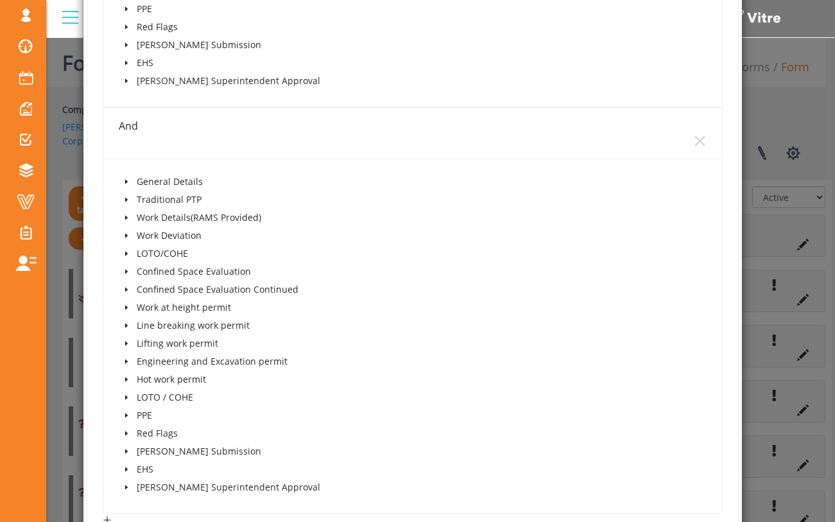
scroll to position [792, 0]
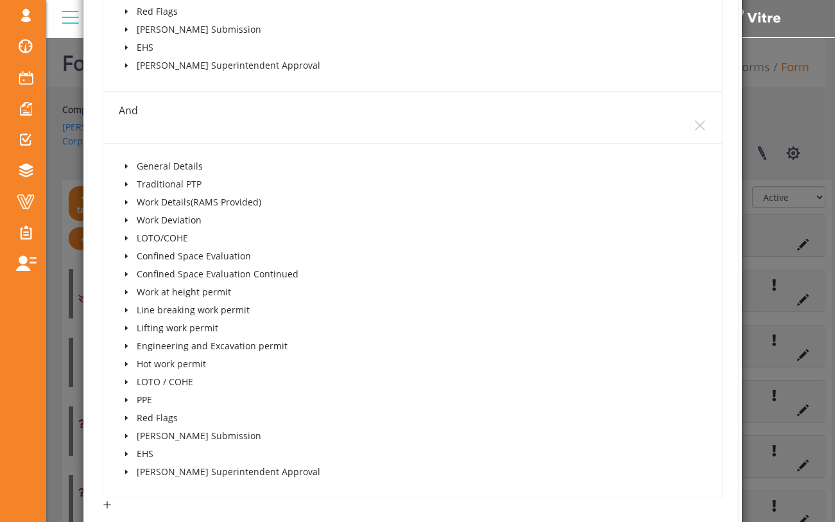
click at [123, 272] on span at bounding box center [126, 273] width 15 height 15
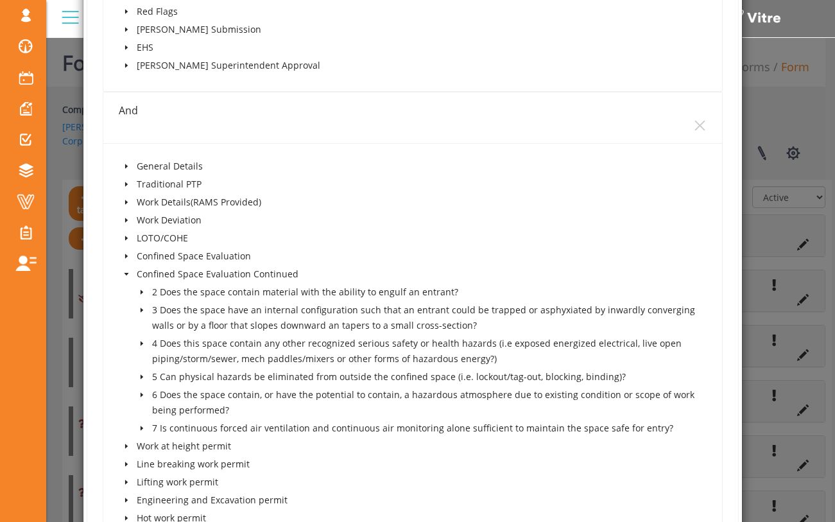
click at [137, 300] on span at bounding box center [141, 291] width 15 height 15
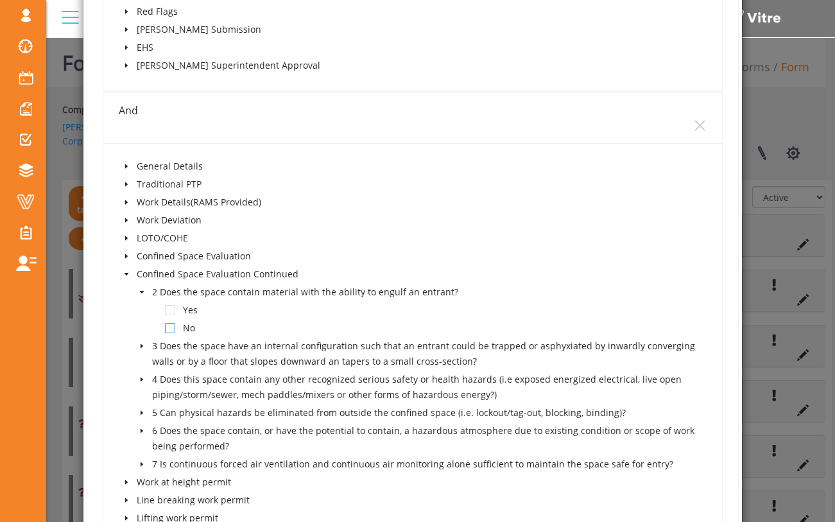
click at [169, 333] on span at bounding box center [170, 328] width 10 height 10
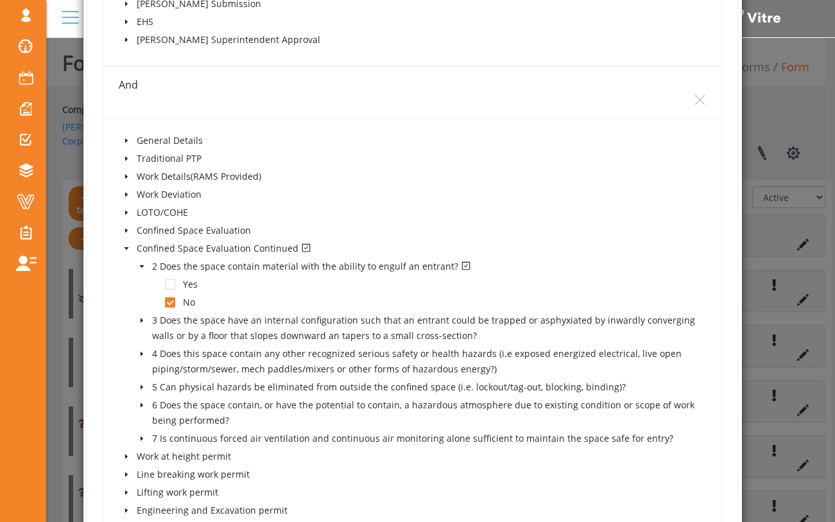
click at [140, 323] on icon "caret-down" at bounding box center [142, 320] width 6 height 6
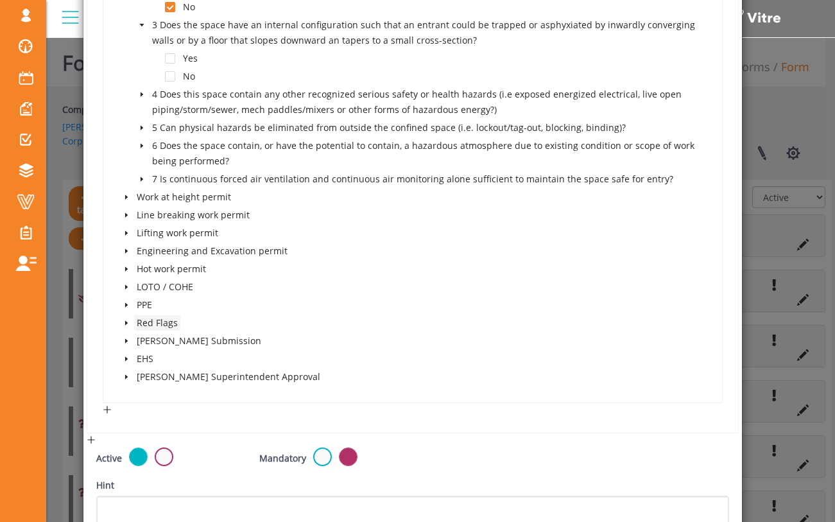
scroll to position [1115, 0]
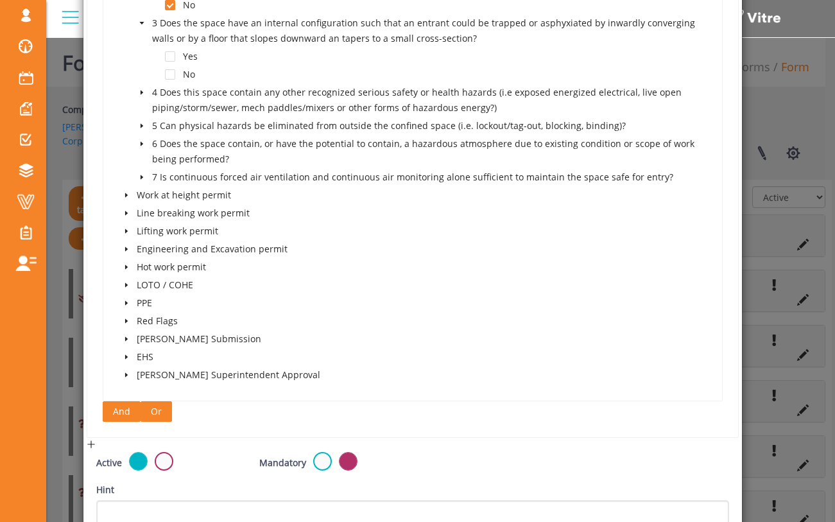
click at [110, 415] on button "And" at bounding box center [122, 411] width 38 height 21
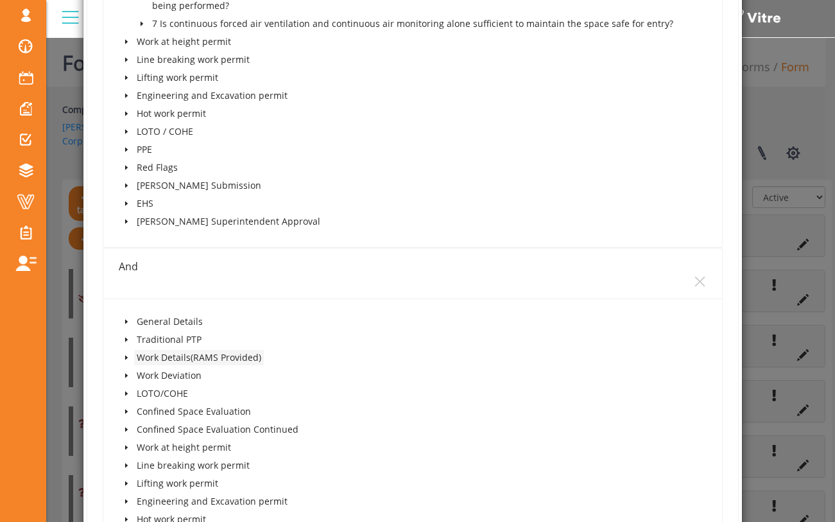
scroll to position [1351, 0]
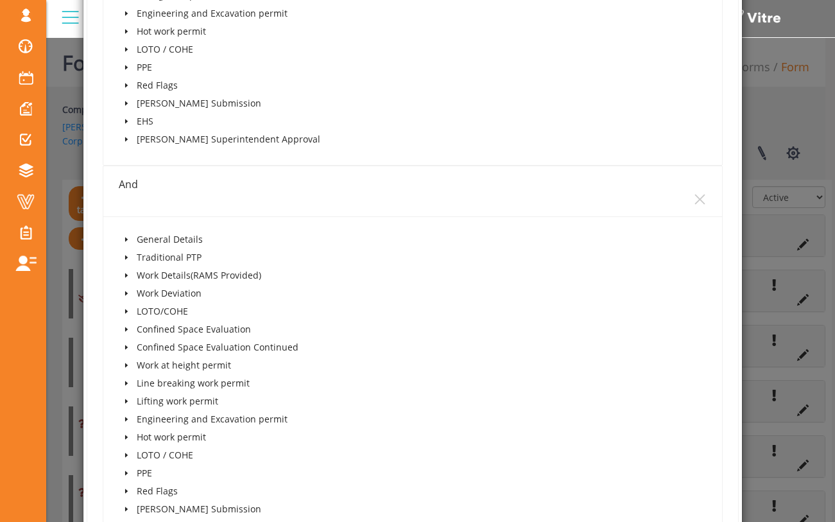
click at [129, 355] on span at bounding box center [126, 347] width 15 height 15
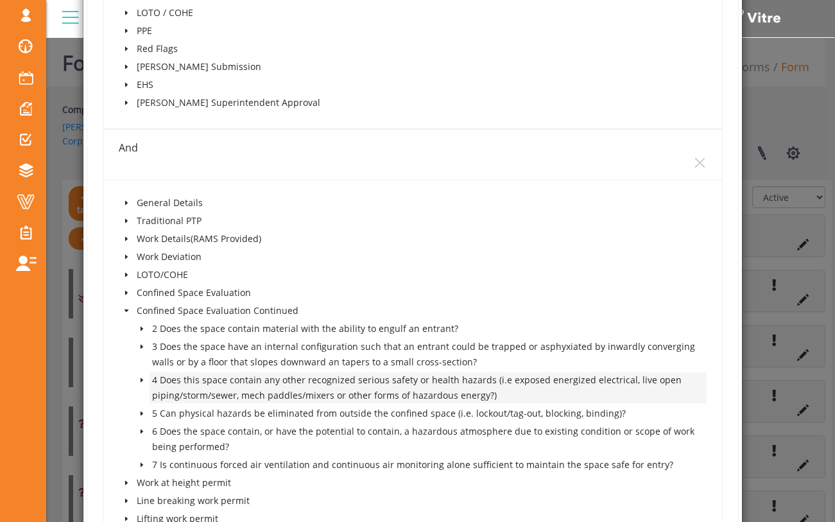
scroll to position [1405, 0]
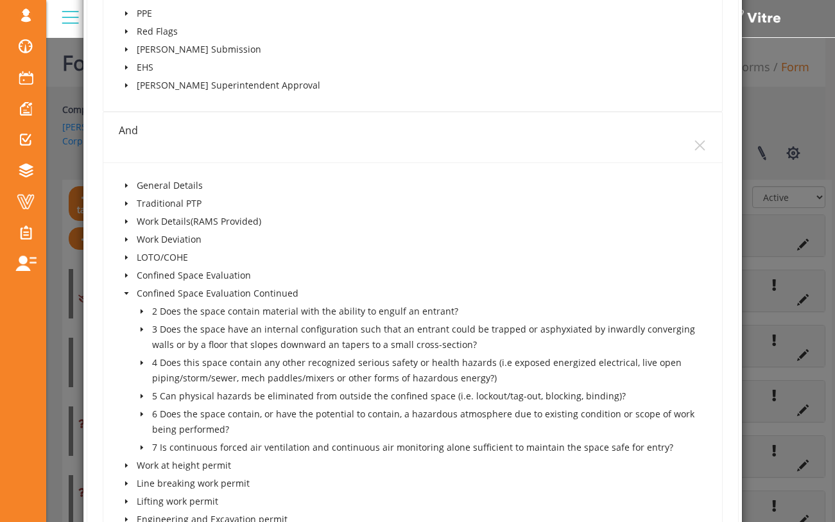
click at [141, 333] on icon "caret-down" at bounding box center [142, 329] width 6 height 6
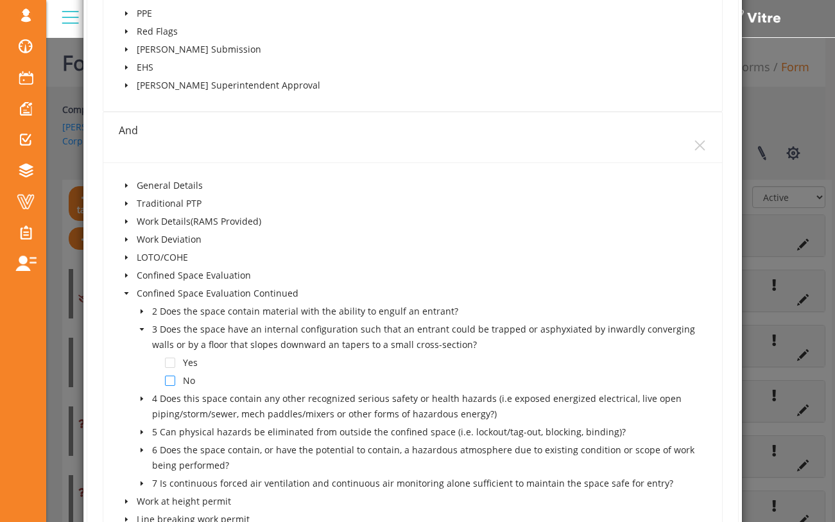
click at [170, 386] on span at bounding box center [170, 381] width 10 height 10
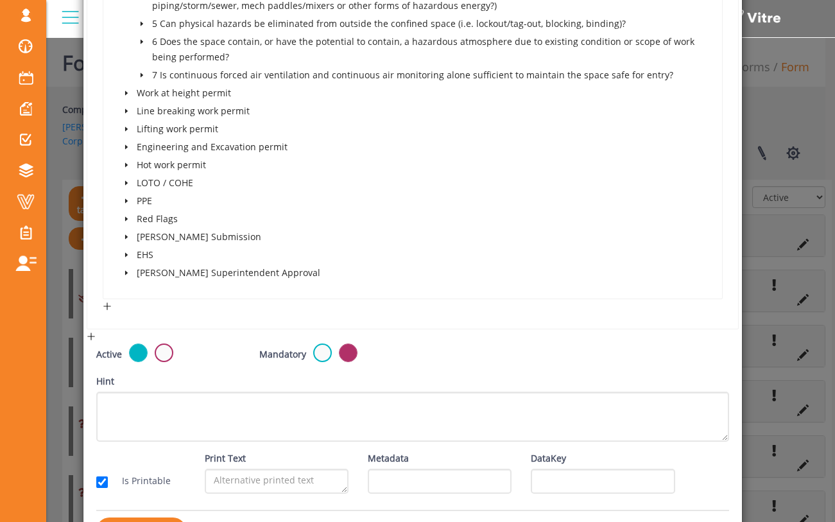
scroll to position [1821, 0]
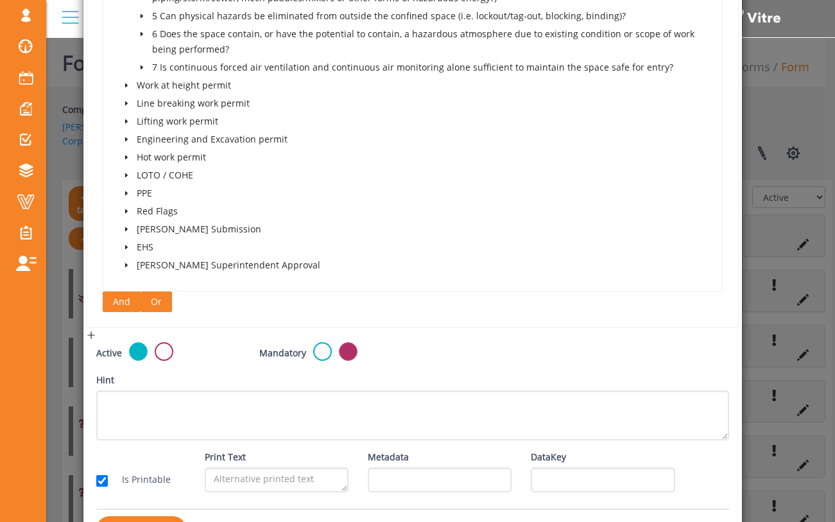
click at [126, 309] on span "And" at bounding box center [121, 302] width 17 height 14
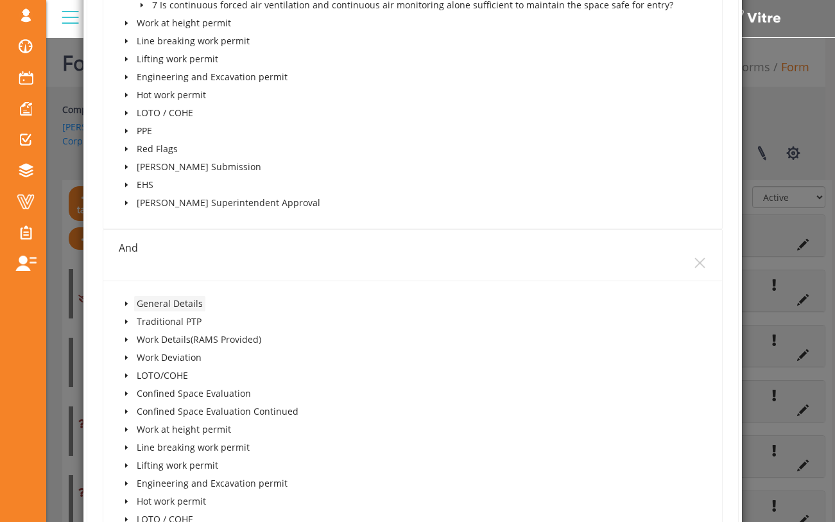
scroll to position [1924, 0]
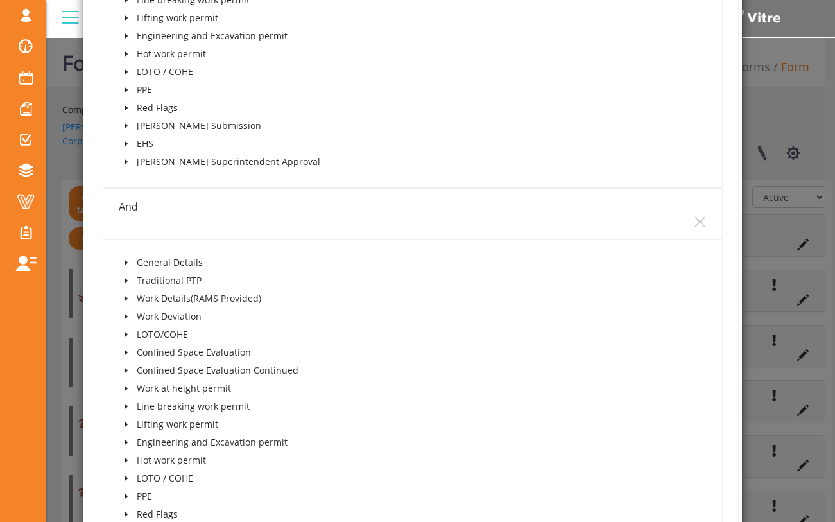
click at [127, 374] on icon "caret-down" at bounding box center [126, 370] width 6 height 6
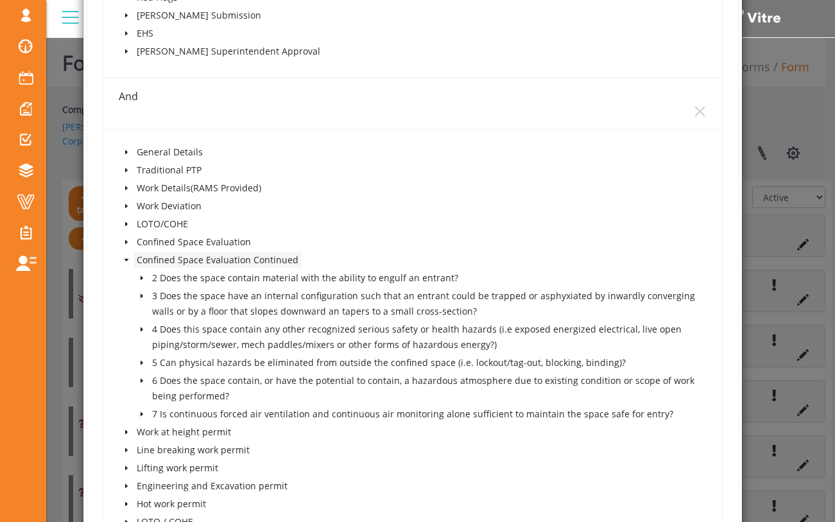
scroll to position [2052, 0]
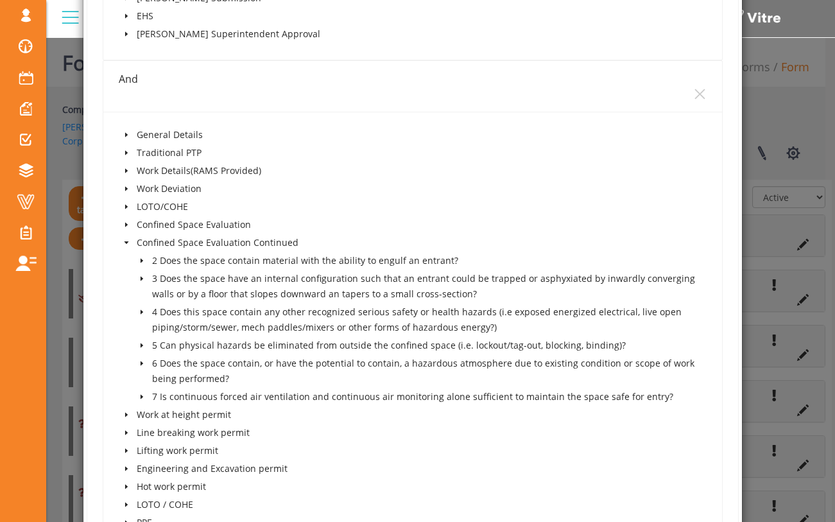
click at [141, 314] on icon "caret-down" at bounding box center [142, 311] width 3 height 4
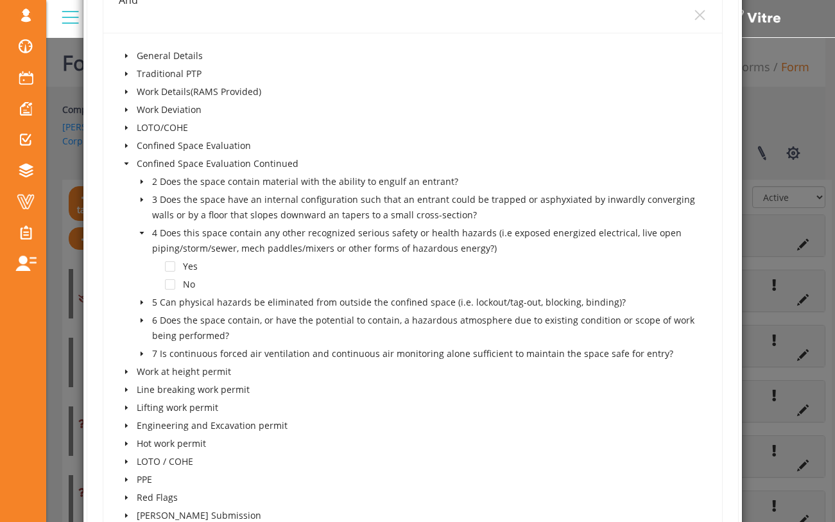
scroll to position [2140, 0]
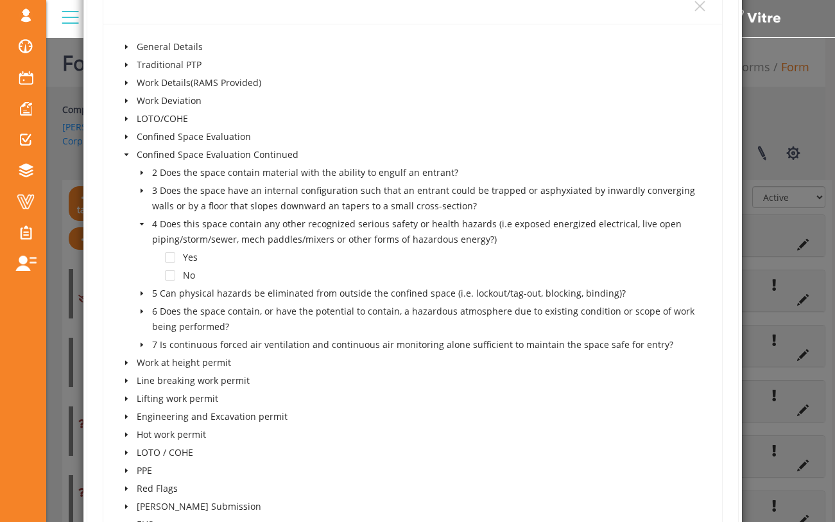
click at [141, 295] on icon "caret-down" at bounding box center [142, 293] width 3 height 4
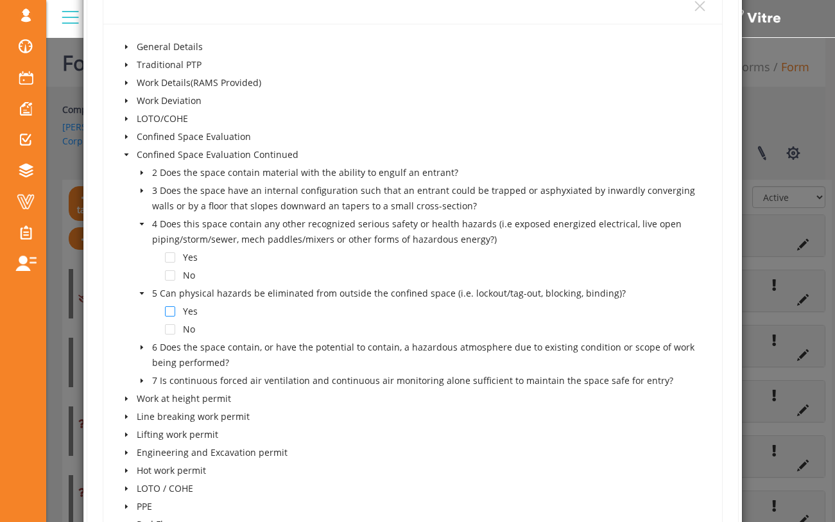
click at [169, 317] on span at bounding box center [170, 311] width 10 height 10
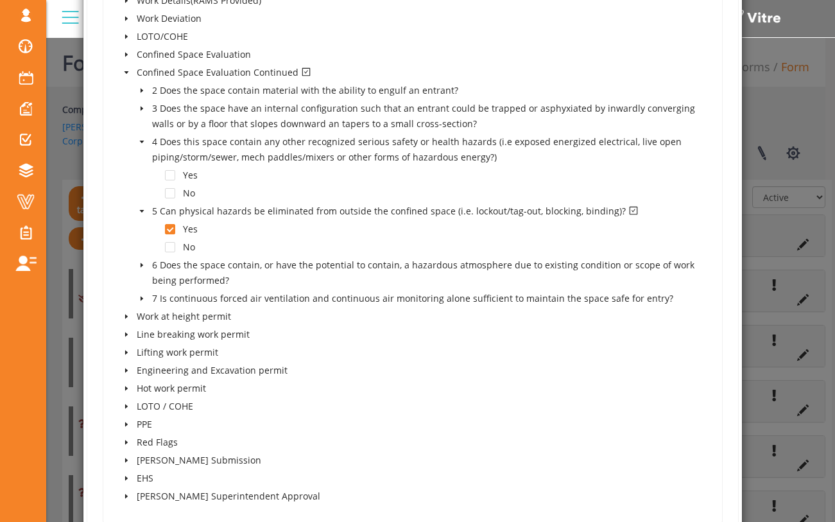
scroll to position [2222, 0]
click at [170, 234] on span at bounding box center [170, 229] width 10 height 10
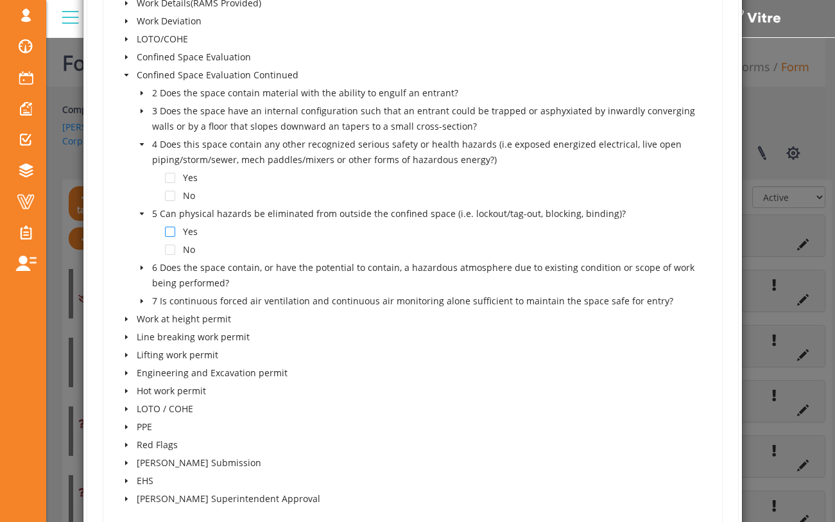
click at [166, 237] on span at bounding box center [170, 232] width 10 height 10
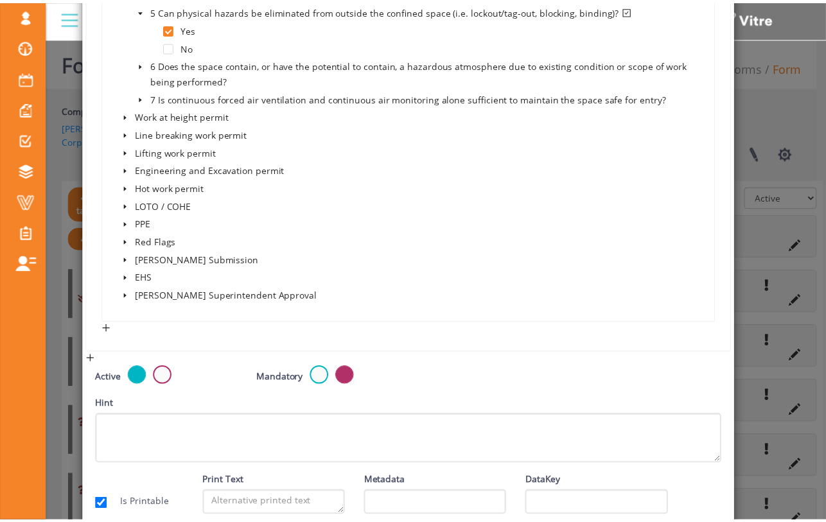
scroll to position [2501, 0]
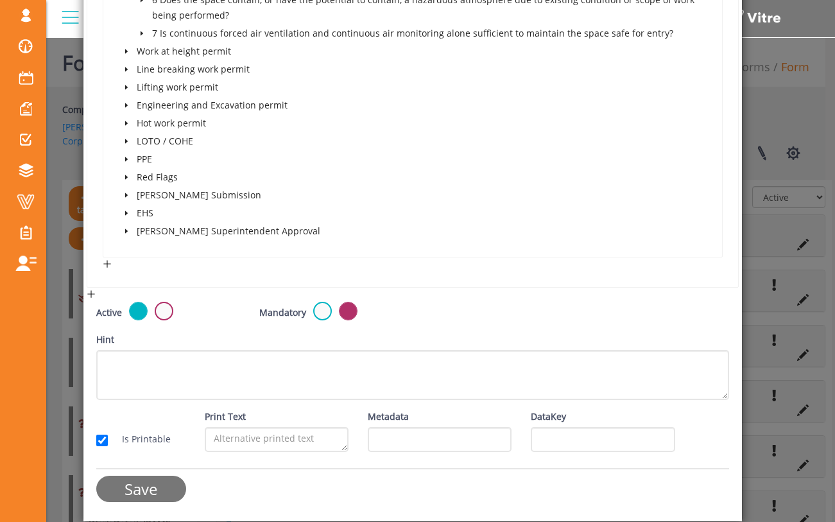
click at [150, 487] on input "Save" at bounding box center [141, 489] width 90 height 26
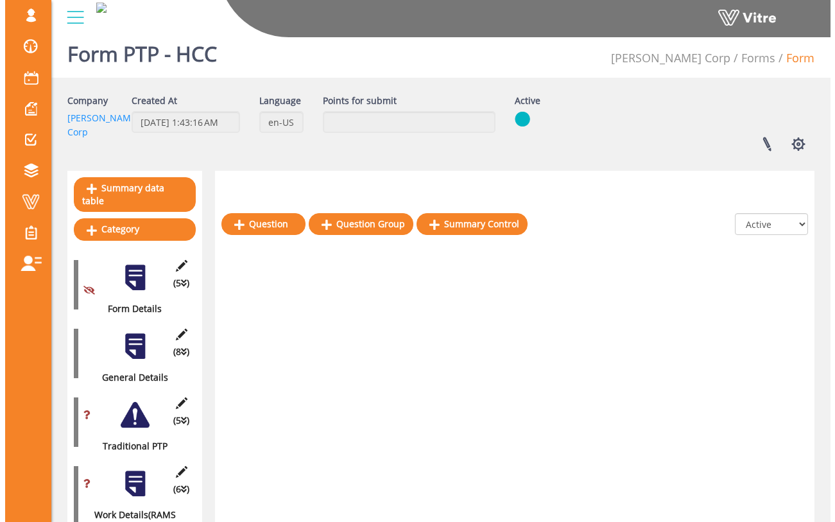
scroll to position [0, 0]
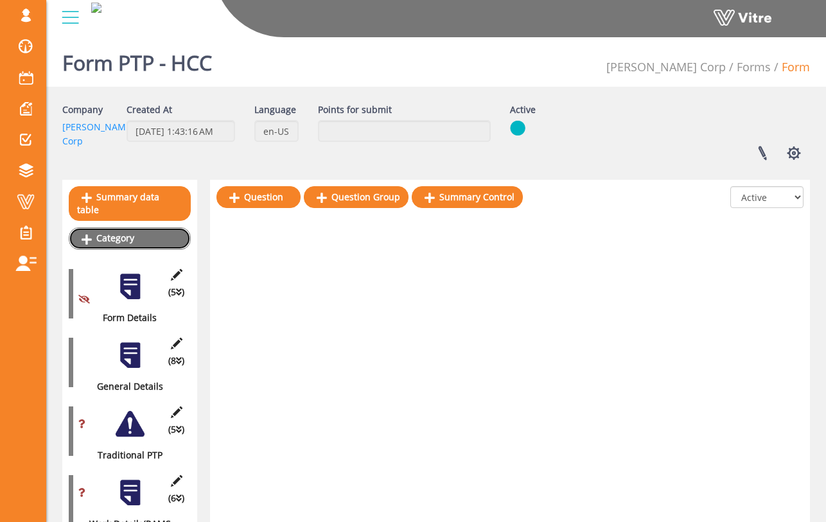
click at [145, 227] on link "Category" at bounding box center [130, 238] width 122 height 22
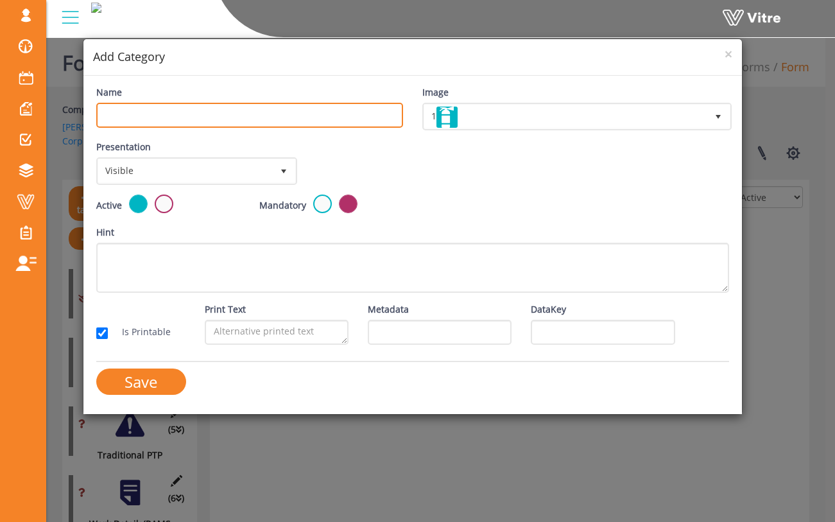
click at [324, 103] on input "Name" at bounding box center [249, 115] width 307 height 25
type input "Full Confined Space Permit"
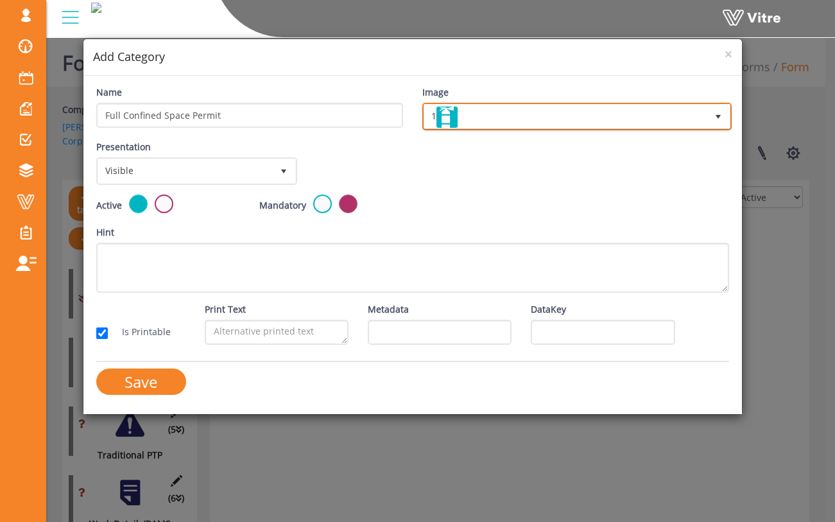
click at [472, 114] on span "1" at bounding box center [565, 116] width 283 height 23
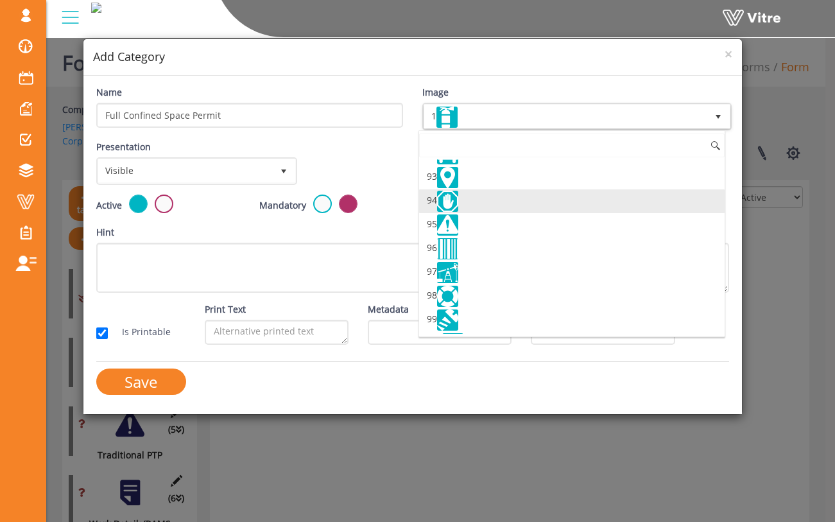
scroll to position [2214, 0]
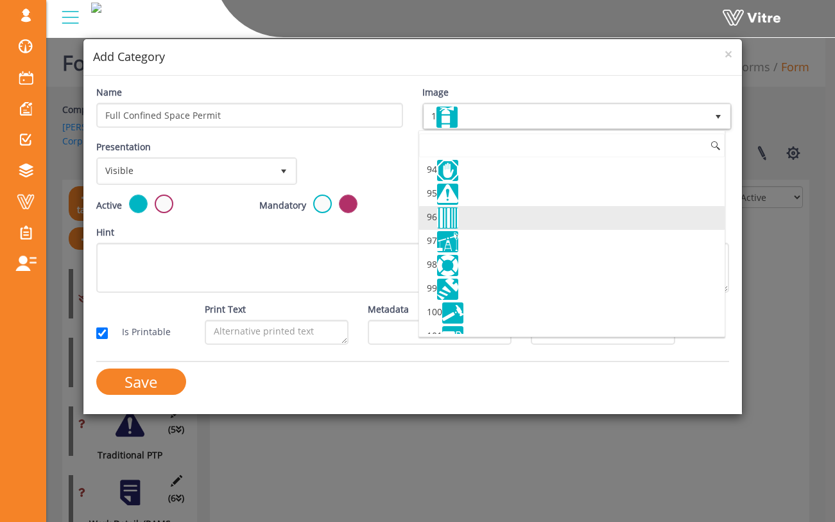
click at [509, 230] on li "96" at bounding box center [572, 218] width 306 height 24
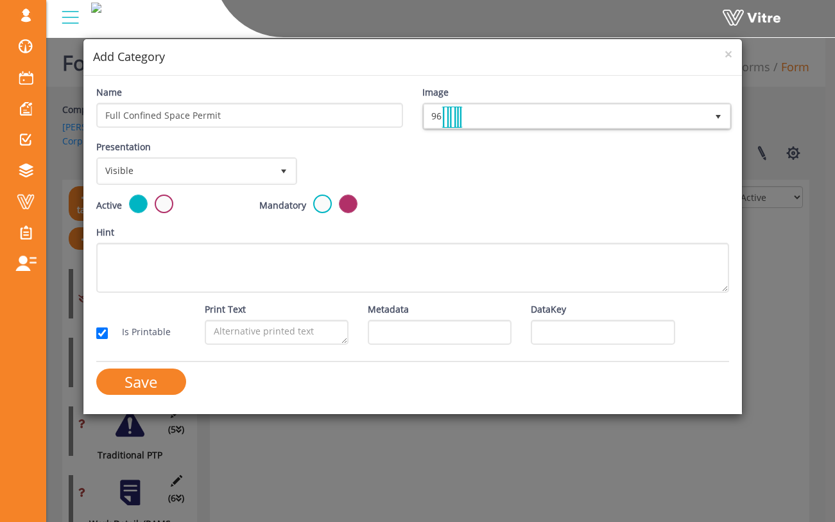
click at [491, 217] on div "Active Mandatory" at bounding box center [413, 210] width 653 height 31
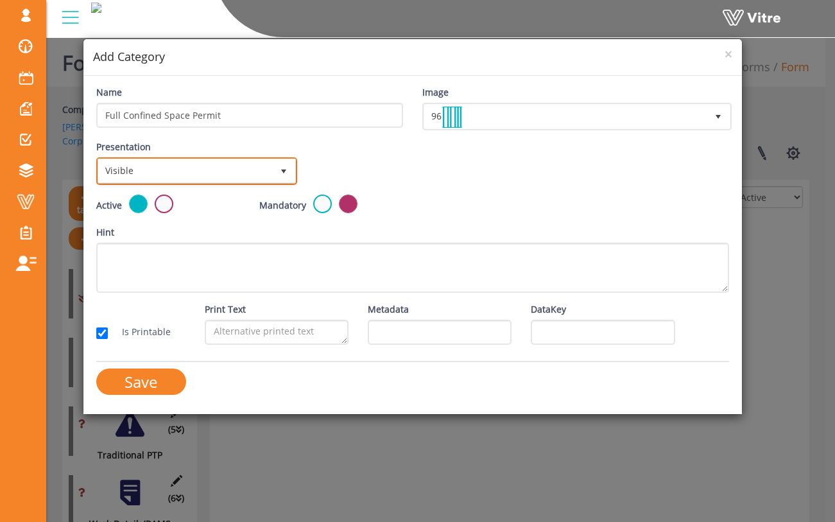
click at [259, 175] on span "Visible" at bounding box center [185, 170] width 174 height 23
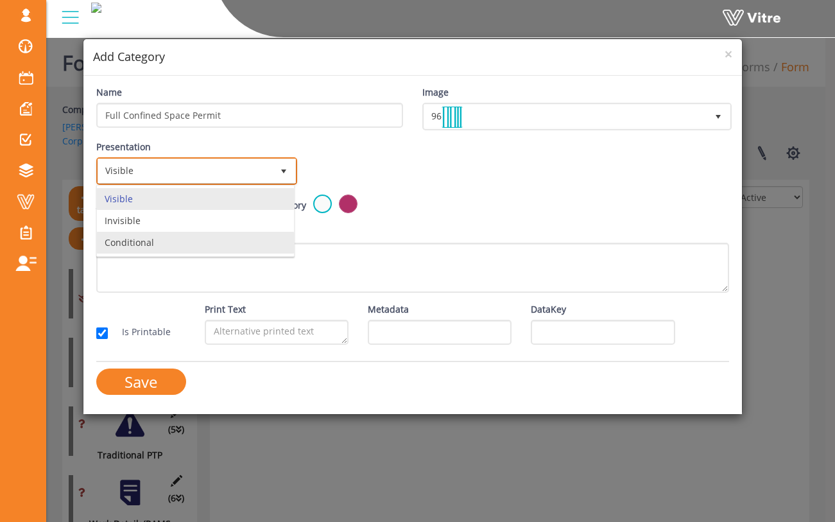
click at [229, 239] on li "Conditional" at bounding box center [195, 243] width 197 height 22
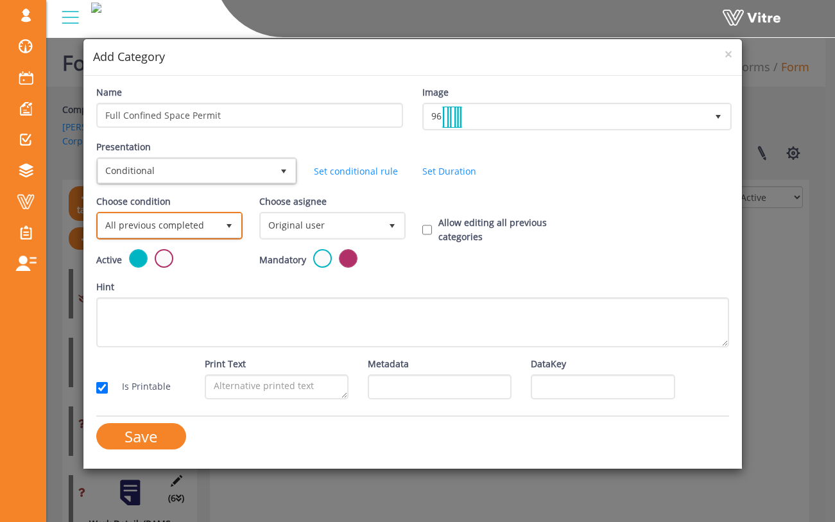
click at [218, 231] on span "select" at bounding box center [229, 225] width 23 height 23
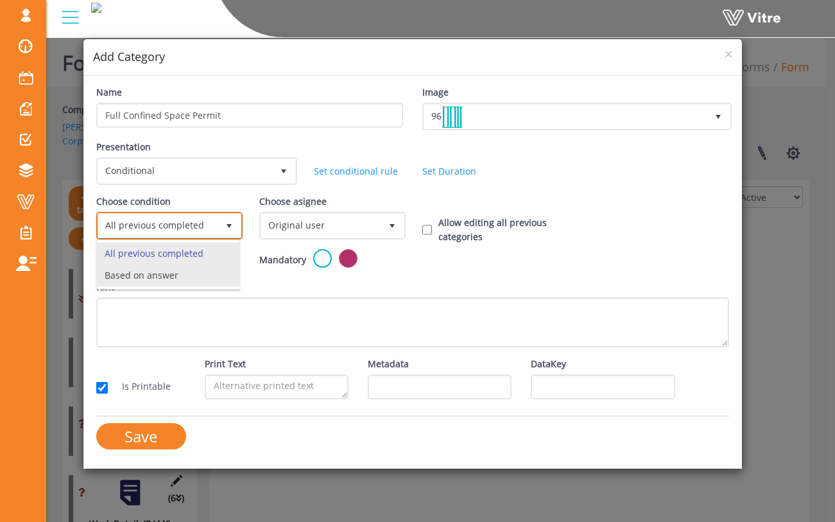
click at [213, 272] on li "Based on answer" at bounding box center [168, 276] width 143 height 22
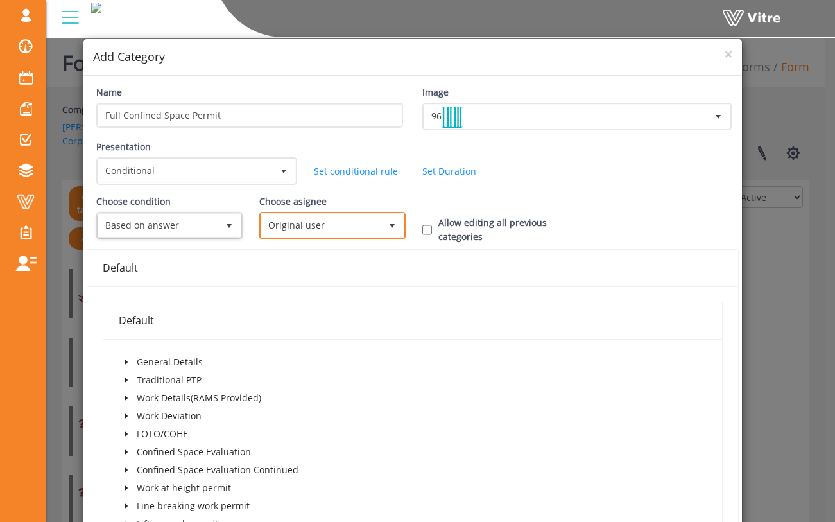
click at [293, 216] on span "Original user" at bounding box center [320, 225] width 119 height 23
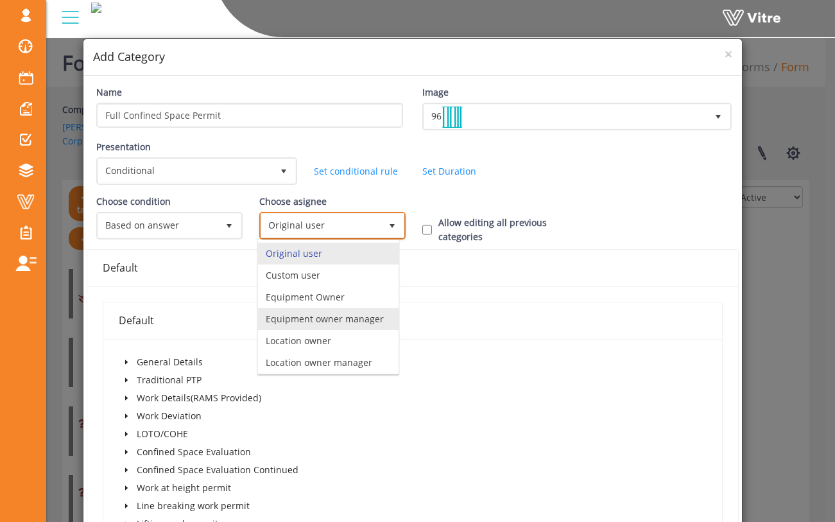
scroll to position [109, 0]
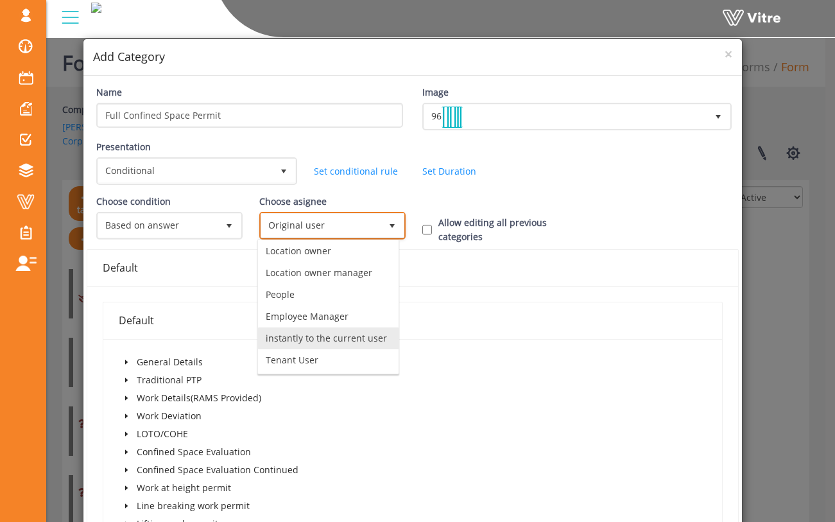
click at [341, 327] on li "instantly to the current user" at bounding box center [328, 338] width 141 height 22
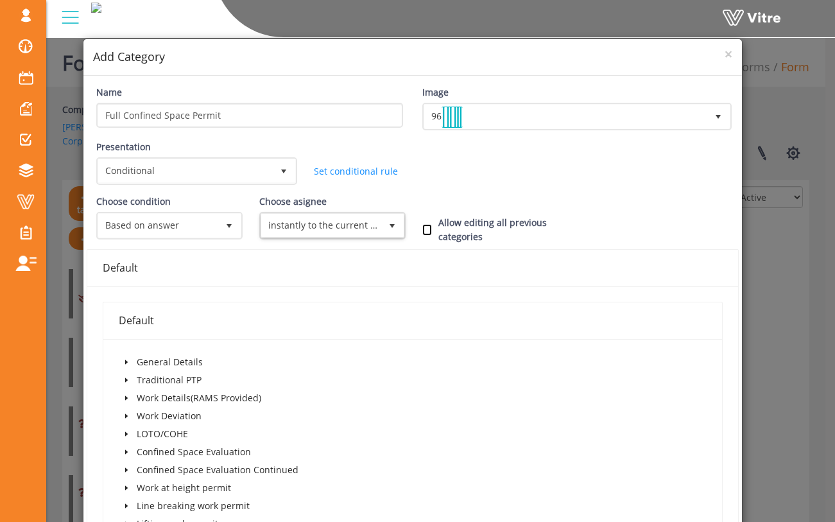
click at [424, 232] on input "Allow editing all previous categories" at bounding box center [427, 230] width 10 height 12
checkbox input "true"
click at [422, 208] on div "Choose condition Based on answer 1 Choose asignee Original user 0 Choose asigne…" at bounding box center [413, 222] width 653 height 55
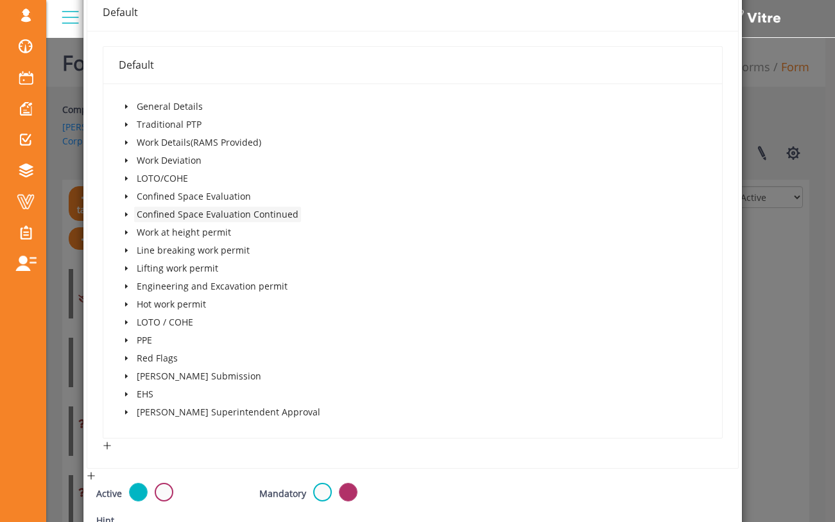
scroll to position [261, 0]
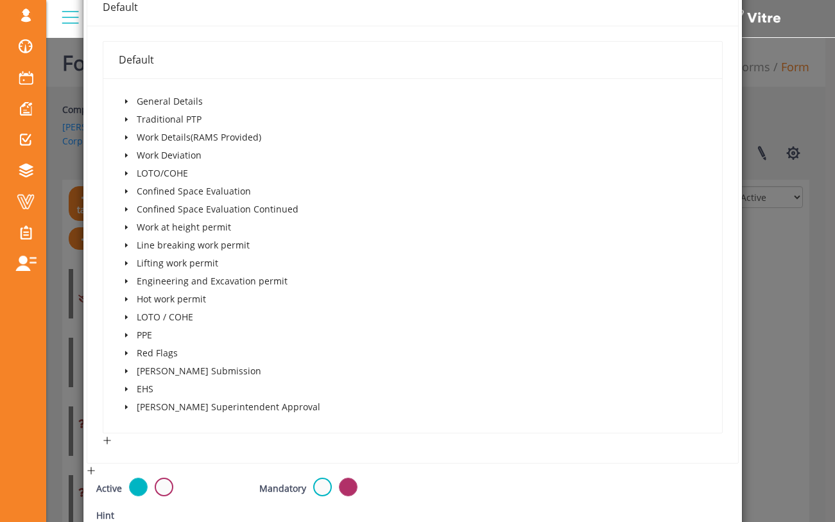
click at [126, 209] on icon "caret-down" at bounding box center [126, 209] width 6 height 6
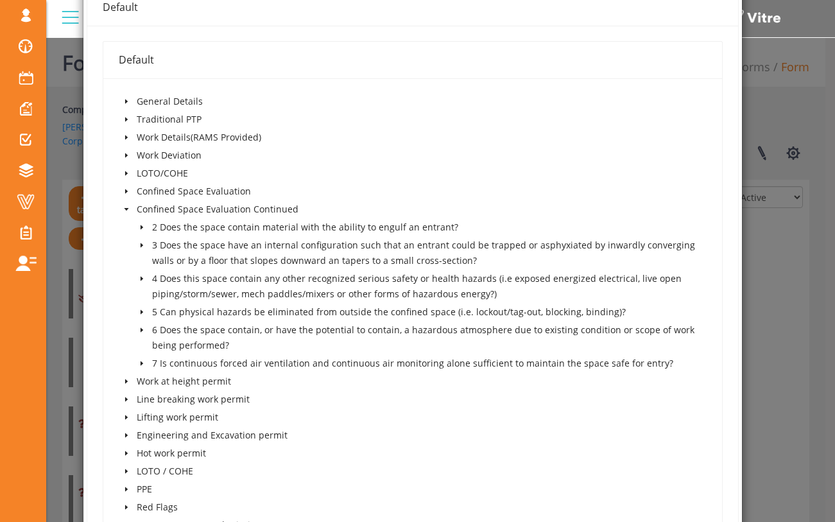
click at [141, 227] on icon "caret-down" at bounding box center [142, 227] width 3 height 4
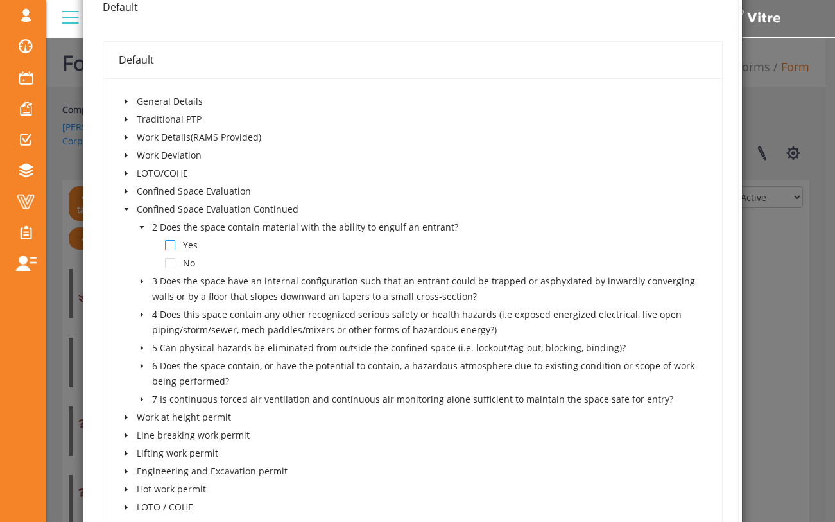
click at [169, 248] on span at bounding box center [170, 245] width 10 height 10
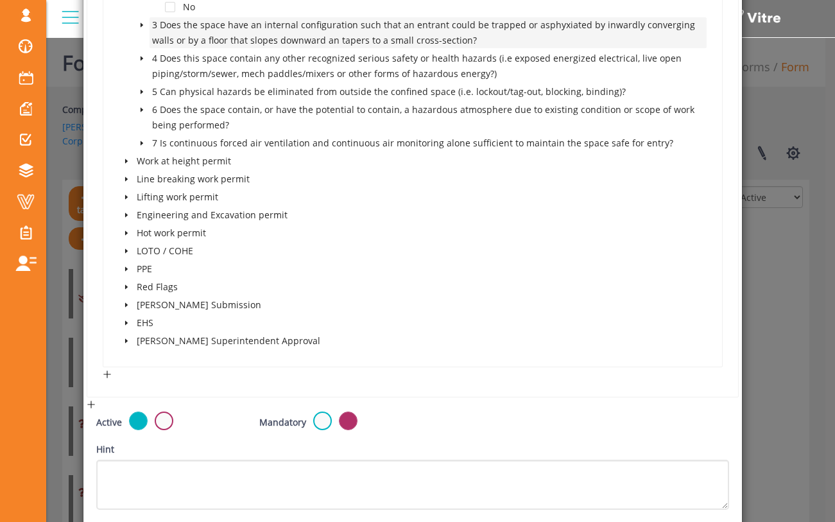
scroll to position [536, 0]
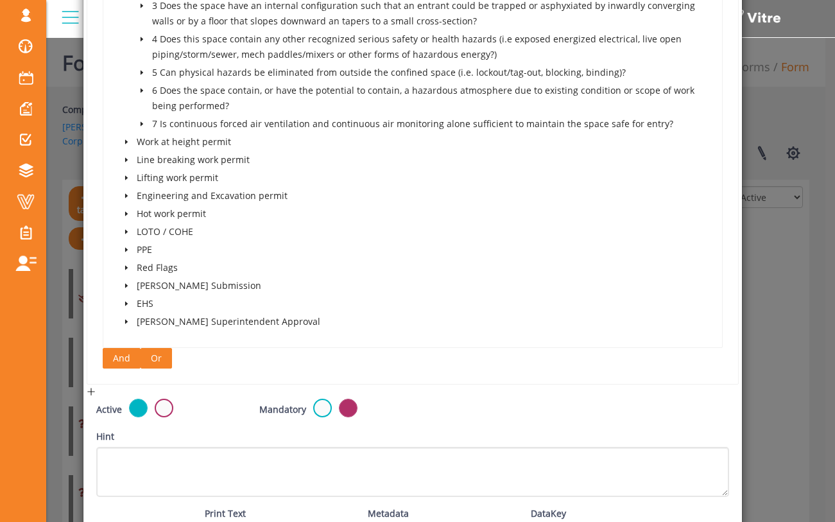
click at [110, 356] on button "And" at bounding box center [122, 358] width 38 height 21
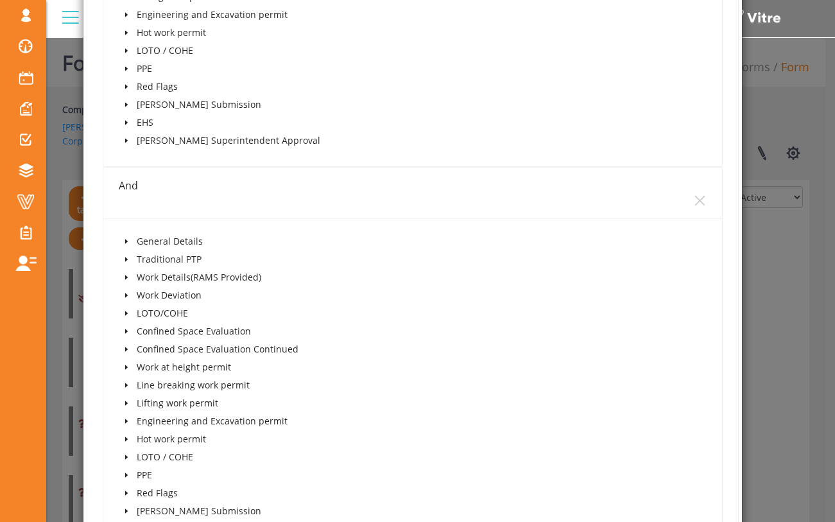
scroll to position [753, 0]
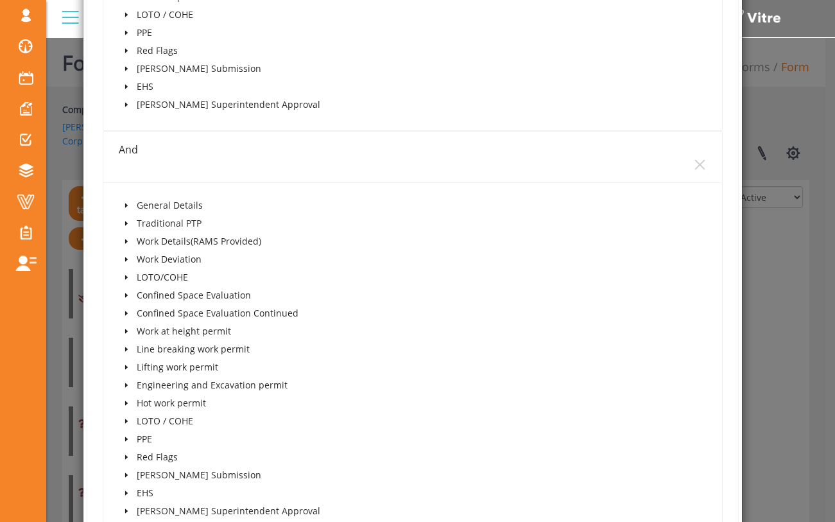
click at [128, 318] on span at bounding box center [126, 313] width 15 height 15
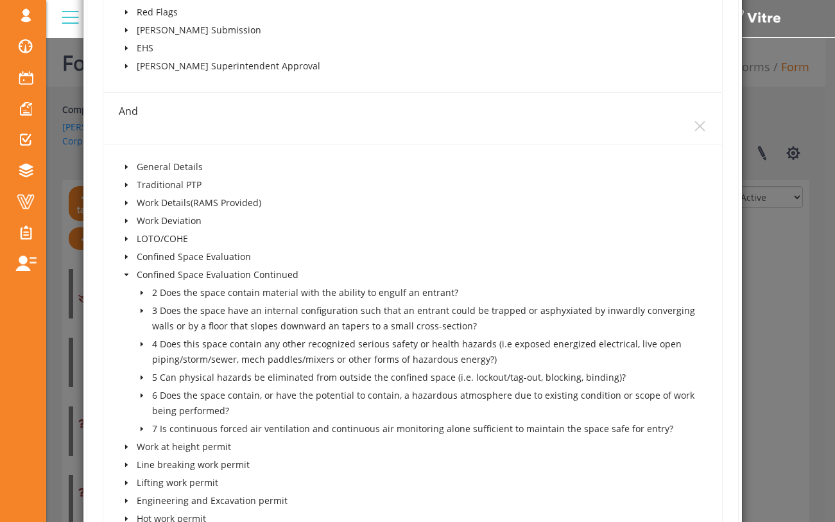
scroll to position [801, 0]
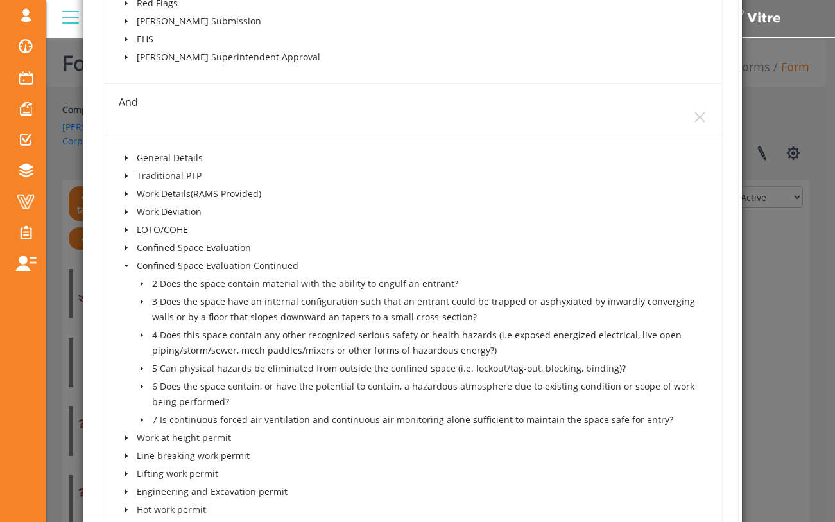
click at [139, 305] on icon "caret-down" at bounding box center [142, 302] width 6 height 6
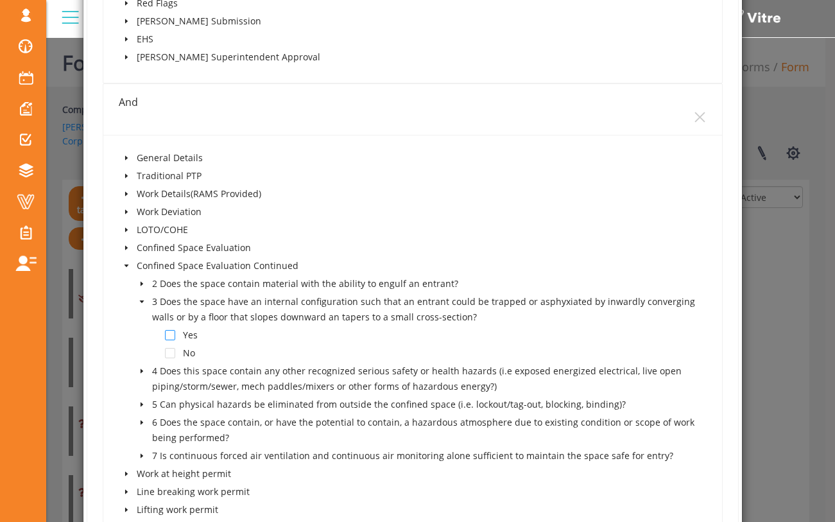
click at [170, 340] on span at bounding box center [170, 335] width 10 height 10
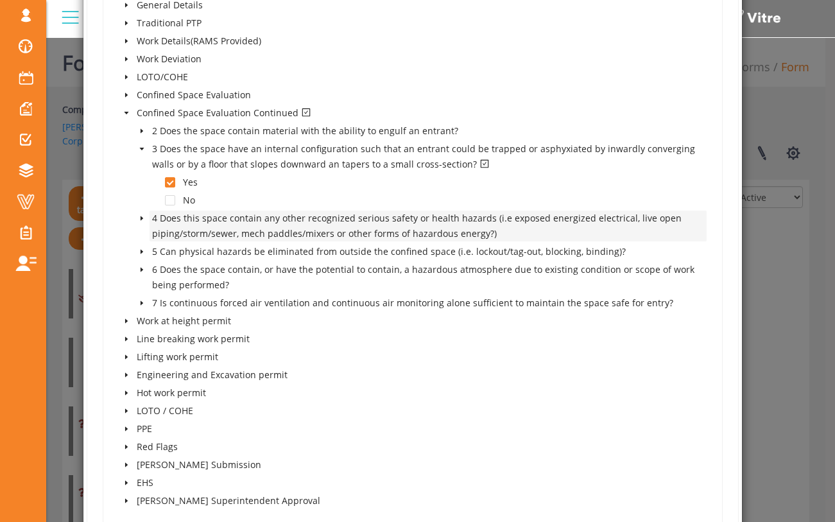
scroll to position [964, 0]
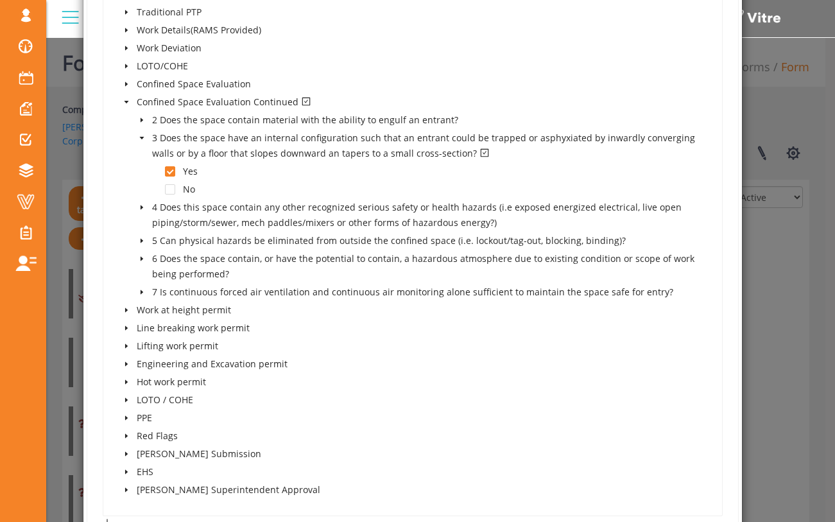
click at [139, 141] on icon "caret-down" at bounding box center [142, 138] width 6 height 6
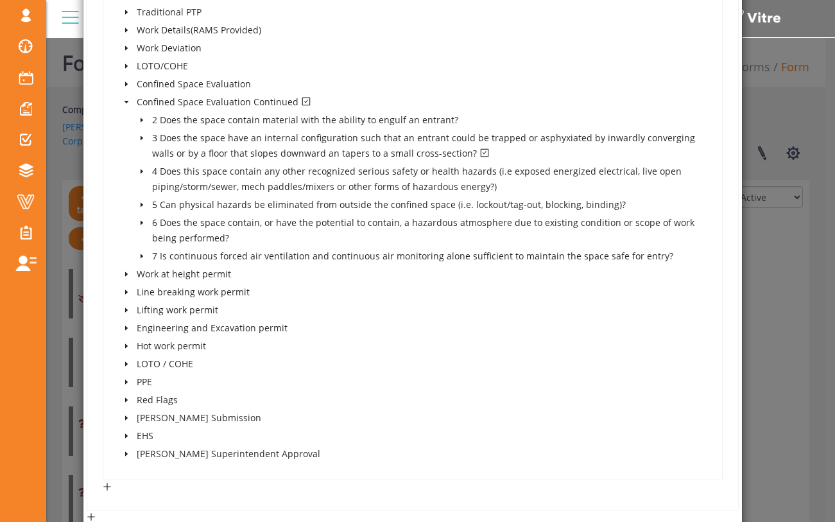
click at [147, 144] on span at bounding box center [141, 145] width 15 height 31
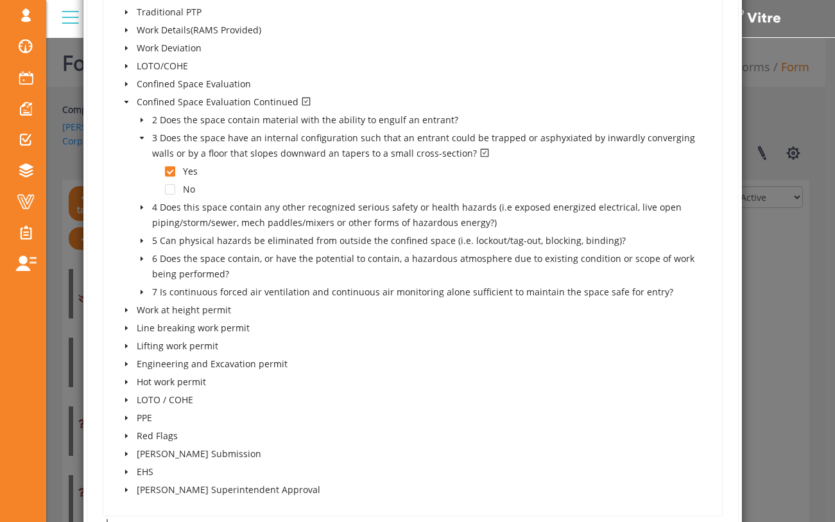
click at [139, 119] on span at bounding box center [141, 119] width 15 height 15
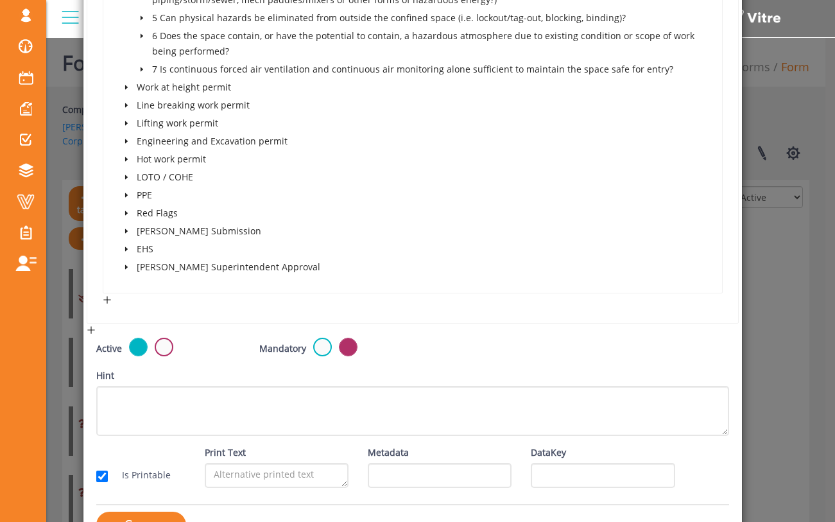
scroll to position [1264, 0]
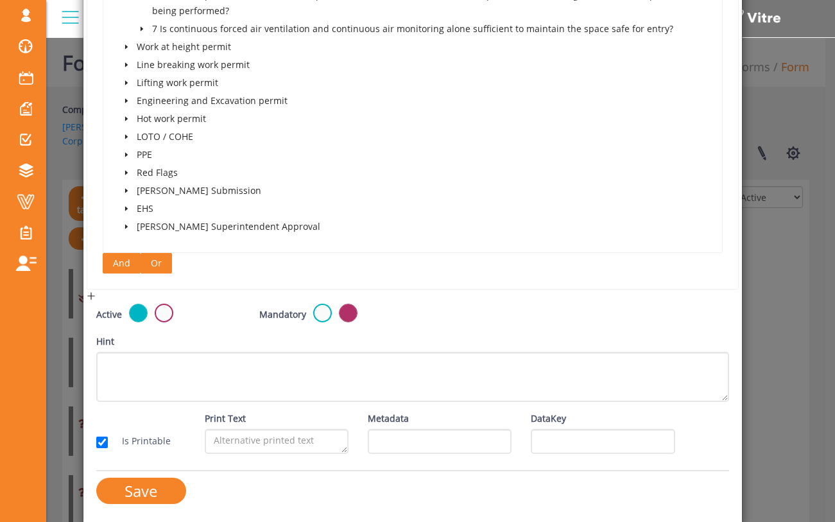
click at [106, 269] on button "And" at bounding box center [122, 263] width 38 height 21
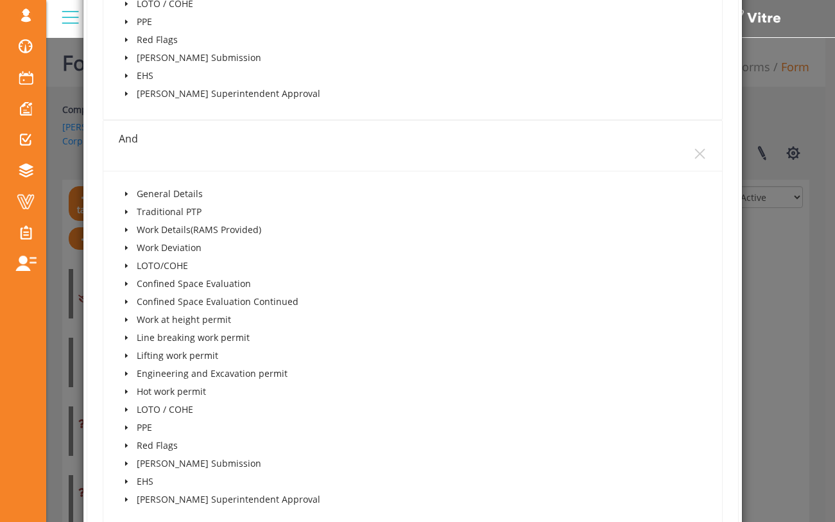
scroll to position [1463, 0]
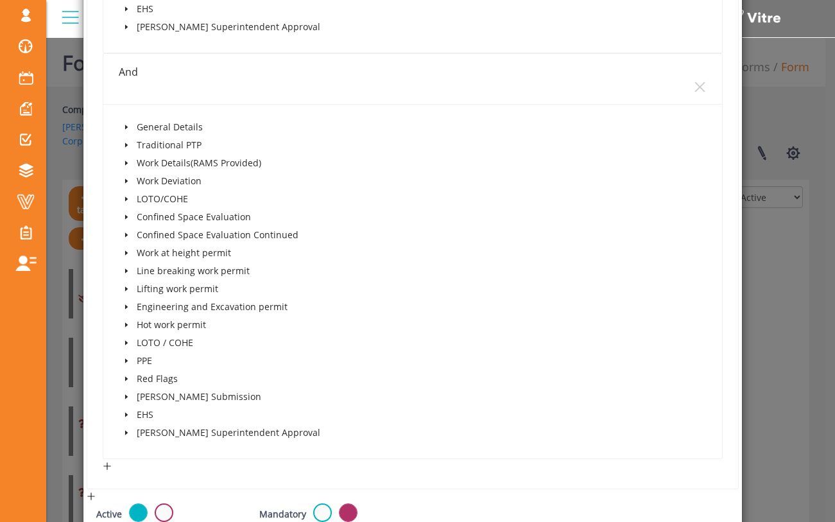
click at [129, 243] on span at bounding box center [126, 234] width 15 height 15
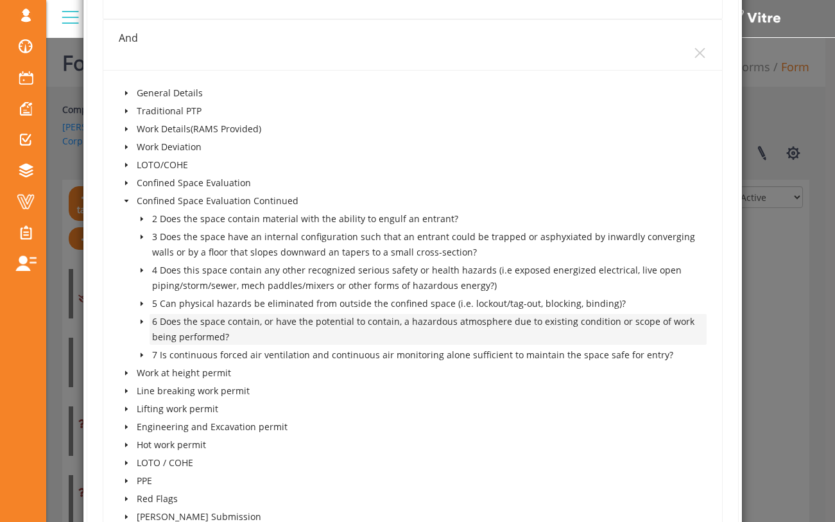
scroll to position [1520, 0]
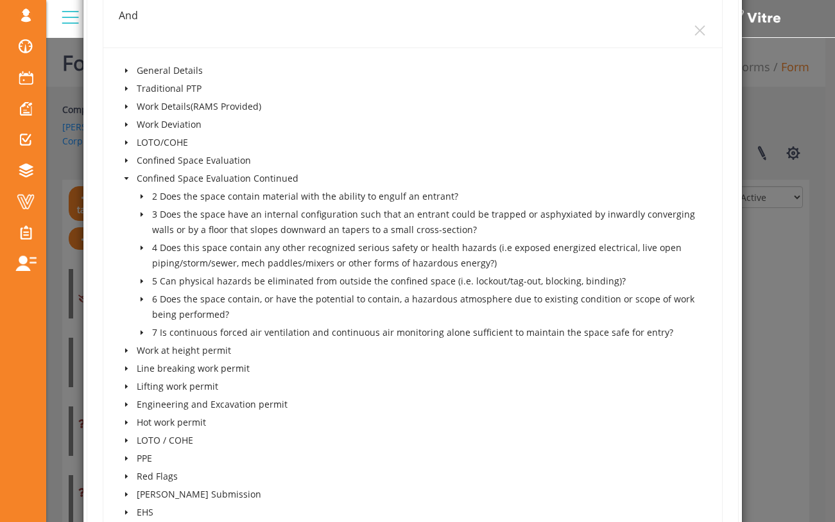
click at [139, 284] on icon "caret-down" at bounding box center [142, 281] width 6 height 6
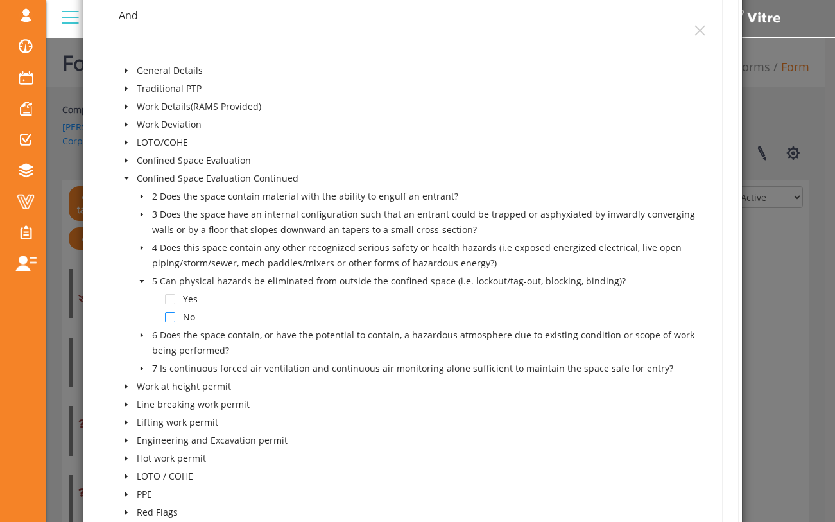
click at [171, 322] on span at bounding box center [170, 317] width 10 height 10
click at [310, 308] on div "General Details Traditional PTP Work Details(RAMS Provided) Work Deviation LOTO…" at bounding box center [413, 320] width 589 height 514
click at [166, 322] on span at bounding box center [170, 317] width 10 height 10
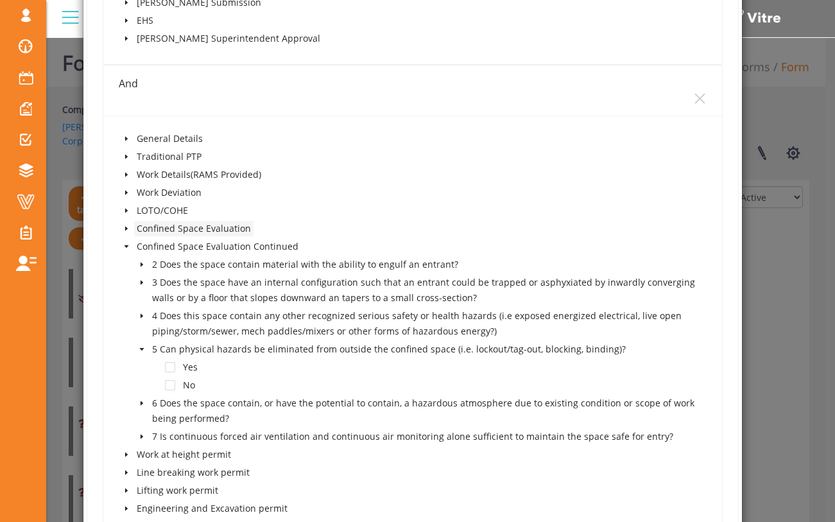
scroll to position [1350, 0]
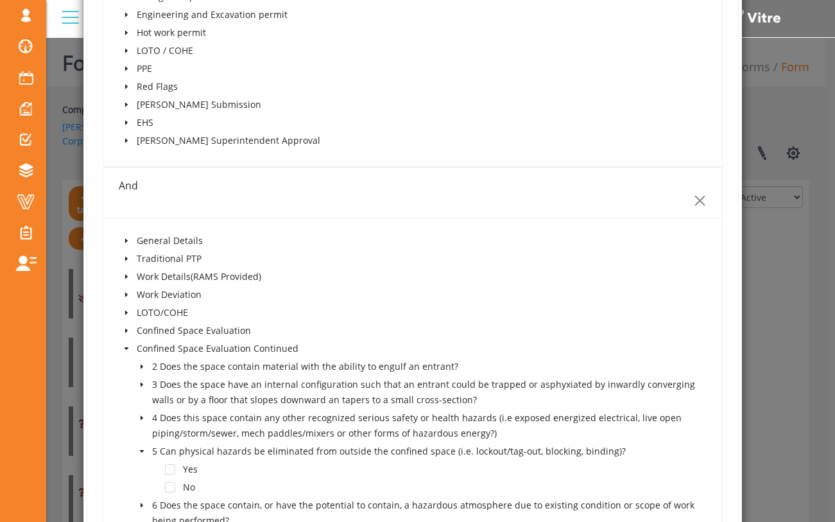
click at [695, 207] on icon "close" at bounding box center [699, 200] width 13 height 13
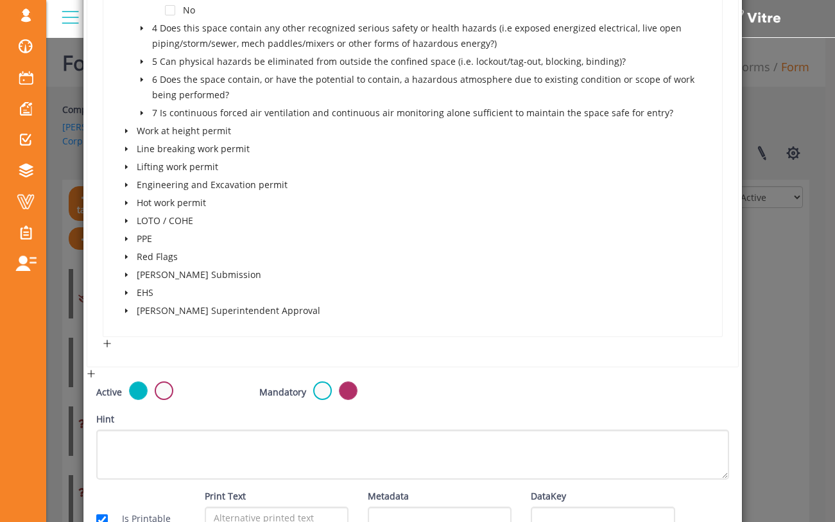
scroll to position [1178, 0]
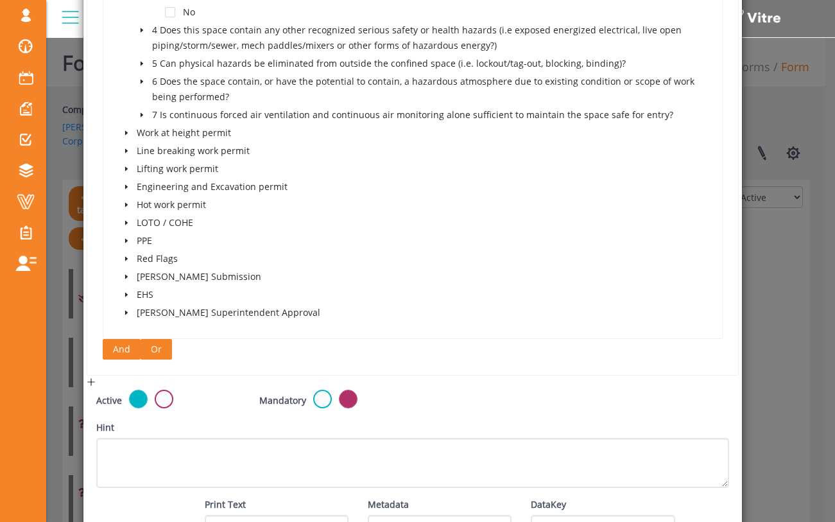
click at [155, 354] on span "Or" at bounding box center [156, 349] width 11 height 14
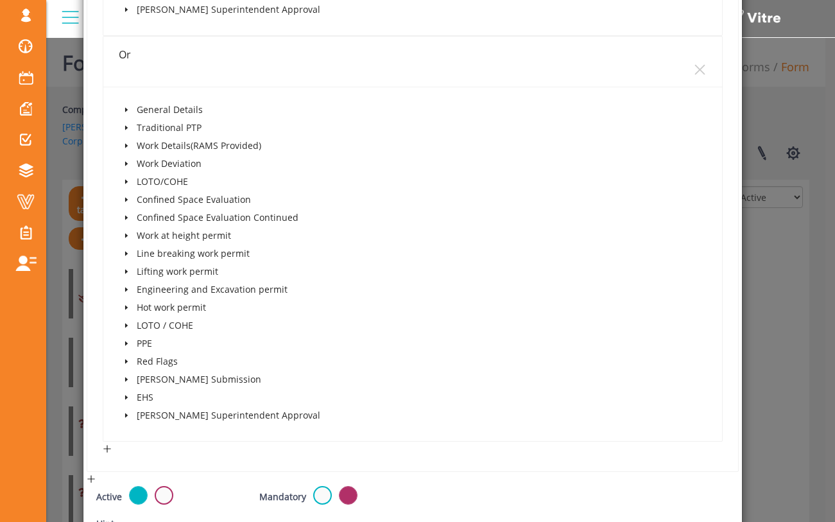
scroll to position [1486, 0]
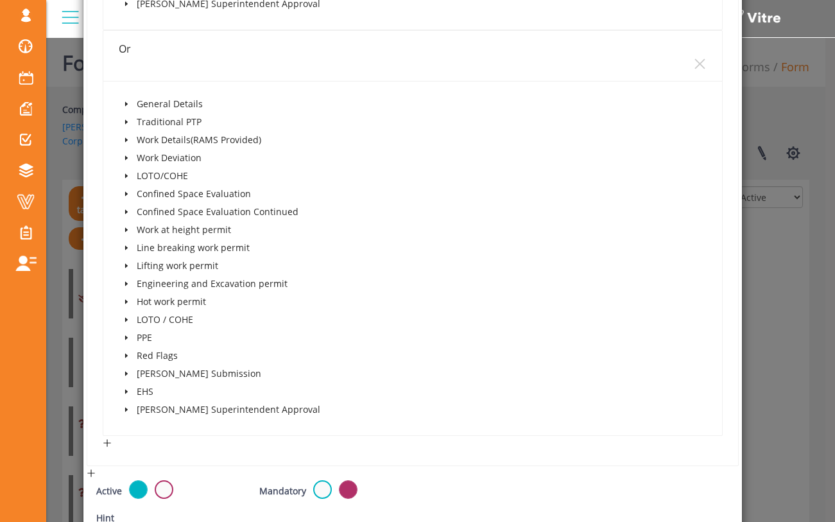
click at [128, 218] on span at bounding box center [126, 211] width 15 height 15
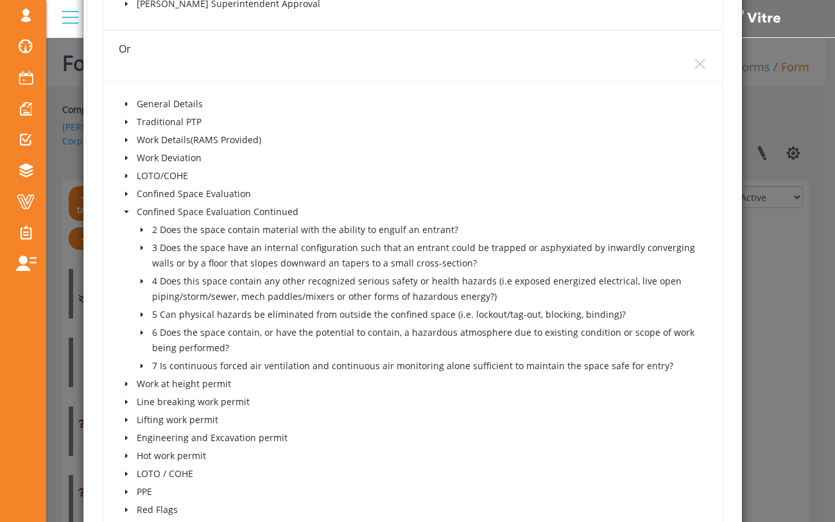
click at [142, 318] on icon "caret-down" at bounding box center [142, 314] width 6 height 6
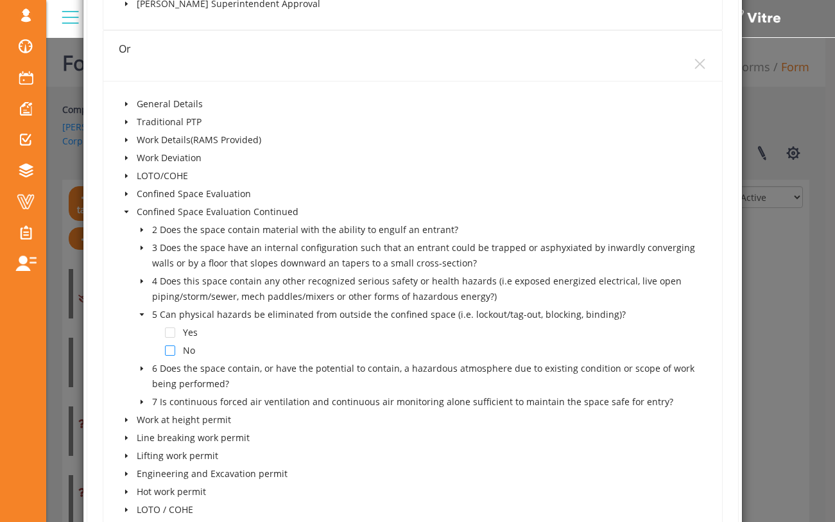
click at [167, 356] on span at bounding box center [170, 350] width 10 height 10
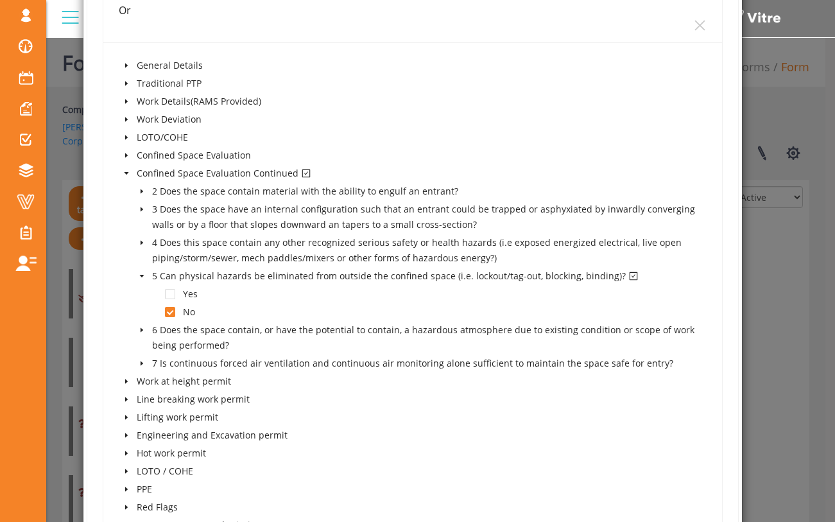
scroll to position [1549, 0]
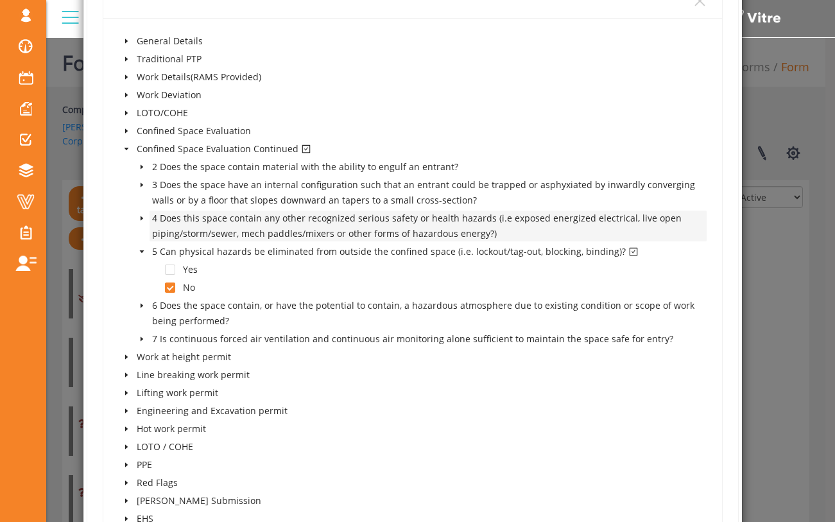
click at [659, 241] on span "4 Does this space contain any other recognized serious safety or health hazards…" at bounding box center [429, 226] width 558 height 31
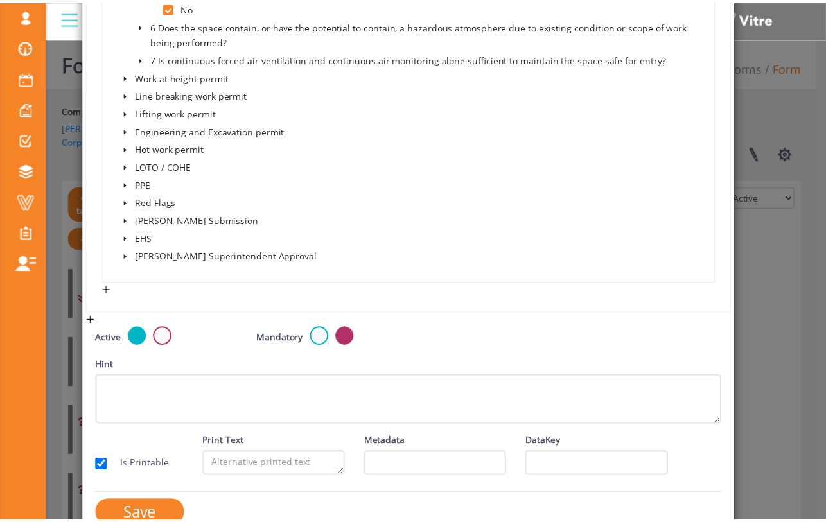
scroll to position [1864, 0]
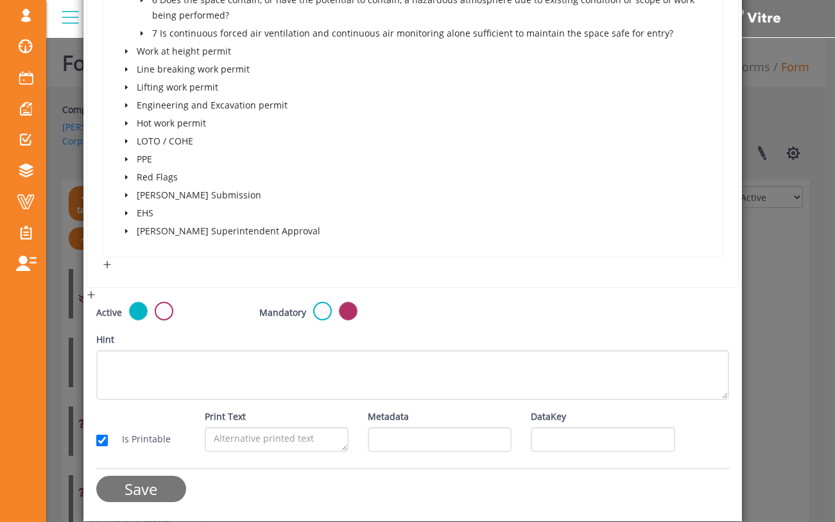
click at [161, 489] on input "Save" at bounding box center [141, 489] width 90 height 26
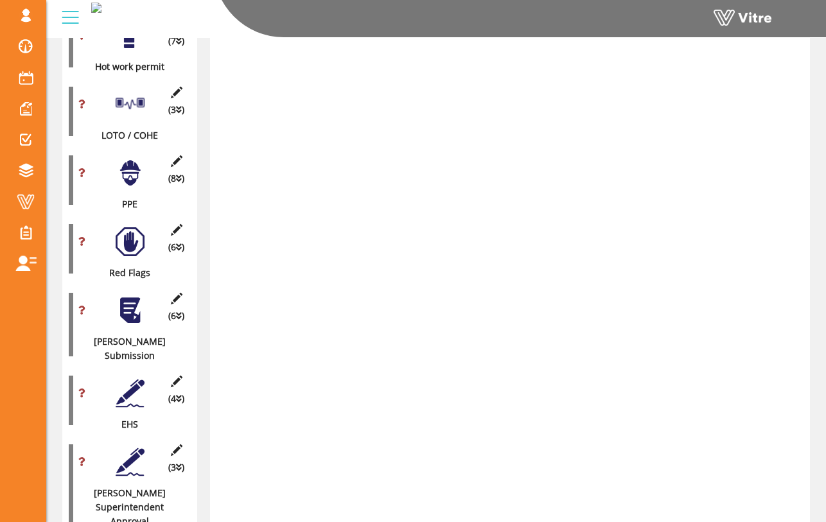
scroll to position [1380, 0]
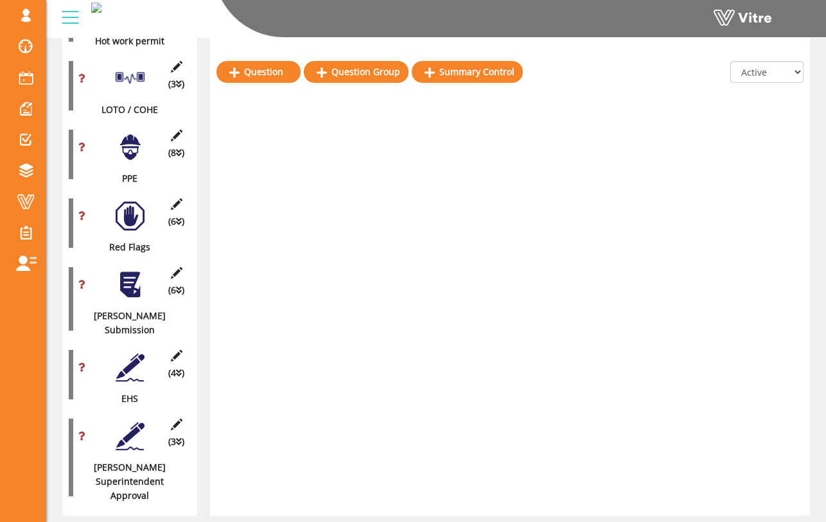
drag, startPoint x: 71, startPoint y: 412, endPoint x: 71, endPoint y: 405, distance: 7.7
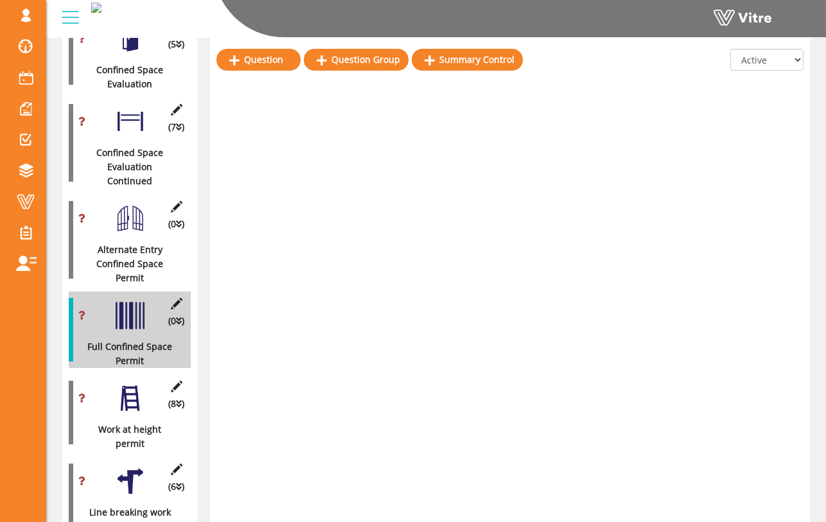
scroll to position [662, 0]
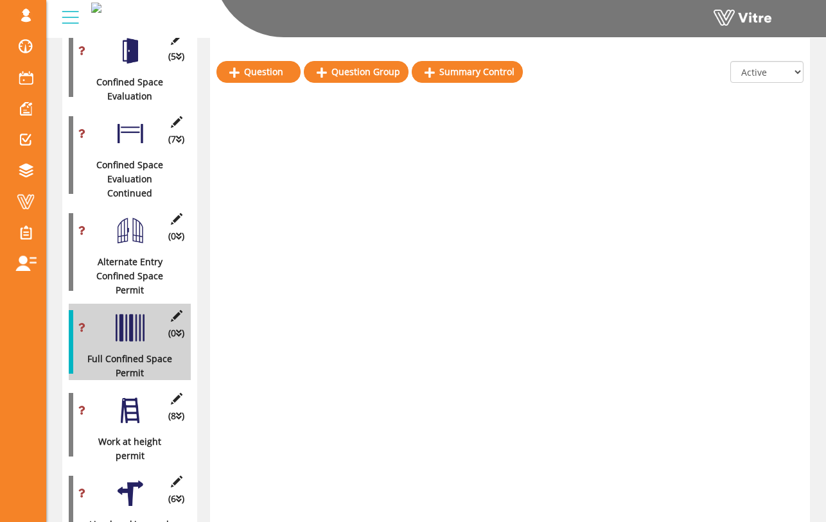
click at [372, 222] on div "Question Question Group Summary Control All Active Not Active" at bounding box center [510, 376] width 600 height 1716
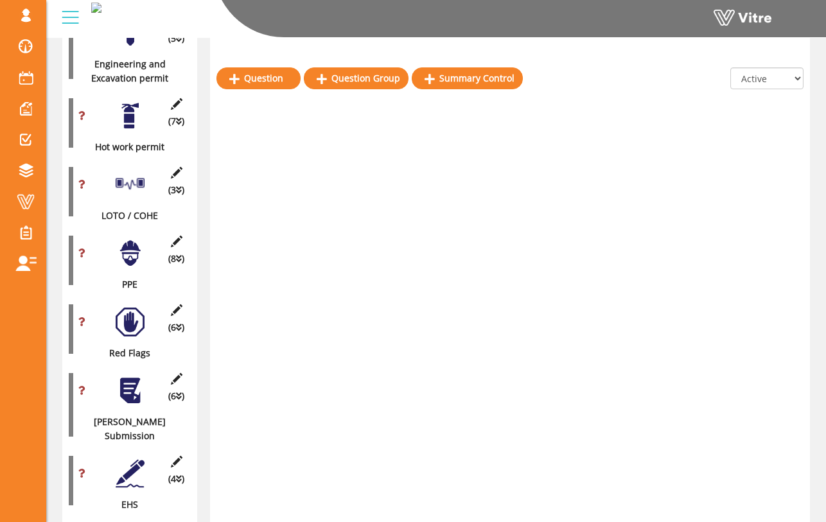
scroll to position [1380, 0]
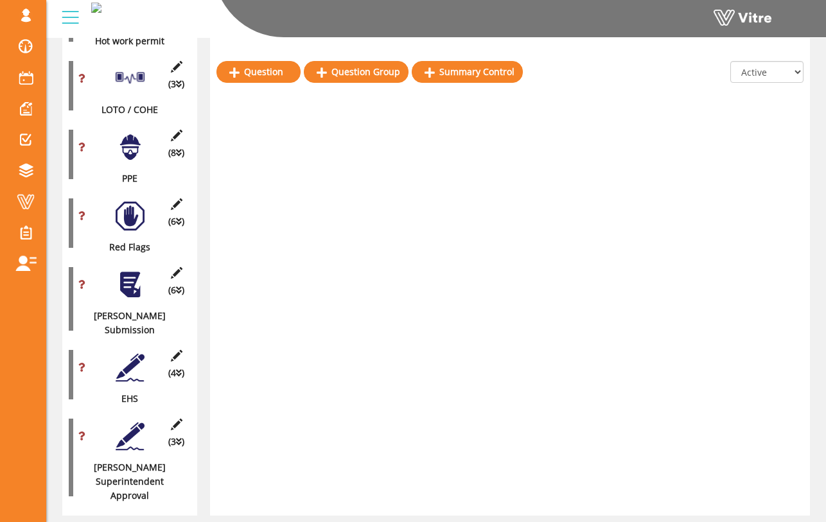
click at [134, 204] on div "(6 ) Red Flags" at bounding box center [130, 223] width 122 height 62
click at [136, 202] on div at bounding box center [130, 216] width 29 height 29
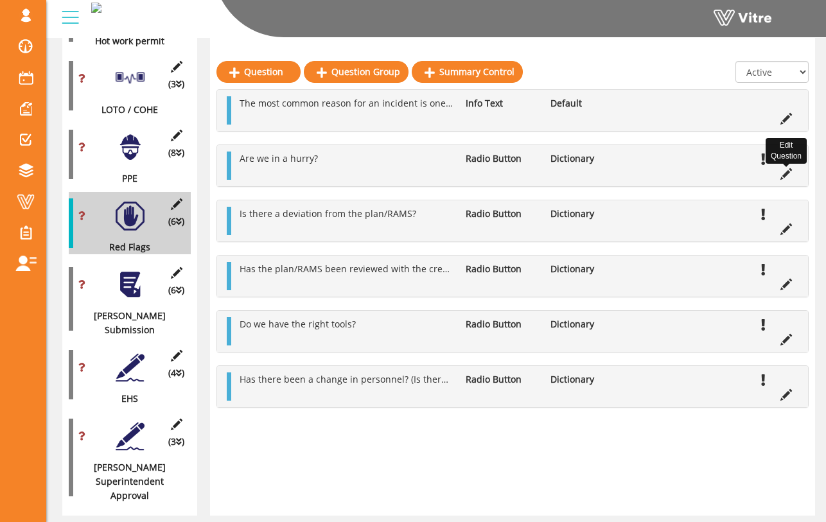
click at [783, 173] on icon at bounding box center [786, 174] width 12 height 12
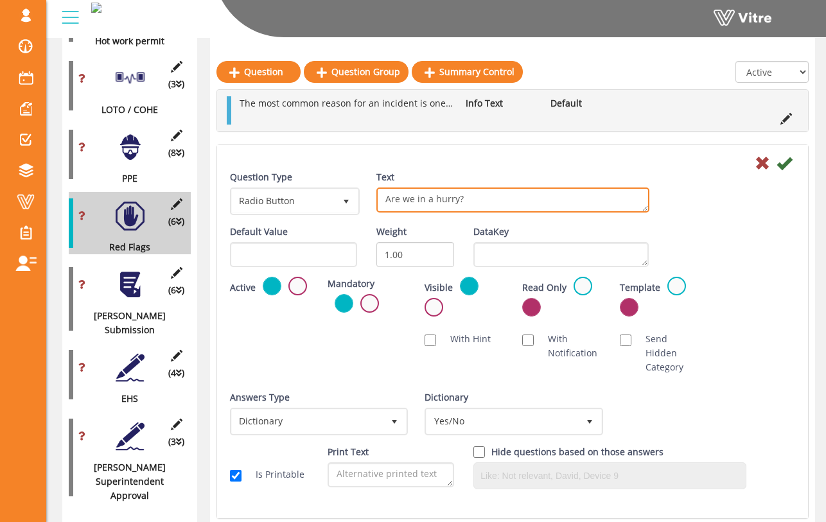
click at [469, 203] on textarea "Are we in a hurry?" at bounding box center [512, 199] width 273 height 25
type textarea "Are we in a hurry? Is there schedule pressure?"
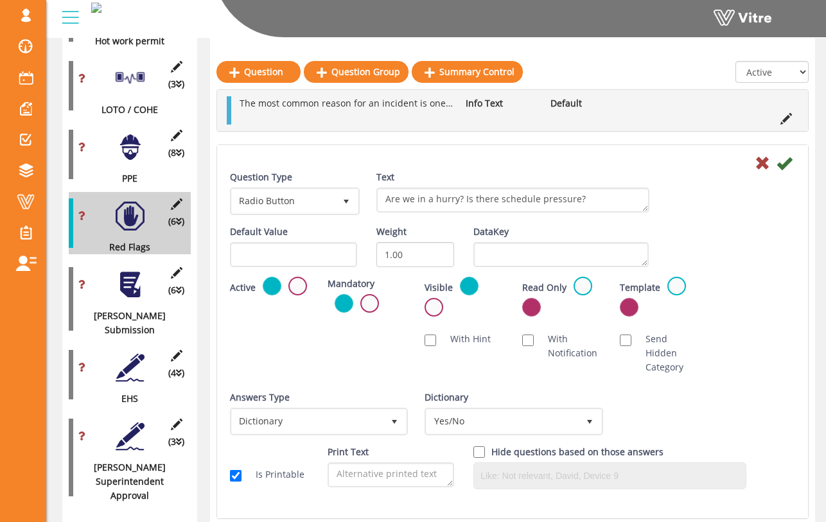
click at [685, 193] on div "Question Type Radio Button 3 Text Are we in a hurry?" at bounding box center [512, 197] width 584 height 55
click at [779, 166] on icon at bounding box center [783, 162] width 15 height 15
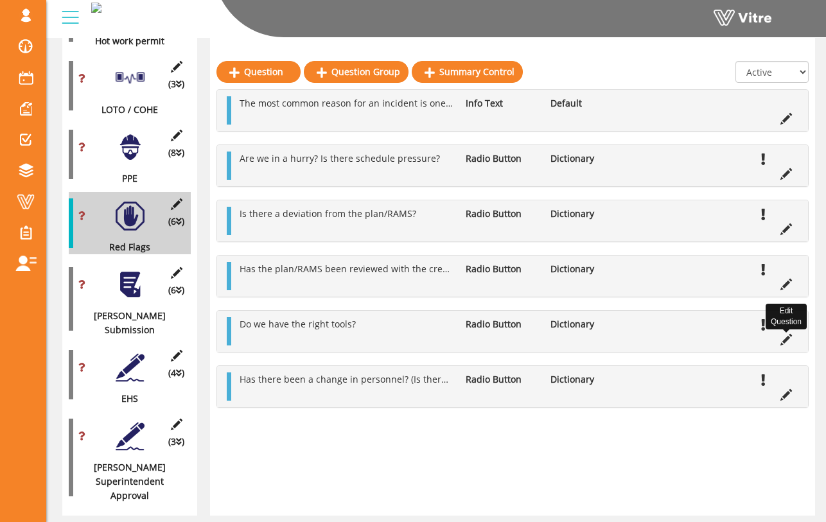
click at [783, 338] on icon at bounding box center [786, 340] width 12 height 12
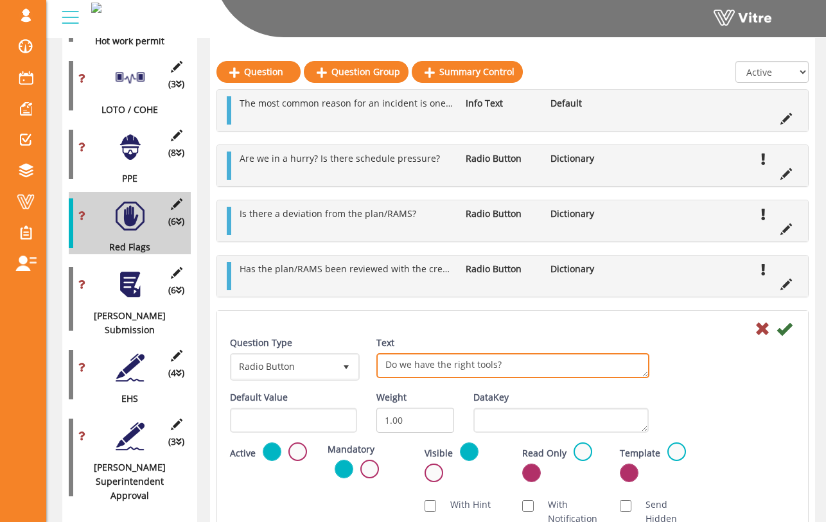
click at [496, 363] on textarea "Do we have the right tools?" at bounding box center [512, 365] width 273 height 25
type textarea "Do we have the right tools and equipment?"
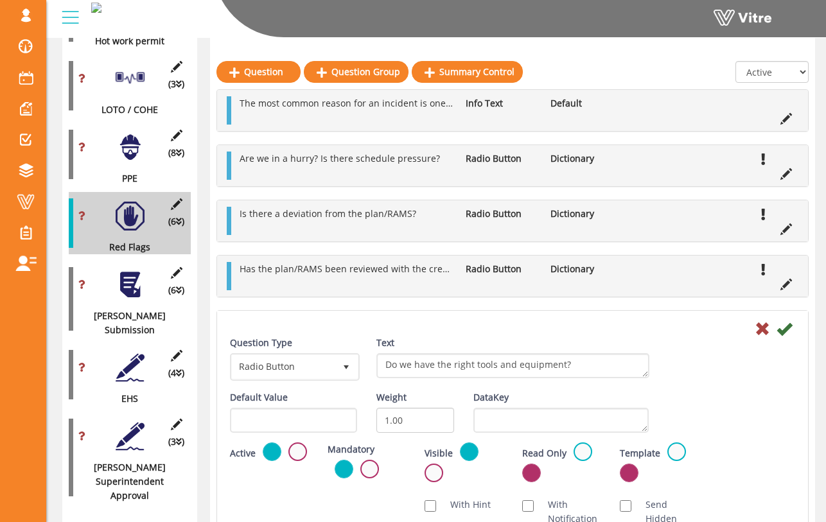
click at [652, 361] on div "Text Do we have the right tools?" at bounding box center [513, 362] width 292 height 52
click at [779, 333] on icon at bounding box center [783, 328] width 15 height 15
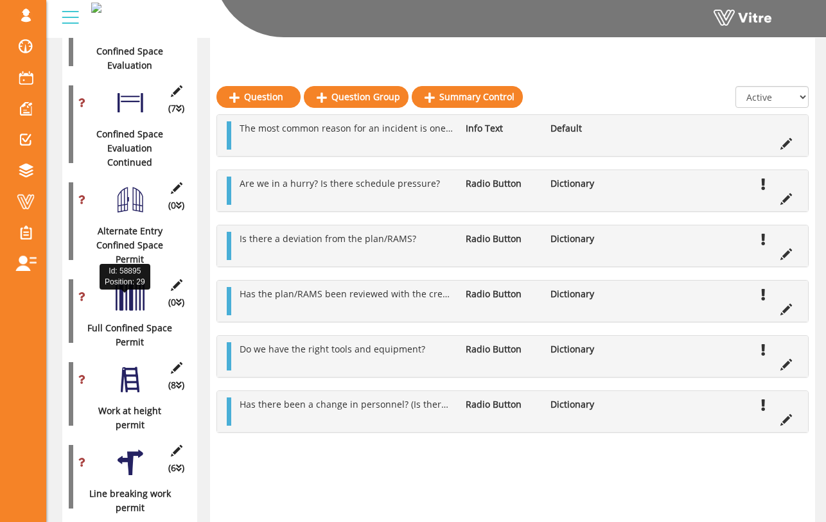
scroll to position [611, 0]
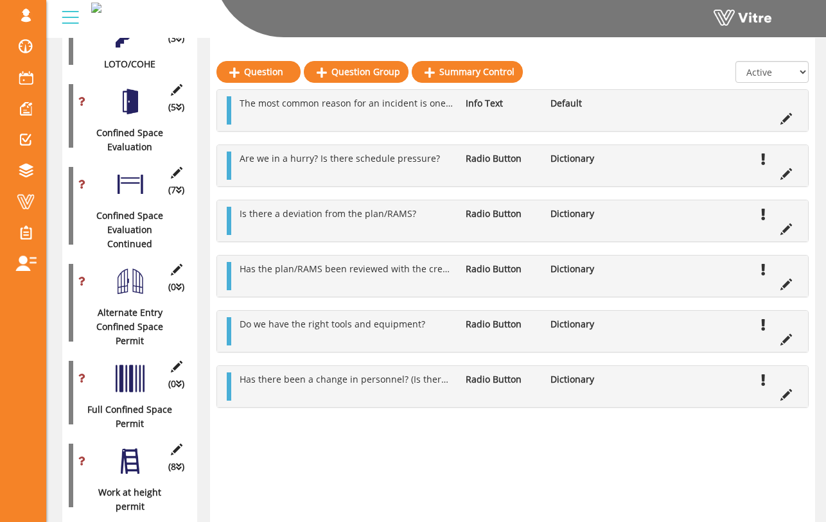
click at [141, 364] on div at bounding box center [130, 378] width 29 height 29
